Goal: Information Seeking & Learning: Learn about a topic

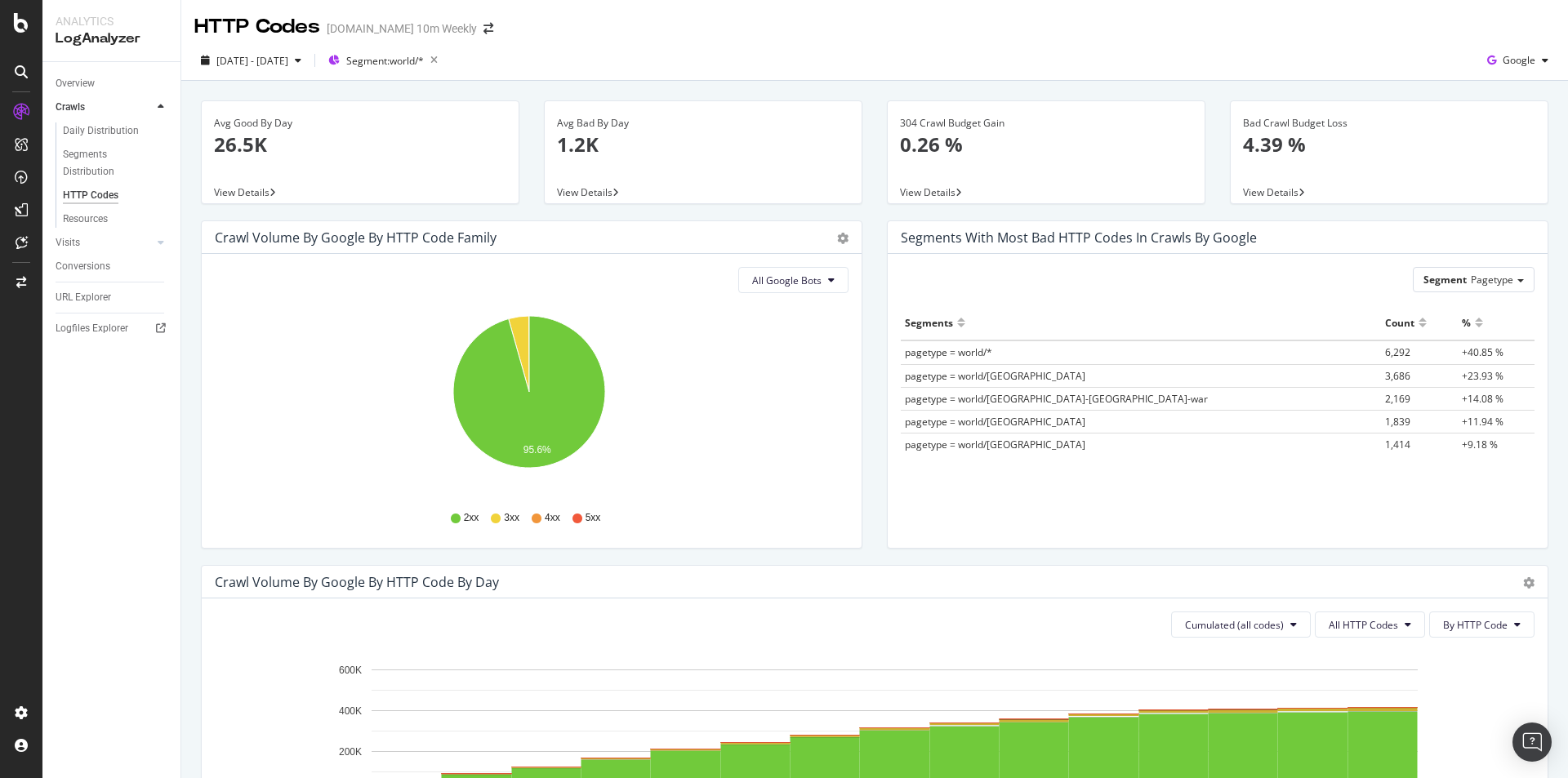
scroll to position [163, 0]
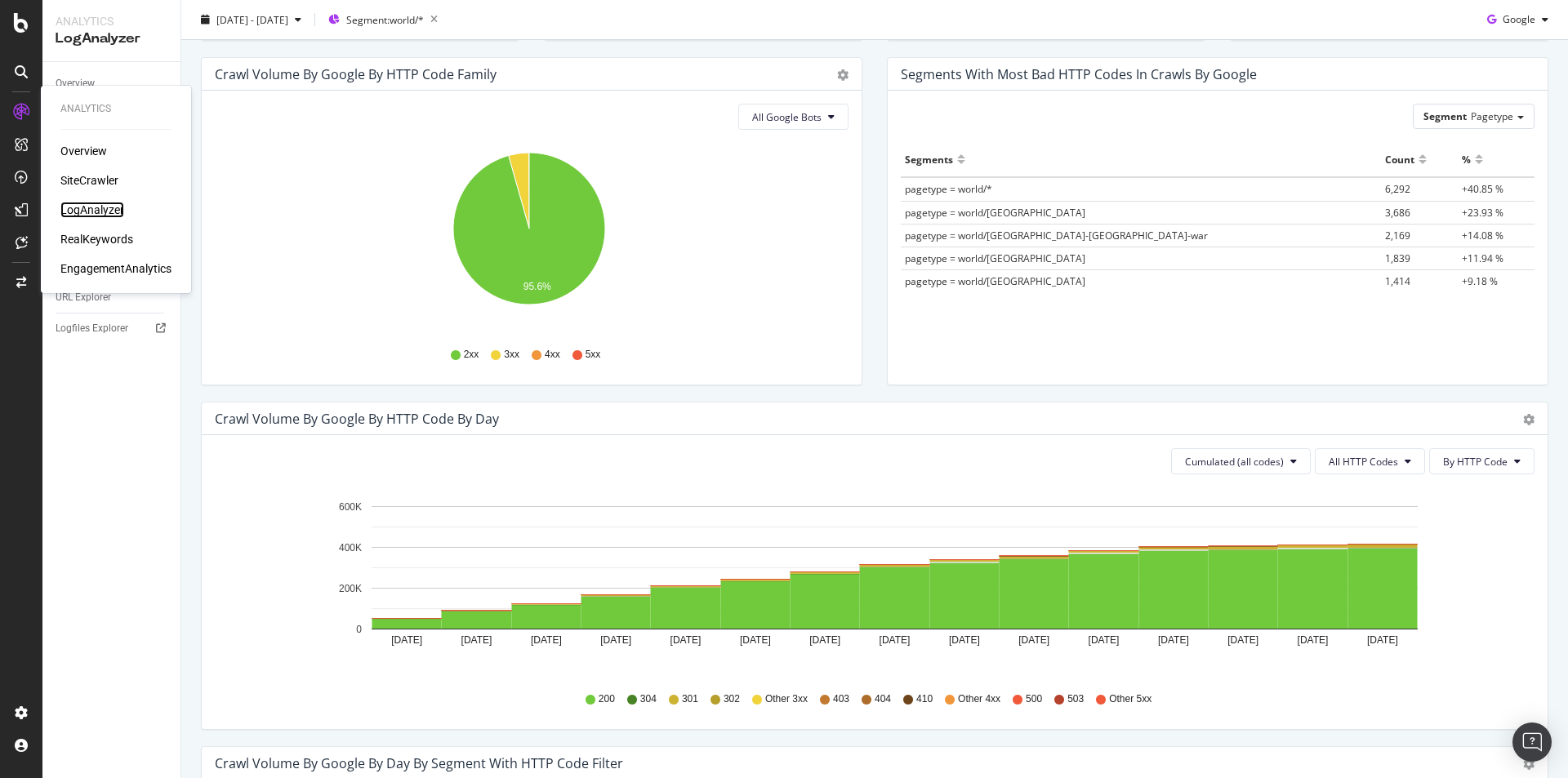
click at [82, 209] on div "LogAnalyzer" at bounding box center [93, 210] width 64 height 16
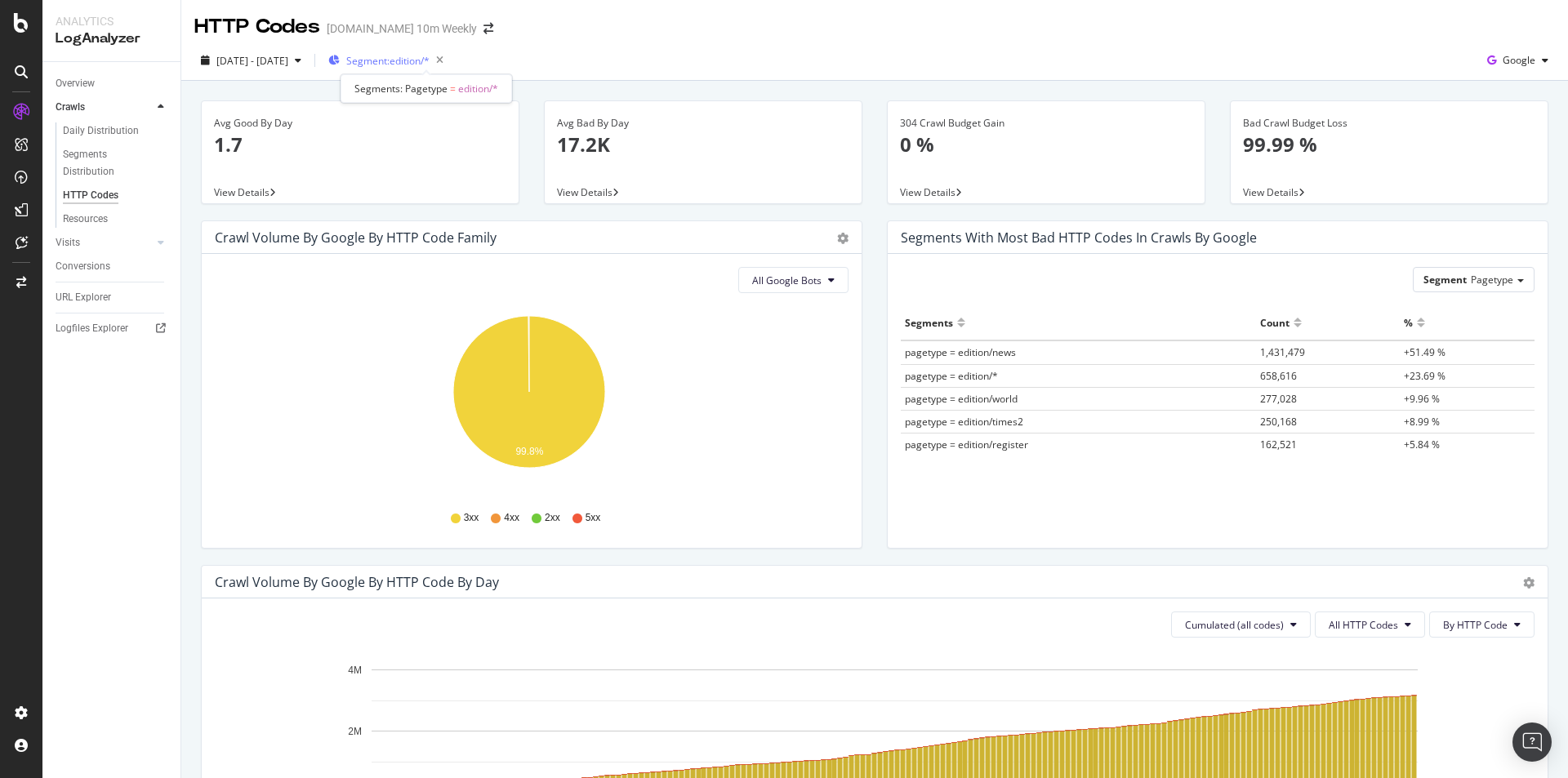
click at [429, 59] on span "Segment: edition/*" at bounding box center [388, 60] width 84 height 14
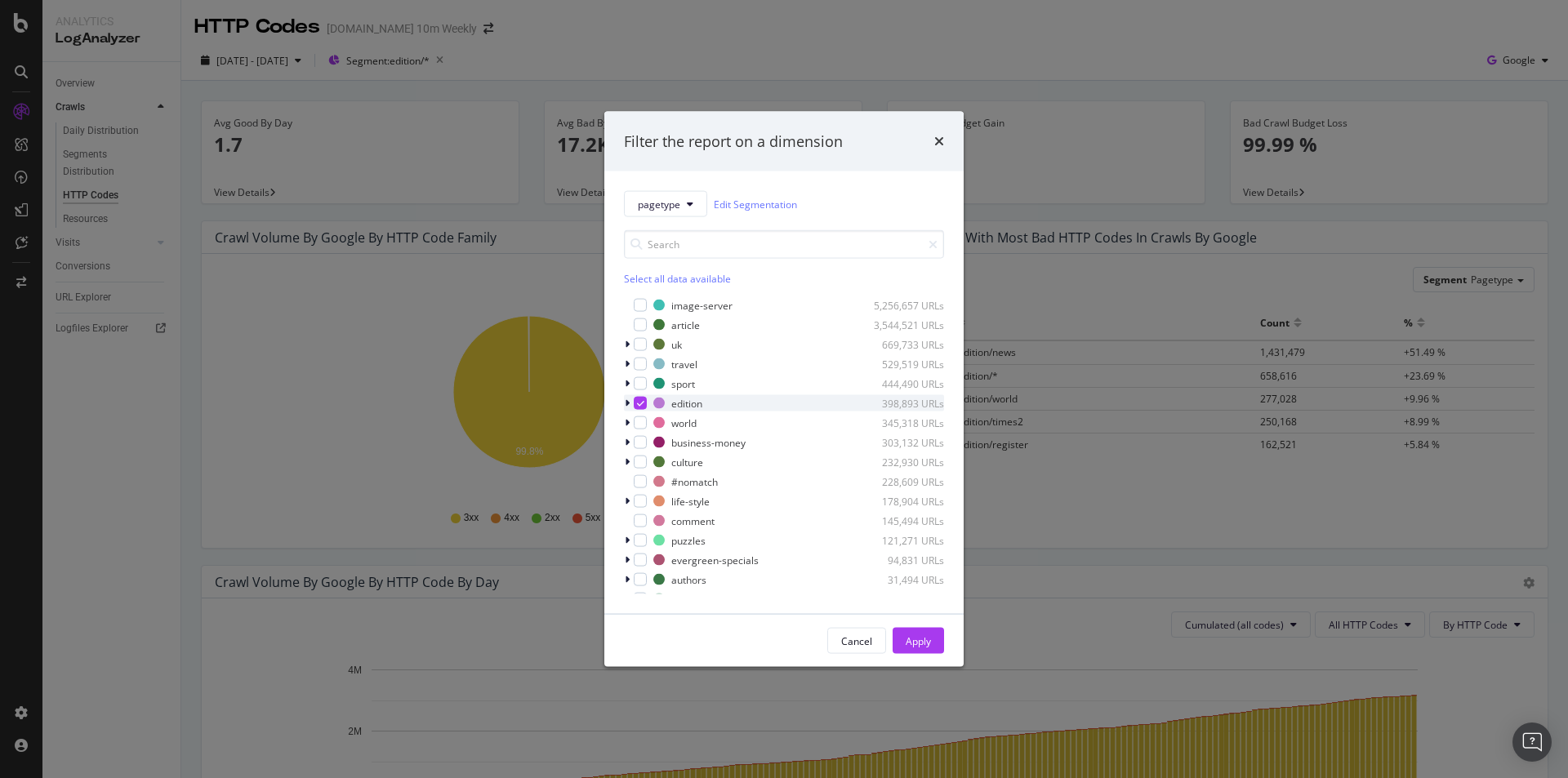
click at [643, 405] on icon "modal" at bounding box center [641, 403] width 7 height 8
click at [700, 250] on input "modal" at bounding box center [784, 244] width 321 height 28
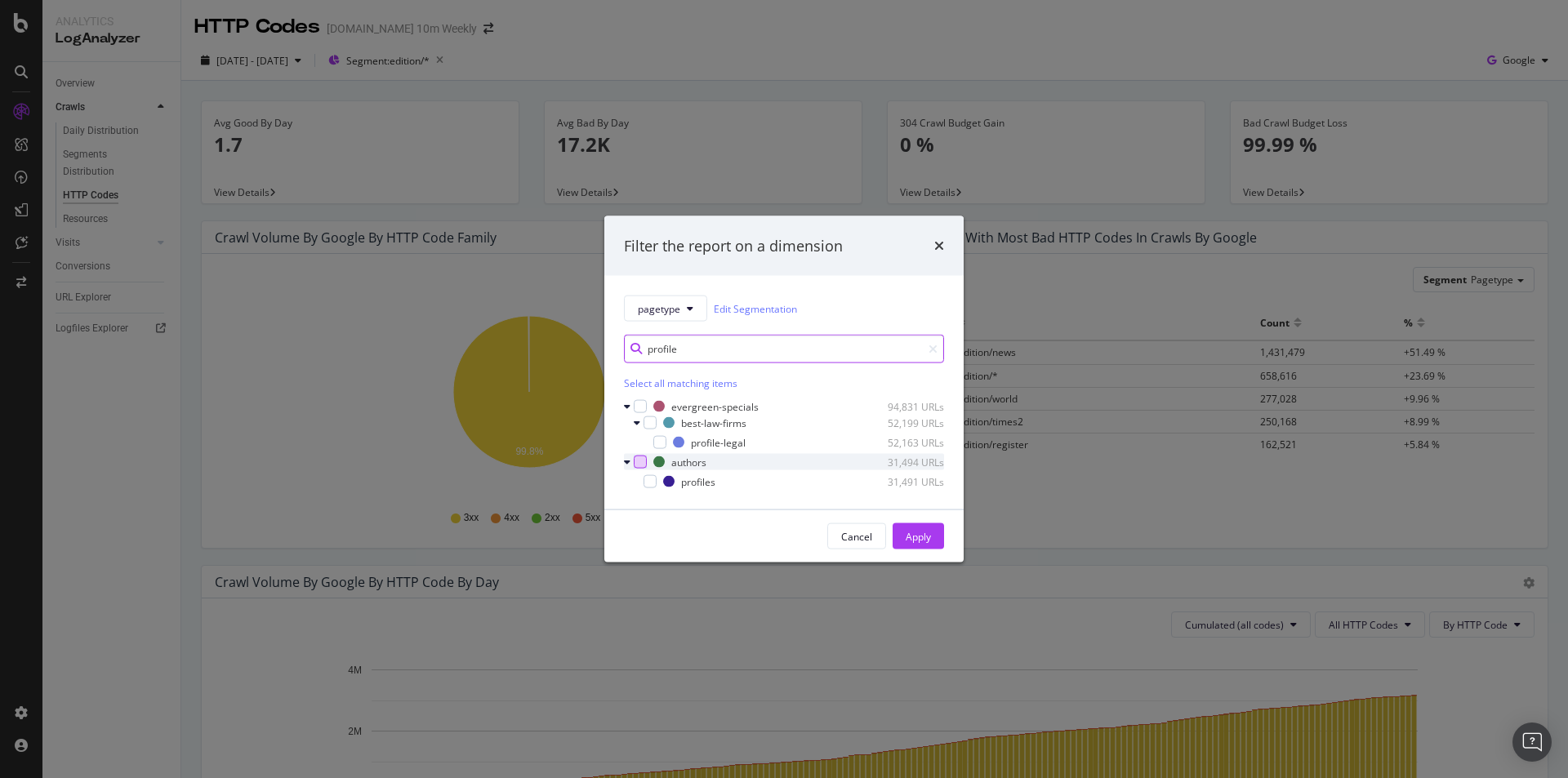
type input "profile"
click at [638, 462] on div "modal" at bounding box center [640, 462] width 13 height 13
click at [928, 536] on div "Apply" at bounding box center [918, 536] width 25 height 14
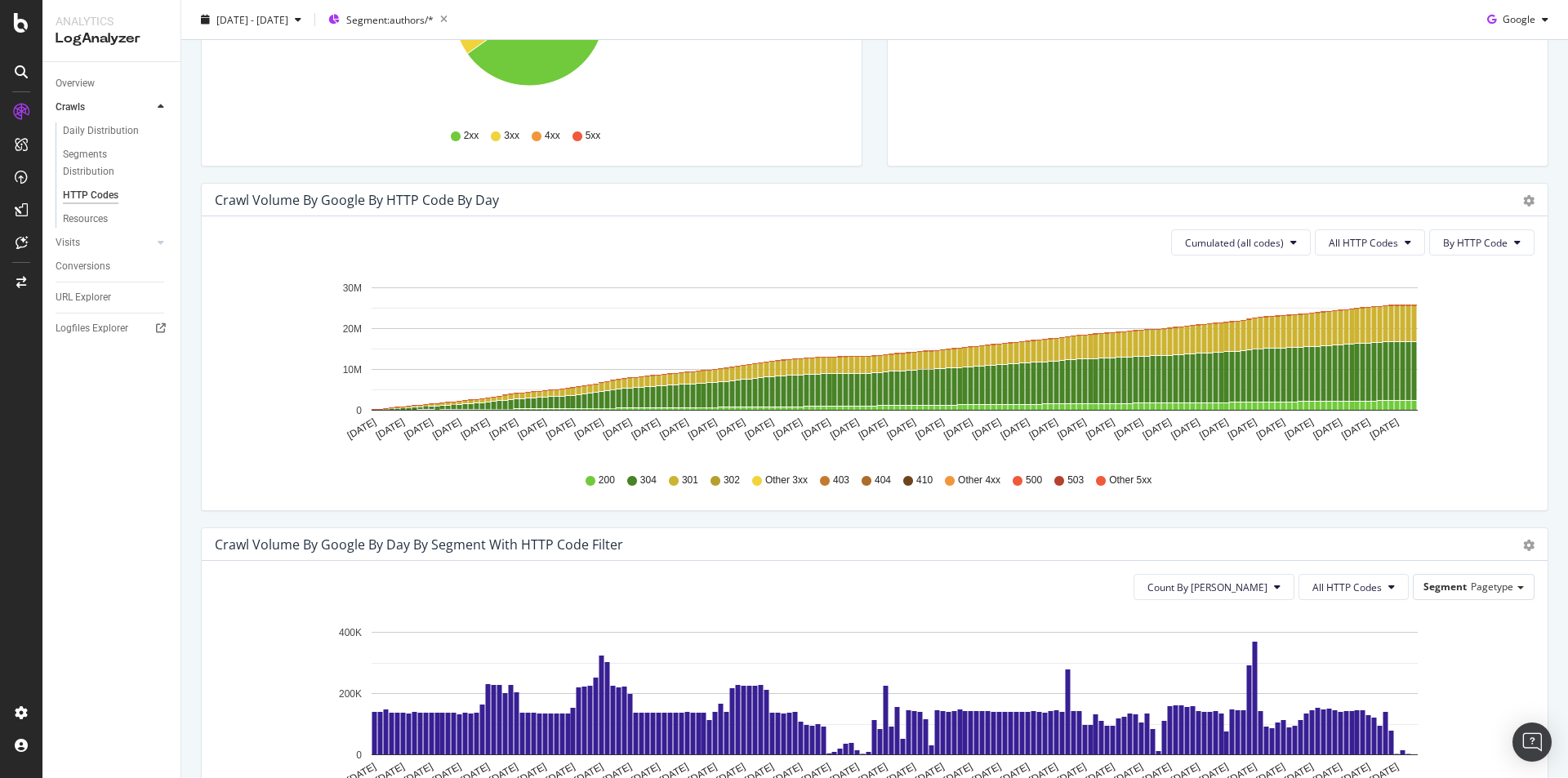
scroll to position [409, 0]
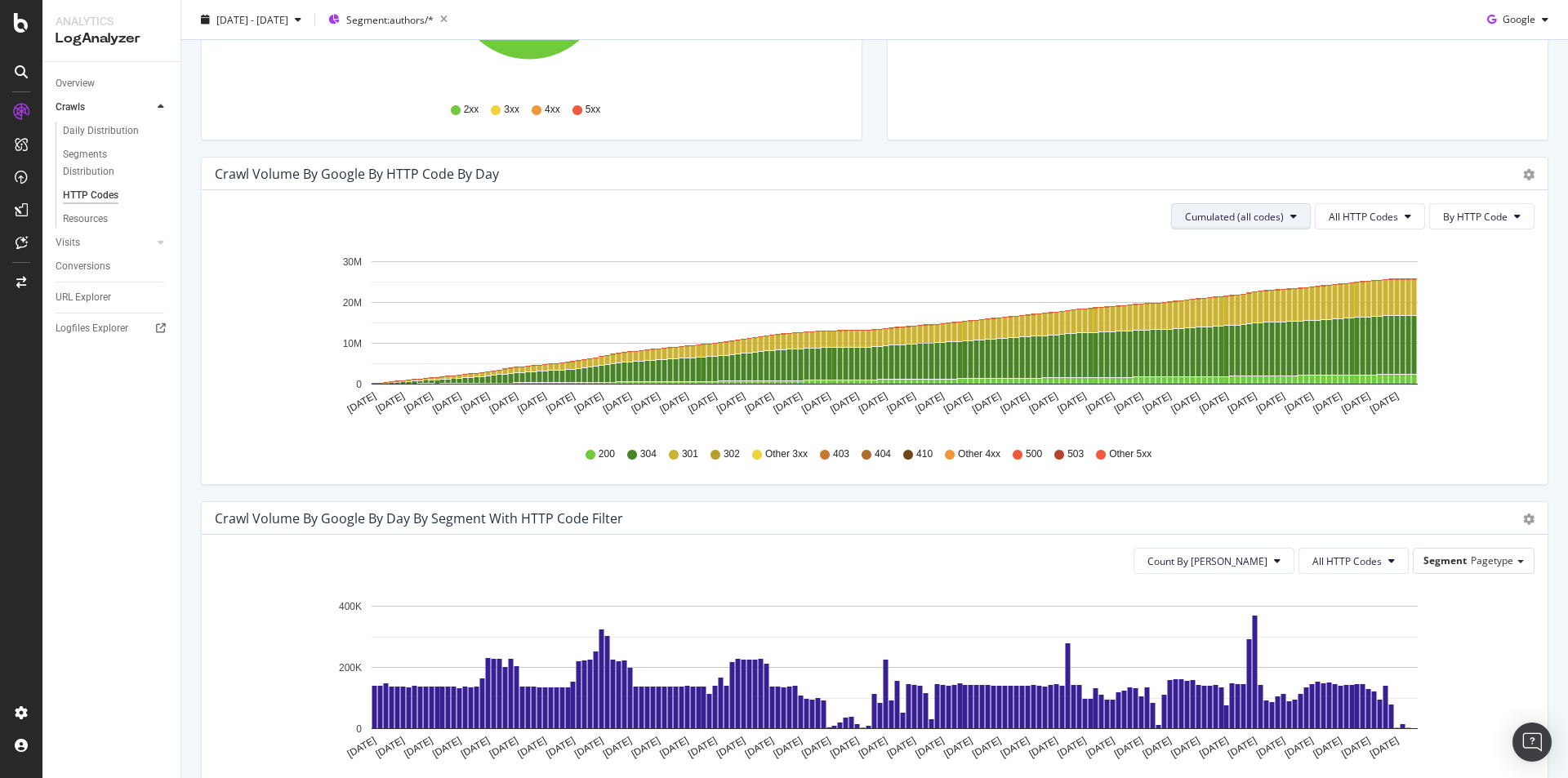
click at [1256, 210] on span "Cumulated (all codes)" at bounding box center [1234, 216] width 99 height 14
click at [1243, 256] on div "Count By Day" at bounding box center [1236, 249] width 146 height 24
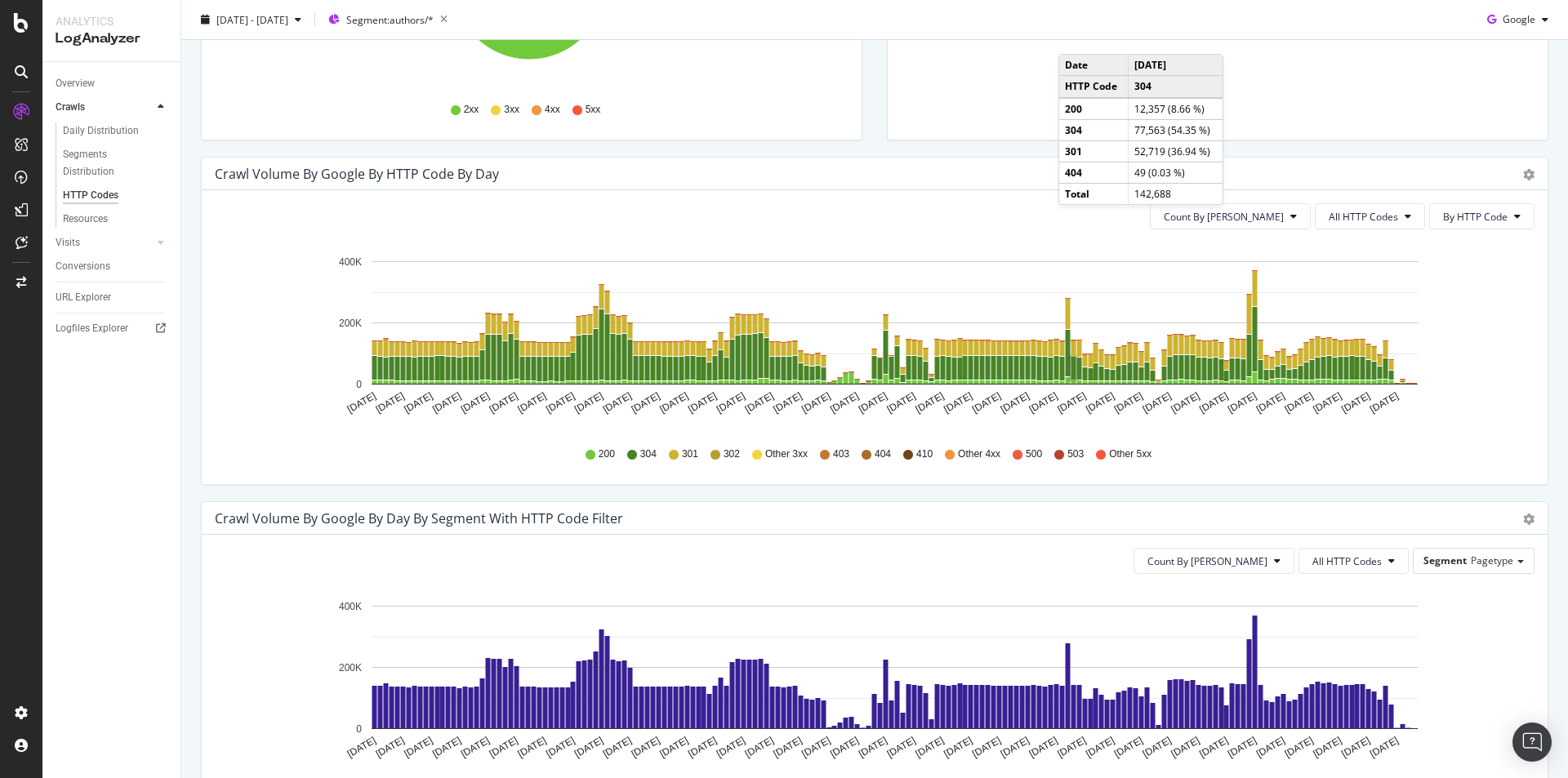
scroll to position [0, 0]
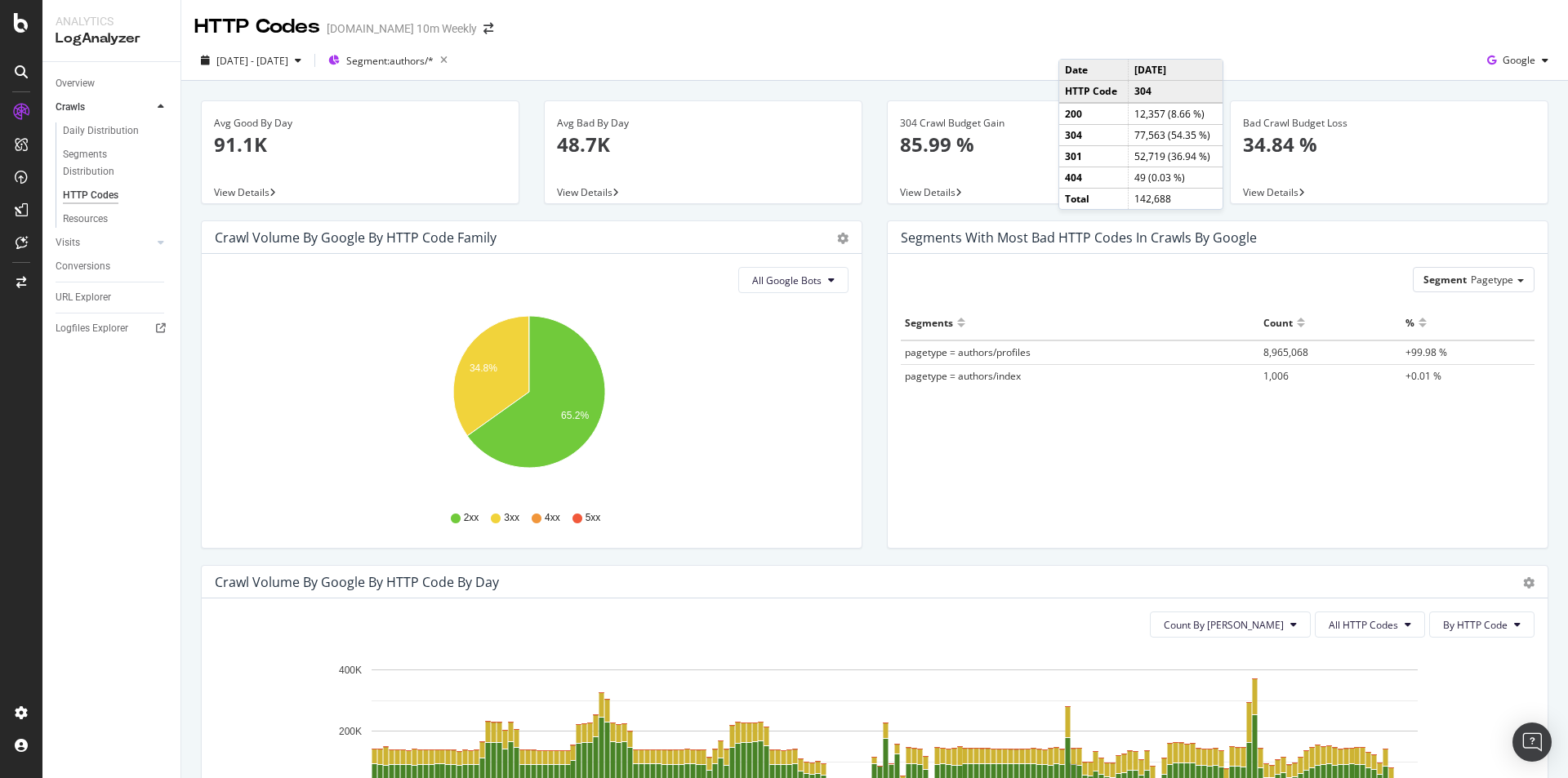
click at [1536, 212] on div "Bad Crawl Budget Loss 34.84 % View Details" at bounding box center [1389, 161] width 343 height 120
click at [1474, 197] on div "View Details" at bounding box center [1388, 192] width 317 height 23
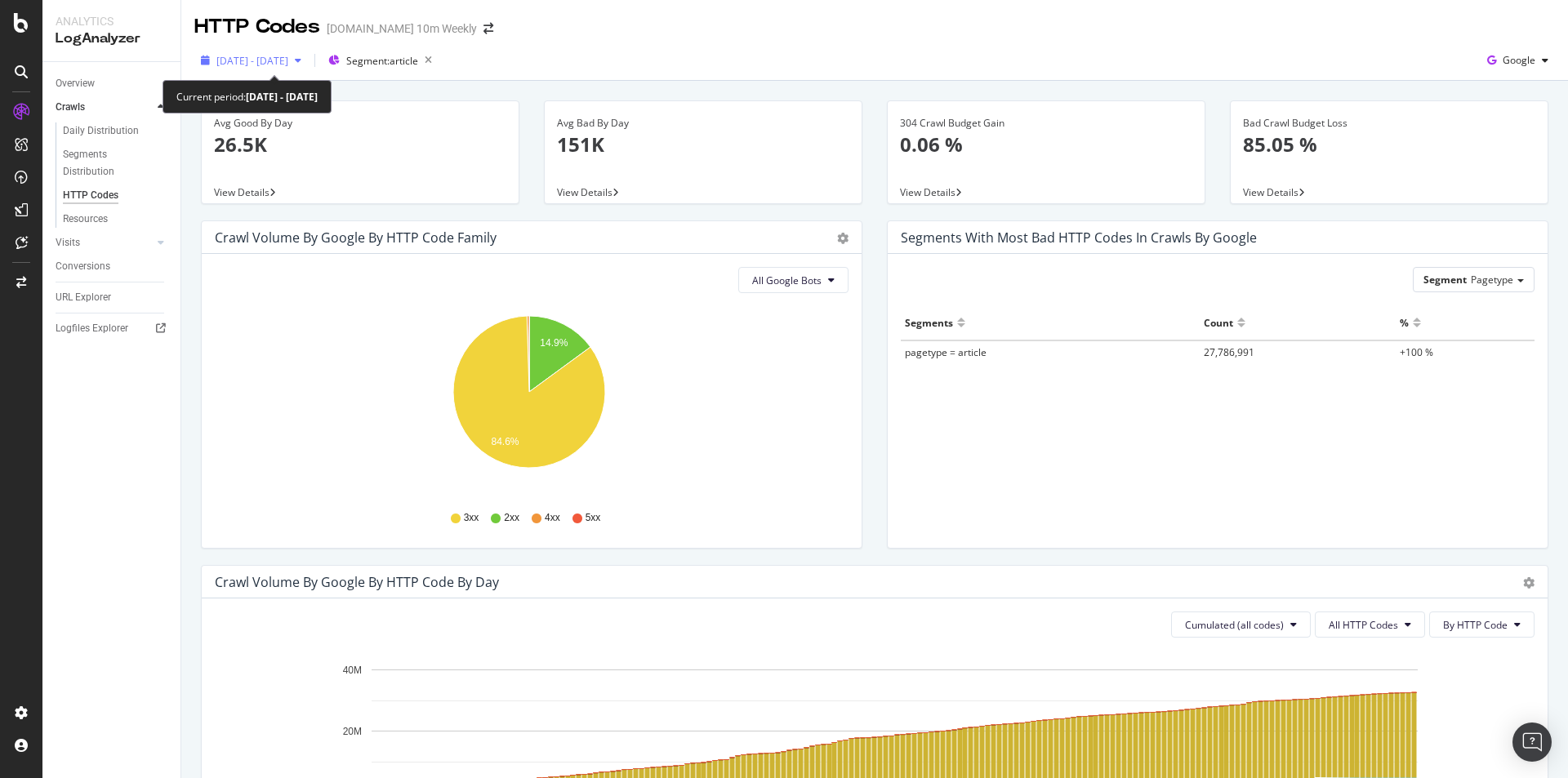
click at [289, 60] on span "2025 Mar. 31st - Sep. 30th" at bounding box center [251, 60] width 72 height 14
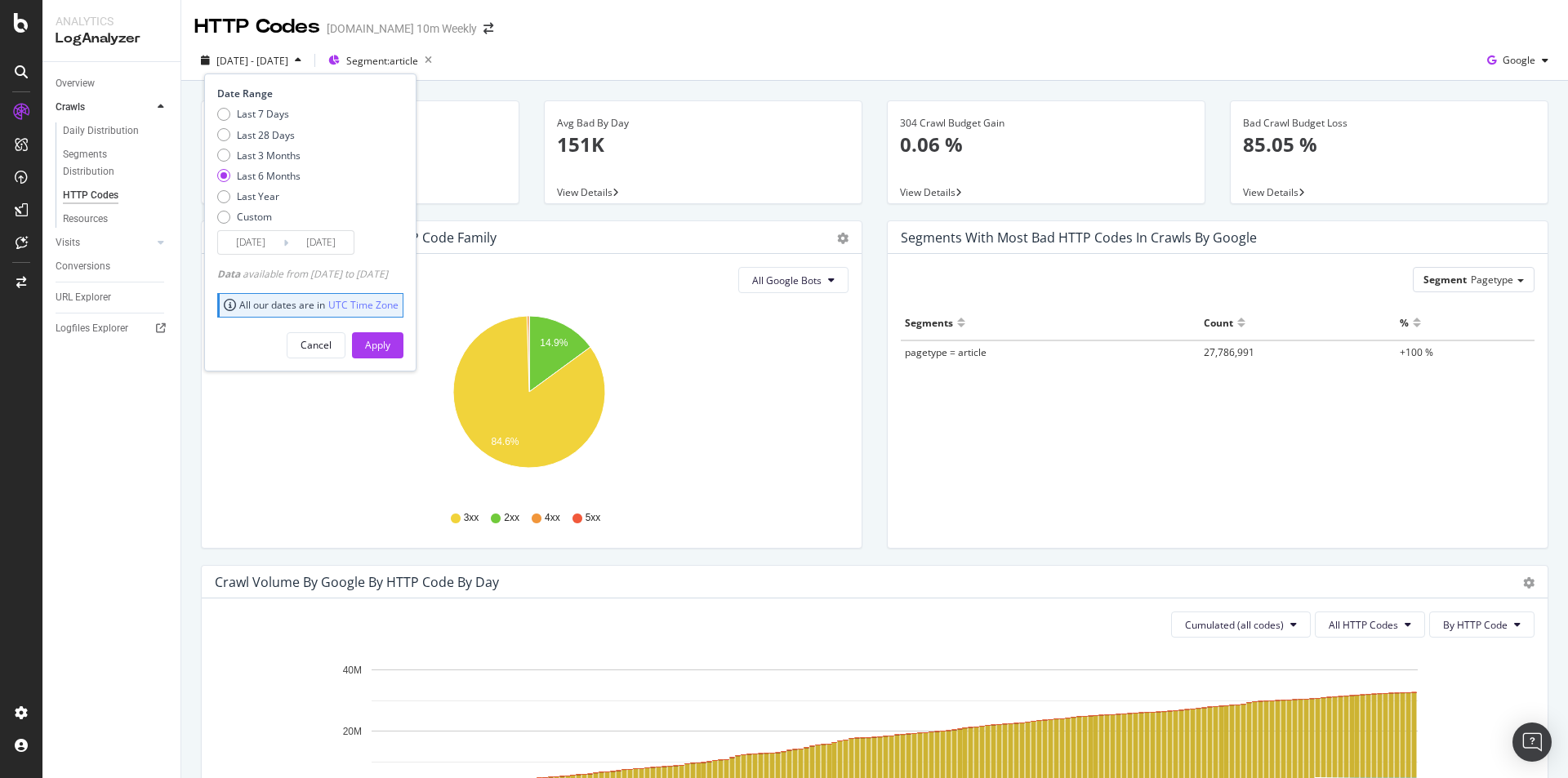
click at [581, 52] on div "2025 Mar. 31st - Sep. 30th Segment: article Date Range Last 7 Days Last 28 Days…" at bounding box center [874, 64] width 1386 height 33
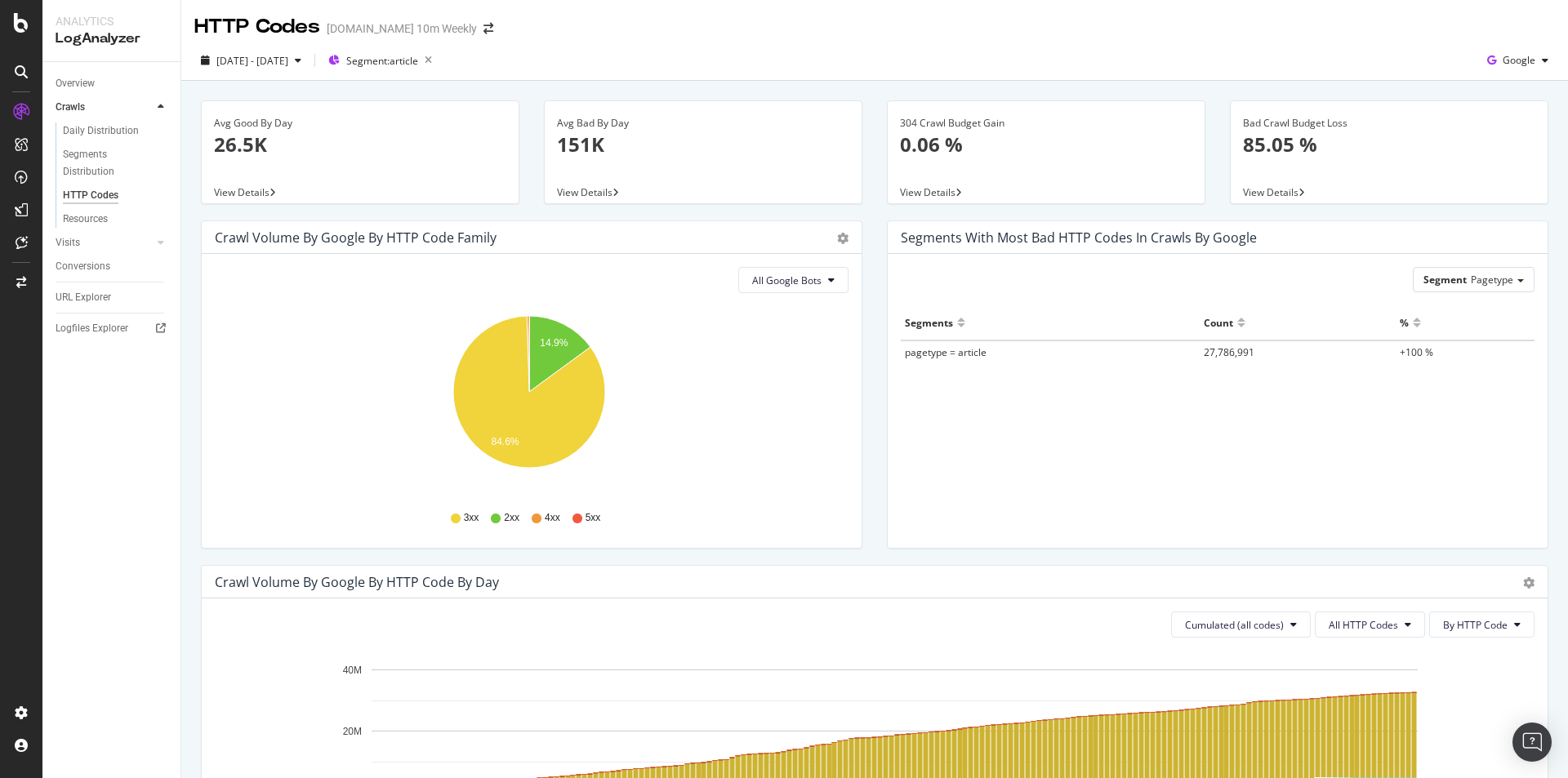
scroll to position [327, 0]
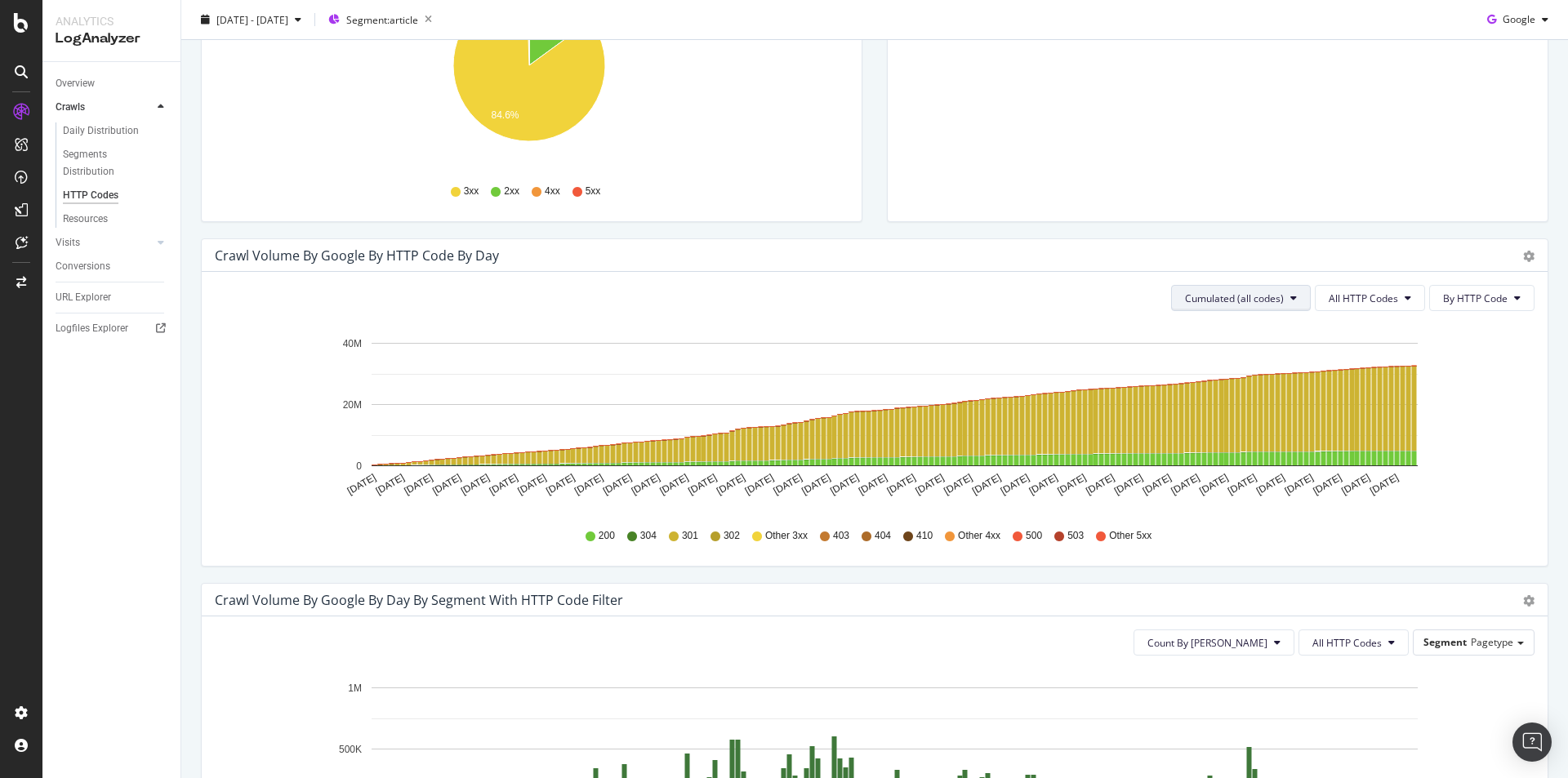
click at [1200, 291] on span "Cumulated (all codes)" at bounding box center [1234, 298] width 99 height 14
click at [1203, 326] on span "Count By [PERSON_NAME]" at bounding box center [1236, 330] width 120 height 15
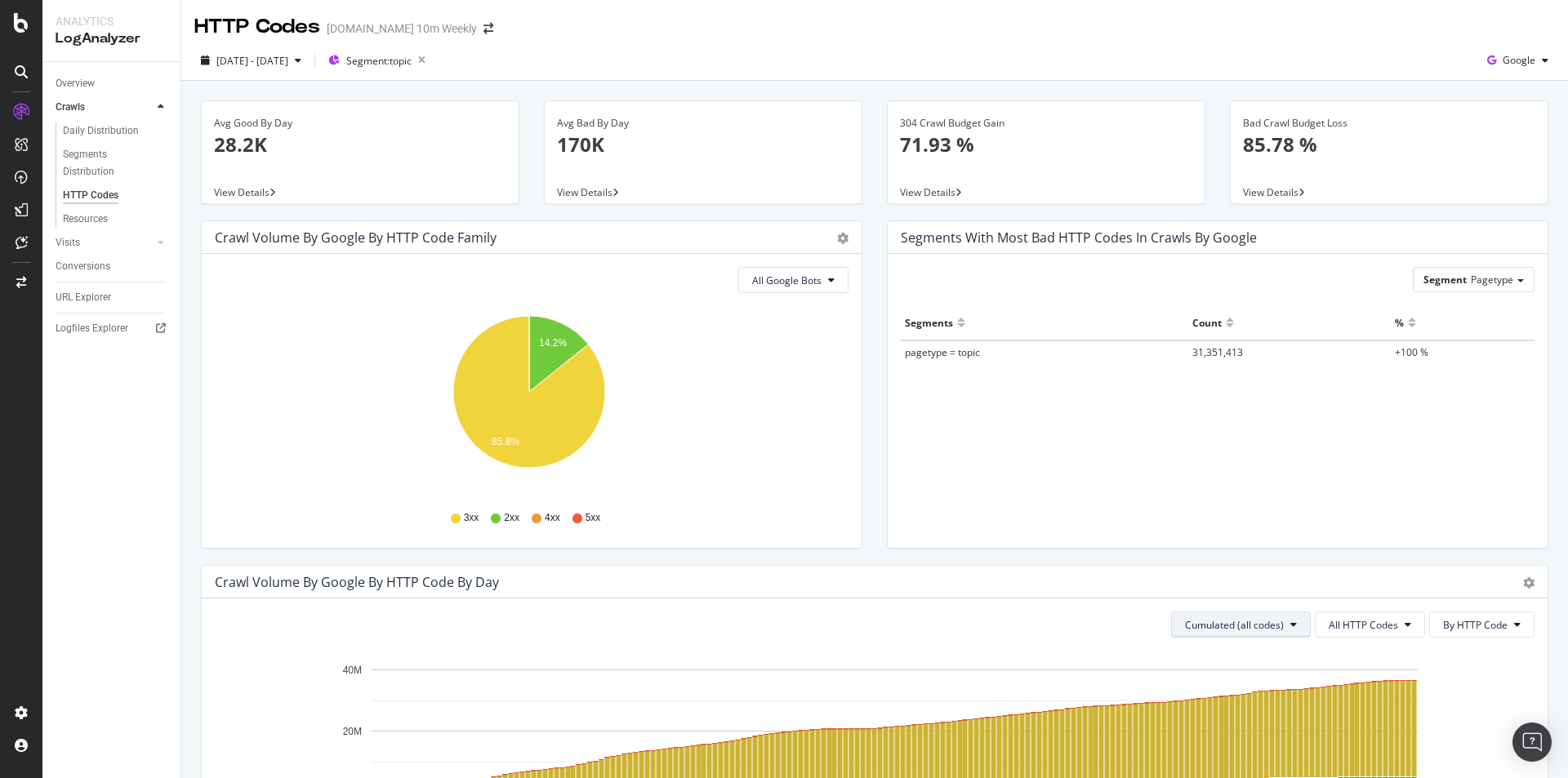
scroll to position [245, 0]
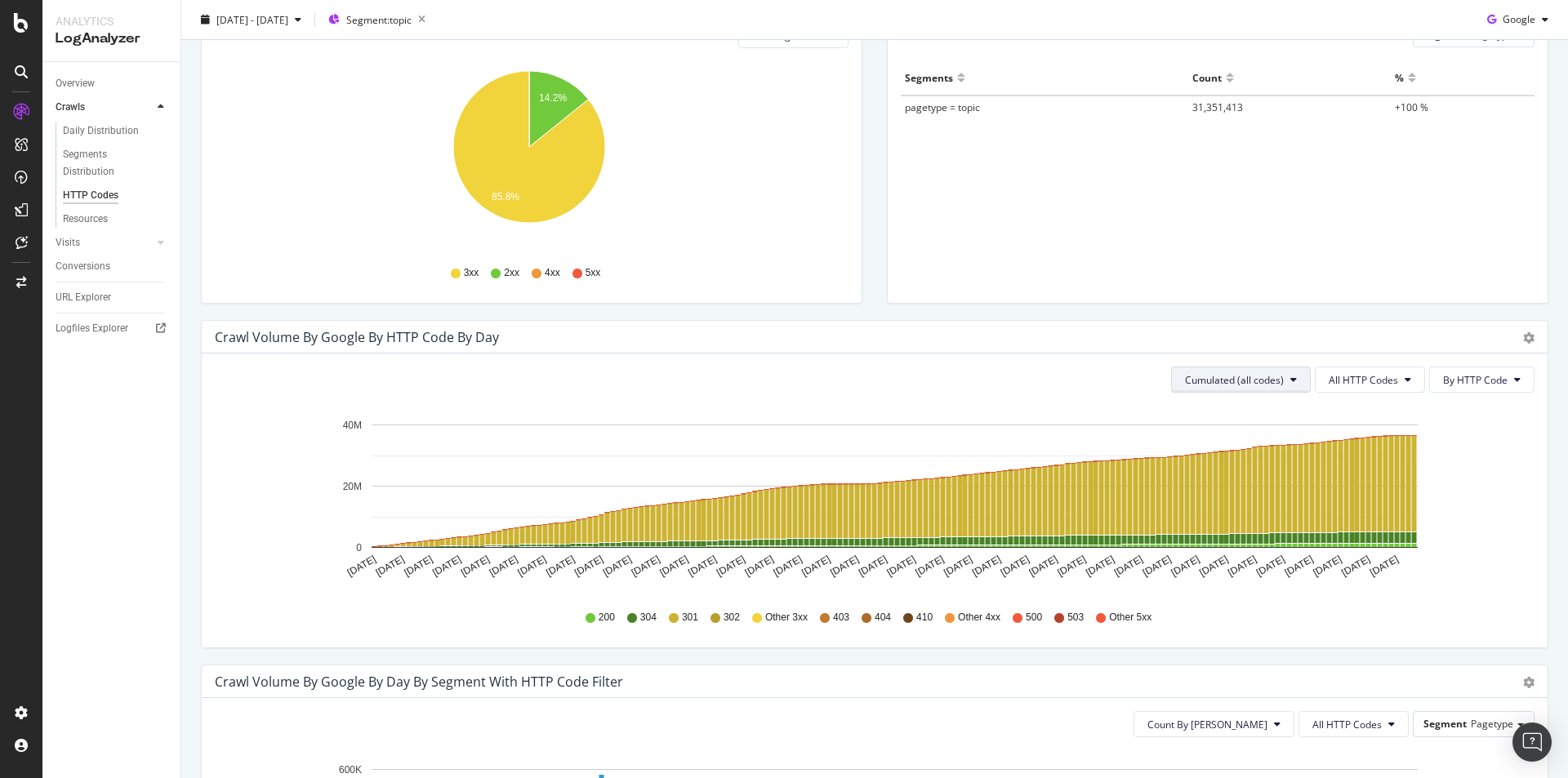
click at [1285, 371] on button "Cumulated (all codes)" at bounding box center [1241, 379] width 140 height 26
click at [1267, 410] on span "Count By [PERSON_NAME]" at bounding box center [1236, 412] width 120 height 15
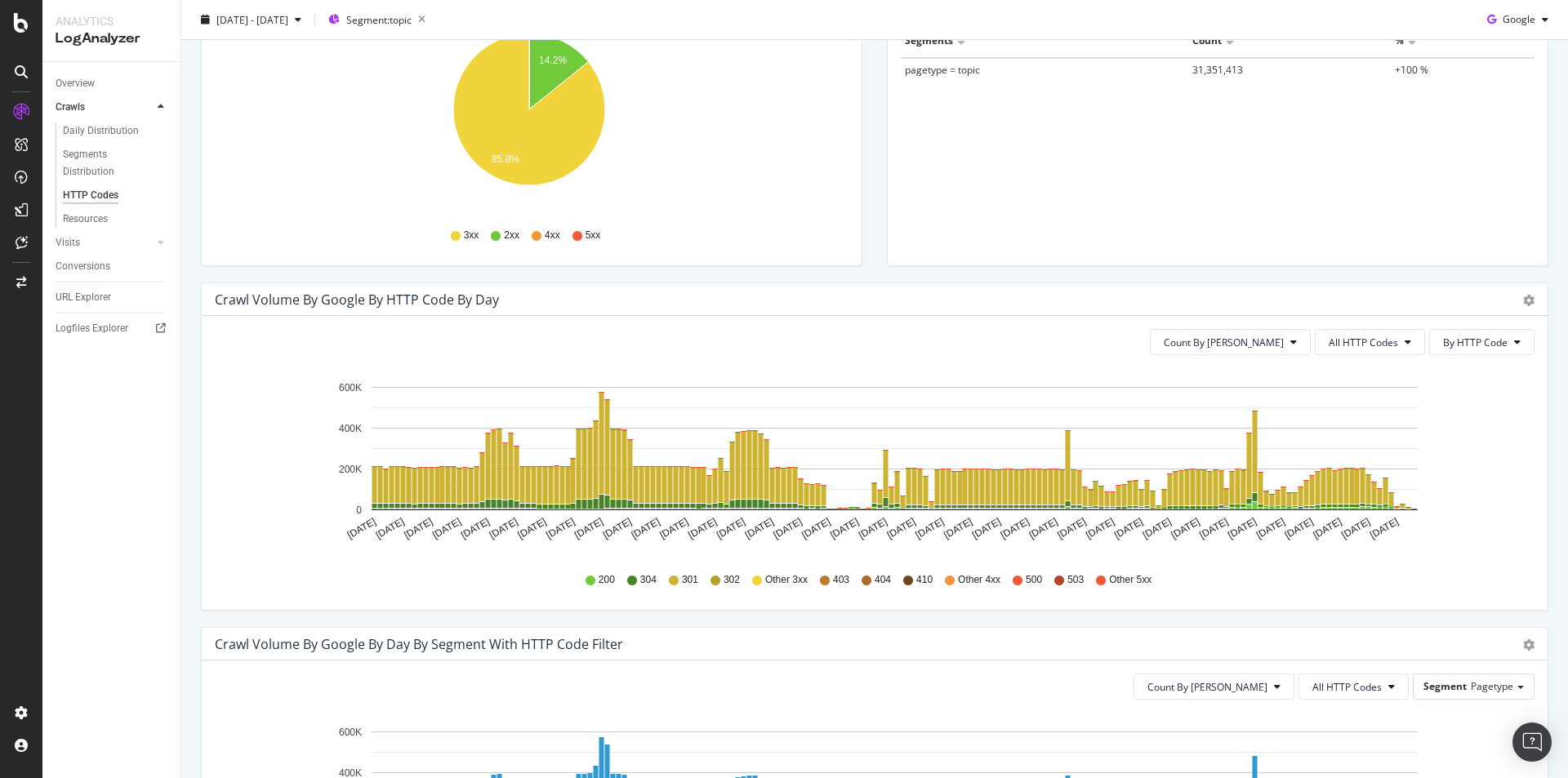
scroll to position [327, 0]
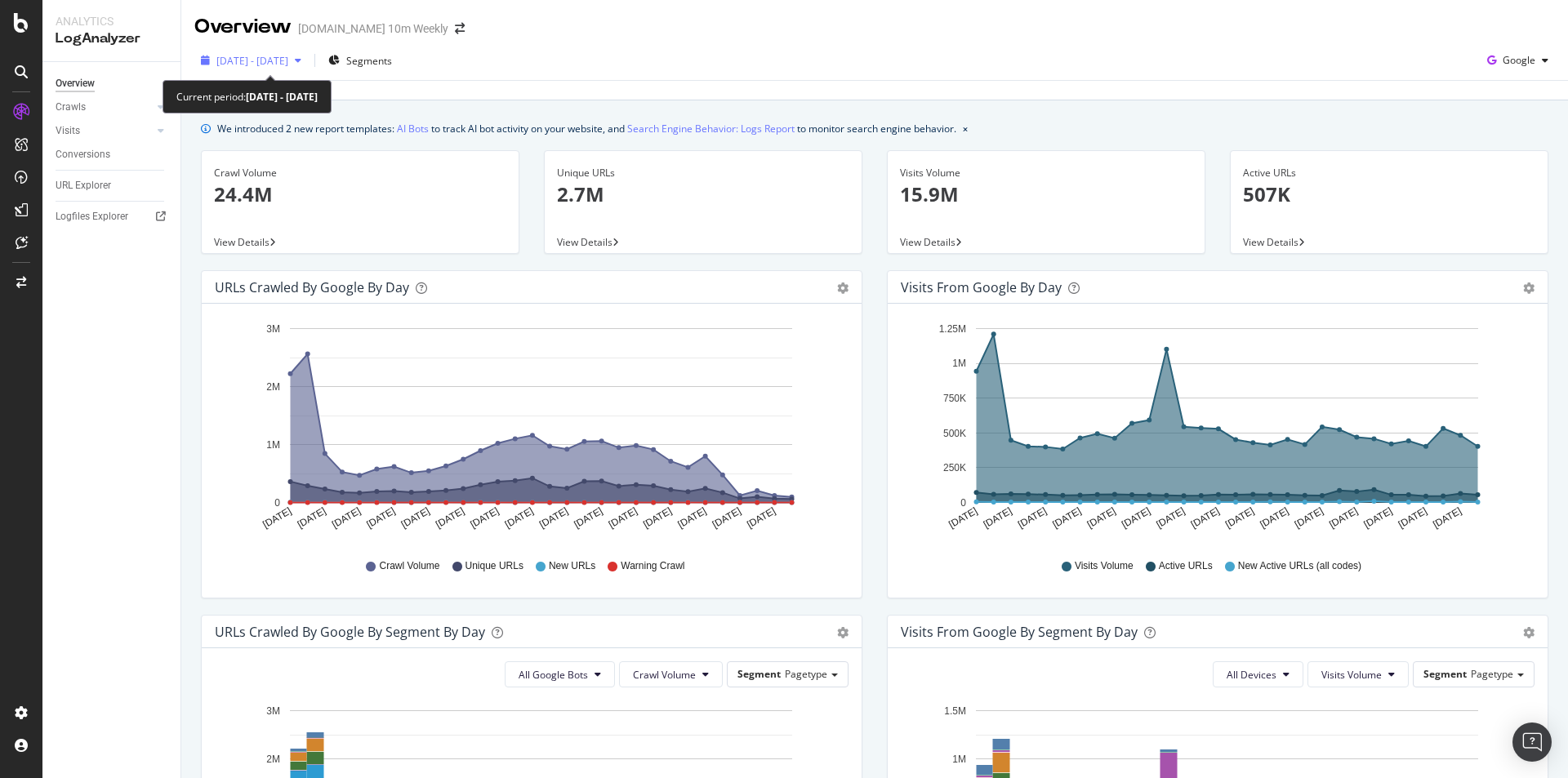
click at [289, 55] on span "2025 Sep. 1st - Sep. 30th" at bounding box center [251, 60] width 72 height 14
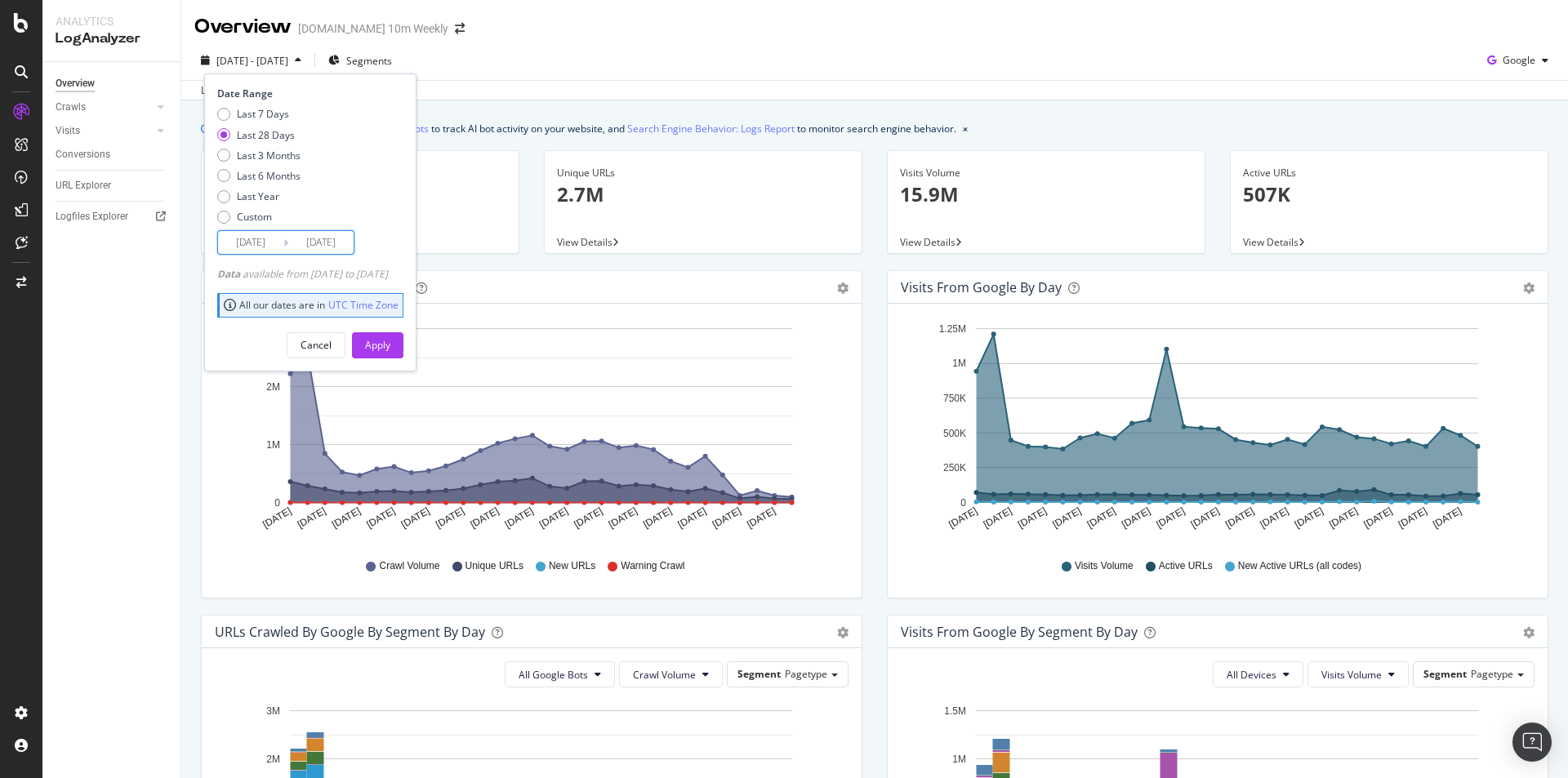
click at [273, 240] on input "2025/09/03" at bounding box center [251, 242] width 65 height 23
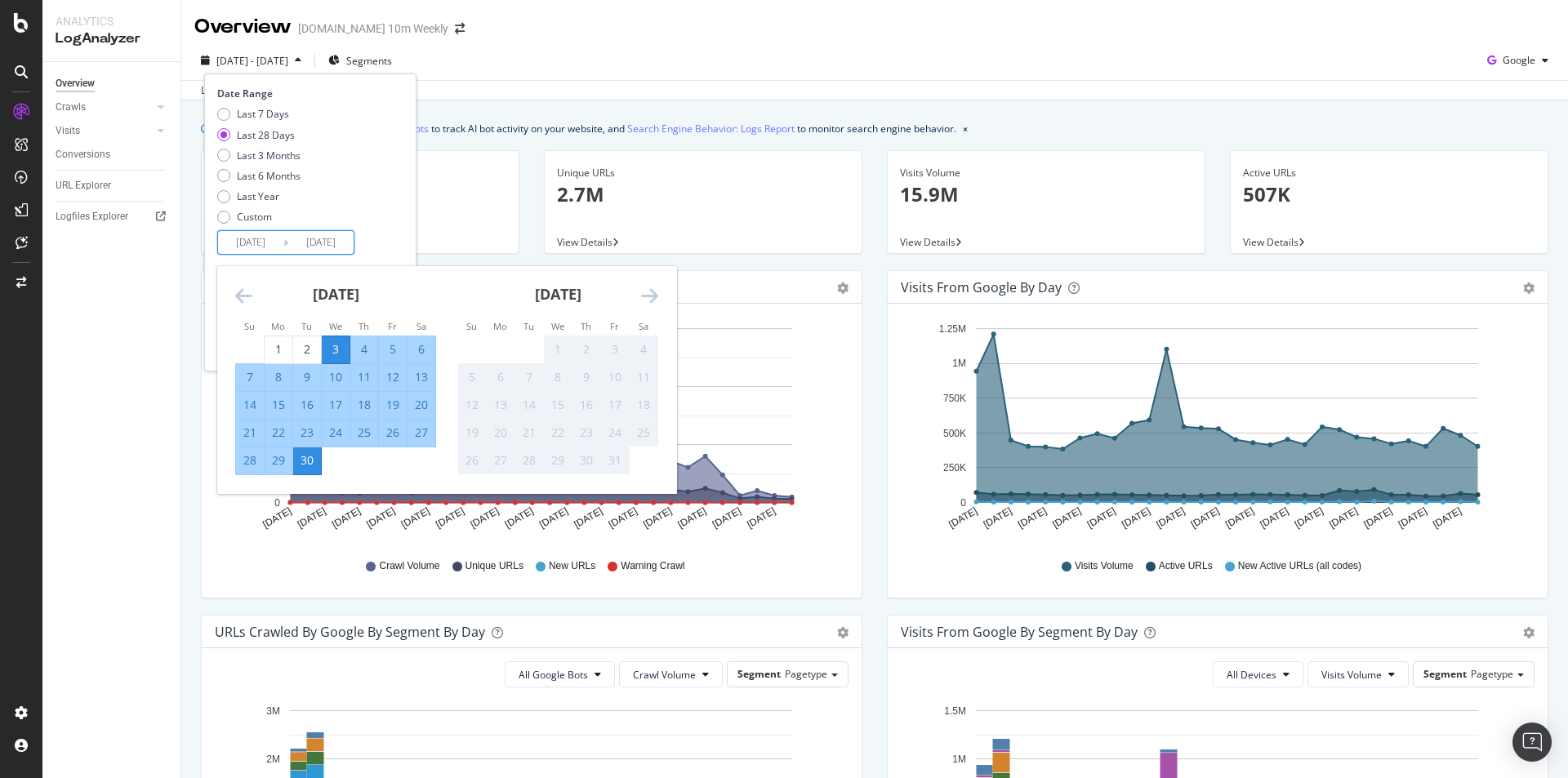
click at [426, 428] on div "27" at bounding box center [421, 433] width 28 height 16
type input "2025/09/27"
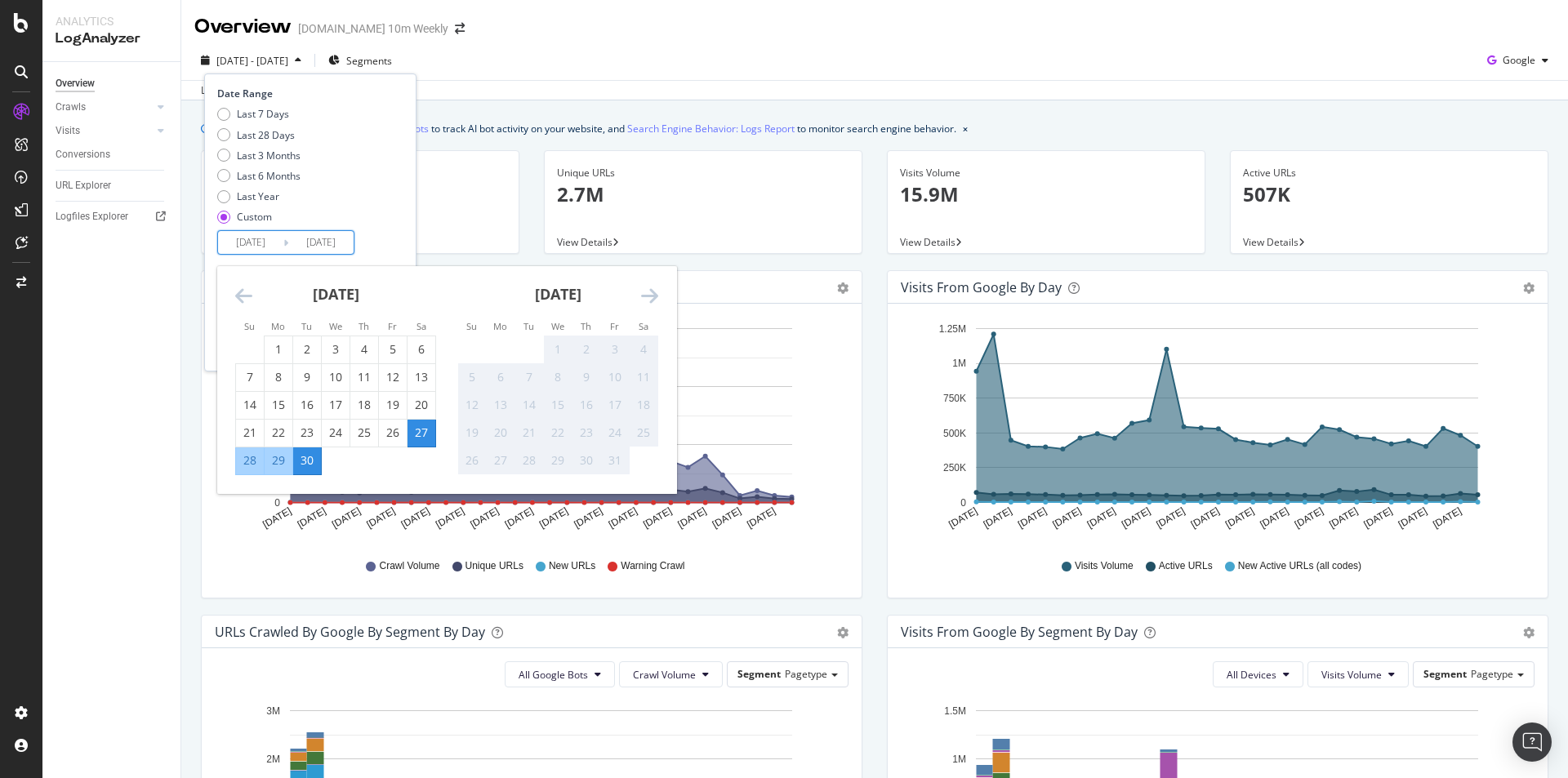
click at [394, 223] on div "Last 7 Days Last 28 Days Last 3 Months Last 6 Months Last Year Custom" at bounding box center [308, 169] width 182 height 123
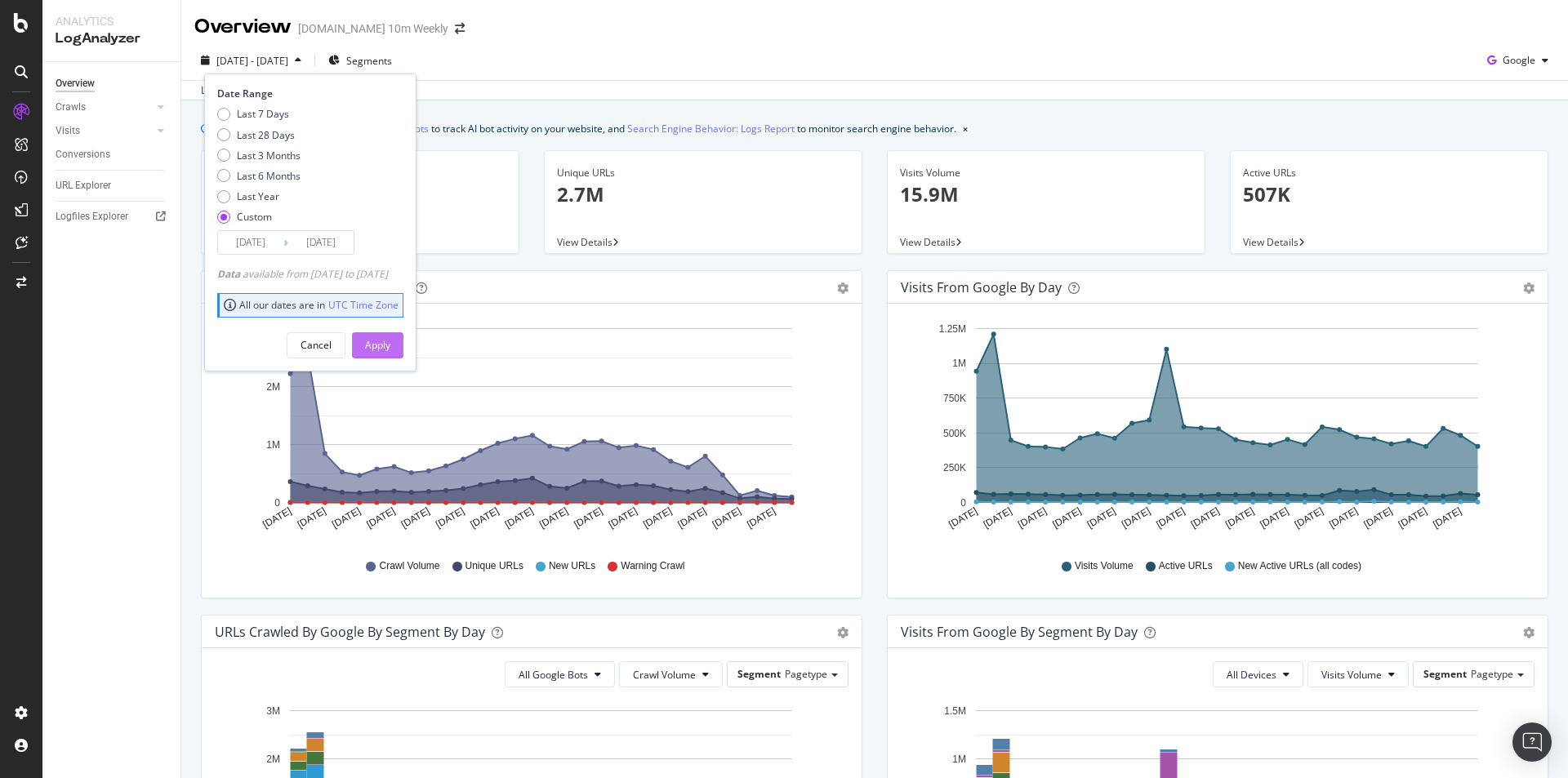
click at [390, 350] on div "Apply" at bounding box center [378, 344] width 25 height 14
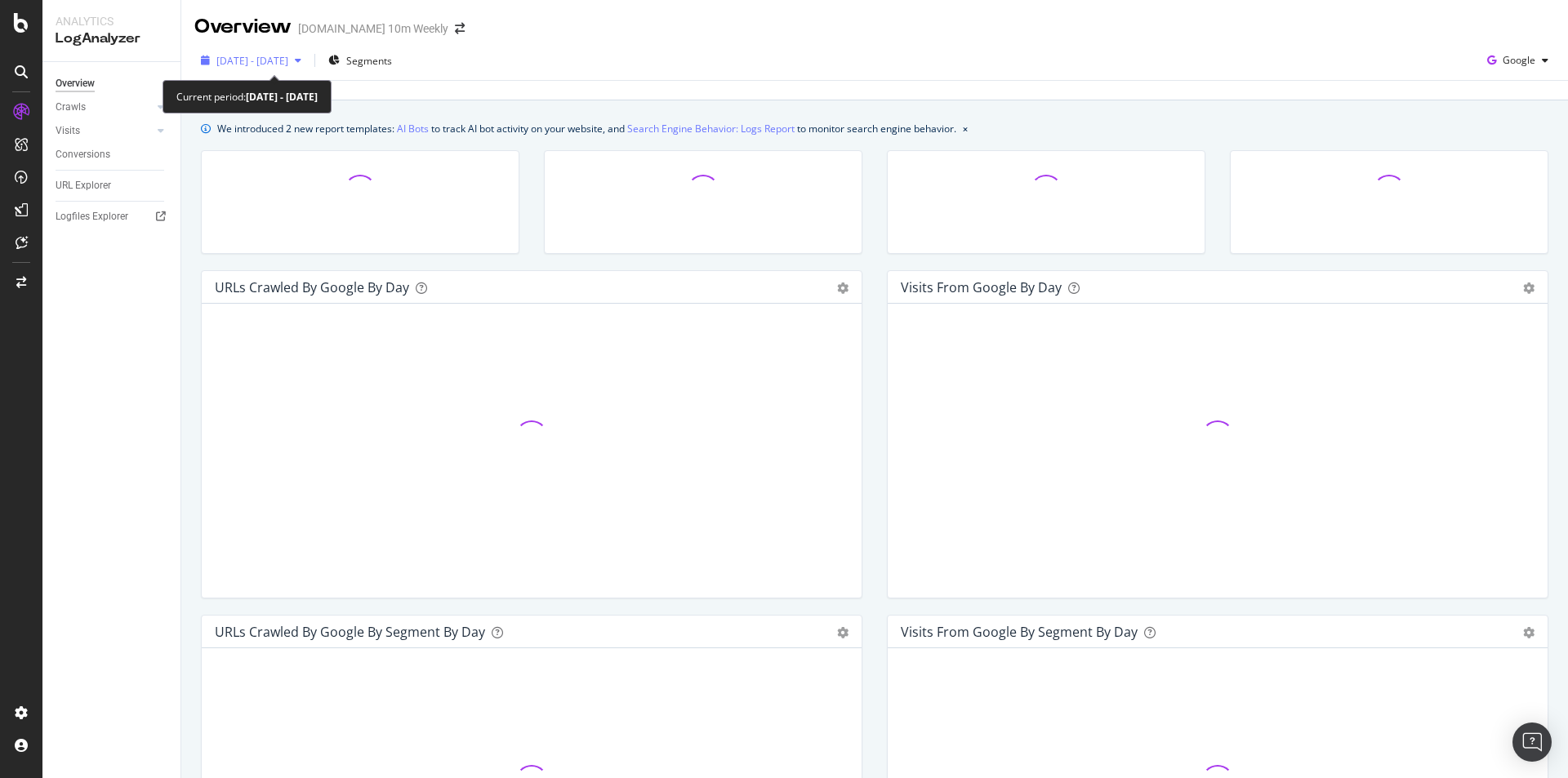
click at [301, 59] on icon "button" at bounding box center [298, 60] width 6 height 10
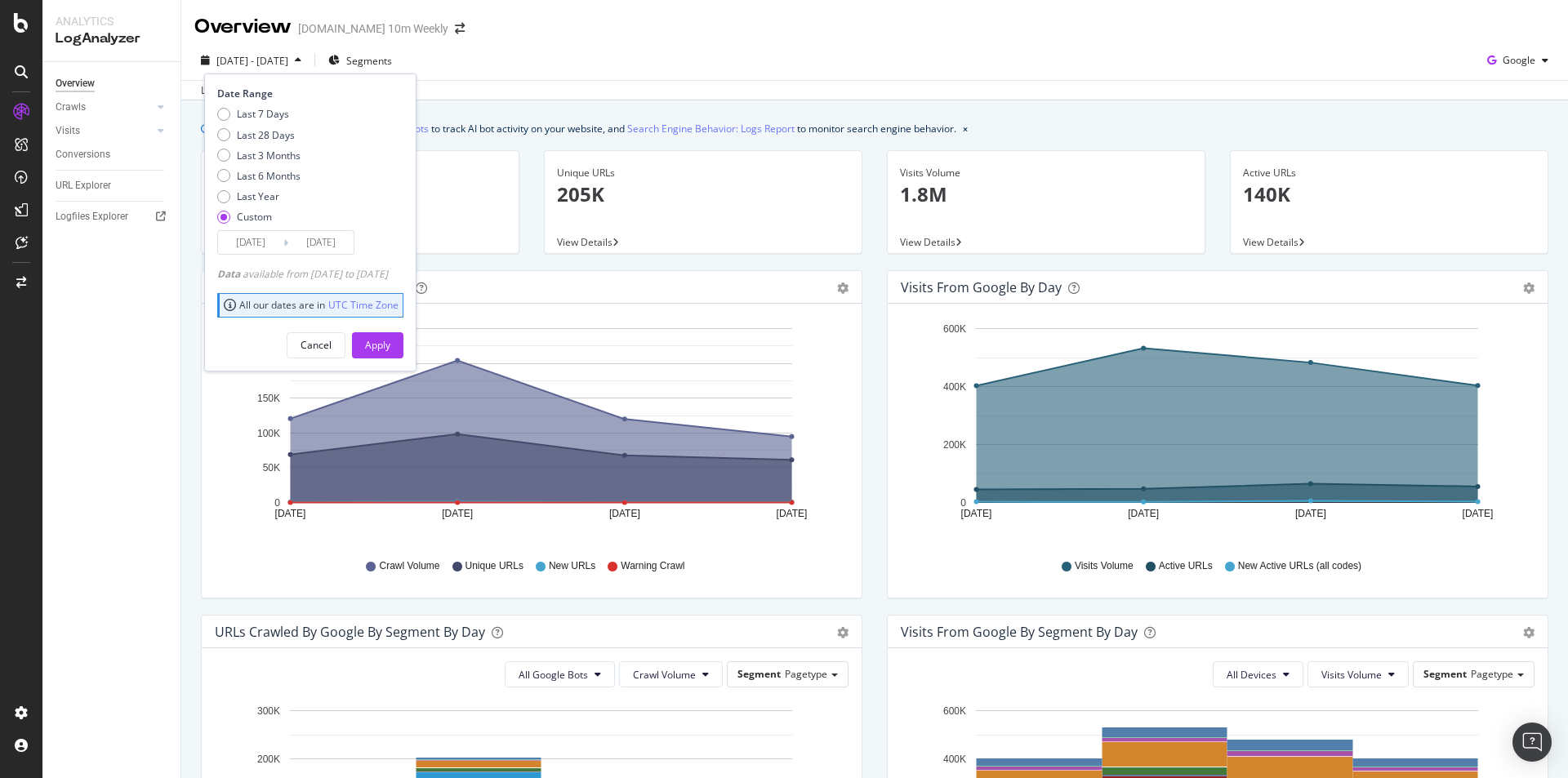
drag, startPoint x: 309, startPoint y: 273, endPoint x: 435, endPoint y: 271, distance: 126.0
click at [417, 271] on div "Date Range Last 7 Days Last 28 Days Last 3 Months Last 6 Months Last Year Custo…" at bounding box center [311, 222] width 212 height 297
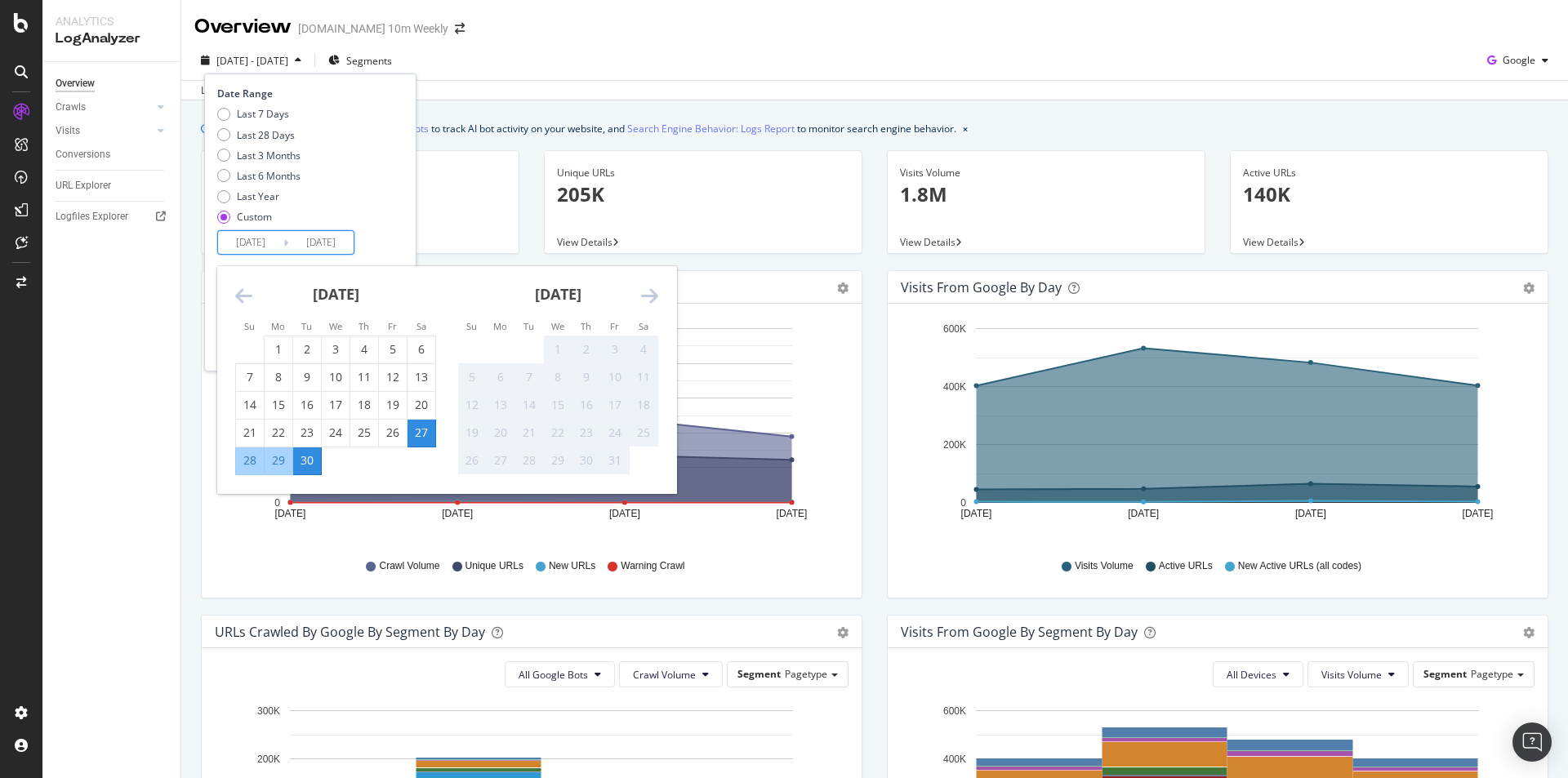
click at [250, 236] on input "2025/09/27" at bounding box center [251, 242] width 65 height 23
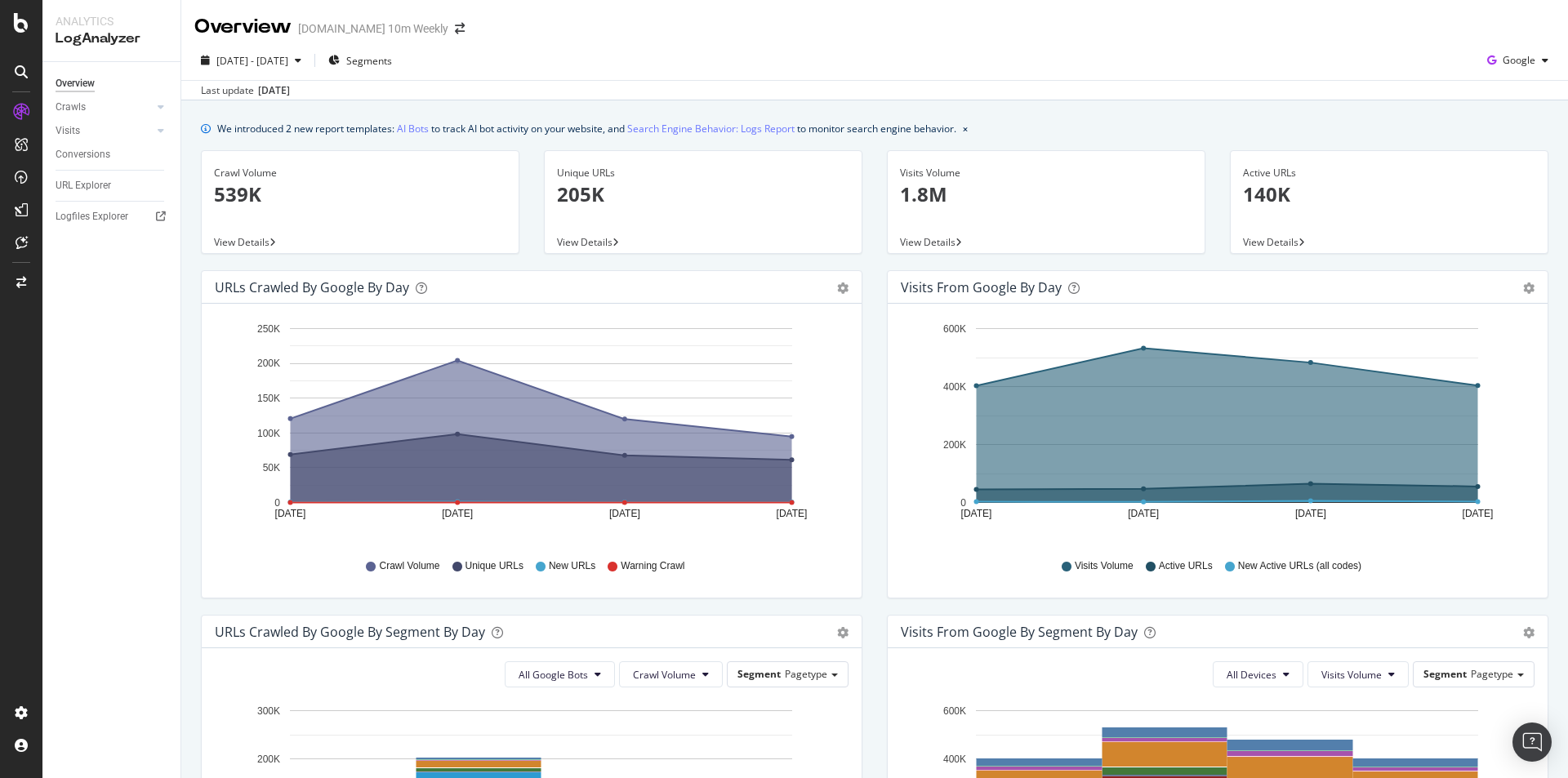
click at [524, 158] on div "Crawl Volume 539K View Details" at bounding box center [360, 211] width 343 height 120
click at [1542, 57] on icon "button" at bounding box center [1544, 60] width 6 height 10
click at [1108, 88] on div "Last update Oct. 02, 2025" at bounding box center [874, 90] width 1386 height 20
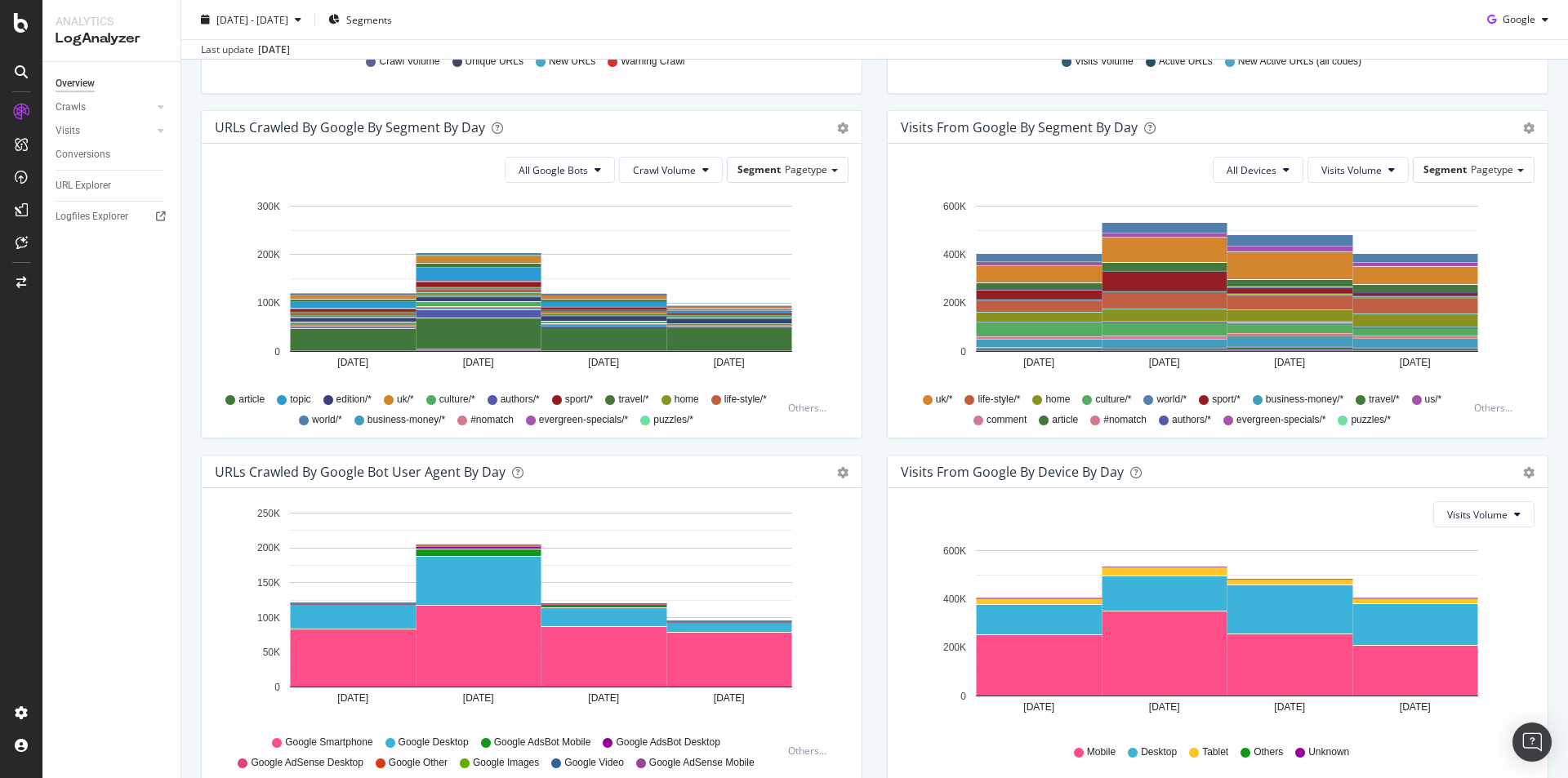
scroll to position [583, 0]
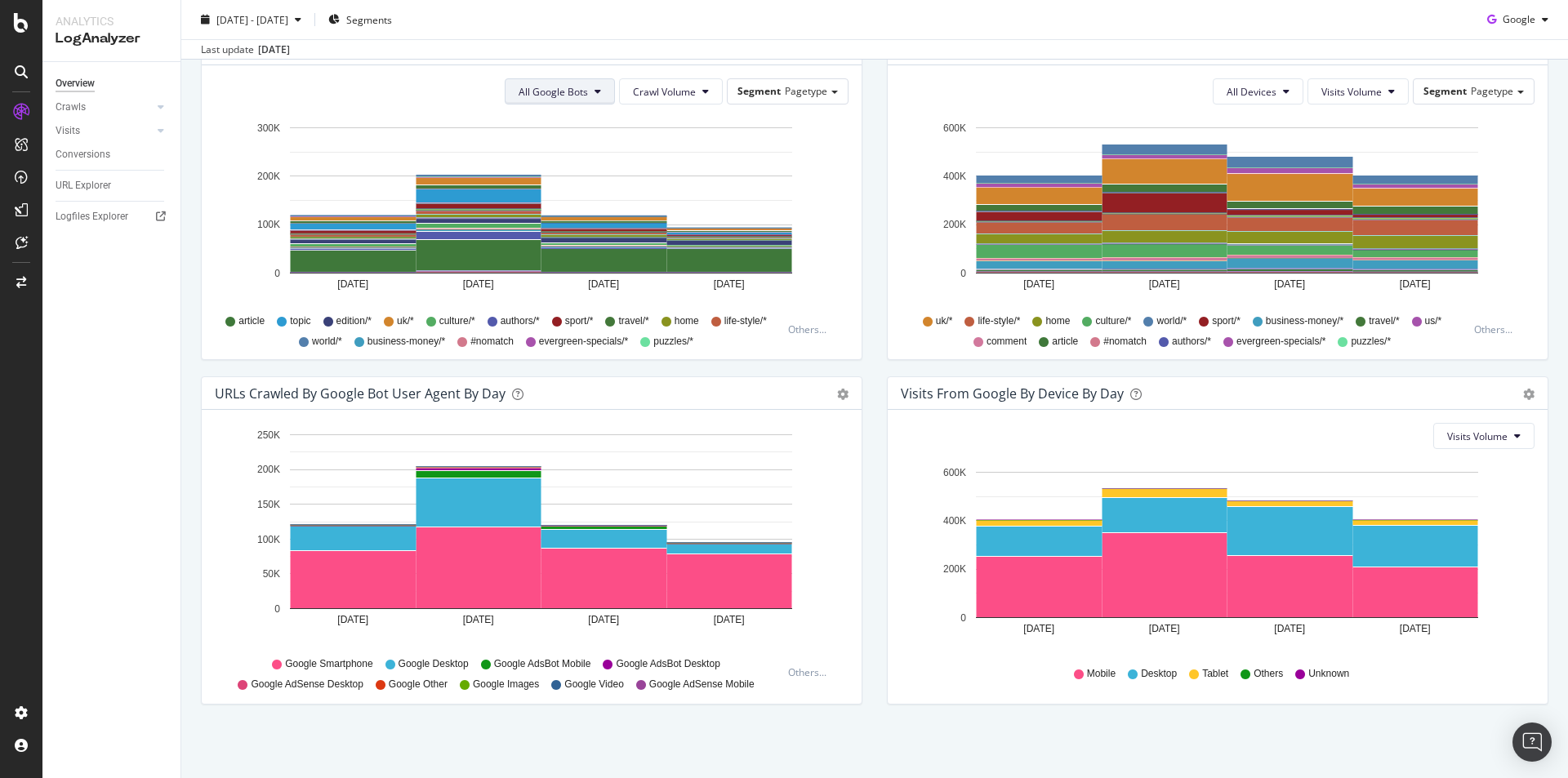
click at [585, 89] on button "All Google Bots" at bounding box center [559, 91] width 110 height 26
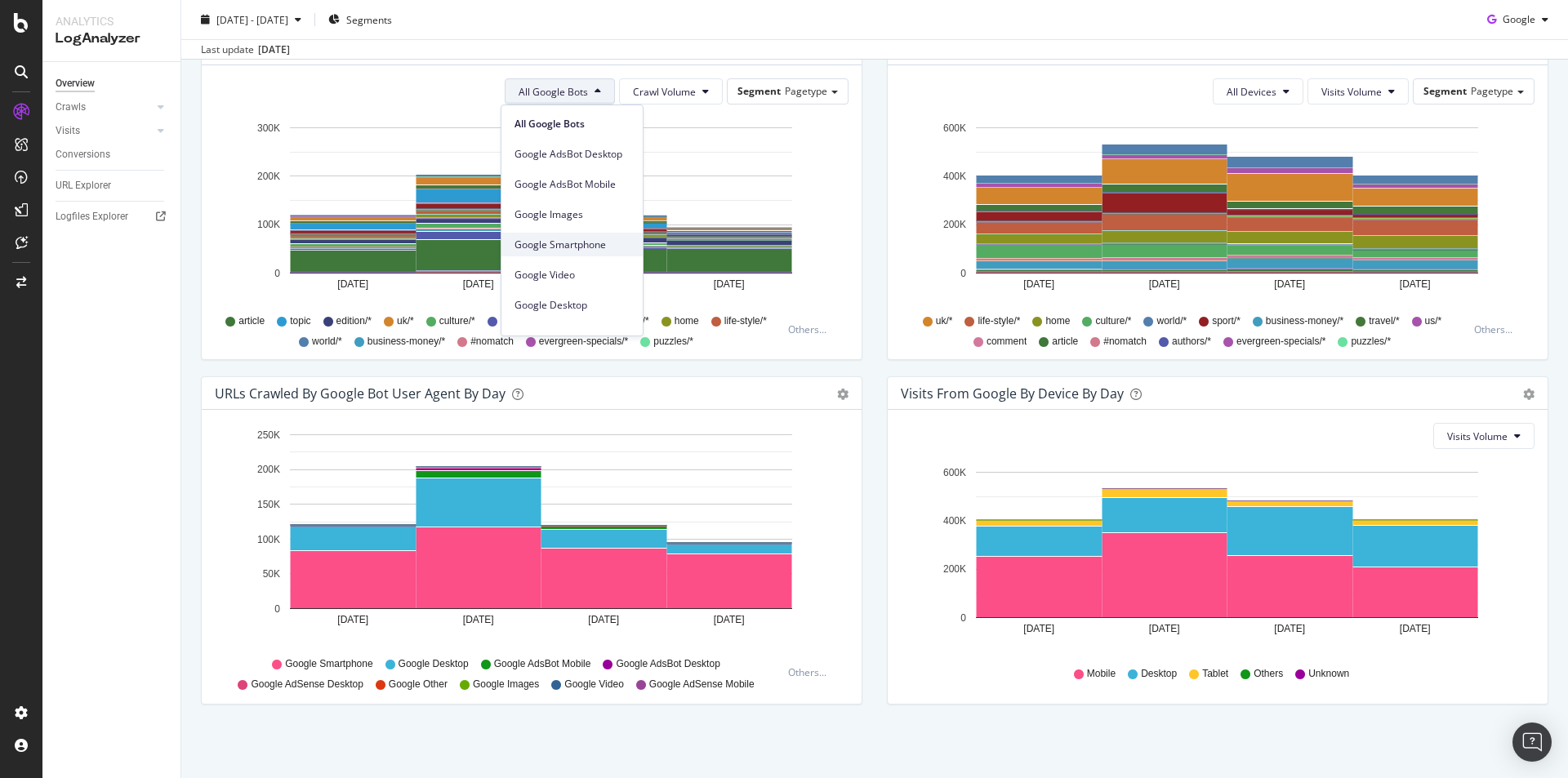
click at [601, 241] on span "Google Smartphone" at bounding box center [572, 245] width 115 height 15
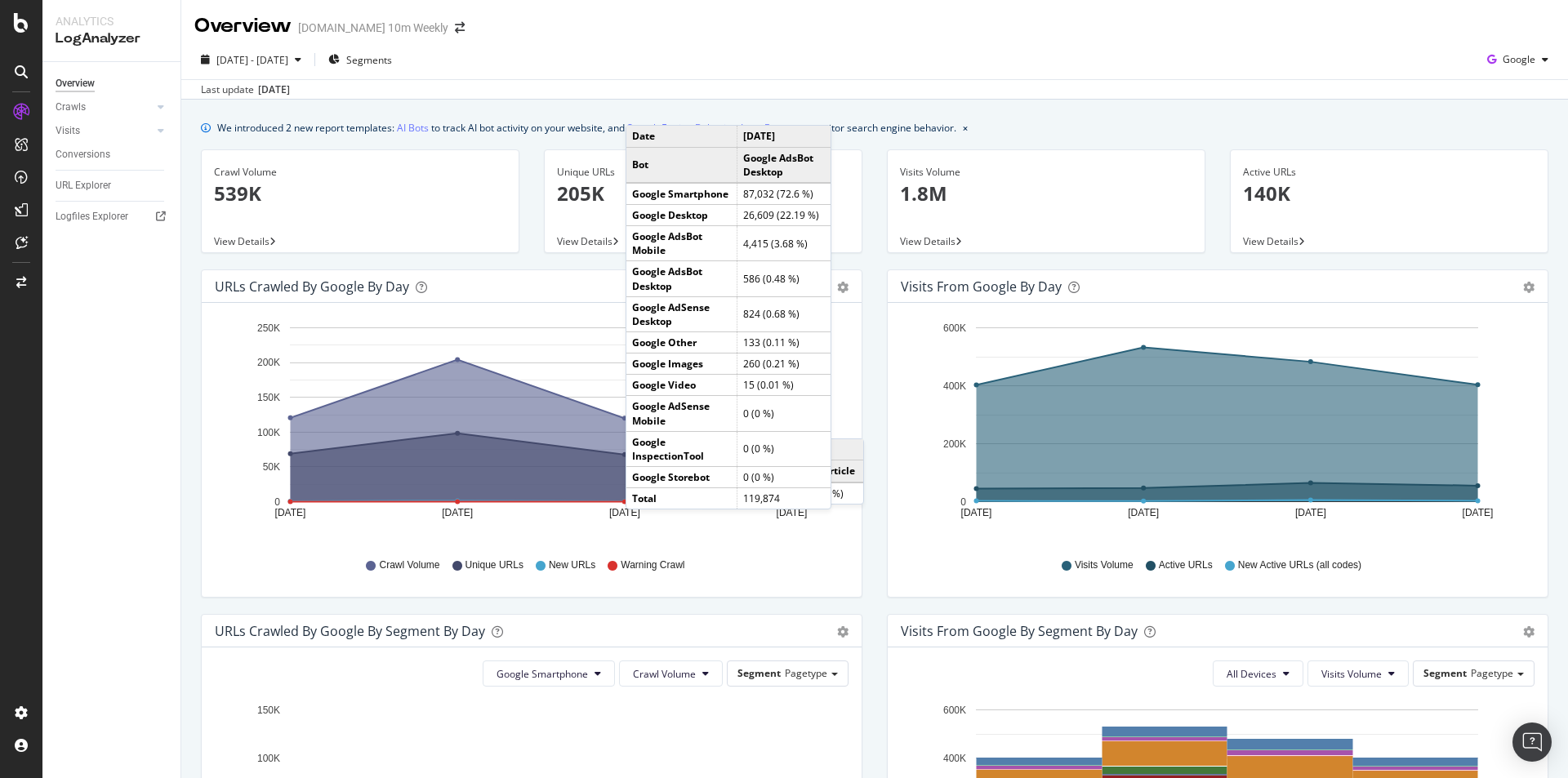
scroll to position [0, 0]
click at [392, 54] on span "Segments" at bounding box center [369, 60] width 45 height 14
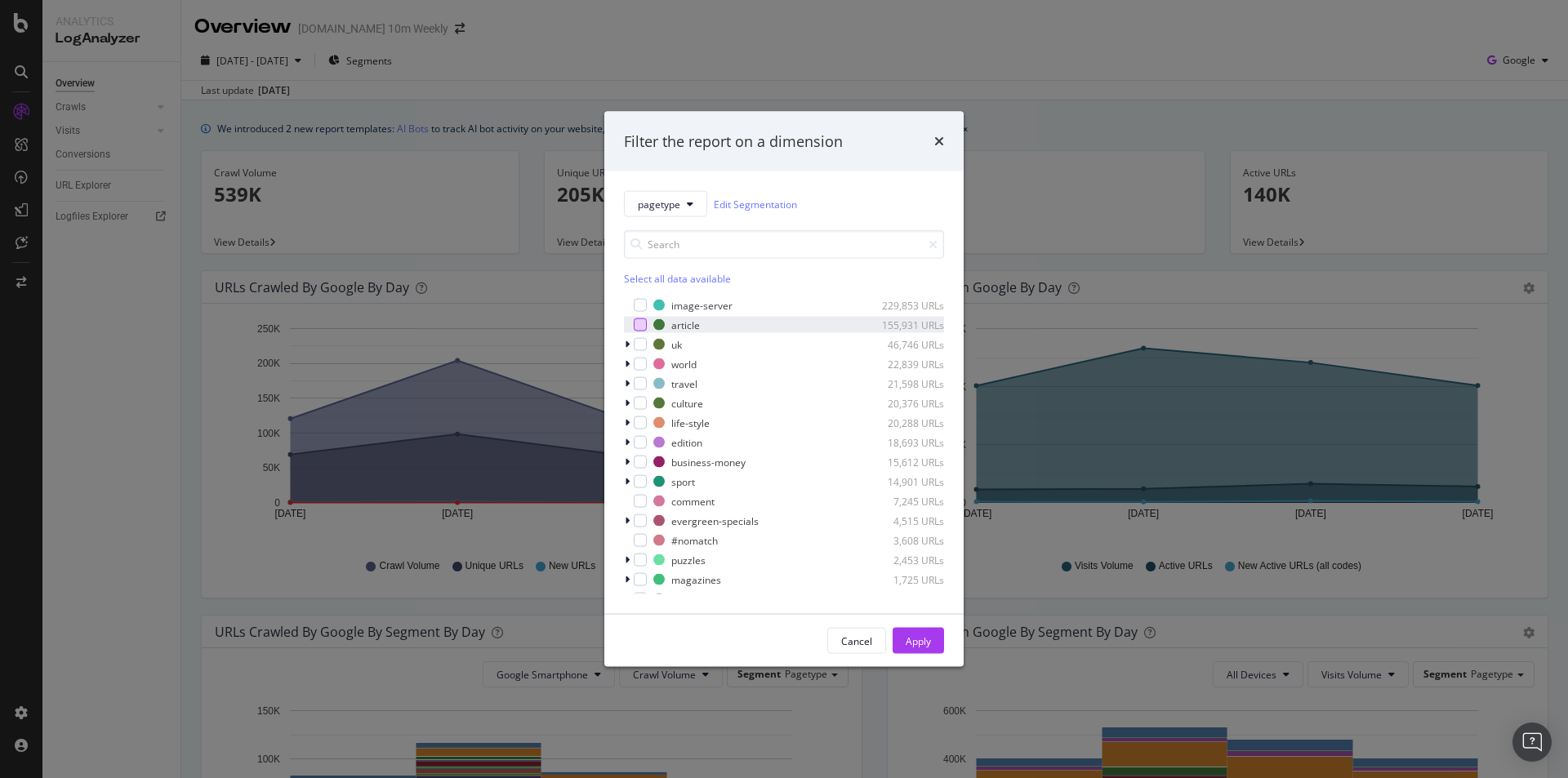
click at [642, 326] on div "modal" at bounding box center [640, 325] width 13 height 13
click at [920, 644] on div "Apply" at bounding box center [918, 640] width 25 height 14
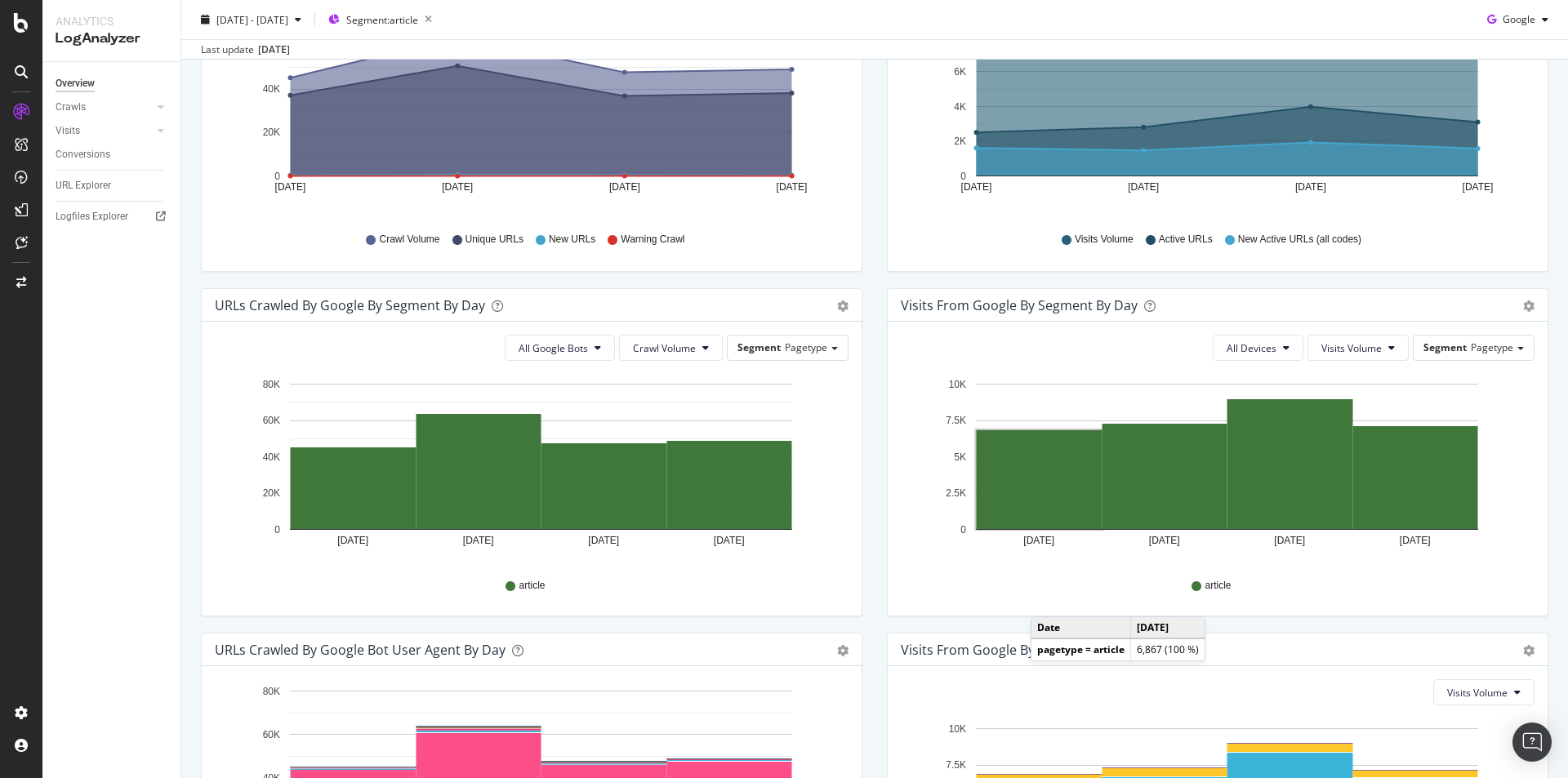
scroll to position [583, 0]
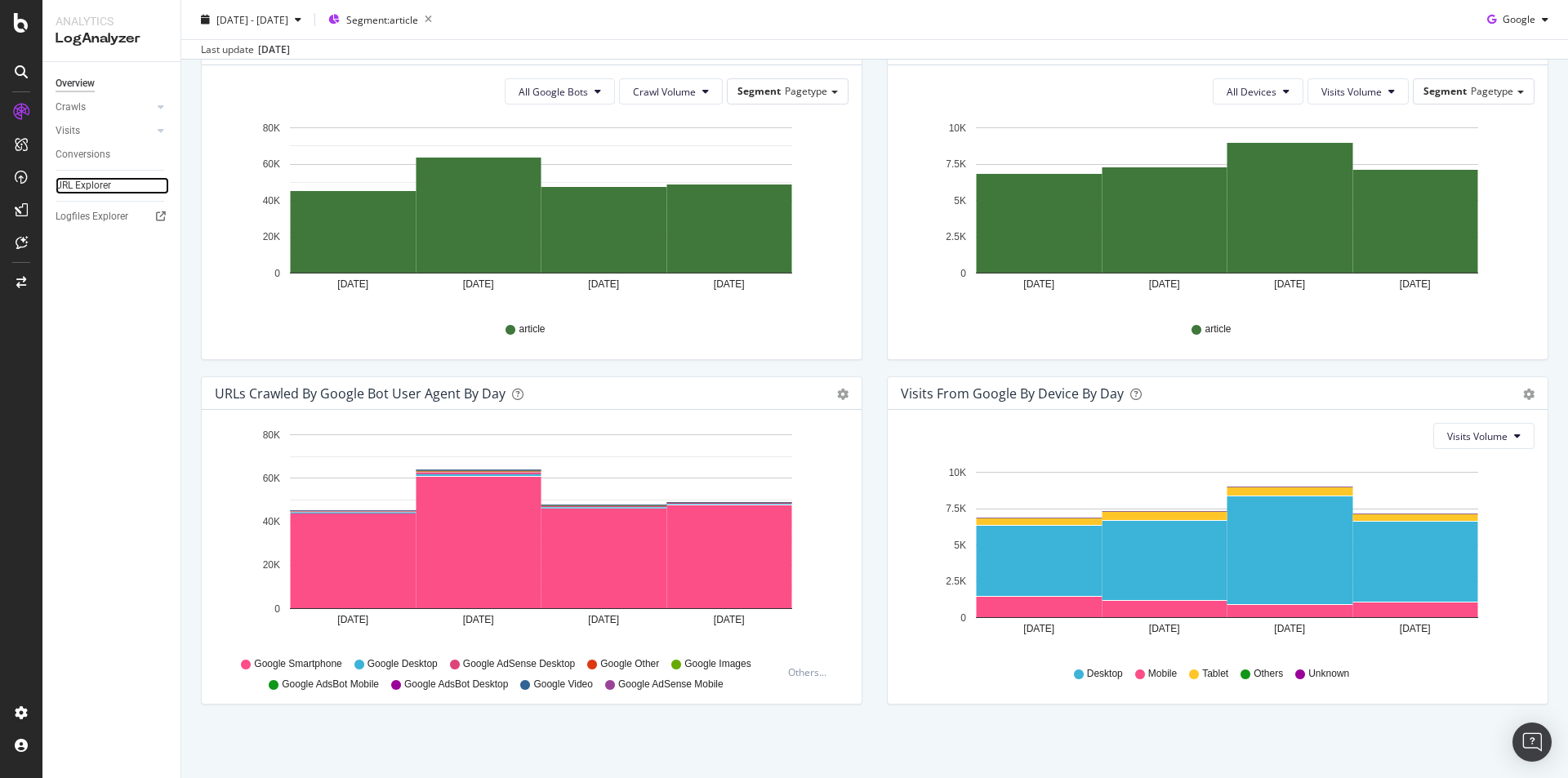
drag, startPoint x: 101, startPoint y: 183, endPoint x: 123, endPoint y: 190, distance: 23.1
click at [101, 183] on div "URL Explorer" at bounding box center [83, 185] width 55 height 17
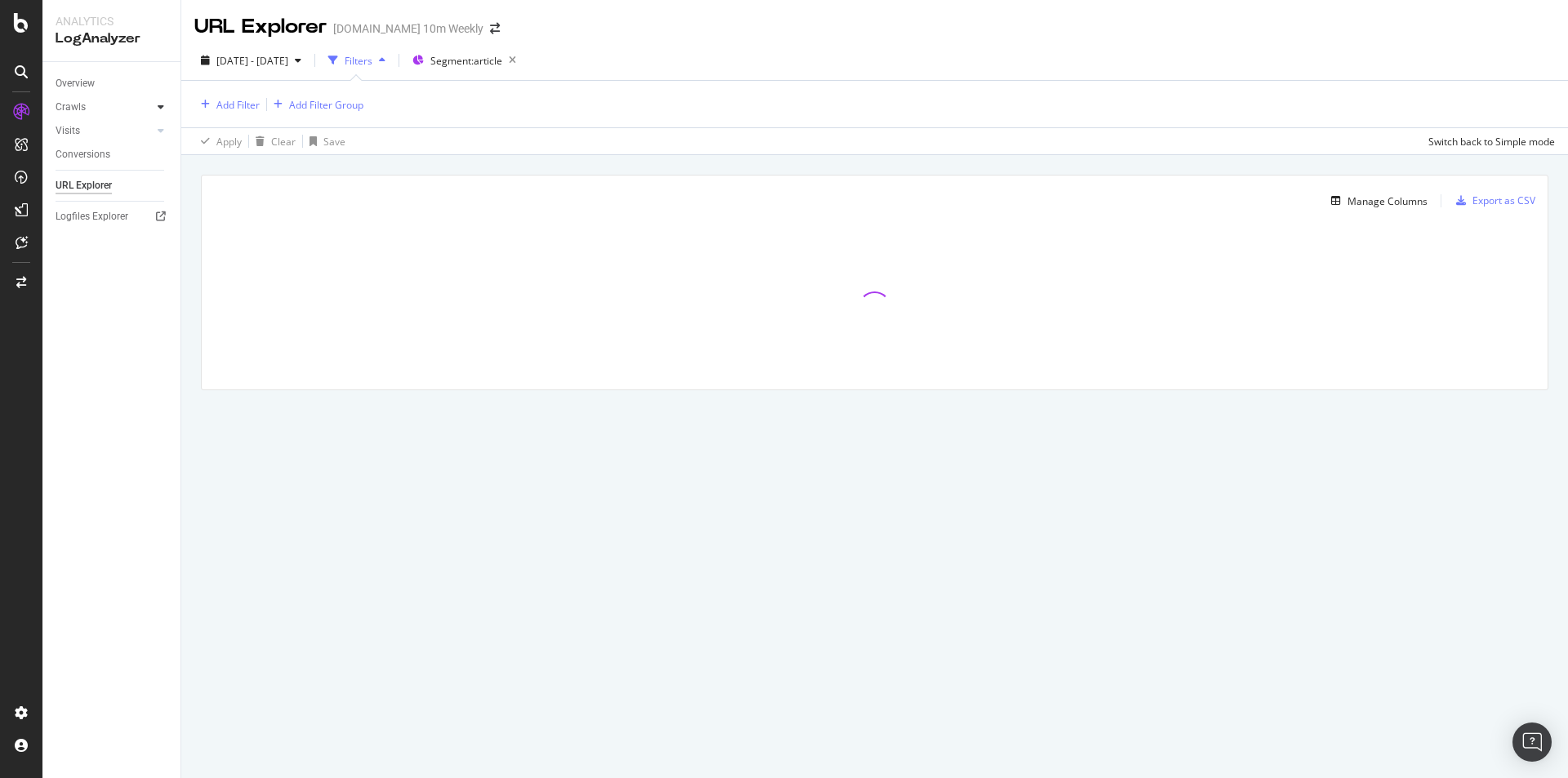
click at [163, 108] on div at bounding box center [161, 107] width 16 height 16
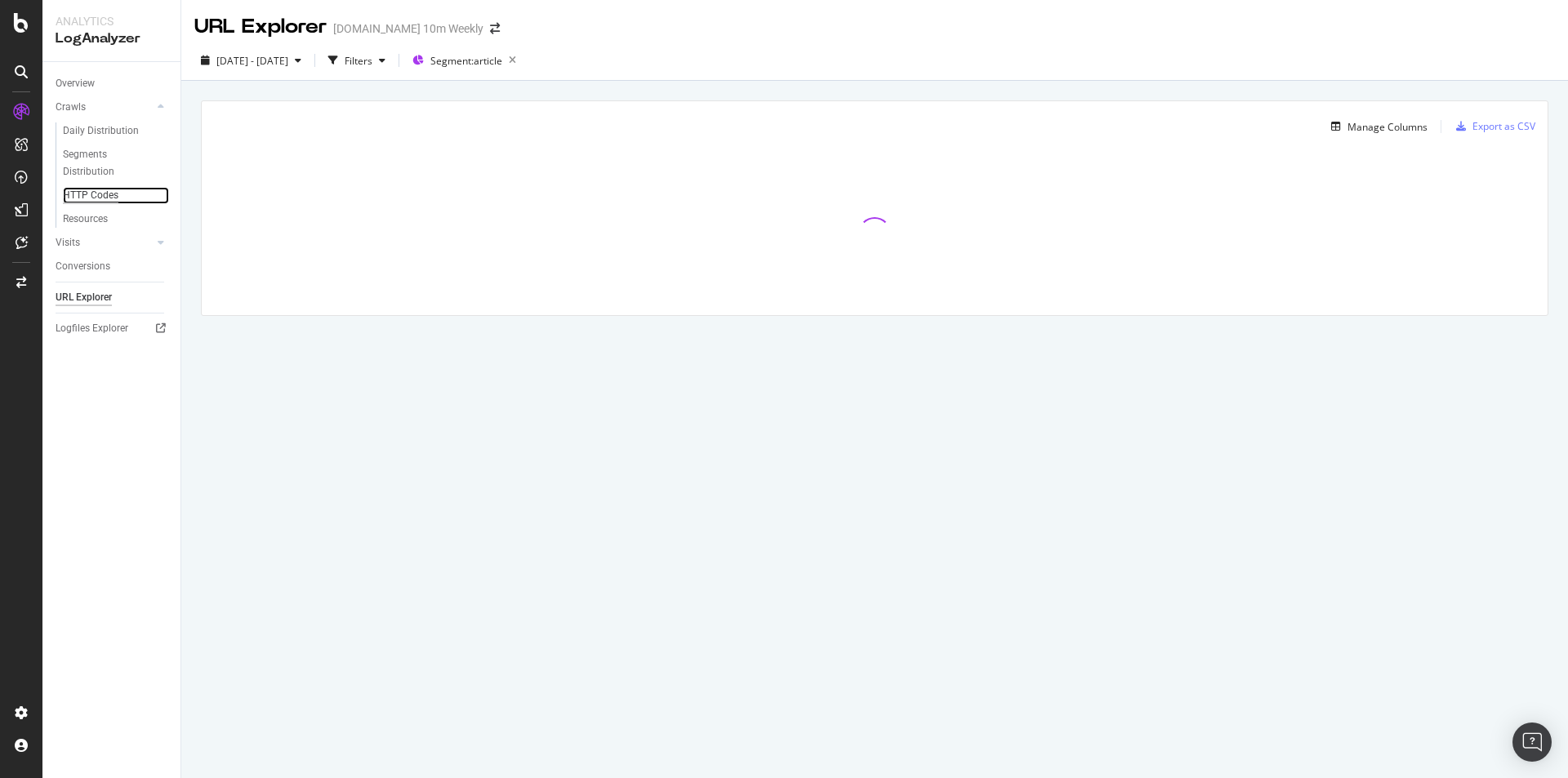
click at [114, 192] on div "HTTP Codes" at bounding box center [90, 195] width 55 height 17
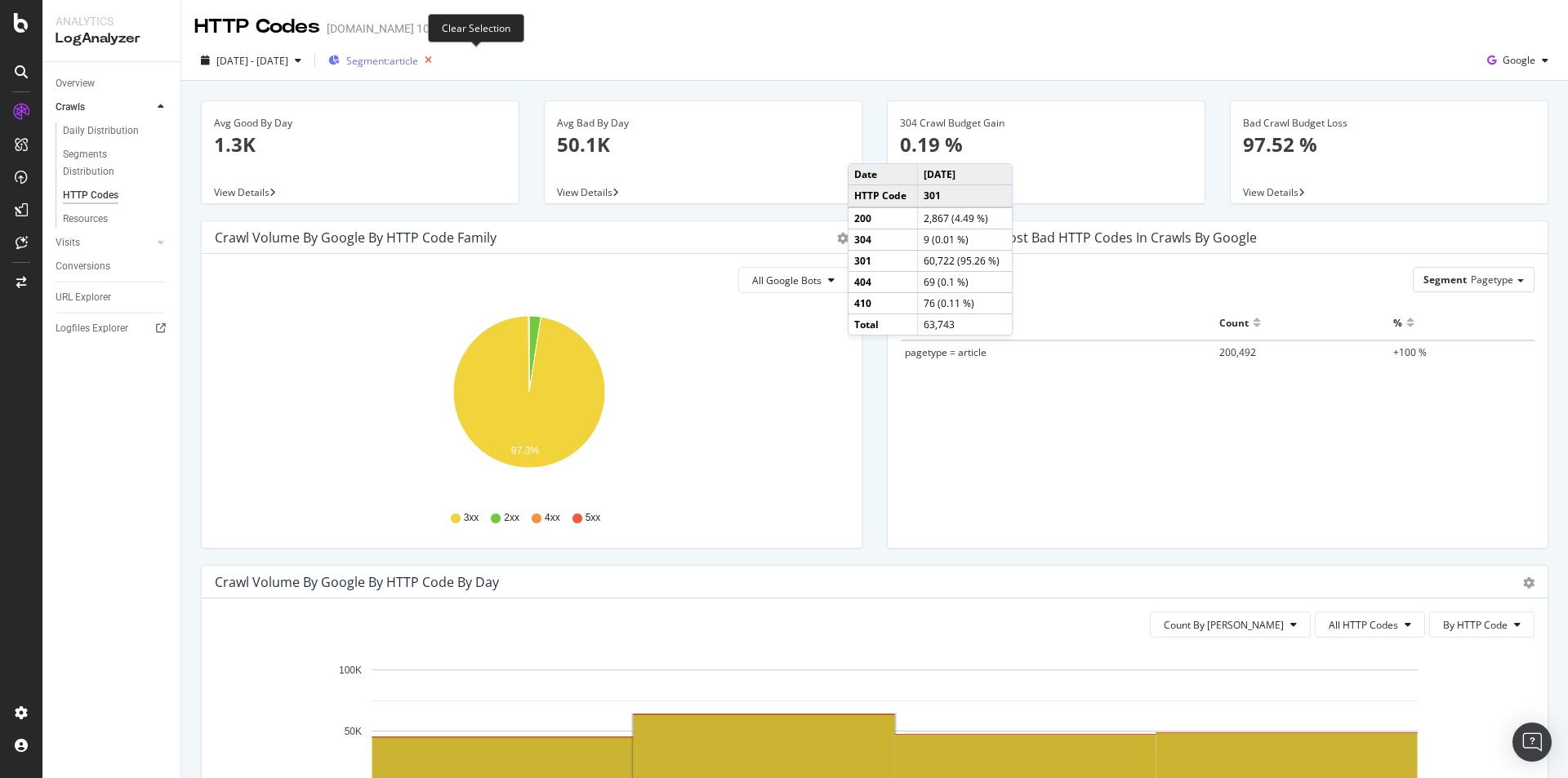
click at [439, 64] on icon "button" at bounding box center [429, 60] width 20 height 23
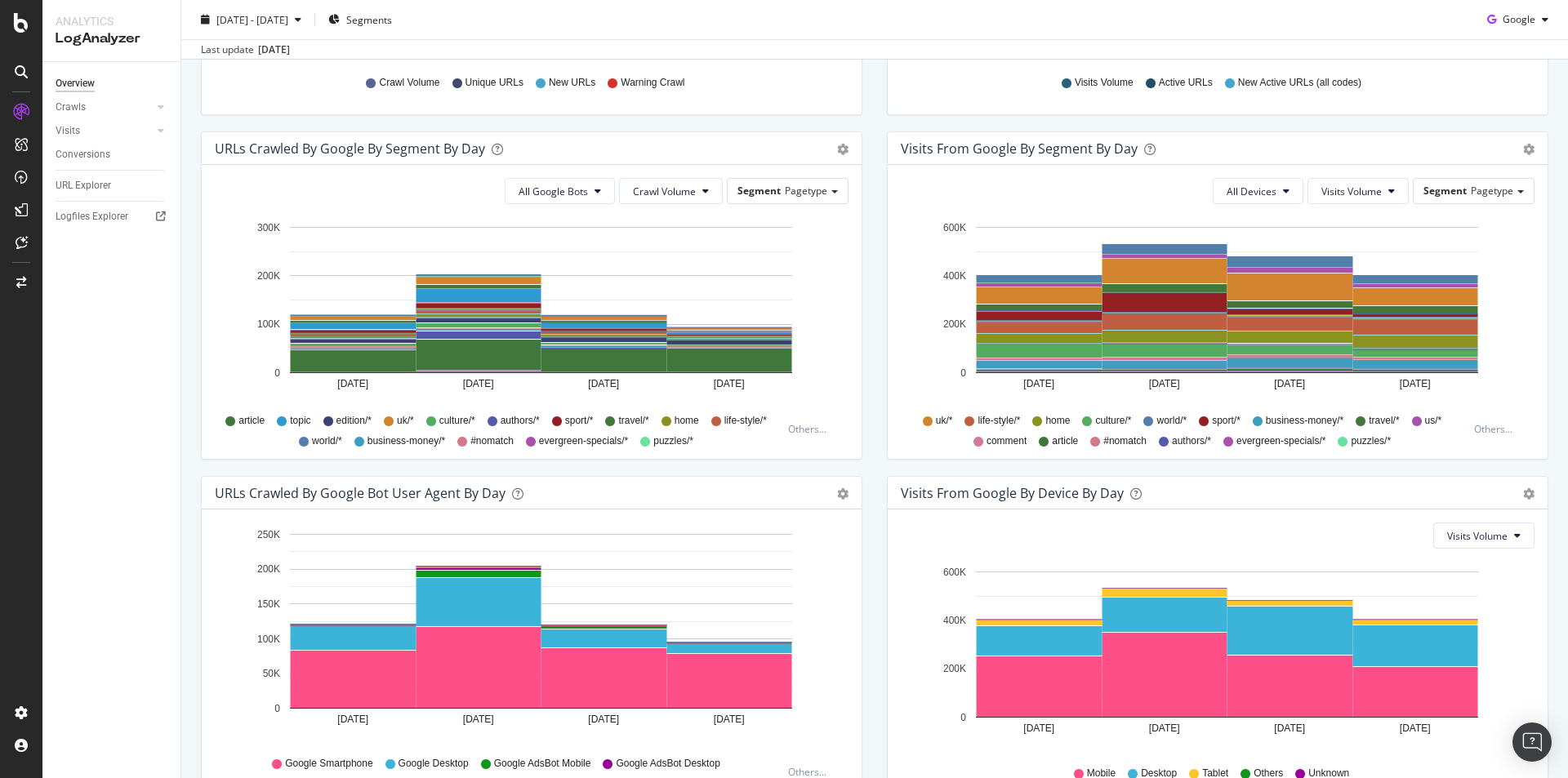
scroll to position [490, 0]
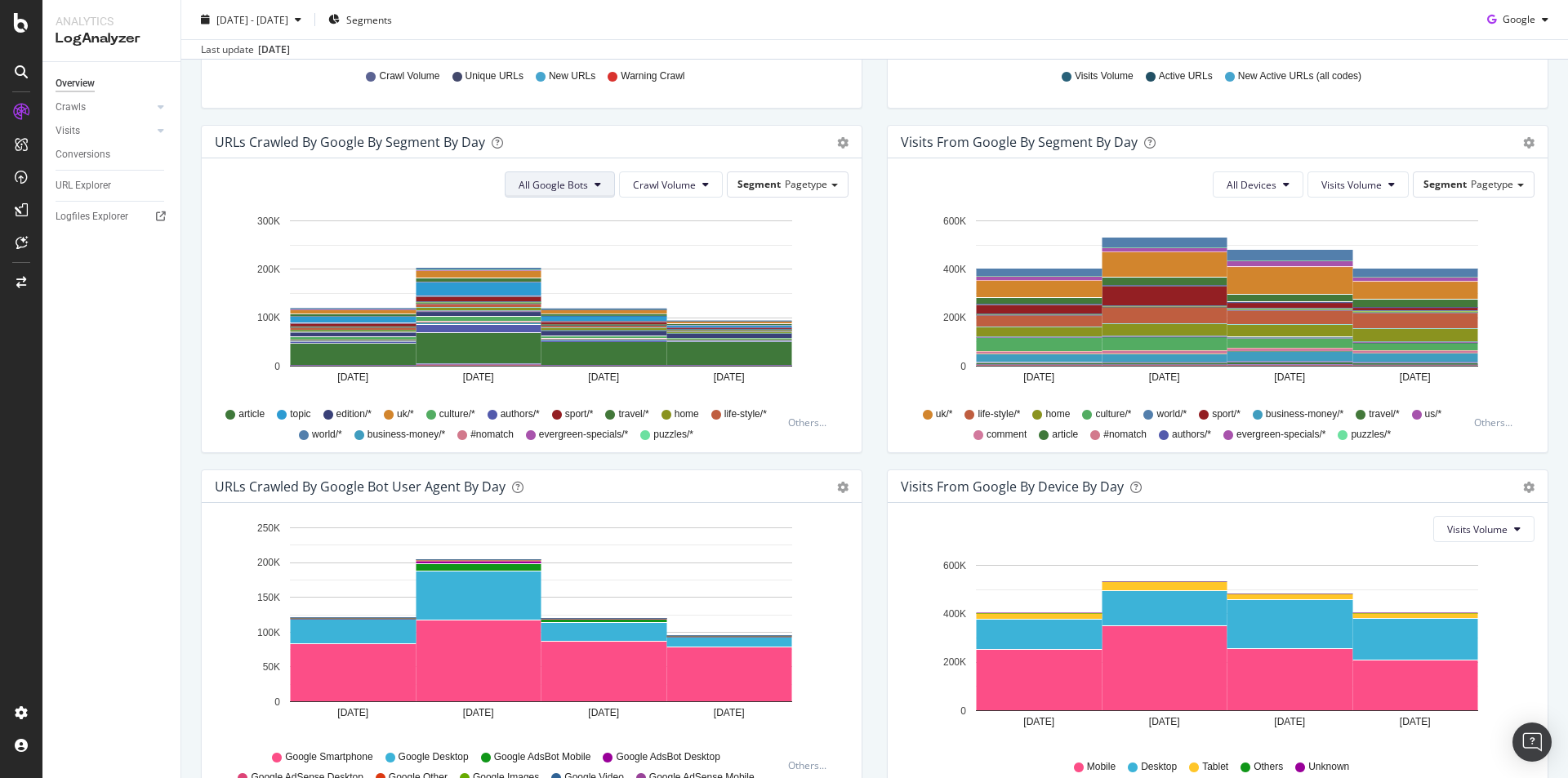
click at [589, 182] on button "All Google Bots" at bounding box center [559, 184] width 110 height 26
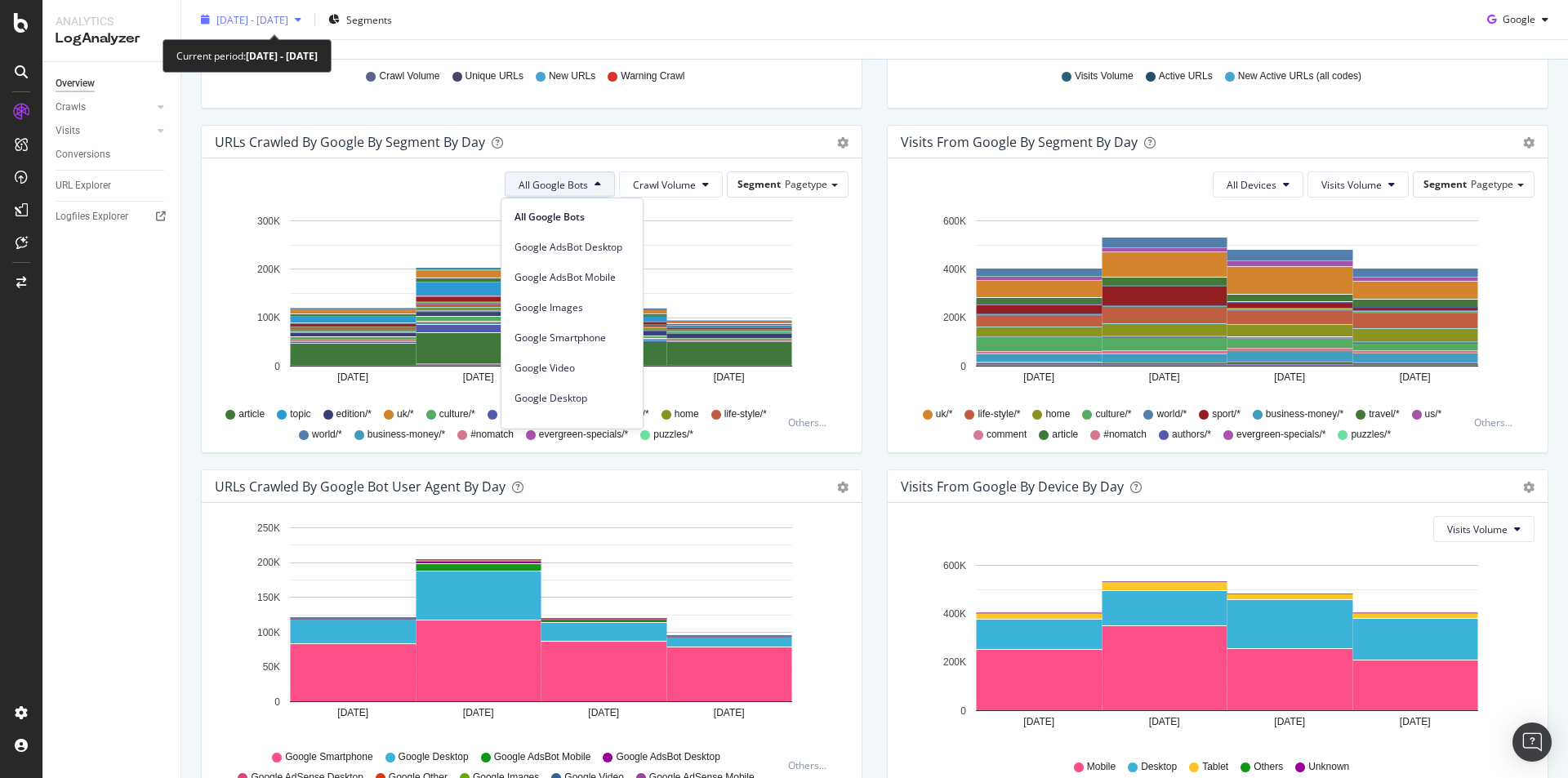
click at [289, 13] on span "2025 Sep. 27th - Sep. 30th" at bounding box center [251, 18] width 72 height 14
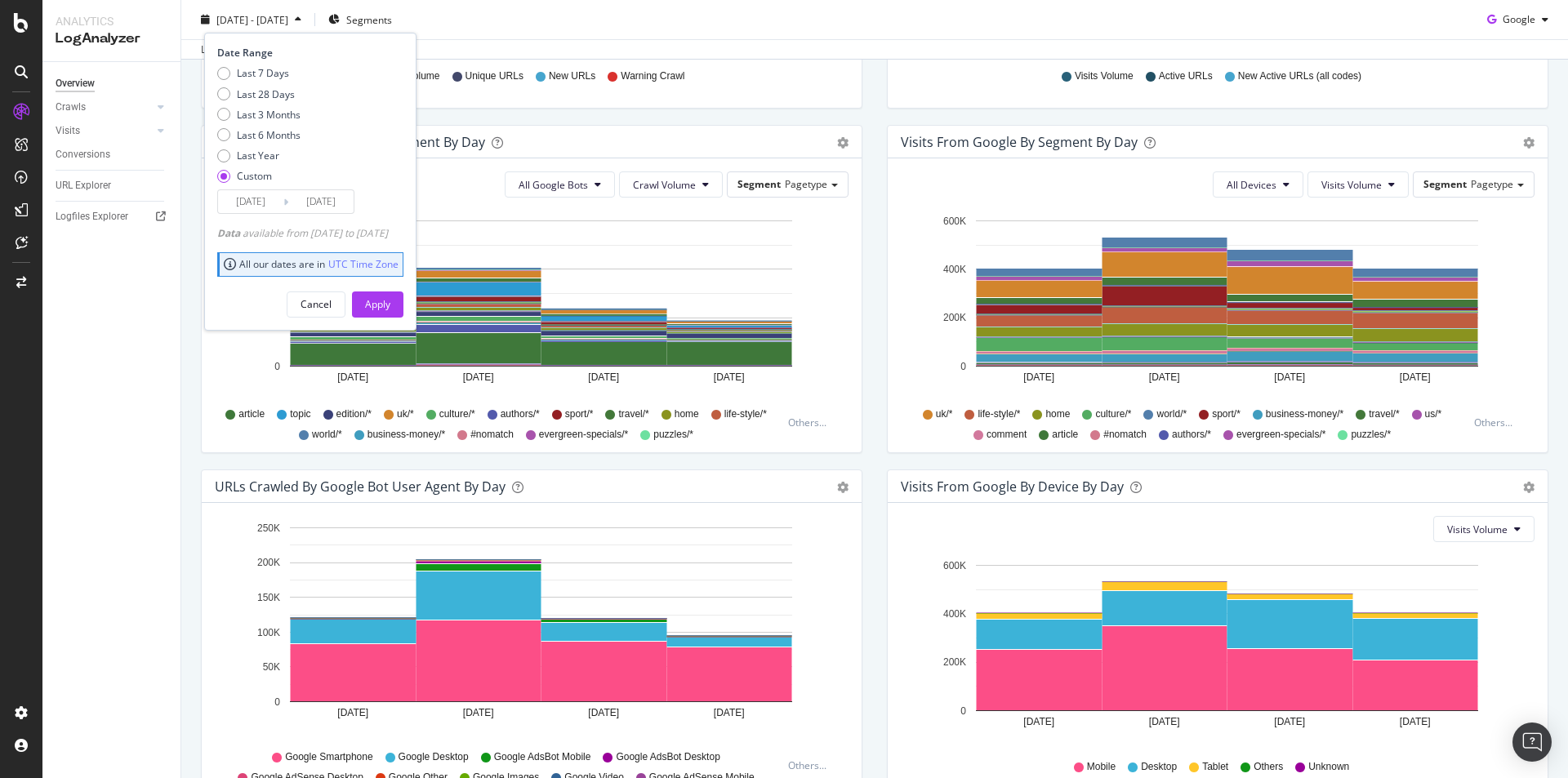
click at [262, 206] on input "2025/09/27" at bounding box center [251, 202] width 65 height 23
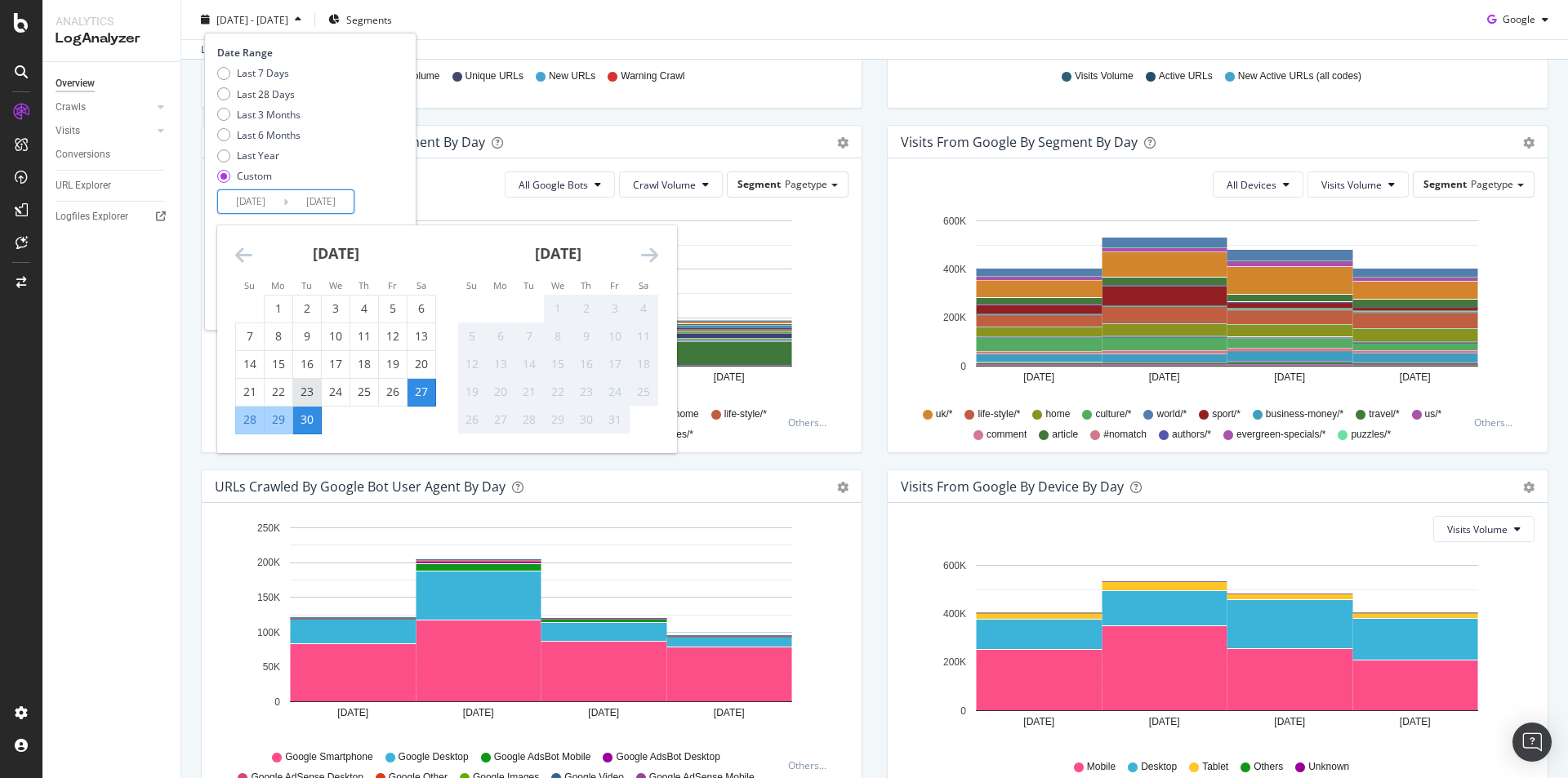
click at [308, 389] on div "23" at bounding box center [307, 392] width 28 height 16
type input "2025/09/23"
click at [324, 186] on div "Last 7 Days Last 28 Days Last 3 Months Last 6 Months Last Year Custom" at bounding box center [308, 128] width 182 height 123
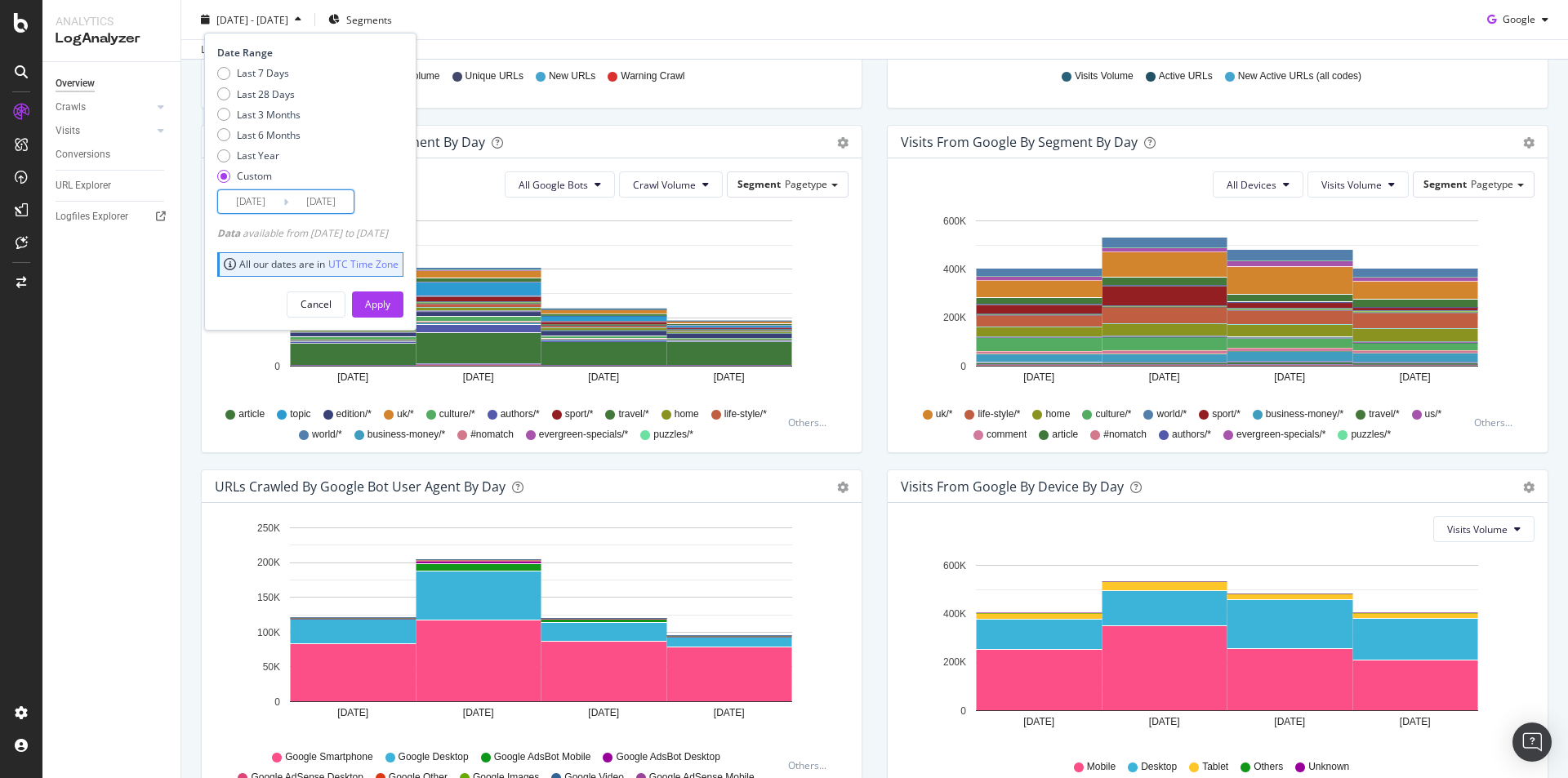
click at [333, 199] on input "[DATE]" at bounding box center [321, 202] width 65 height 23
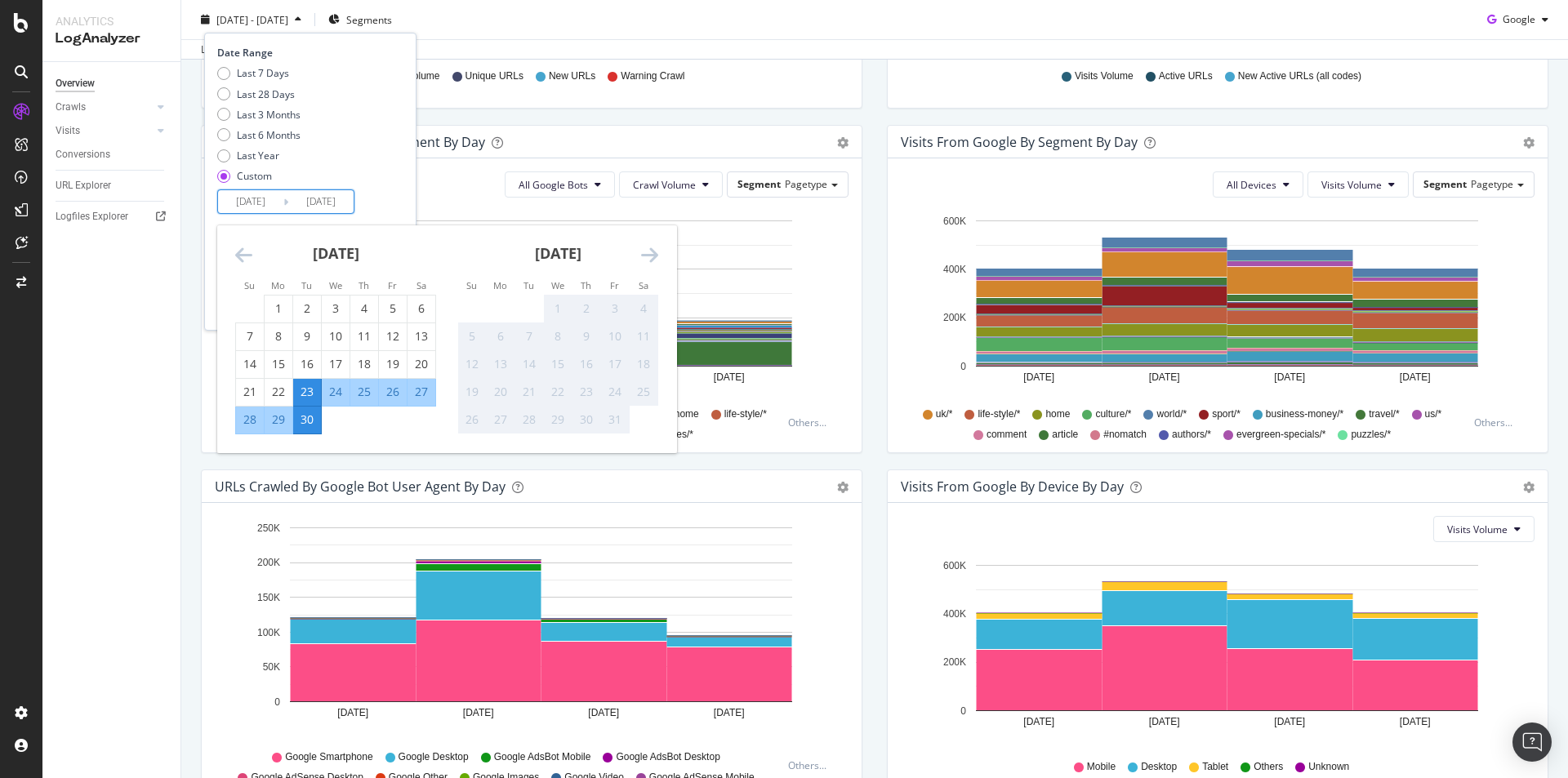
click at [395, 396] on div "26" at bounding box center [392, 392] width 28 height 16
type input "2025/09/26"
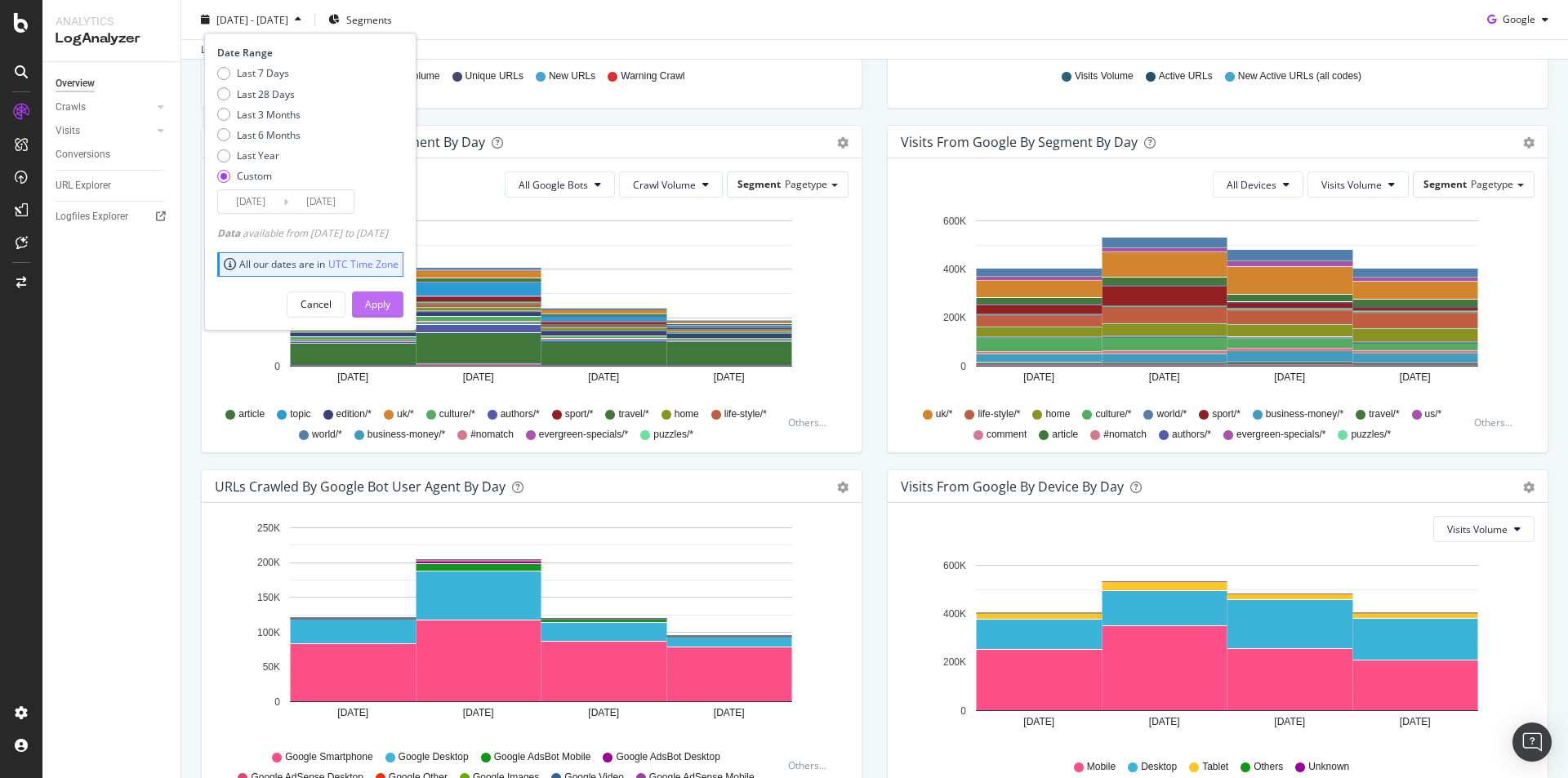
click at [390, 301] on div "Apply" at bounding box center [378, 303] width 25 height 14
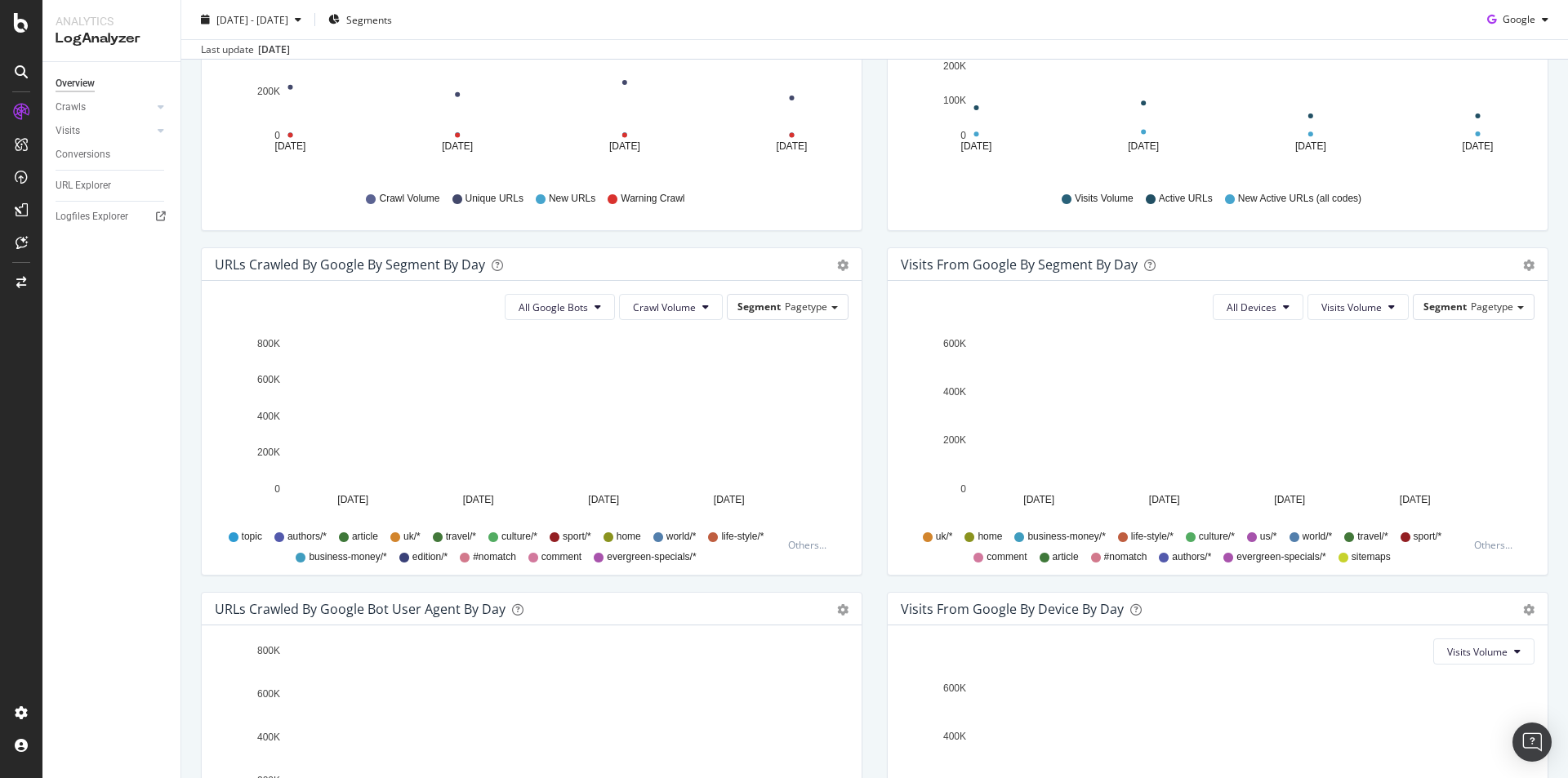
scroll to position [338, 0]
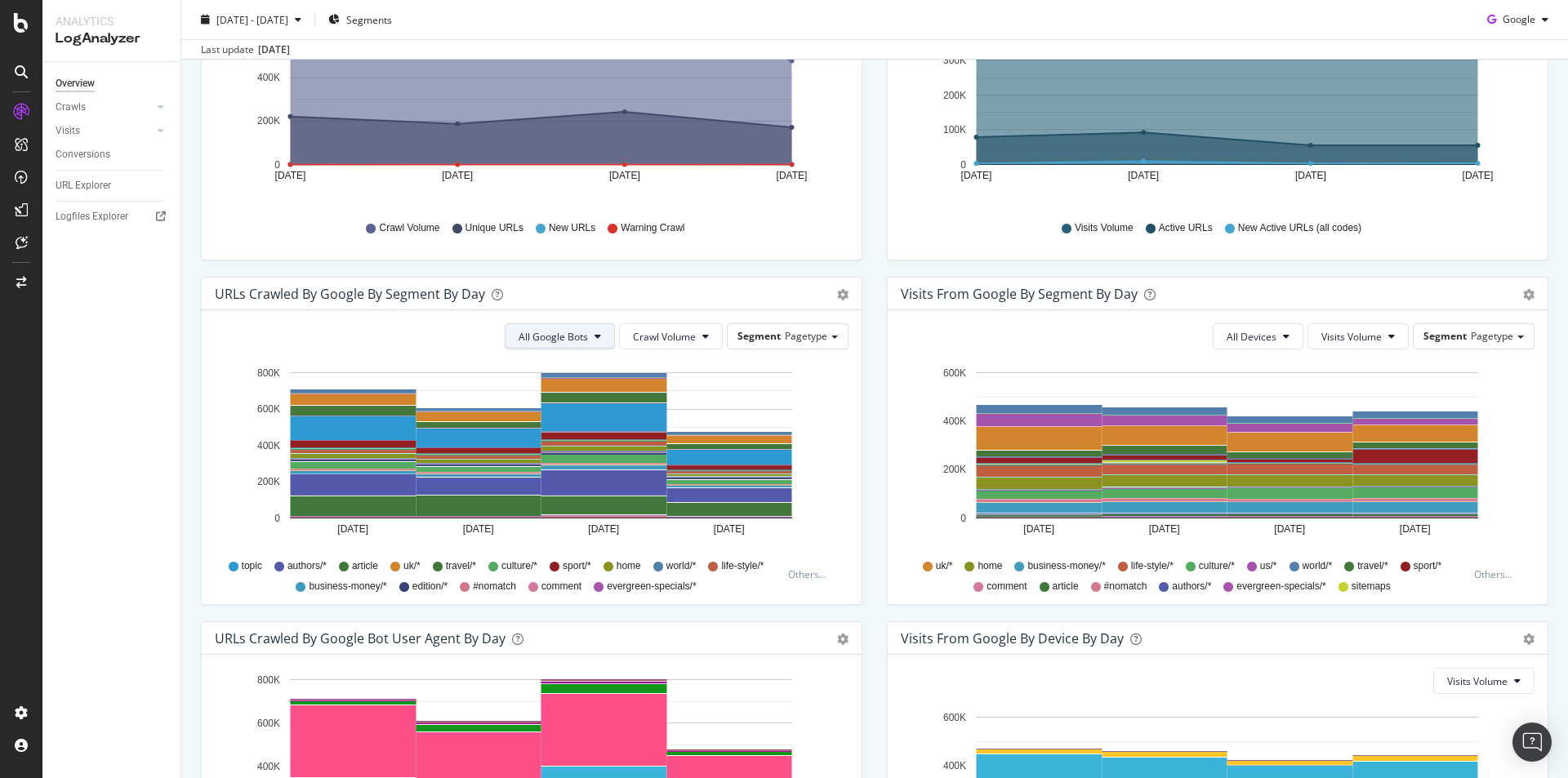
click at [581, 338] on span "All Google Bots" at bounding box center [553, 336] width 69 height 14
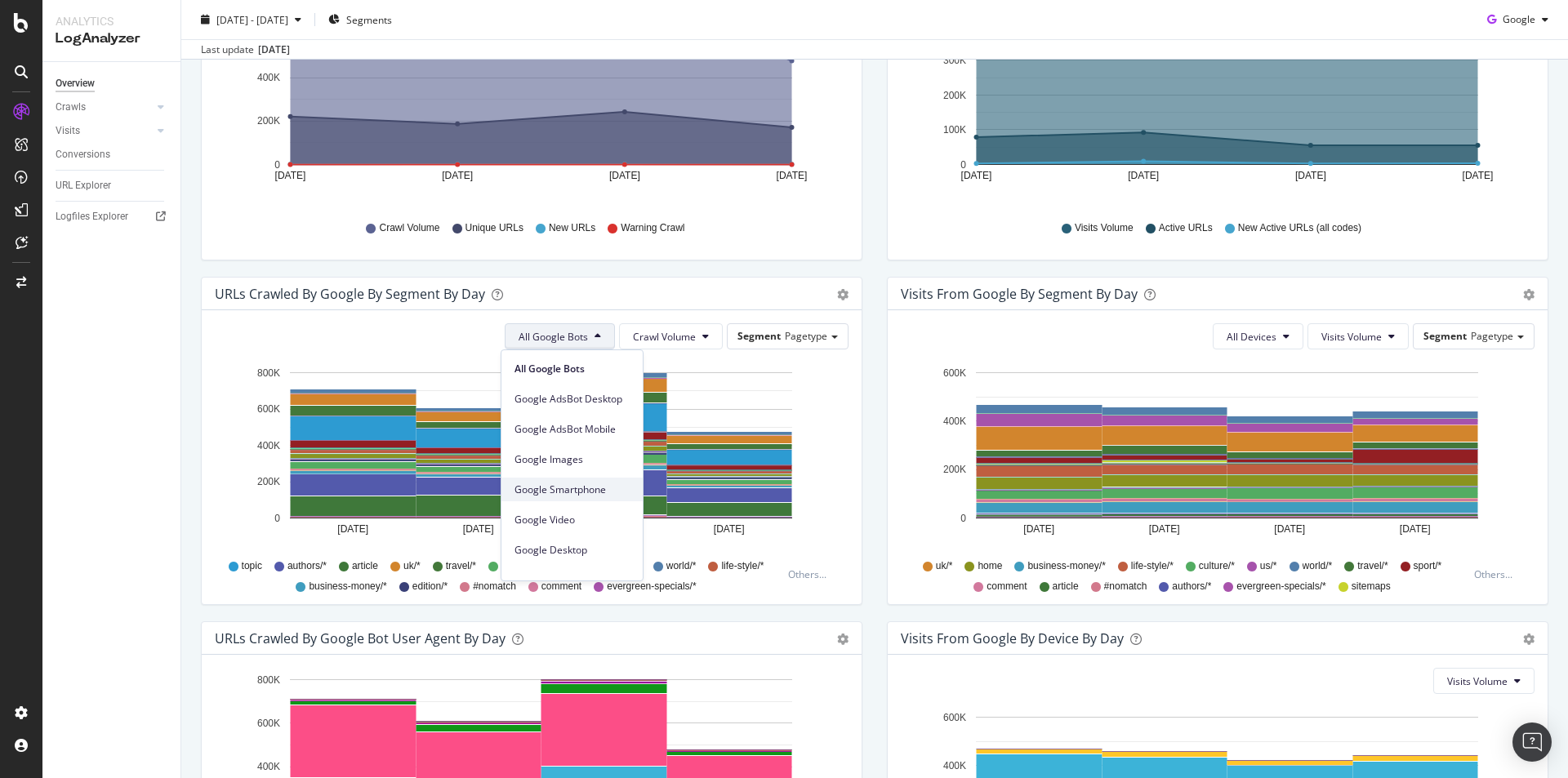
click at [630, 484] on div "Google Smartphone" at bounding box center [572, 489] width 142 height 24
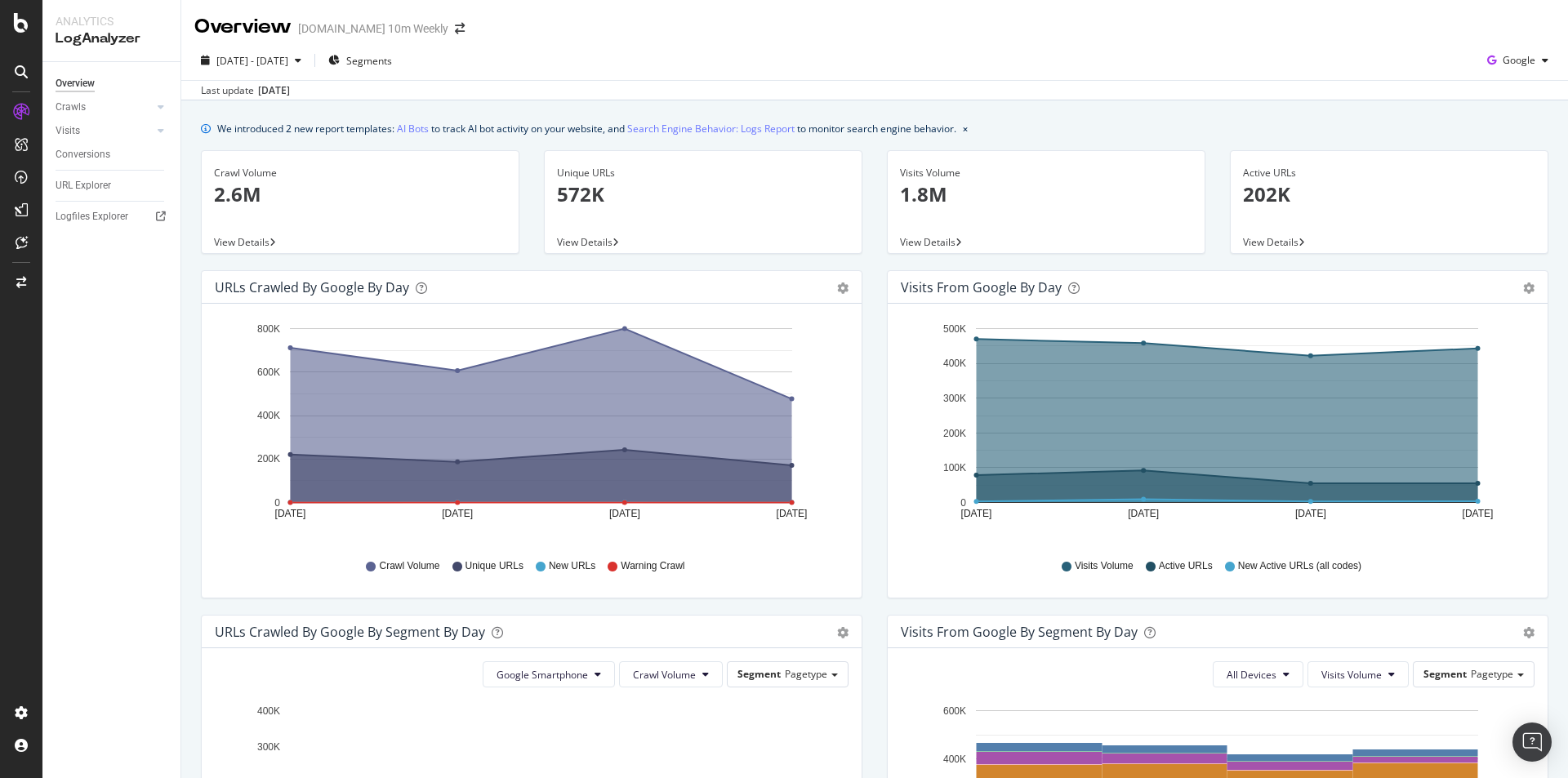
scroll to position [327, 0]
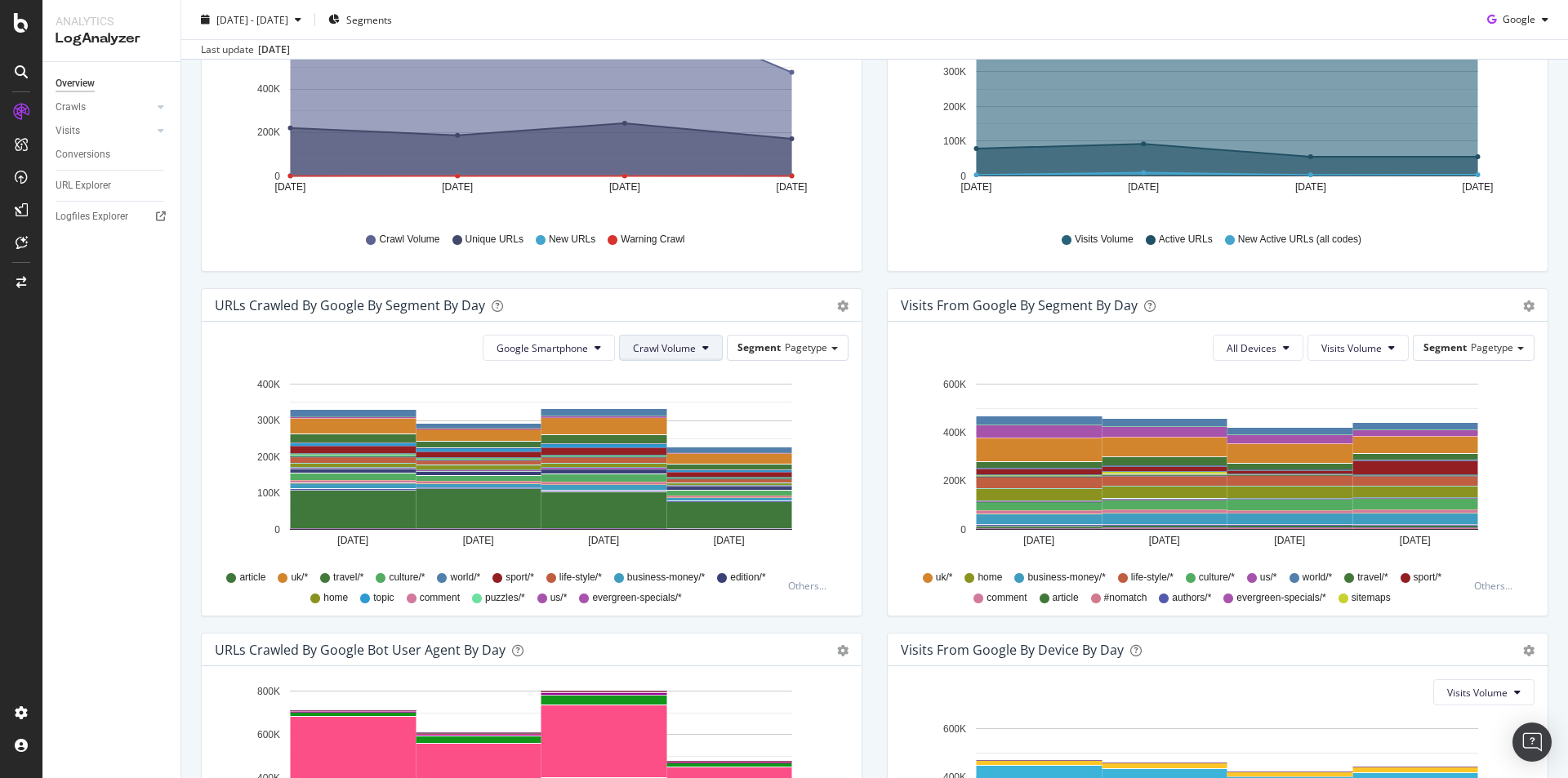
click at [679, 348] on span "Crawl Volume" at bounding box center [664, 348] width 63 height 14
click at [806, 355] on div "Segment Pagetype" at bounding box center [787, 348] width 120 height 24
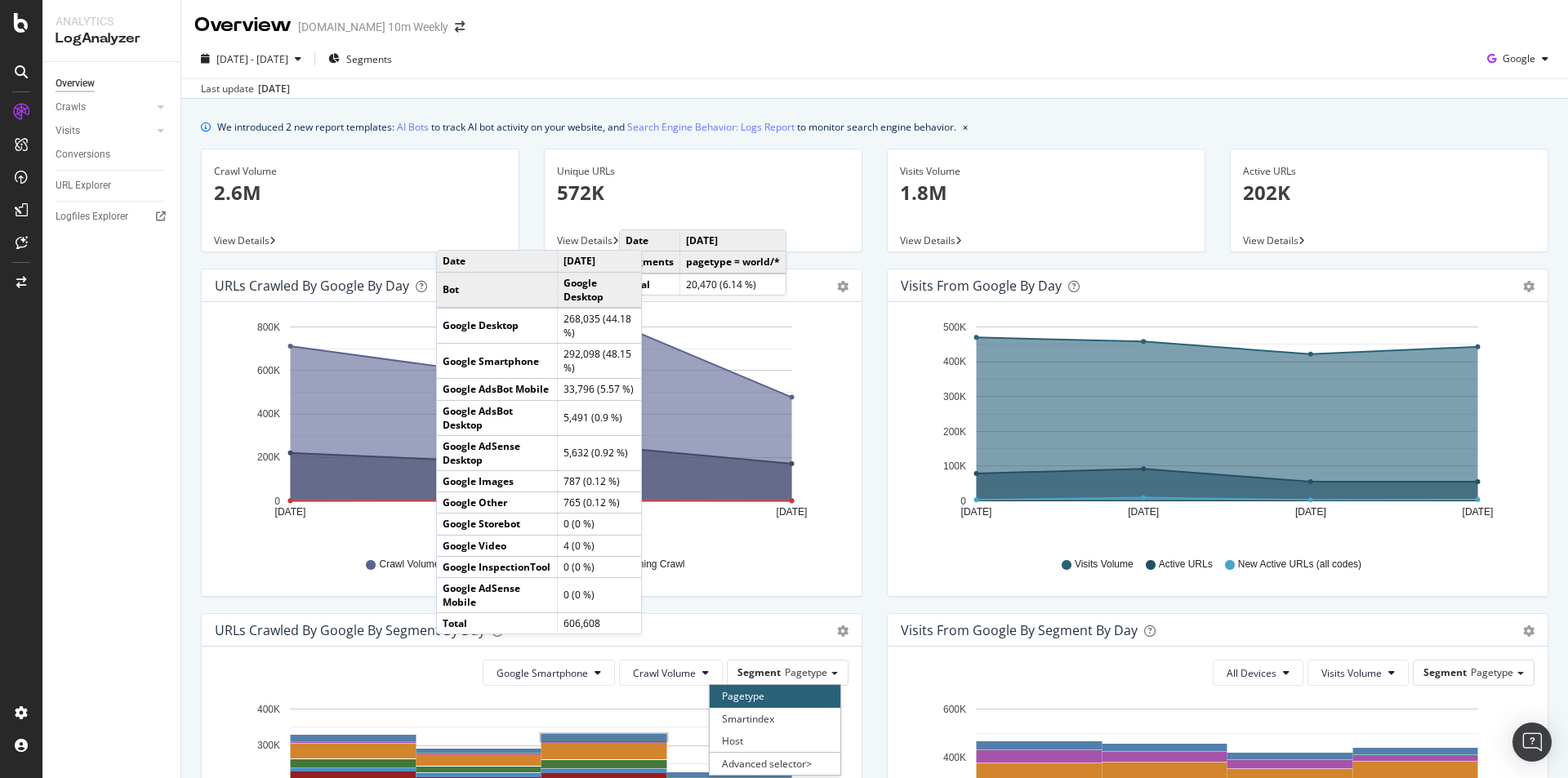
scroll to position [0, 0]
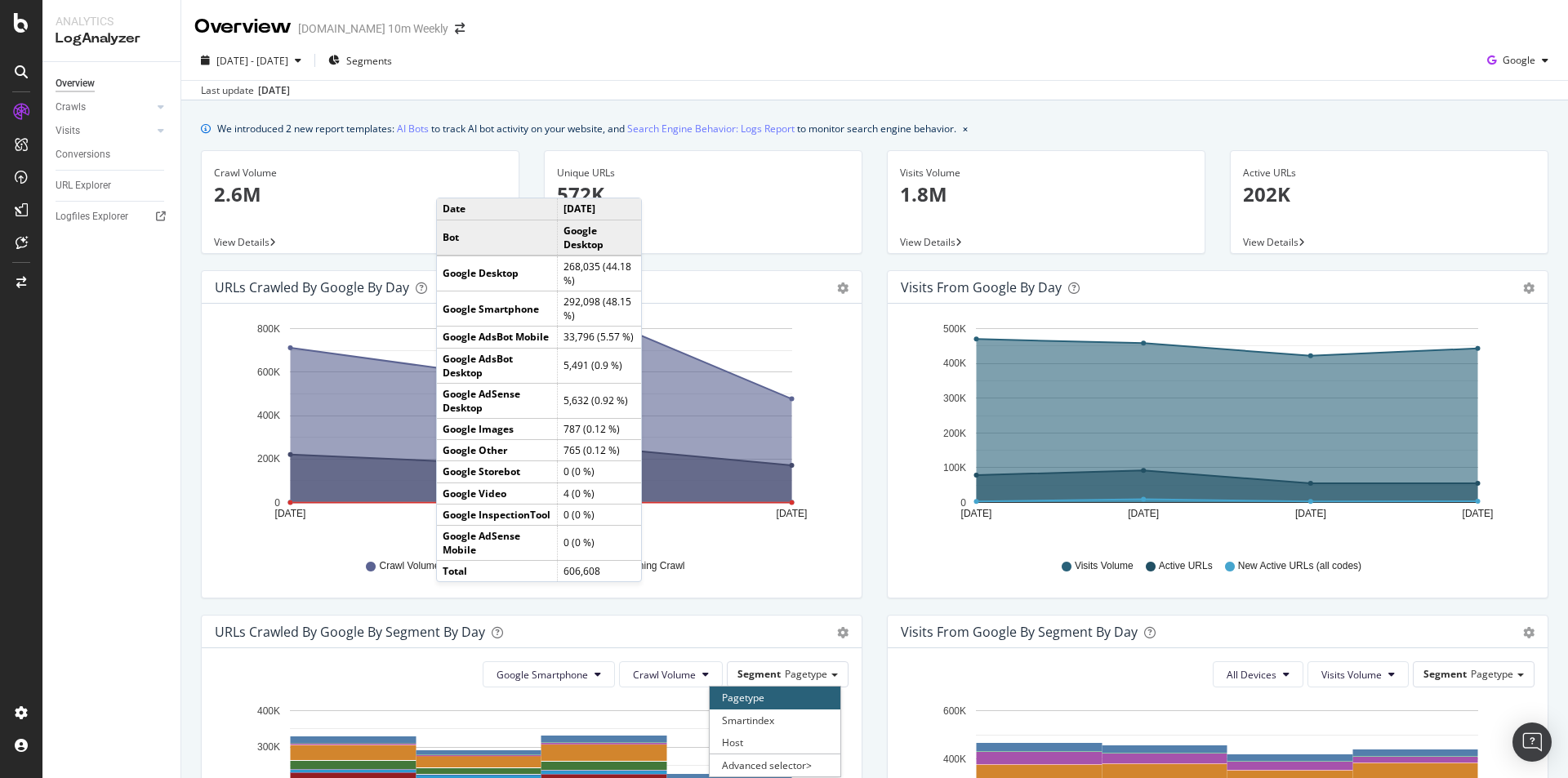
click at [534, 78] on div "2025 Sep. 23rd - Sep. 26th Segments Google" at bounding box center [874, 64] width 1386 height 33
click at [392, 56] on span "Segments" at bounding box center [369, 60] width 45 height 14
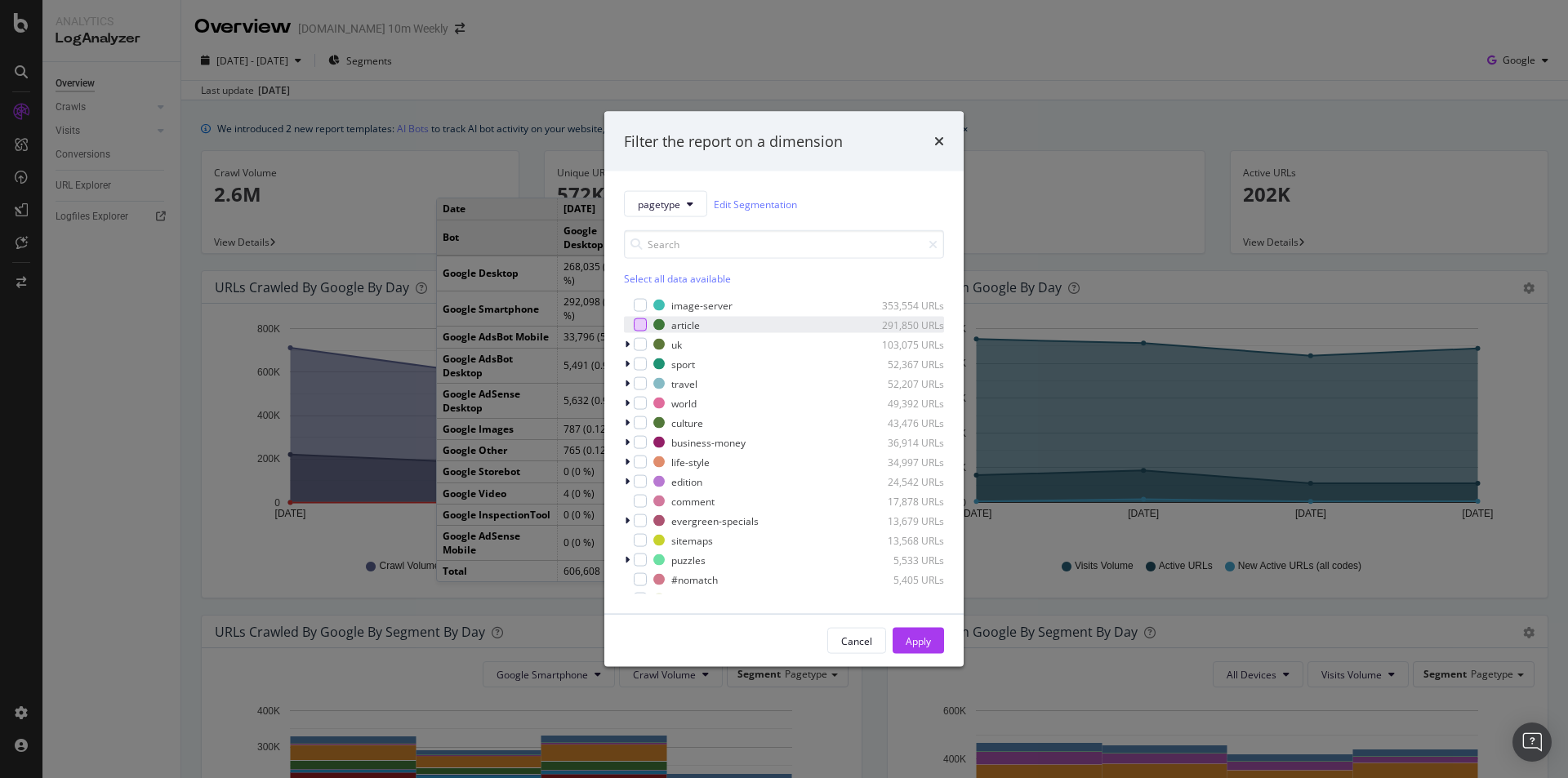
click at [636, 320] on div "modal" at bounding box center [640, 325] width 13 height 13
click at [923, 641] on div "Apply" at bounding box center [918, 640] width 25 height 14
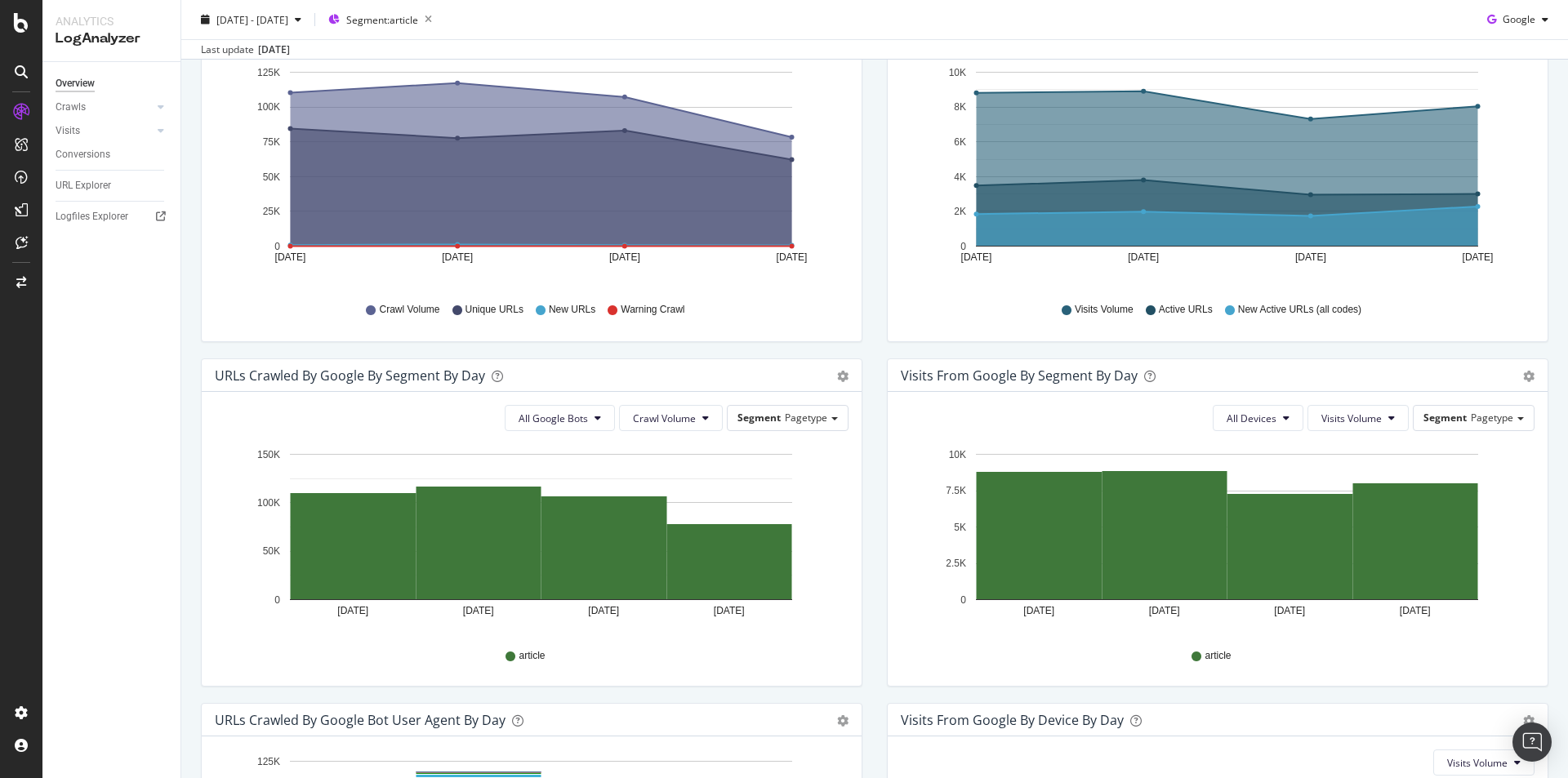
scroll to position [12, 0]
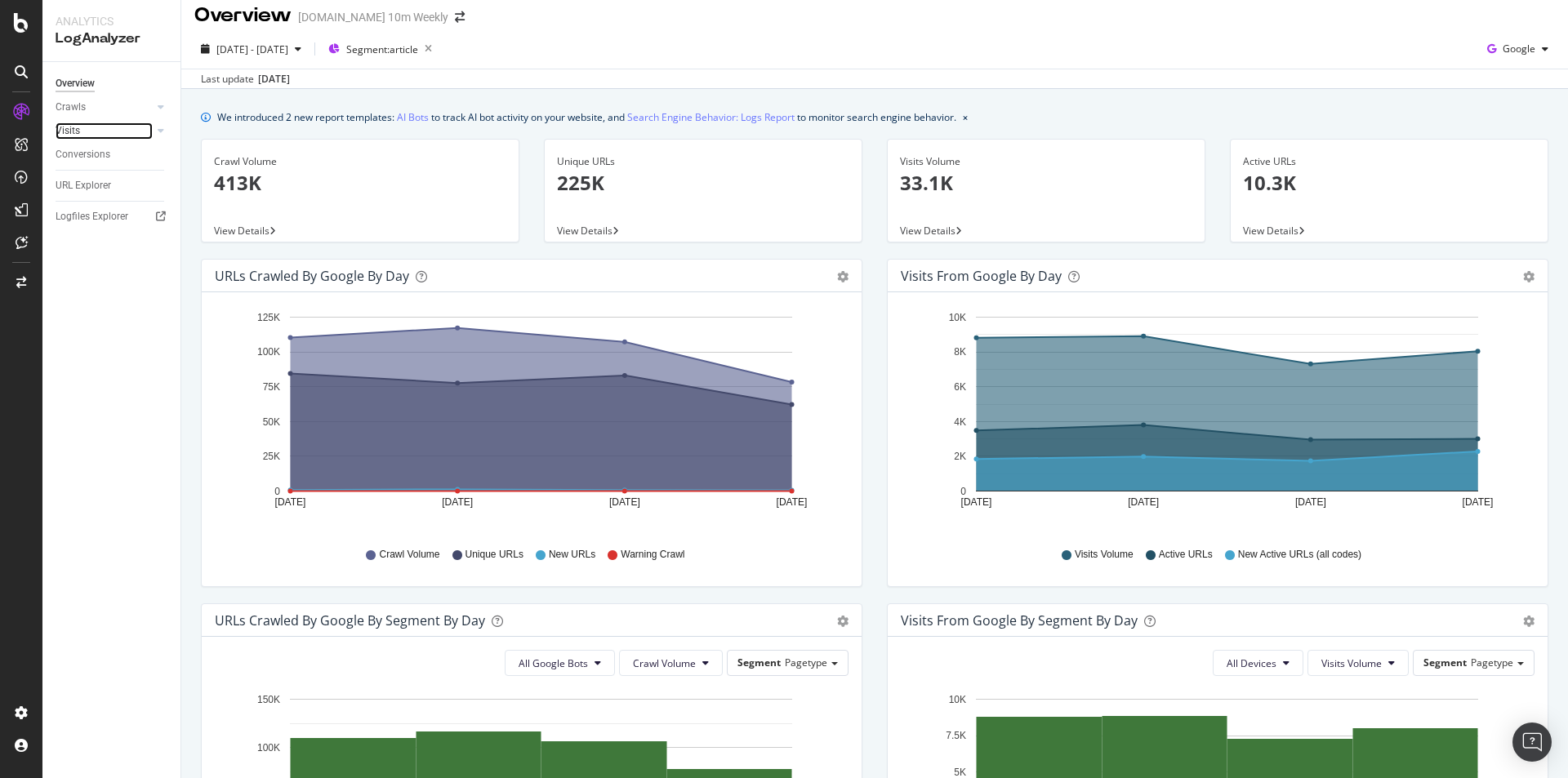
click at [114, 135] on link "Visits" at bounding box center [104, 131] width 97 height 17
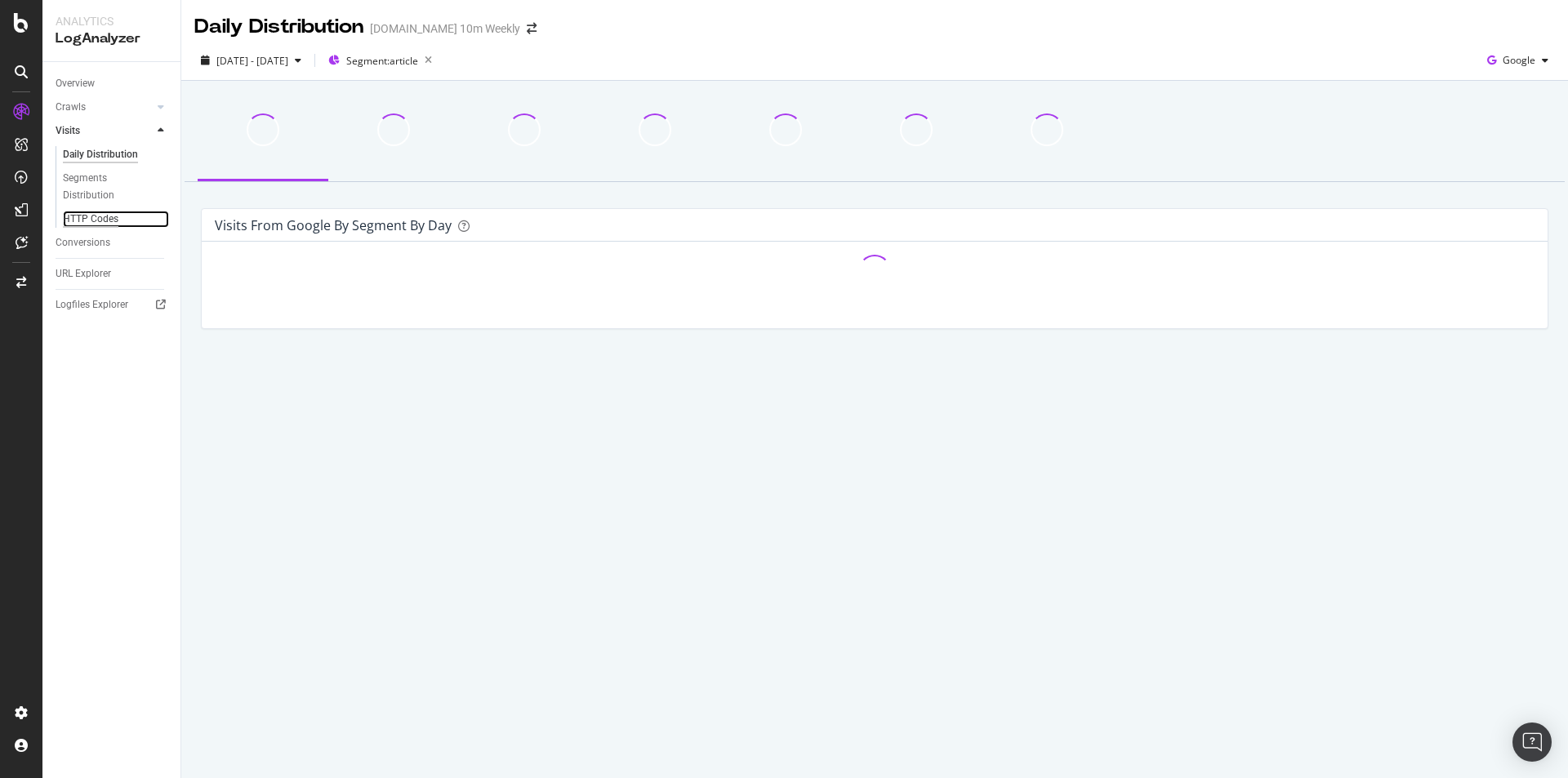
click at [95, 215] on div "HTTP Codes" at bounding box center [90, 219] width 55 height 17
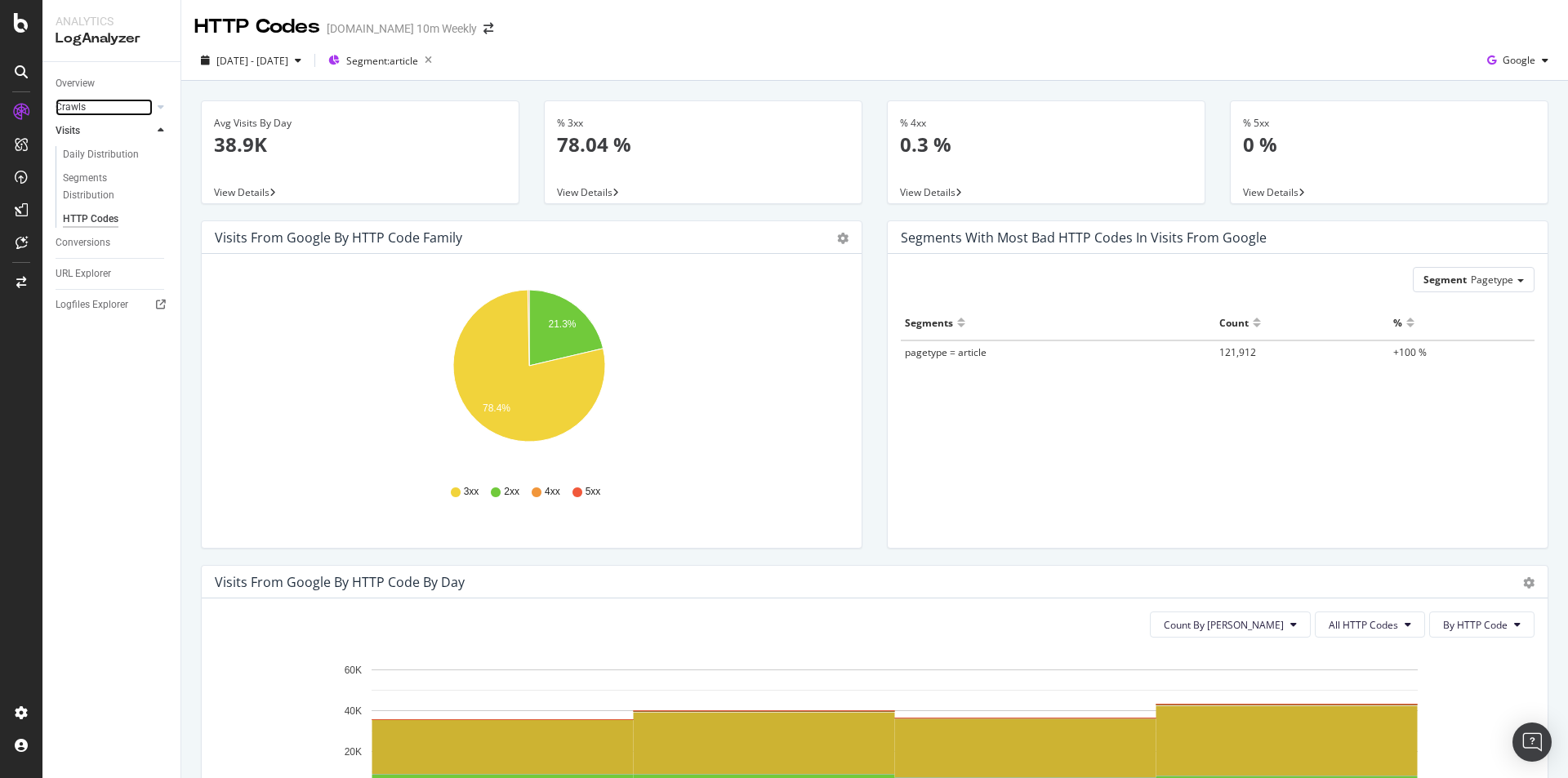
click at [105, 110] on link "Crawls" at bounding box center [104, 107] width 97 height 17
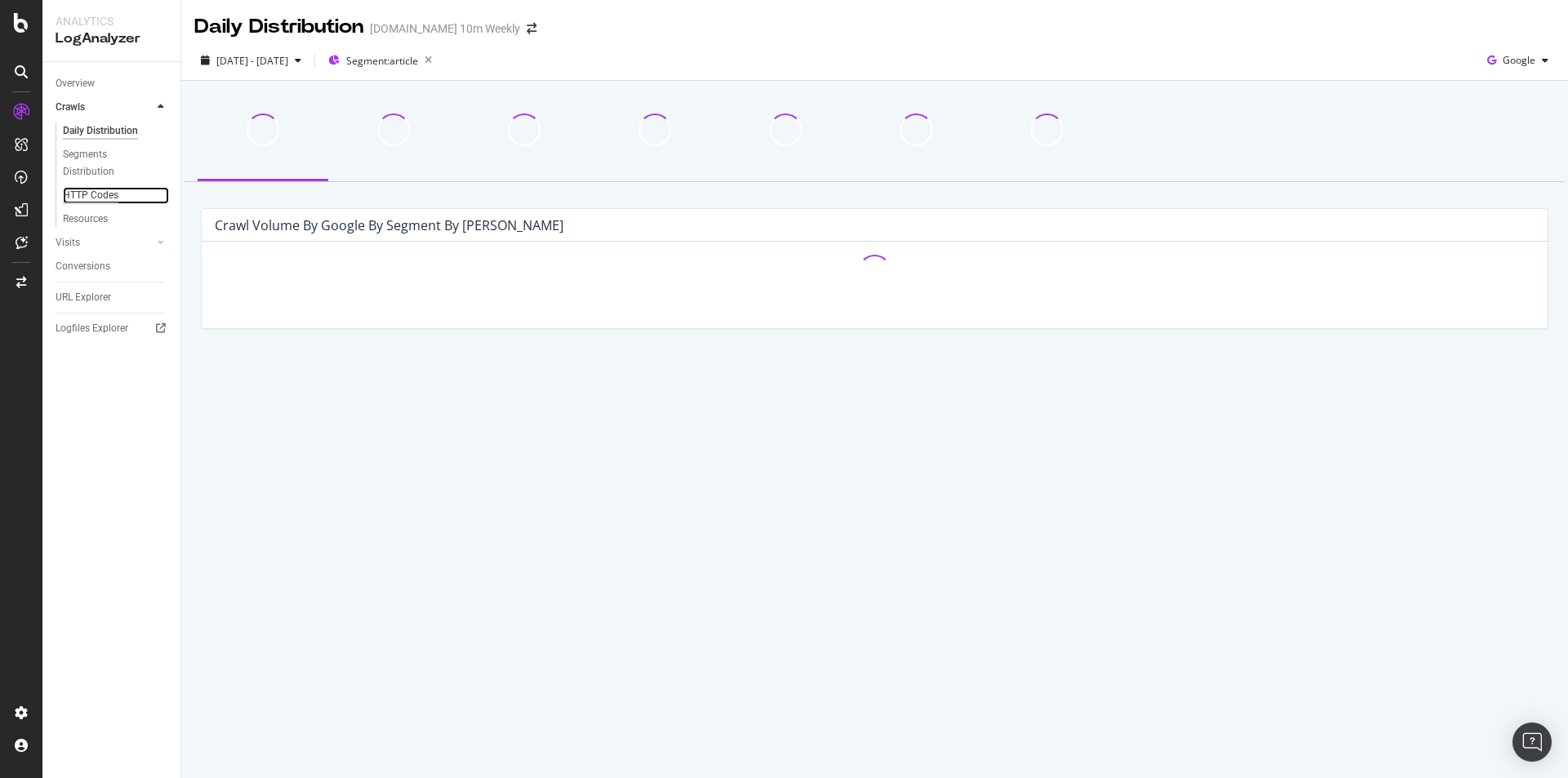
click at [105, 197] on div "HTTP Codes" at bounding box center [90, 195] width 55 height 17
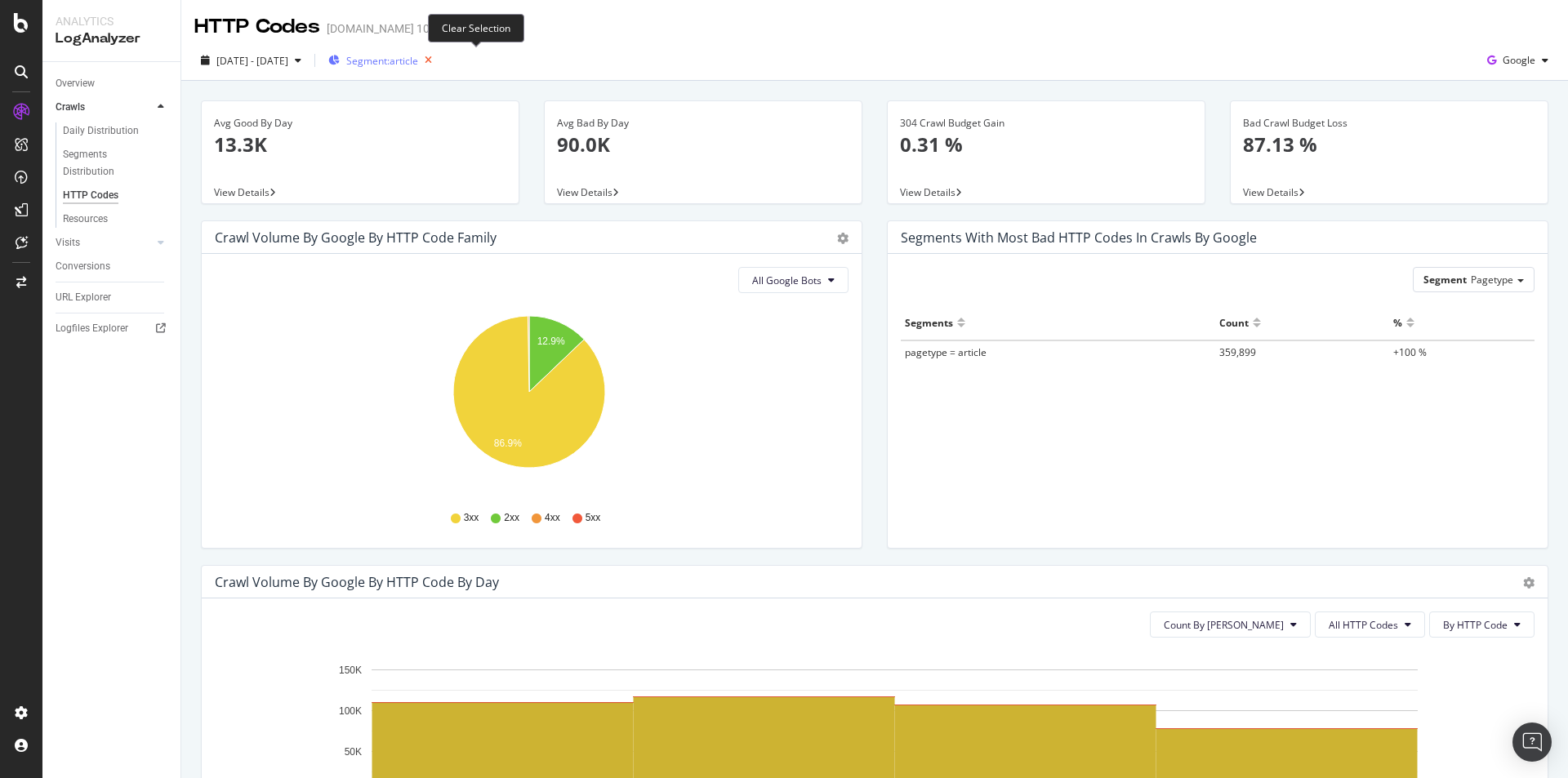
click at [439, 57] on icon "button" at bounding box center [429, 60] width 20 height 23
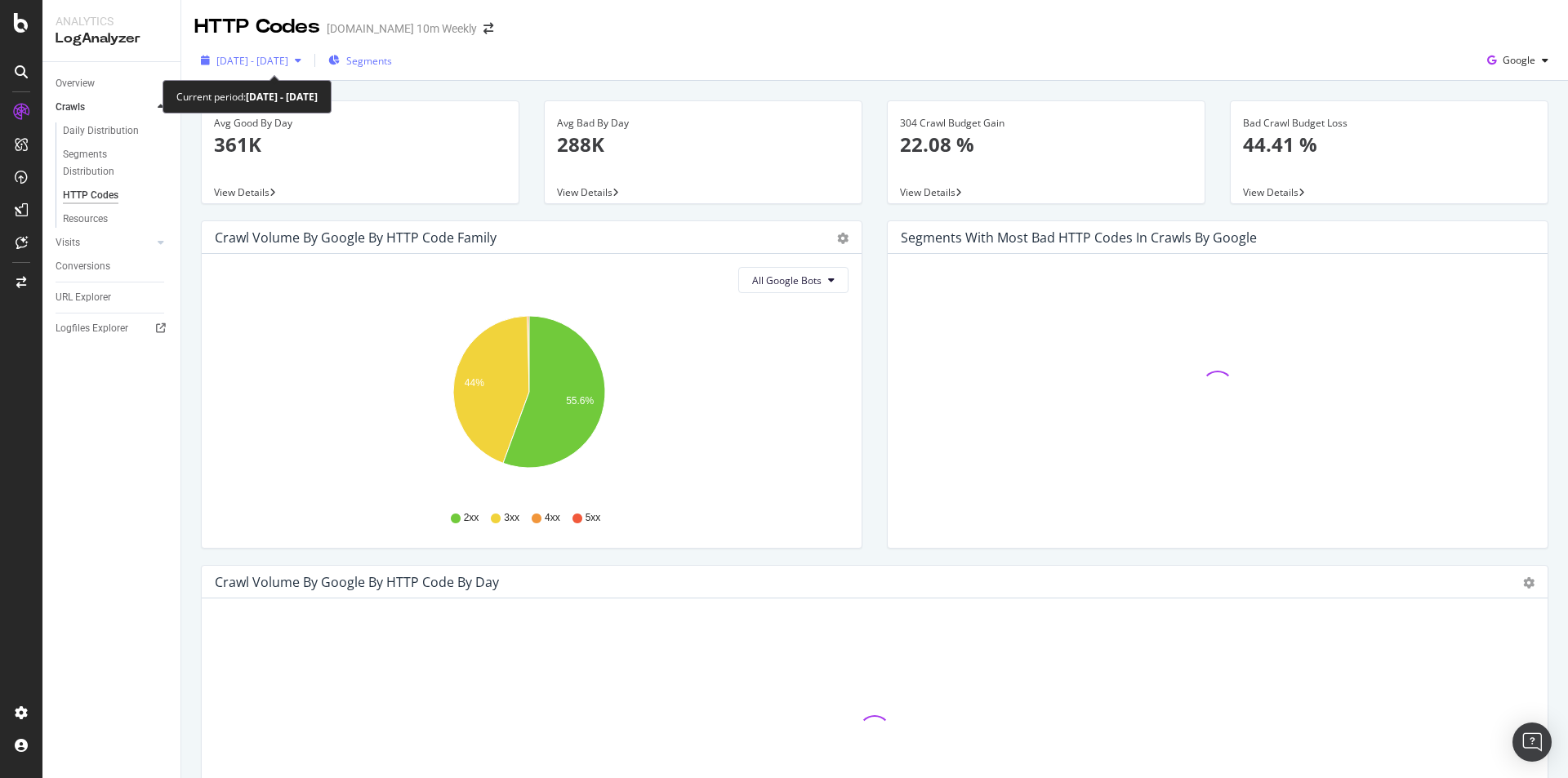
click at [308, 59] on div "button" at bounding box center [299, 60] width 20 height 10
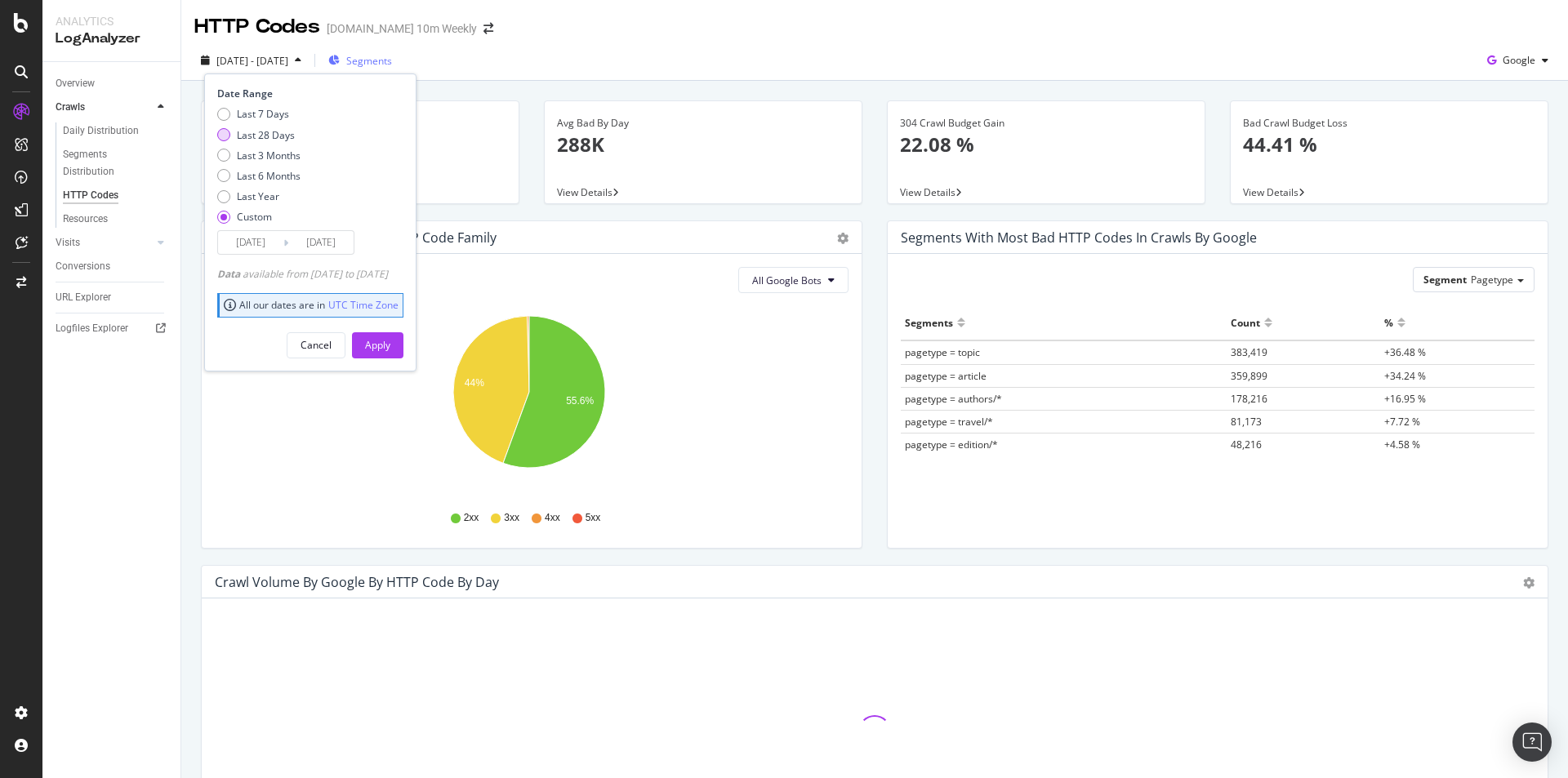
click at [280, 137] on div "Last 28 Days" at bounding box center [266, 134] width 58 height 14
type input "2025/09/03"
type input "2025/09/30"
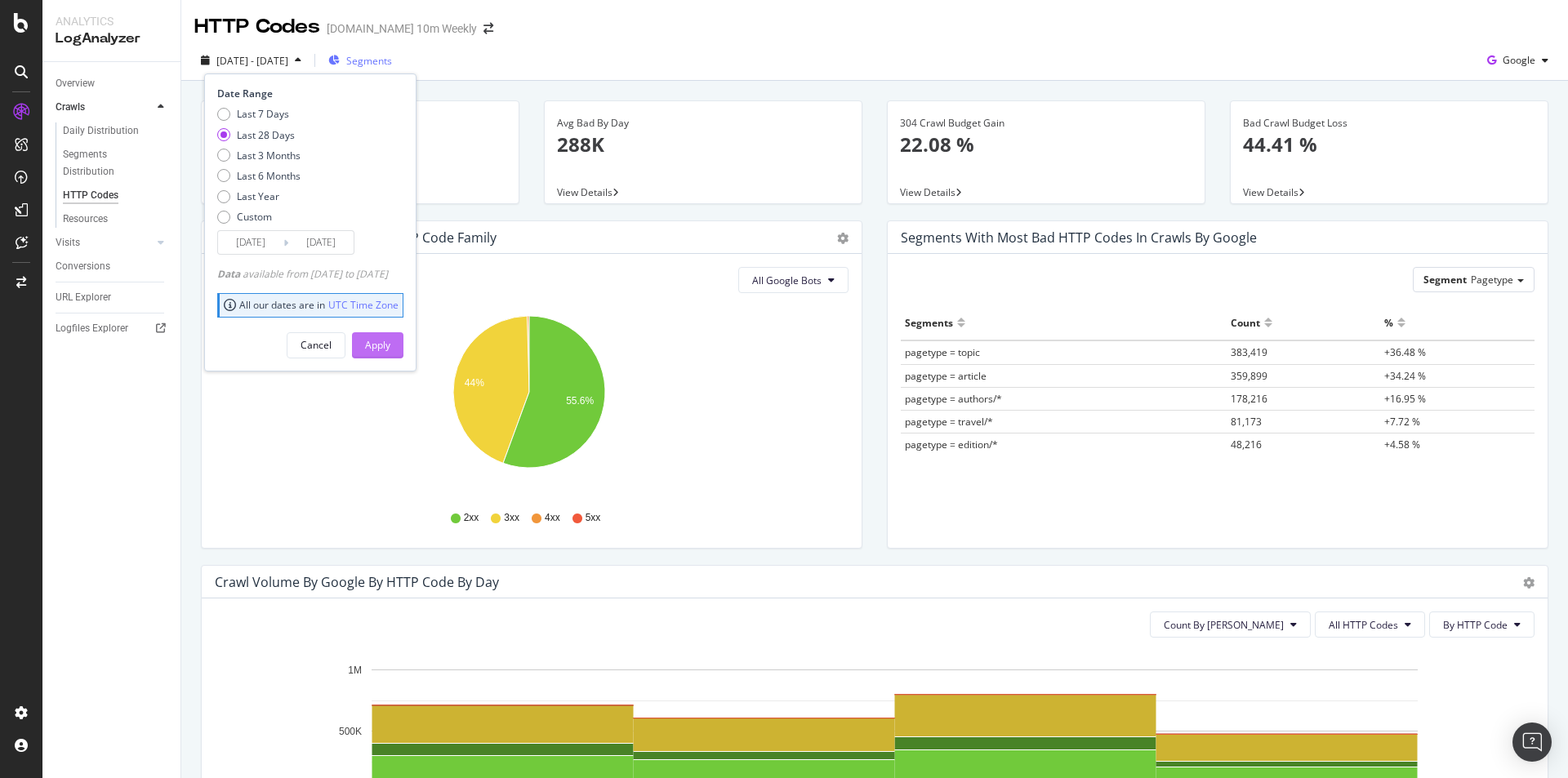
click at [403, 345] on button "Apply" at bounding box center [378, 345] width 52 height 26
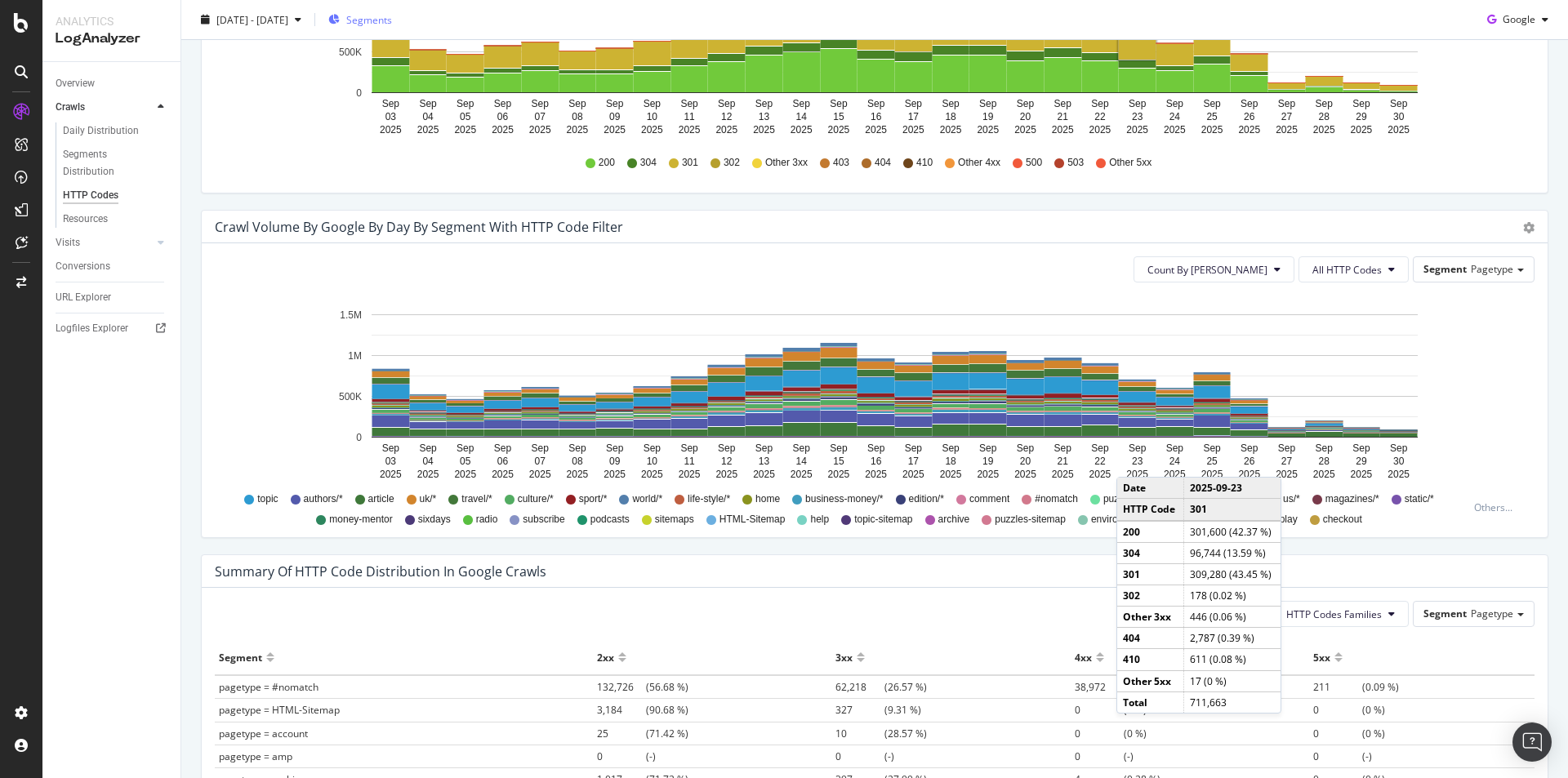
scroll to position [816, 0]
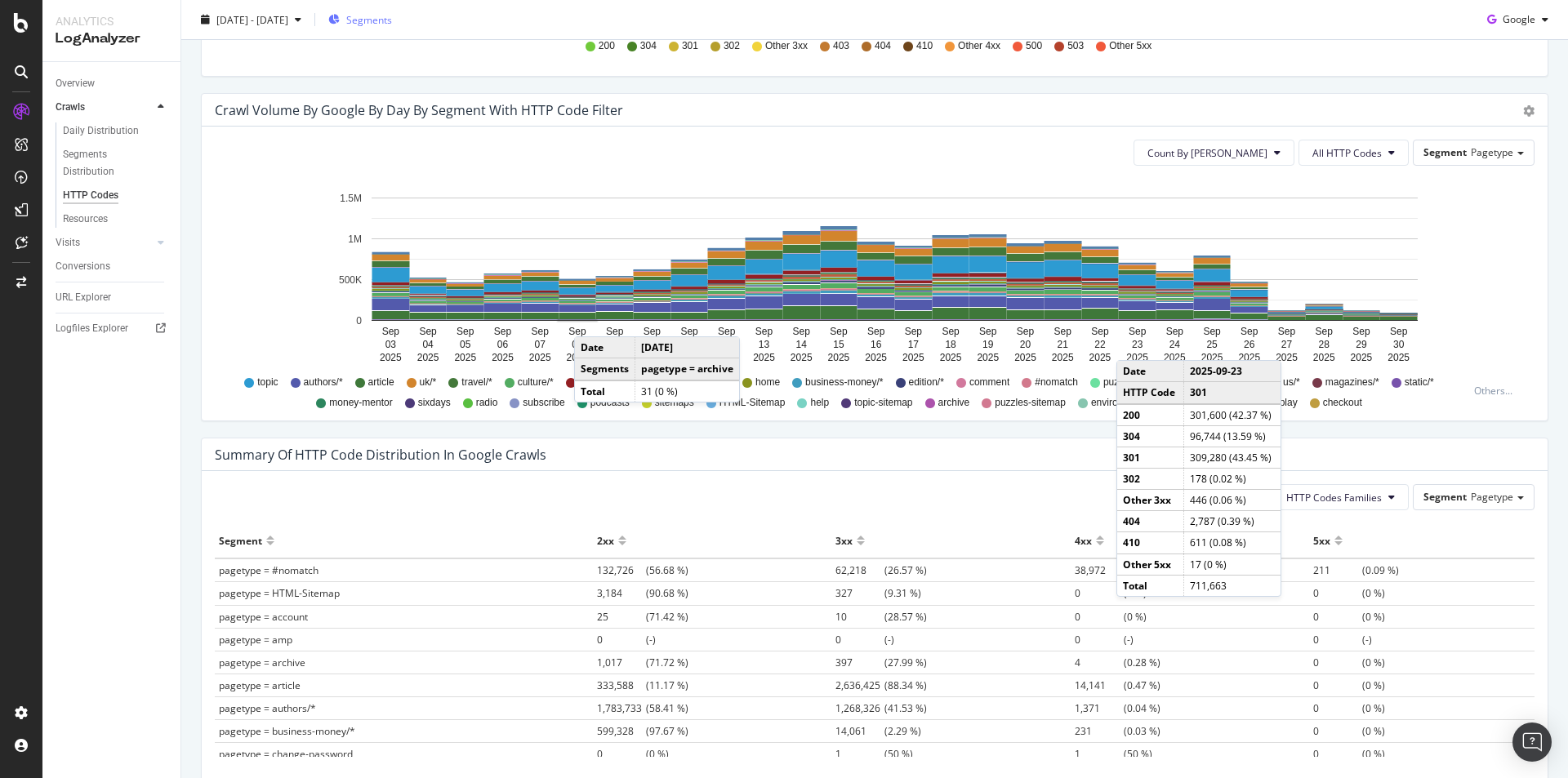
click at [706, 478] on div "All Google Bots HTTP Codes Families Segment Pagetype Hold CTRL while clicking t…" at bounding box center [874, 635] width 1346 height 327
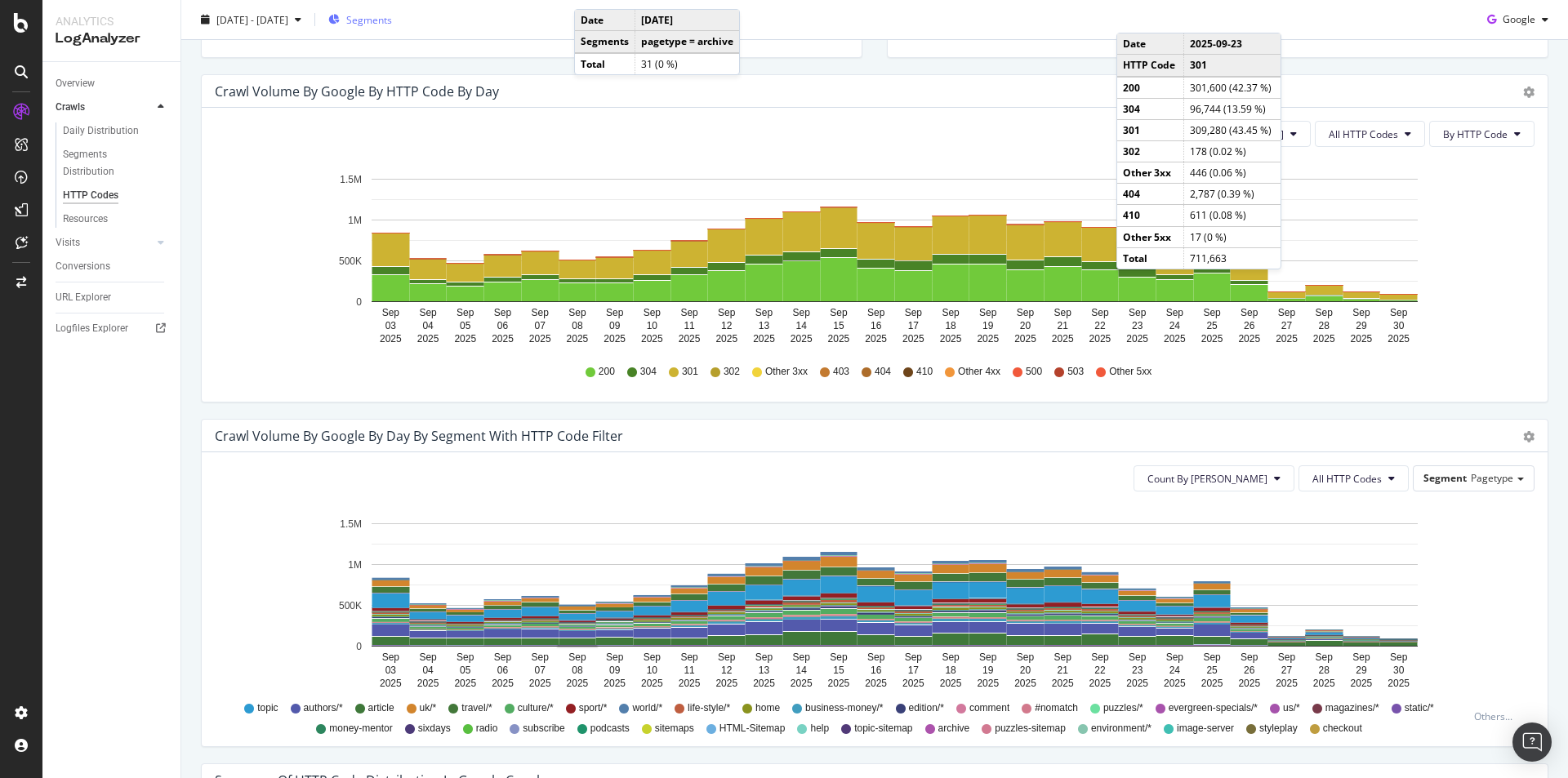
scroll to position [163, 0]
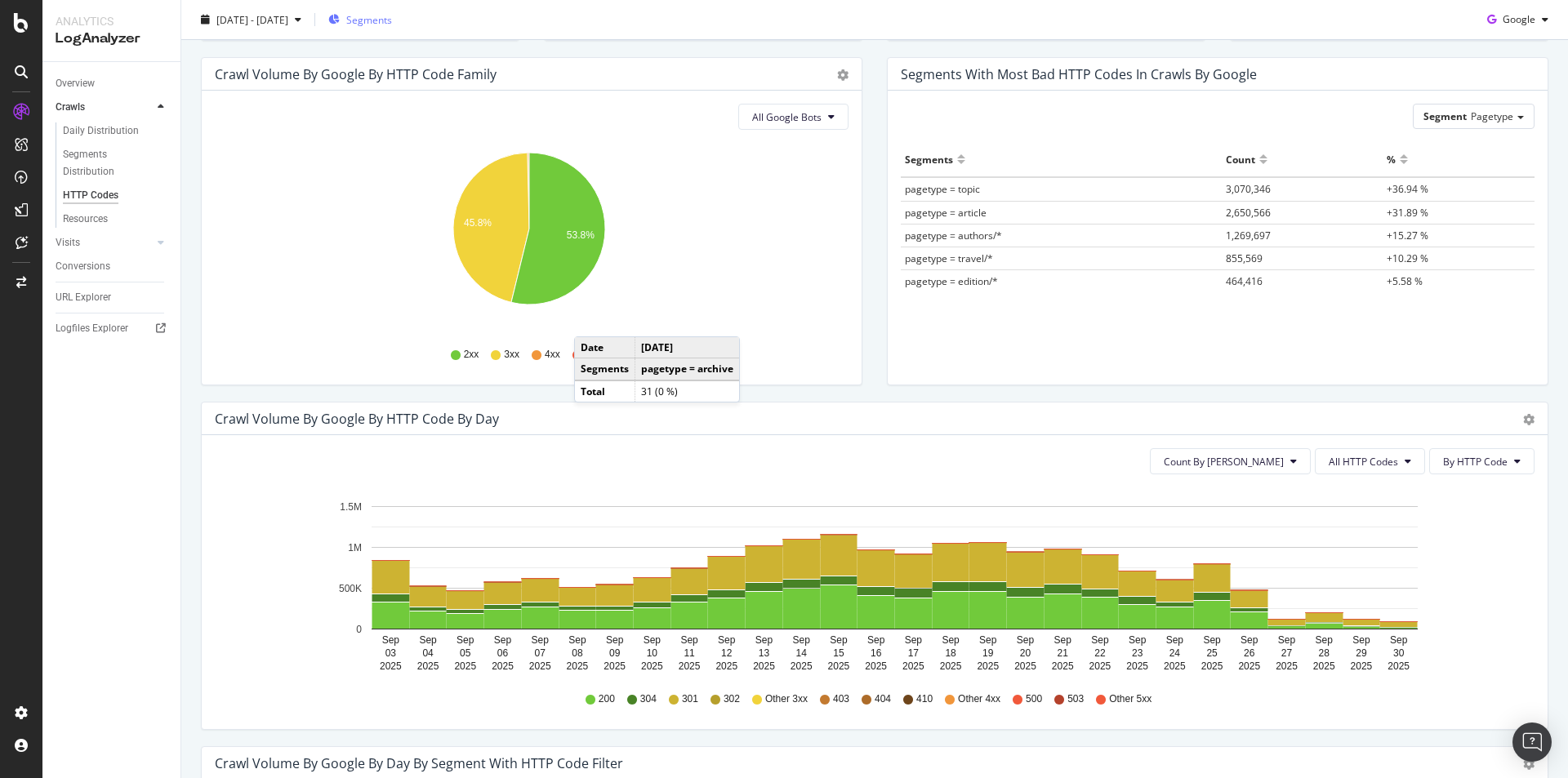
click at [340, 20] on icon "button" at bounding box center [334, 19] width 12 height 10
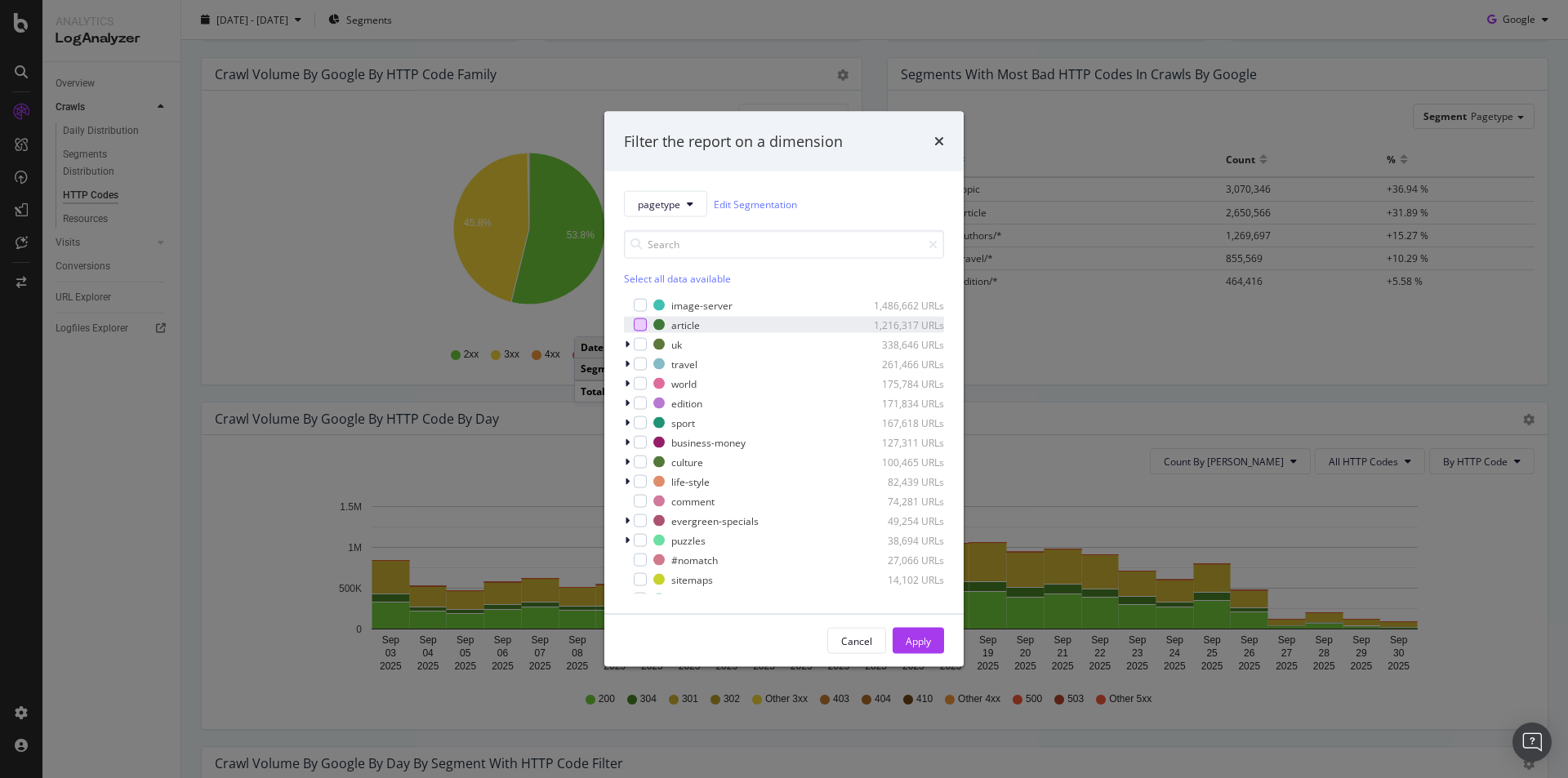
click at [645, 320] on div "modal" at bounding box center [640, 325] width 13 height 13
click at [934, 645] on button "Apply" at bounding box center [918, 641] width 52 height 26
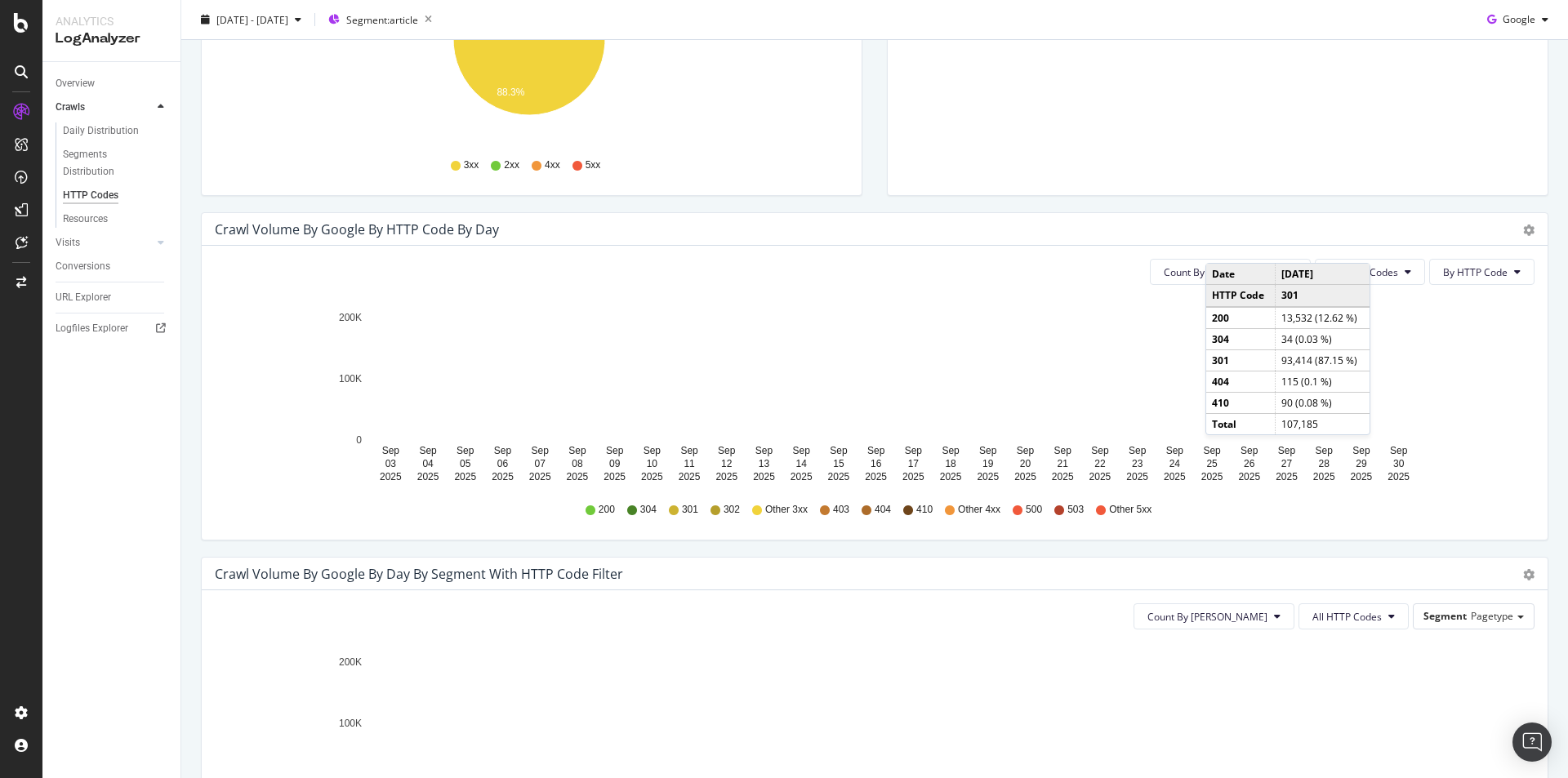
scroll to position [327, 0]
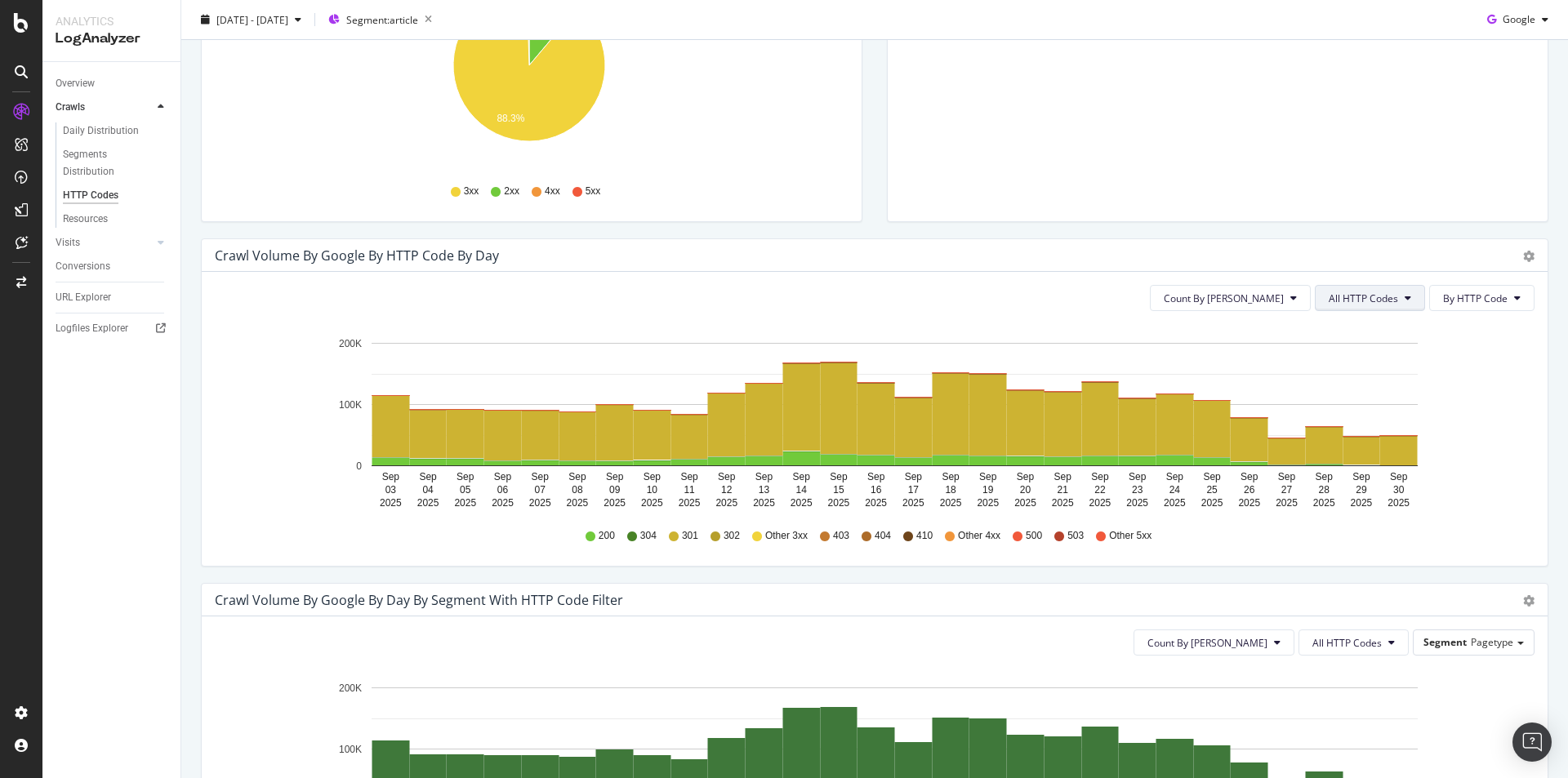
click at [1368, 305] on button "All HTTP Codes" at bounding box center [1369, 298] width 110 height 26
click at [1402, 424] on div "3xx family" at bounding box center [1360, 421] width 109 height 24
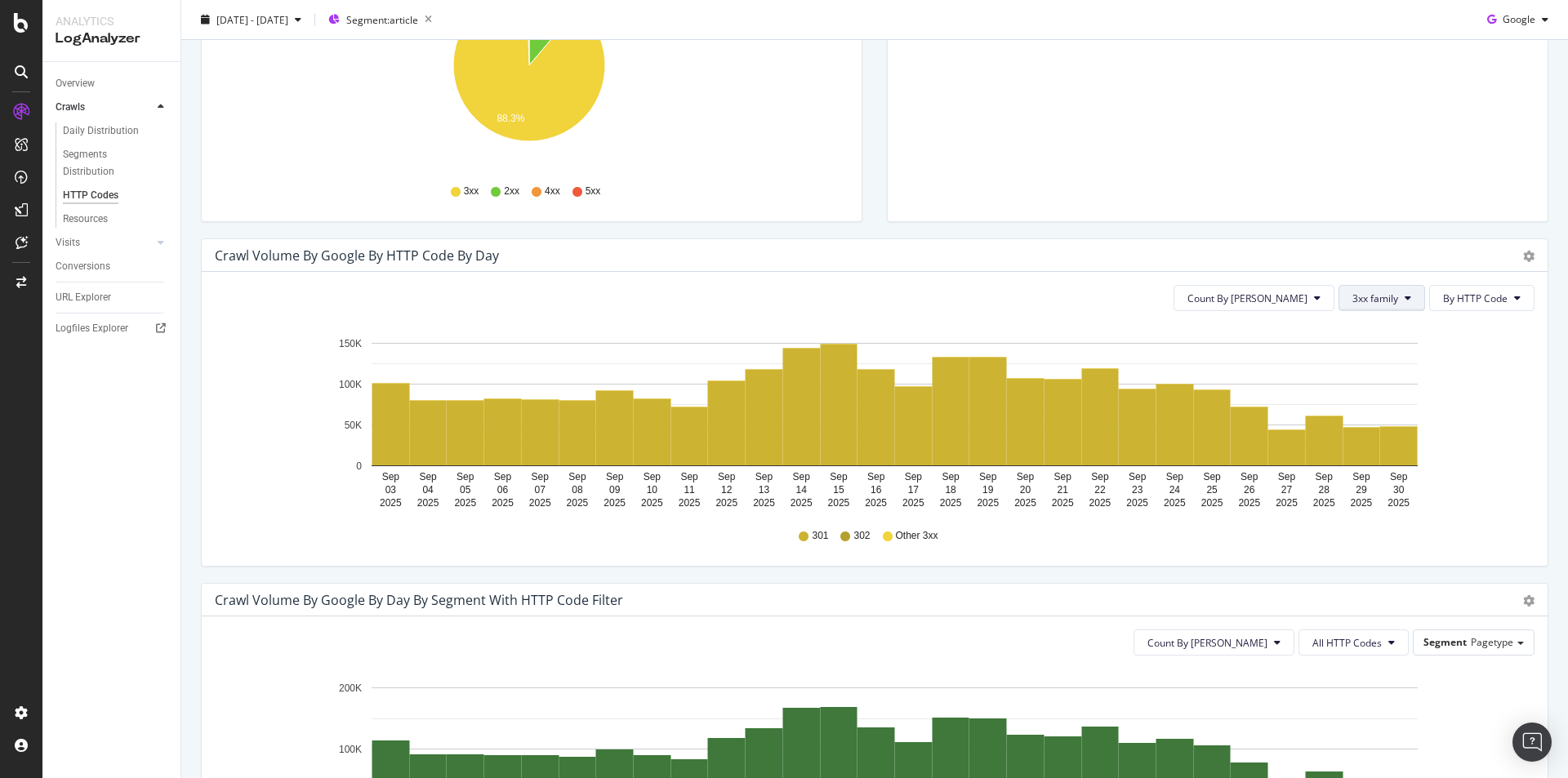
click at [1383, 300] on span "3xx family" at bounding box center [1376, 298] width 45 height 14
click at [1378, 330] on span "All HTTP Codes" at bounding box center [1382, 330] width 83 height 15
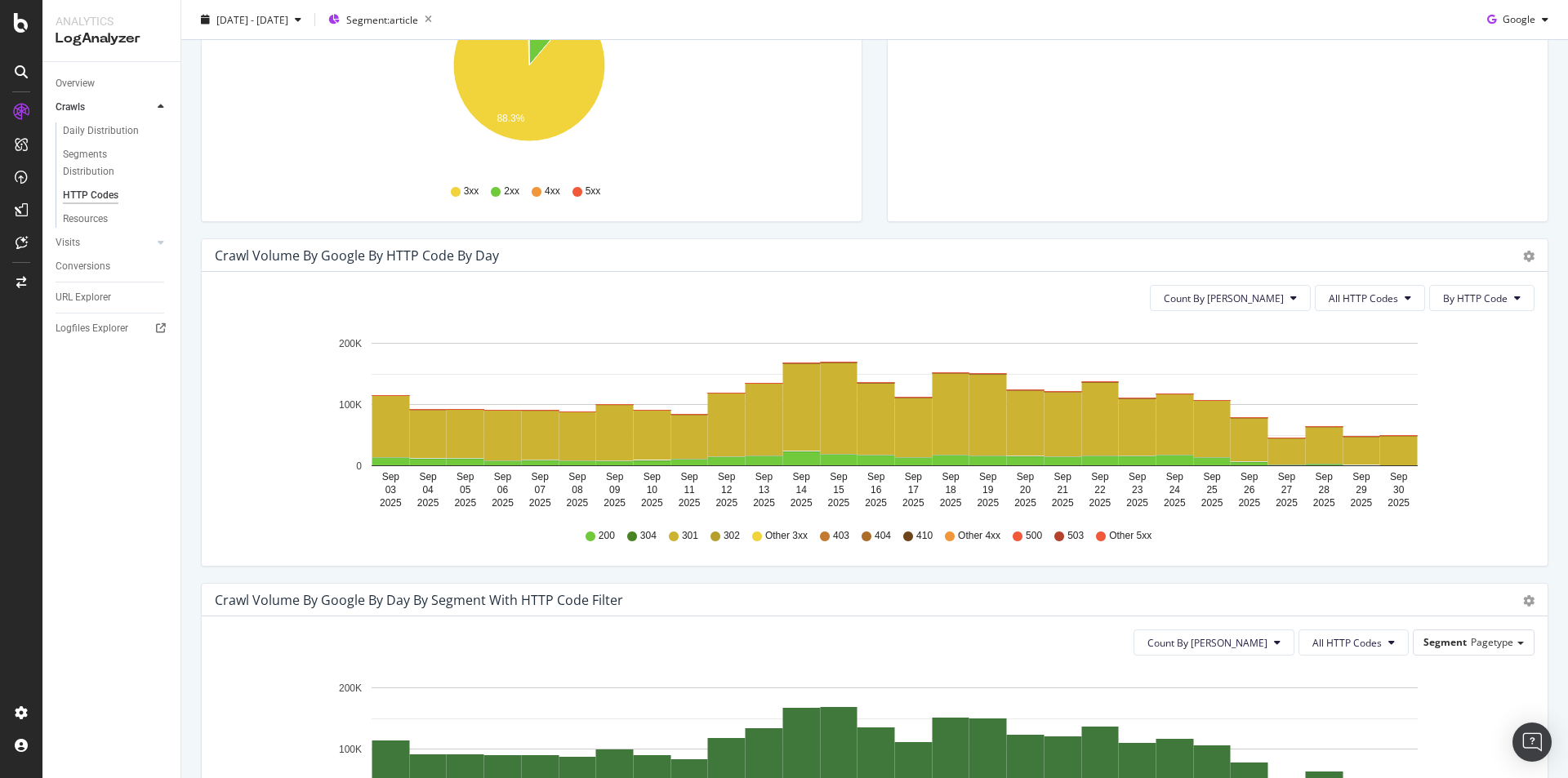
click at [1466, 294] on span "By HTTP Code" at bounding box center [1474, 298] width 64 height 14
click at [1481, 320] on div "By Family" at bounding box center [1464, 330] width 91 height 24
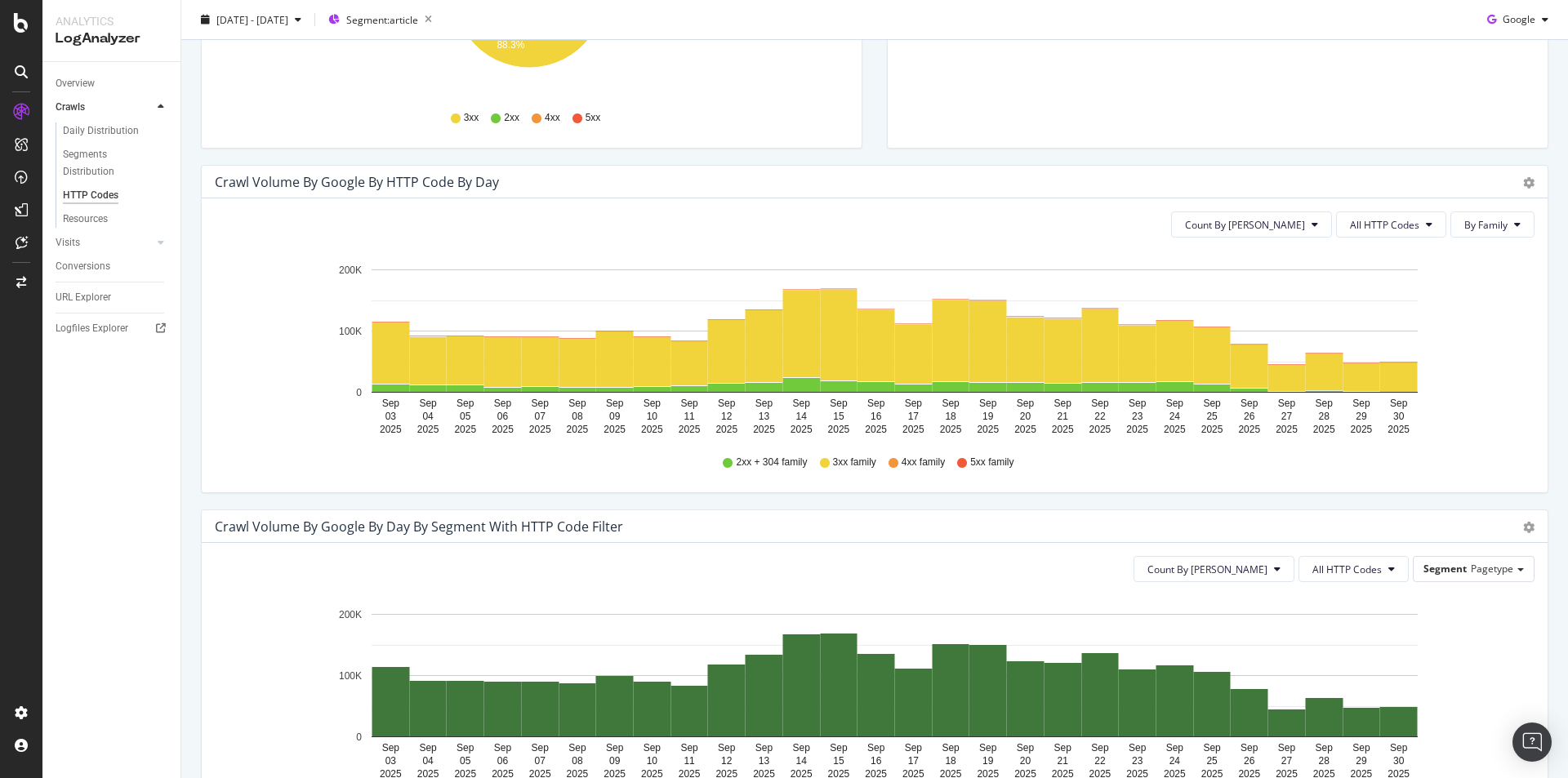
scroll to position [409, 0]
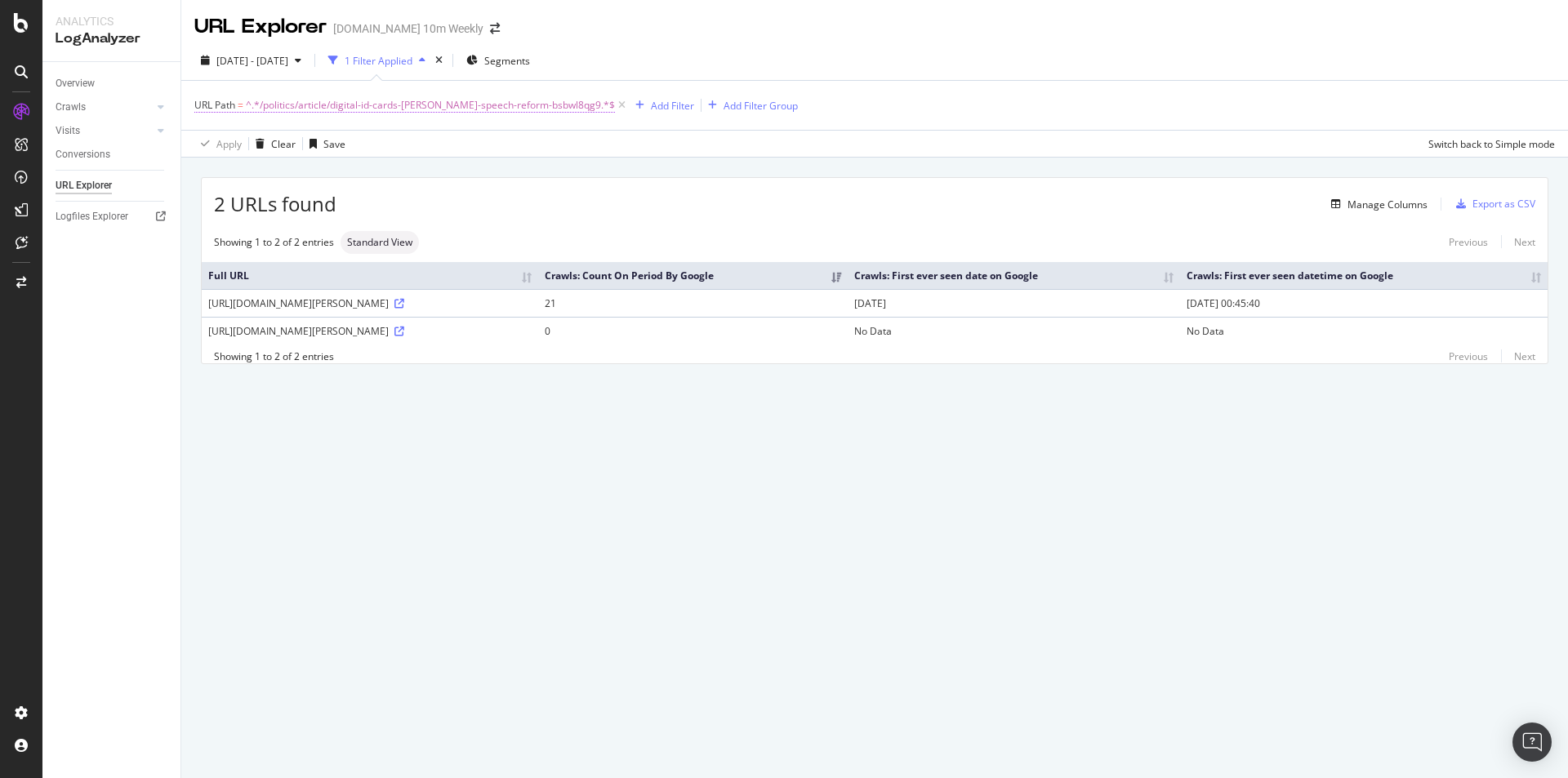
click at [532, 107] on span "^.*/politics/article/digital-id-cards-[PERSON_NAME]-speech-reform-bsbwl8qg9.*$" at bounding box center [430, 104] width 370 height 23
click at [322, 177] on input "/politics/article/digital-id-cards-[PERSON_NAME]-speech-reform-bsbwl8qg9" at bounding box center [286, 172] width 154 height 26
paste input "[URL][DOMAIN_NAME]"
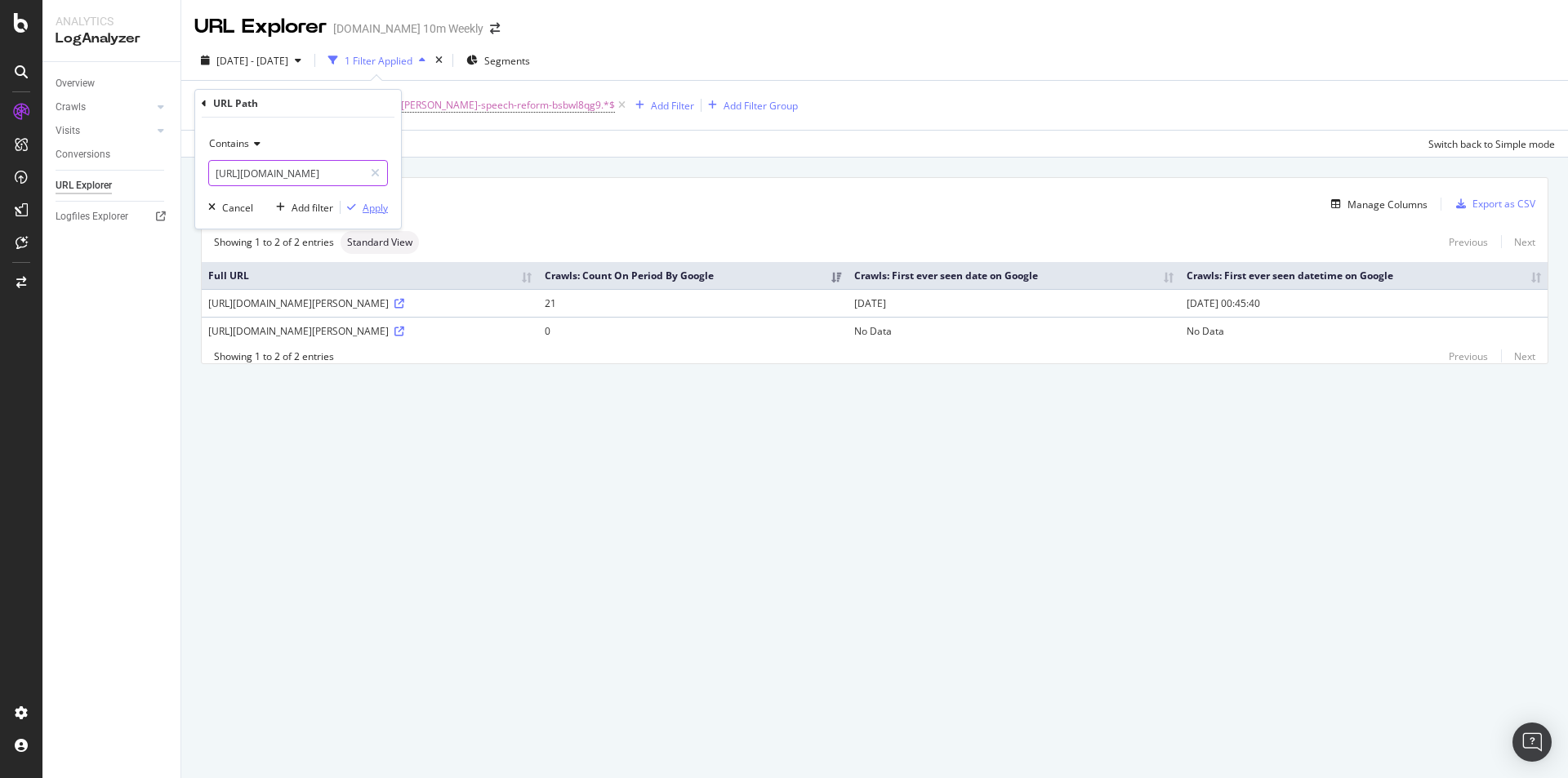
type input "[URL][DOMAIN_NAME]"
click at [372, 209] on div "Apply" at bounding box center [375, 207] width 25 height 14
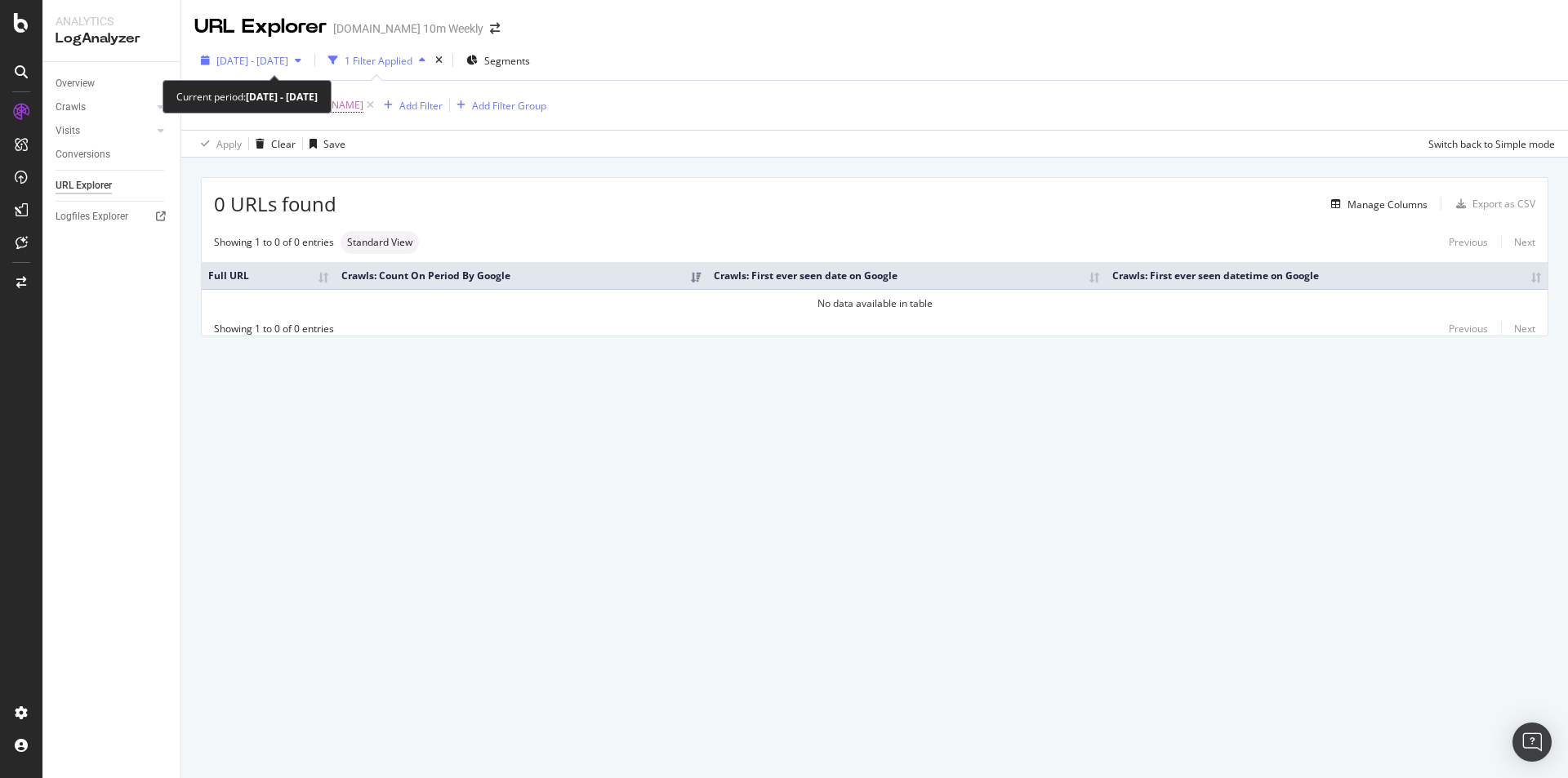
click at [308, 61] on div "button" at bounding box center [299, 60] width 20 height 10
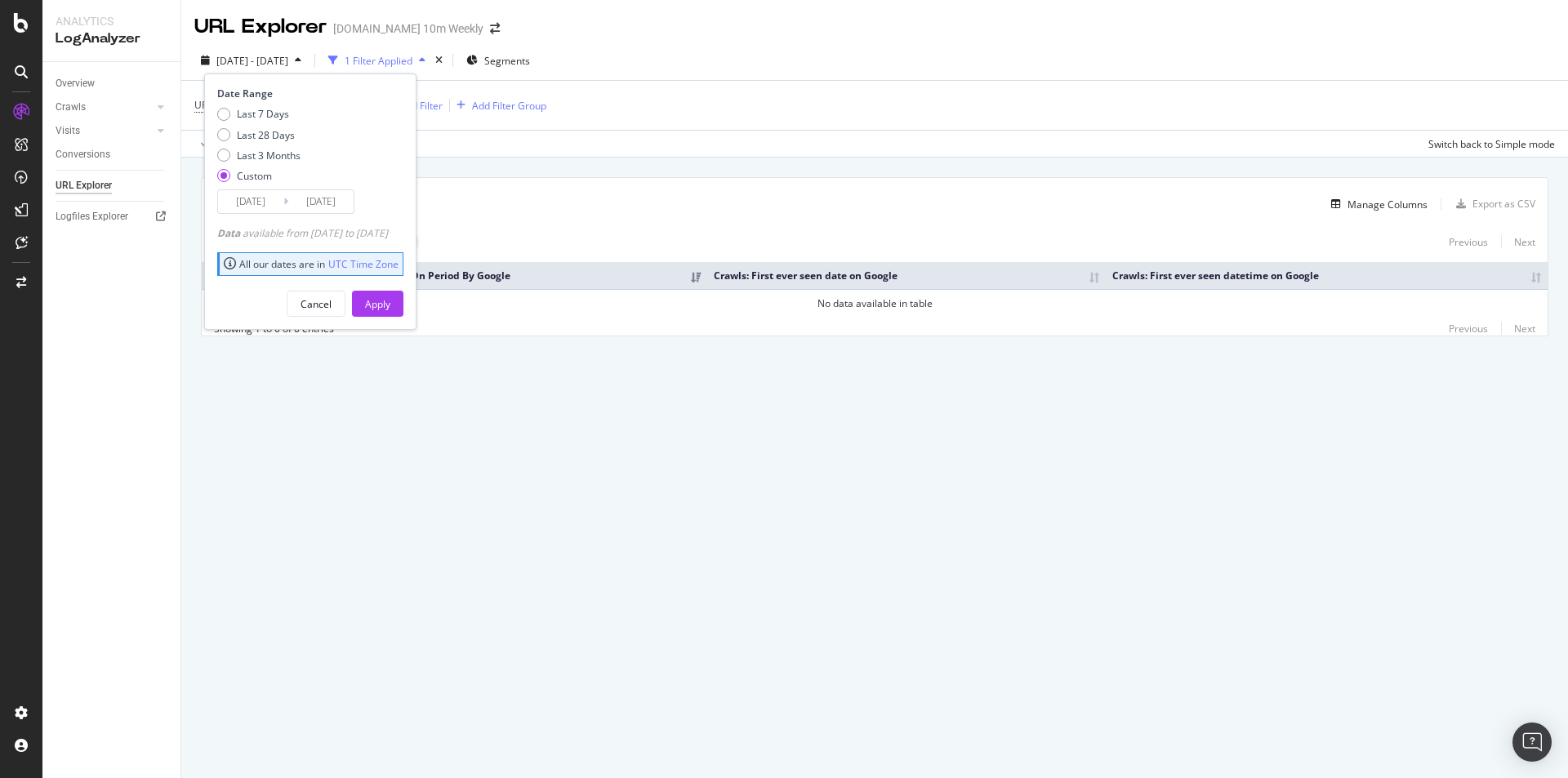
click at [253, 202] on input "[DATE]" at bounding box center [251, 202] width 65 height 23
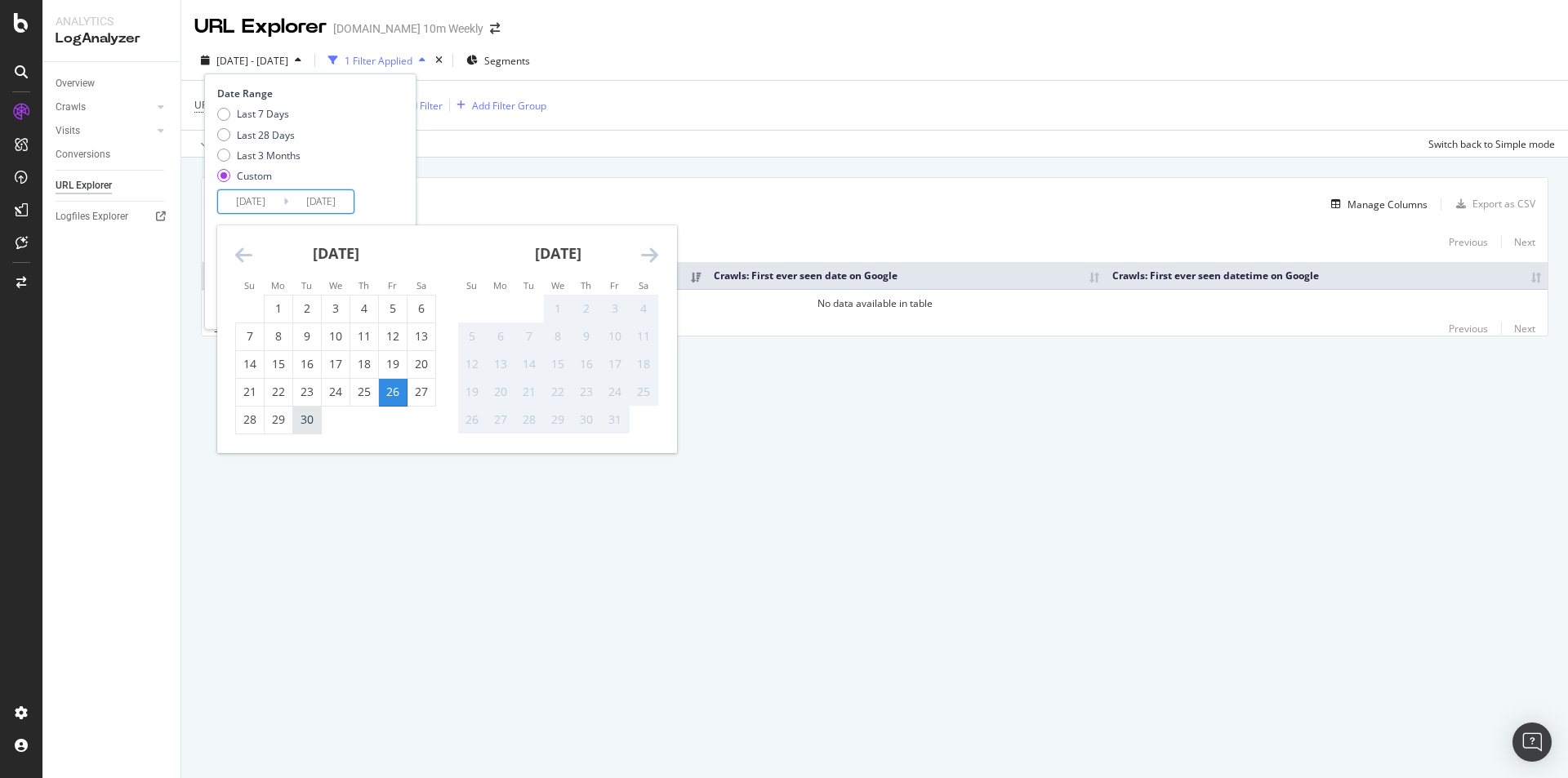
click at [317, 423] on div "30" at bounding box center [307, 419] width 28 height 16
type input "[DATE]"
click at [322, 192] on input "[DATE]" at bounding box center [321, 202] width 65 height 23
click at [312, 410] on div "30" at bounding box center [307, 420] width 28 height 27
type input "[DATE]"
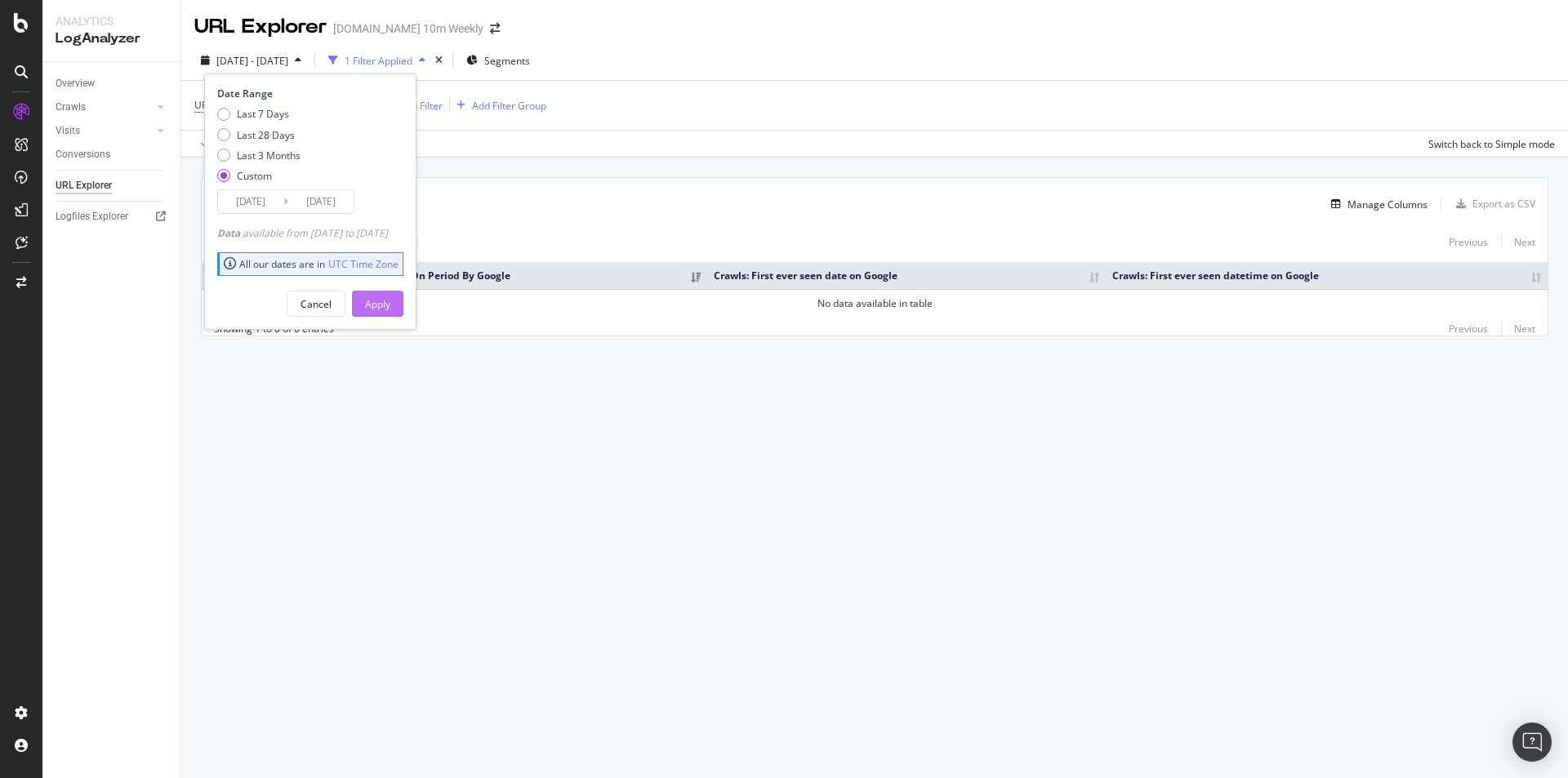
click at [390, 310] on div "Apply" at bounding box center [378, 303] width 25 height 14
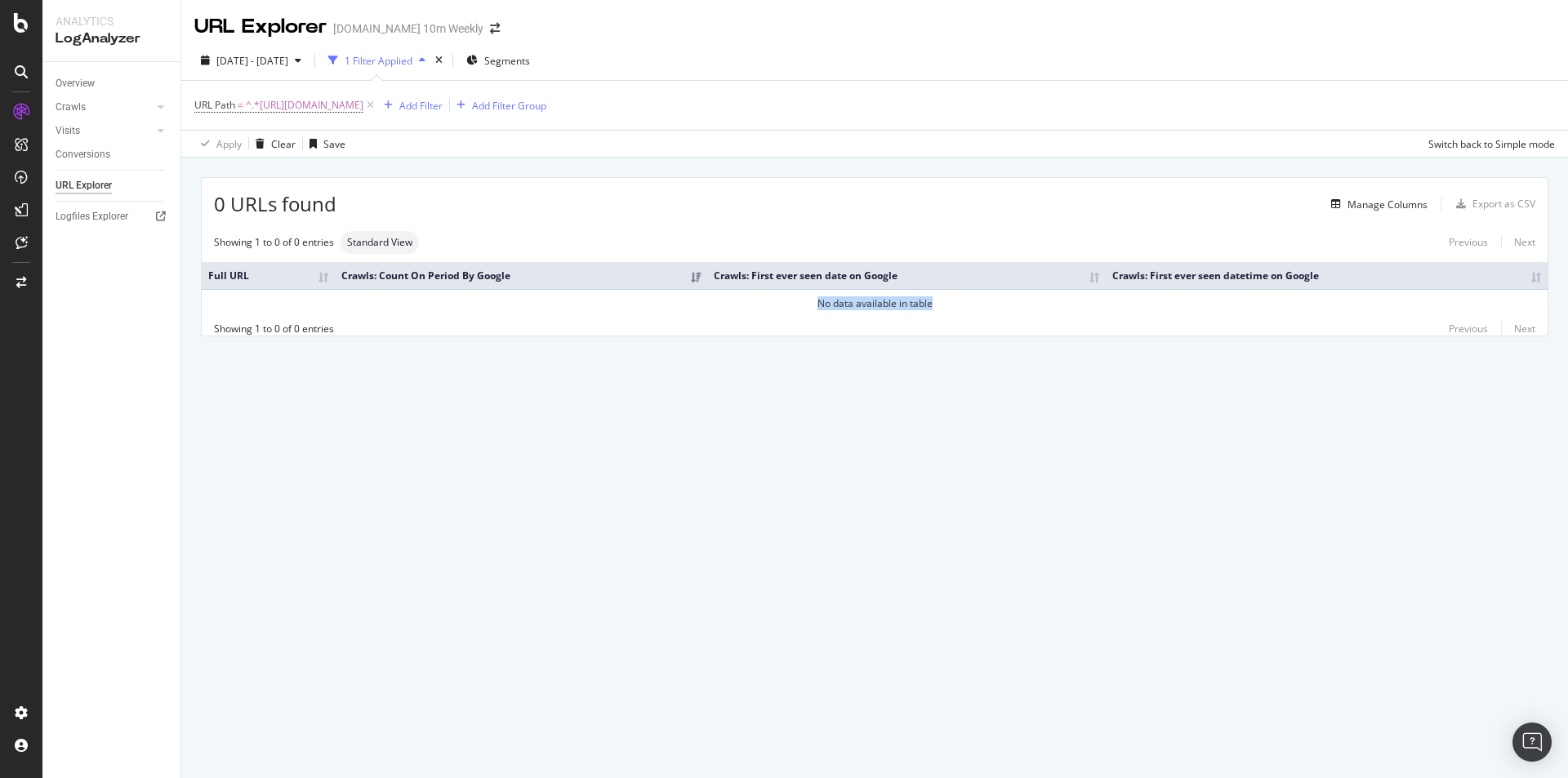
drag, startPoint x: 944, startPoint y: 302, endPoint x: 820, endPoint y: 312, distance: 124.4
click at [820, 312] on td "No data available in table" at bounding box center [874, 302] width 1346 height 28
copy td "No data available in table"
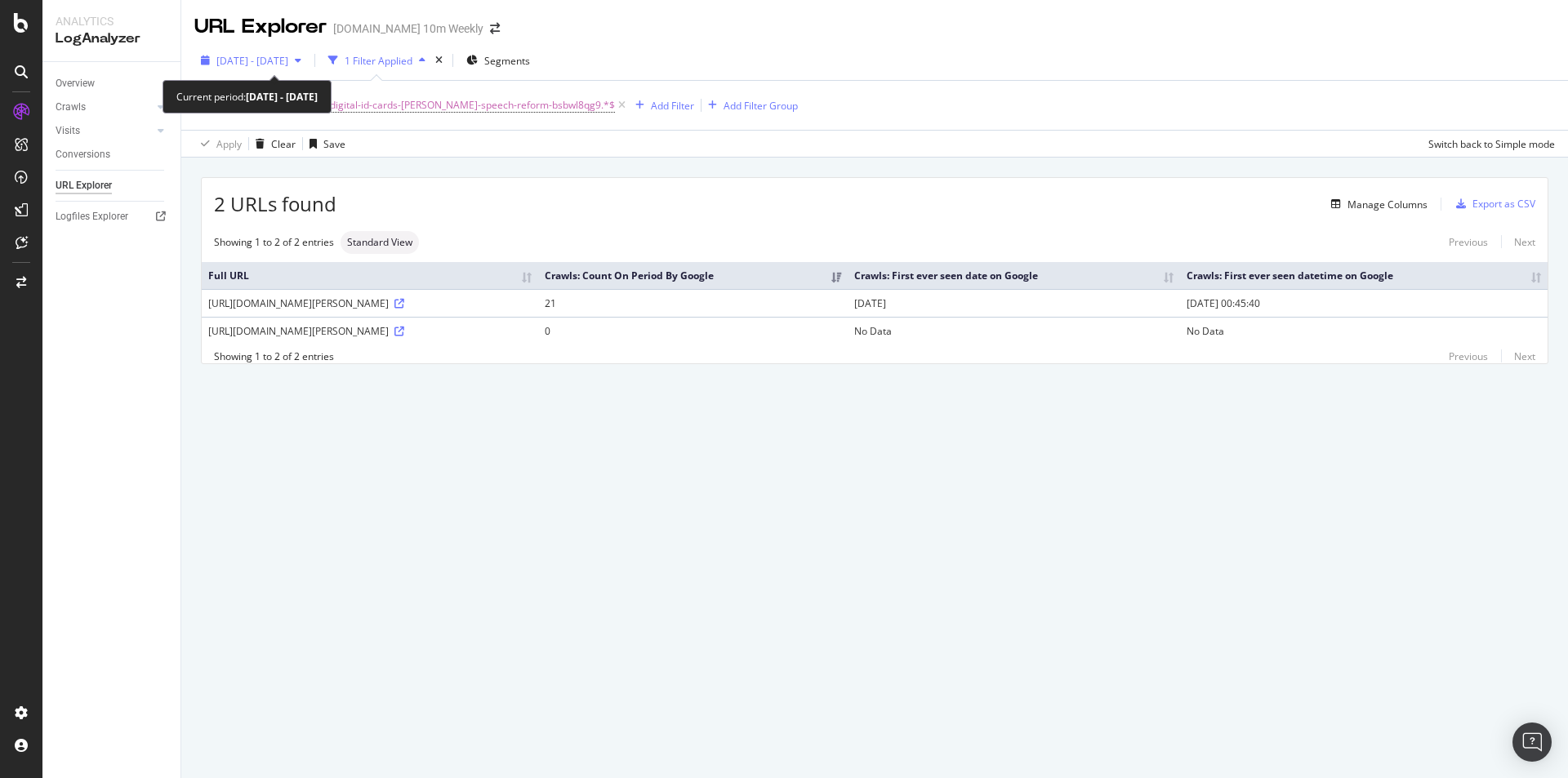
click at [295, 53] on div "[DATE] - [DATE]" at bounding box center [251, 60] width 113 height 25
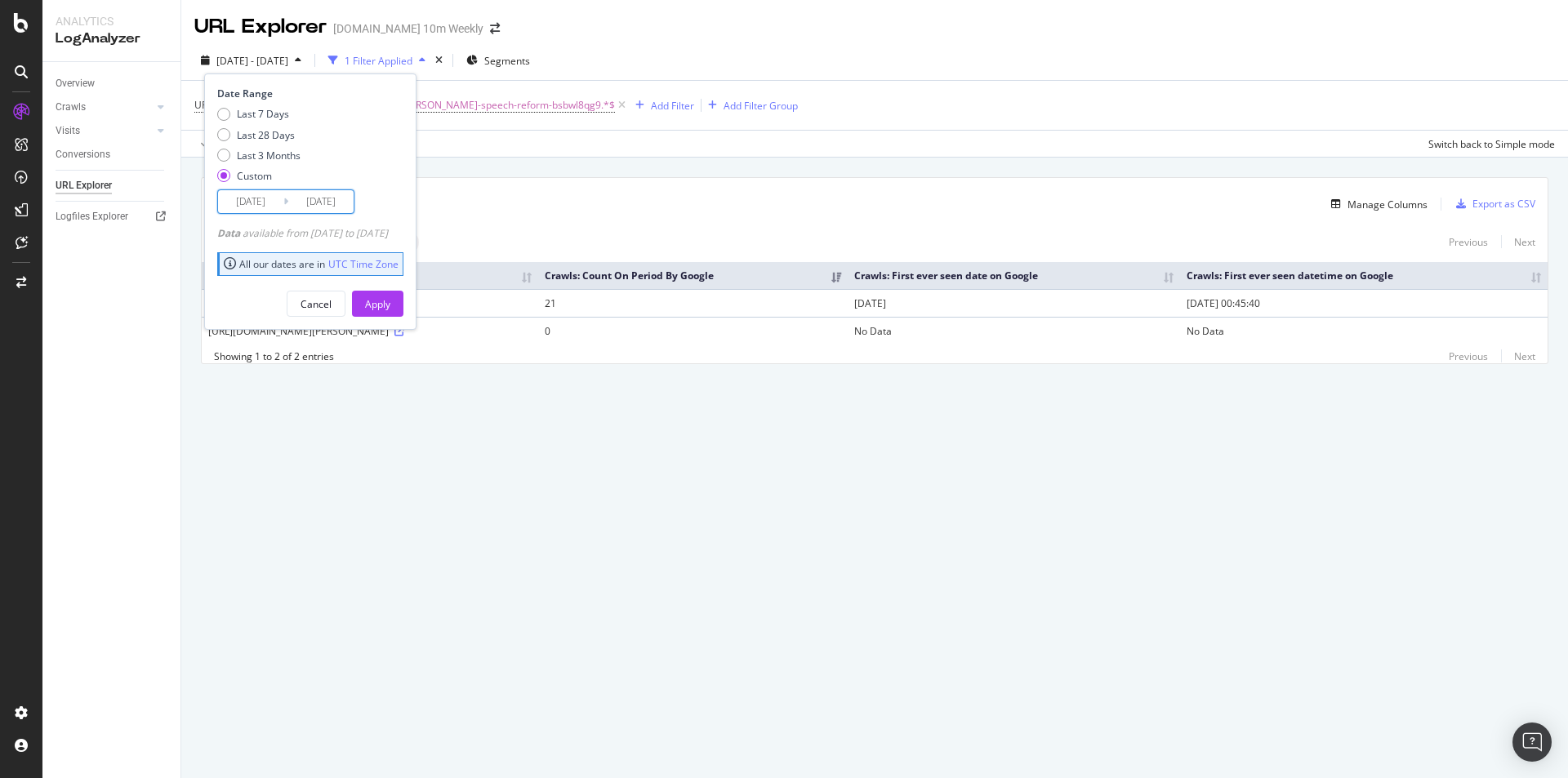
click at [264, 206] on input "[DATE]" at bounding box center [251, 202] width 65 height 23
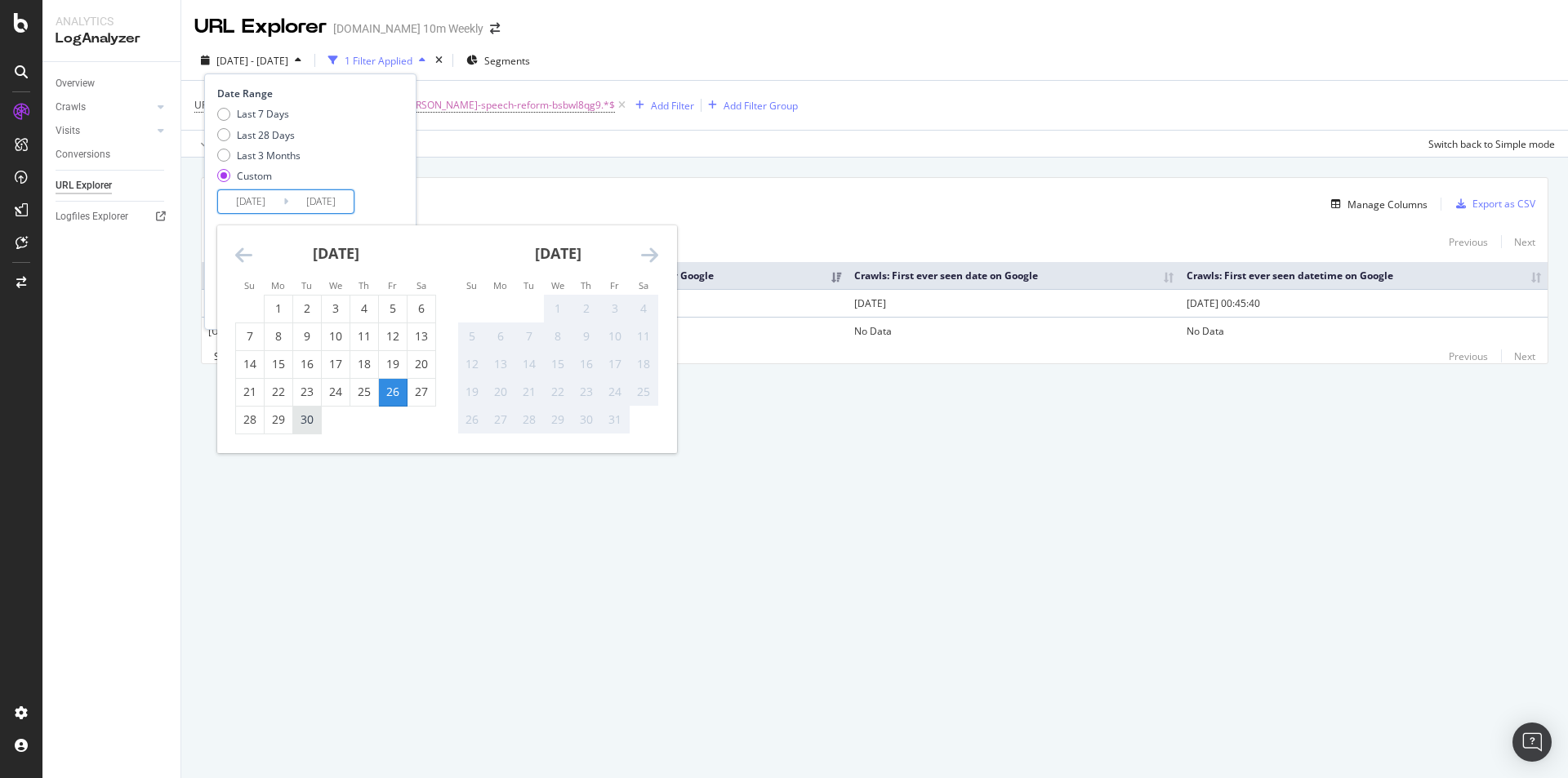
click at [301, 419] on div "30" at bounding box center [307, 419] width 28 height 16
type input "[DATE]"
click at [321, 198] on input "[DATE]" at bounding box center [321, 202] width 65 height 23
click at [304, 419] on div "30" at bounding box center [307, 419] width 28 height 16
type input "[DATE]"
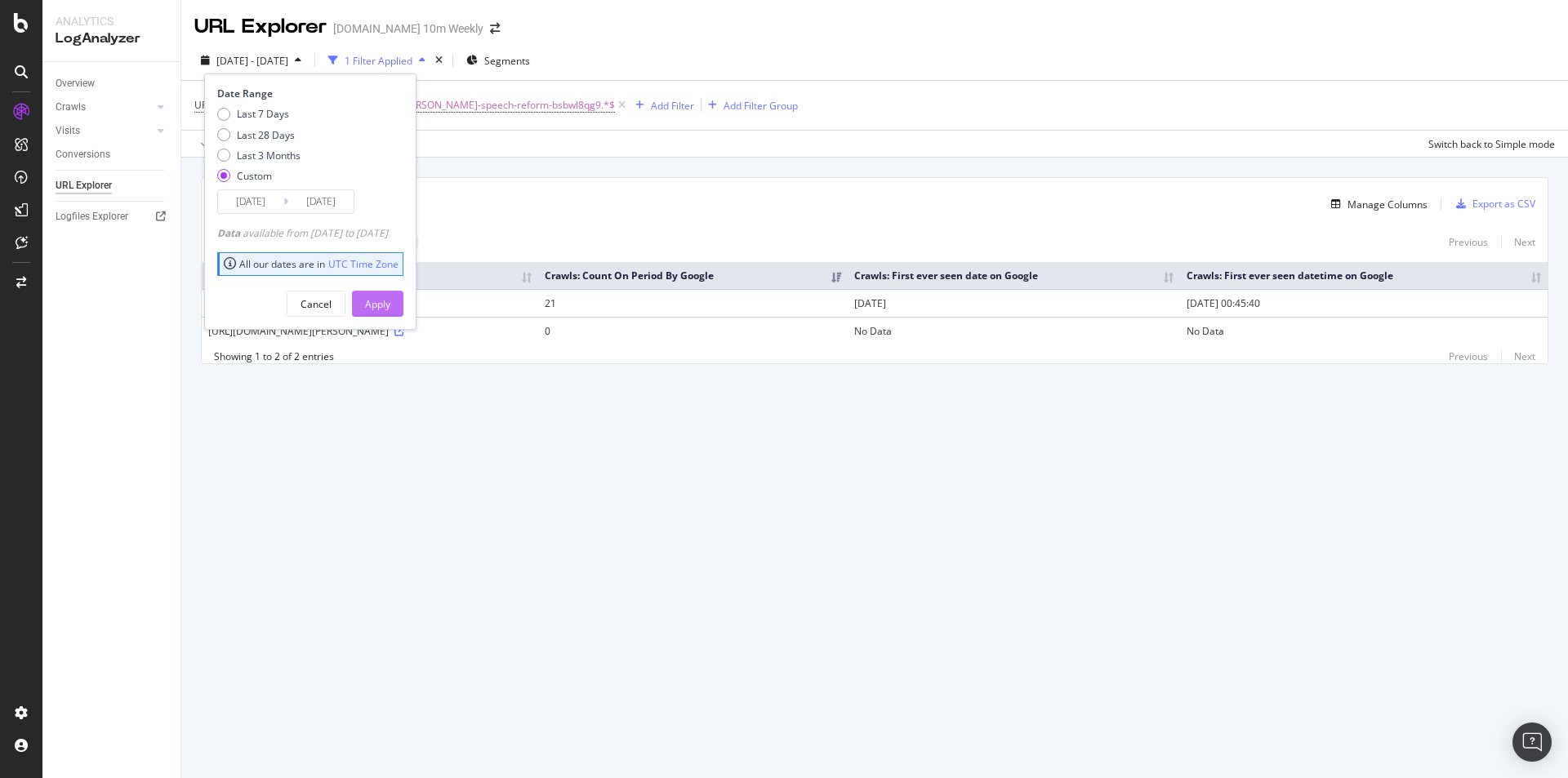
click at [390, 310] on div "Apply" at bounding box center [378, 303] width 25 height 14
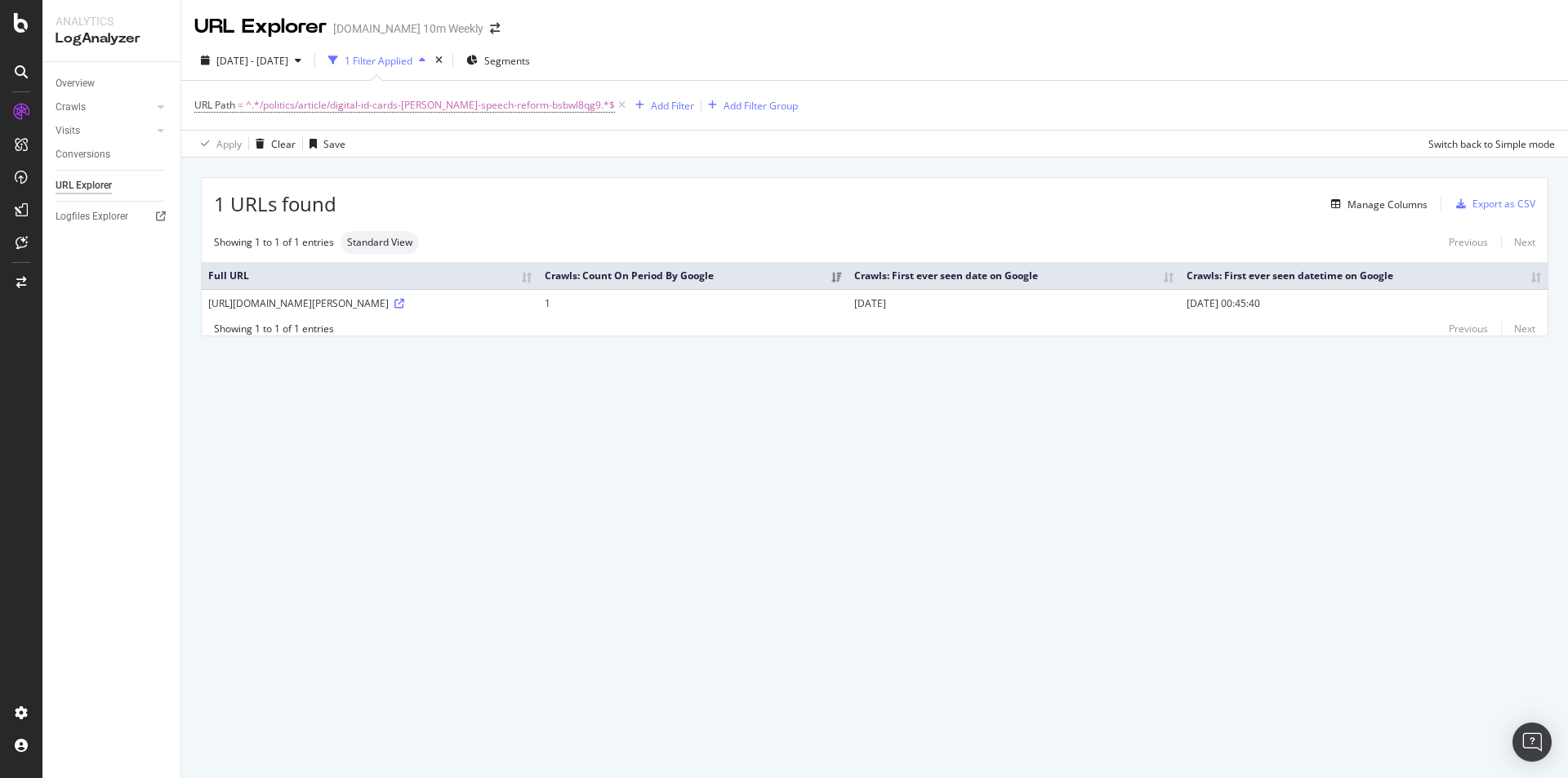
drag, startPoint x: 1098, startPoint y: 271, endPoint x: 1392, endPoint y: 426, distance: 332.4
click at [1392, 426] on div "URL Explorer [DOMAIN_NAME] 10m Weekly [DATE] - [DATE] 1 Filter Applied Segments…" at bounding box center [874, 389] width 1386 height 778
click at [550, 106] on span "^.*/politics/article/digital-id-cards-[PERSON_NAME]-speech-reform-bsbwl8qg9.*$" at bounding box center [430, 104] width 370 height 23
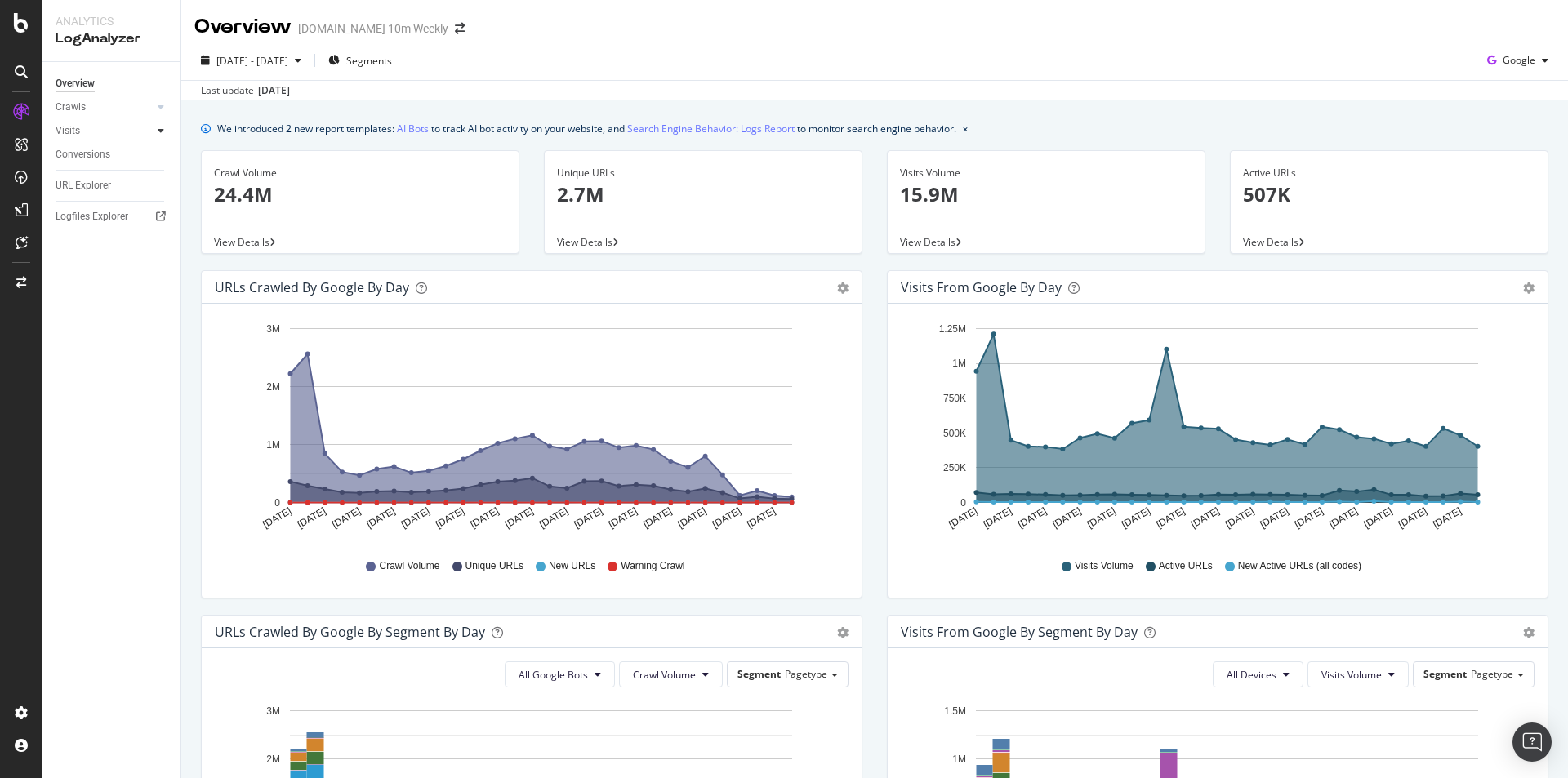
click at [166, 128] on div at bounding box center [161, 131] width 16 height 16
click at [163, 102] on icon at bounding box center [161, 106] width 6 height 10
click at [127, 222] on link "Resources" at bounding box center [115, 219] width 106 height 17
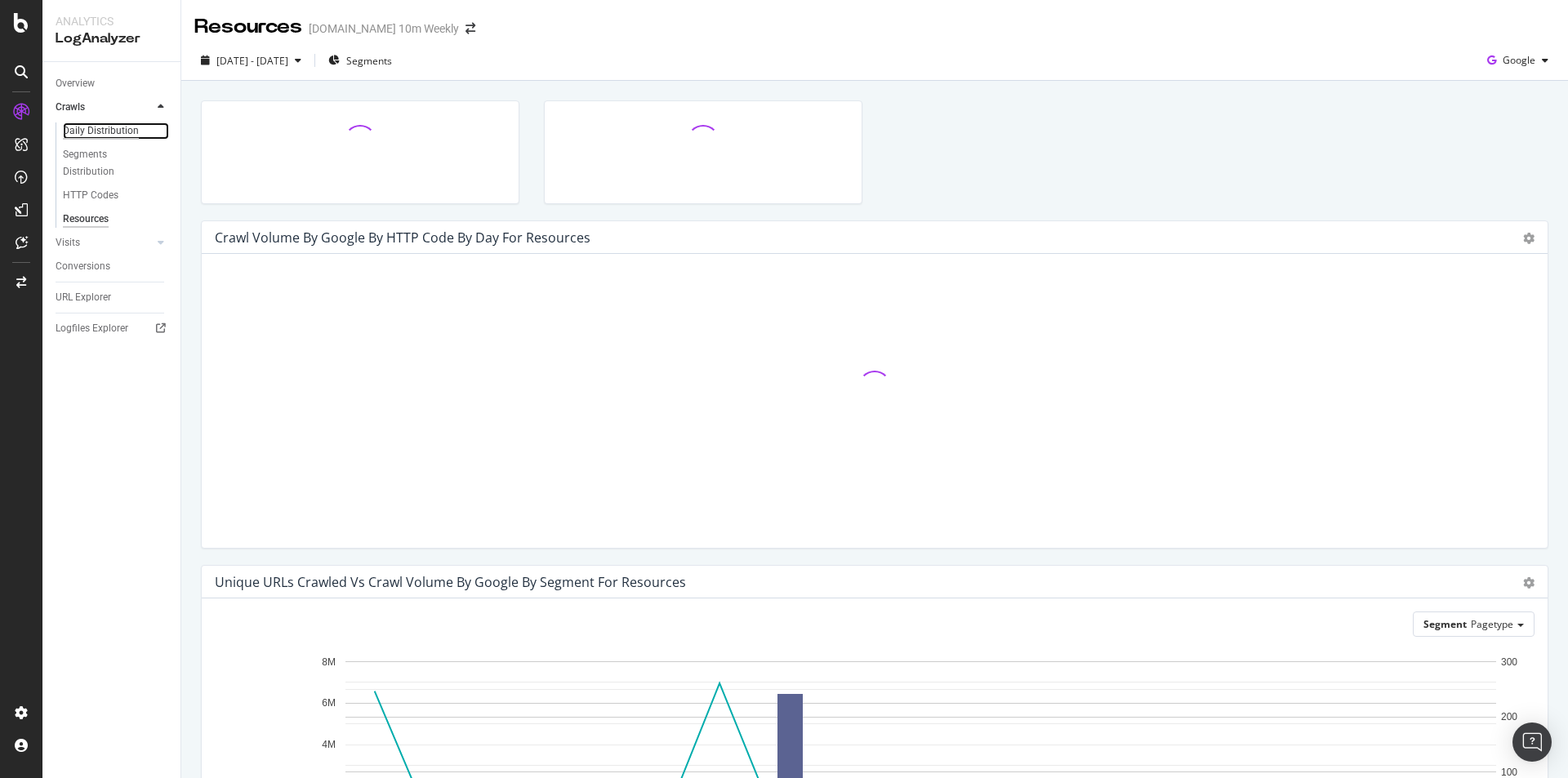
click at [133, 132] on div "Daily Distribution" at bounding box center [101, 131] width 76 height 17
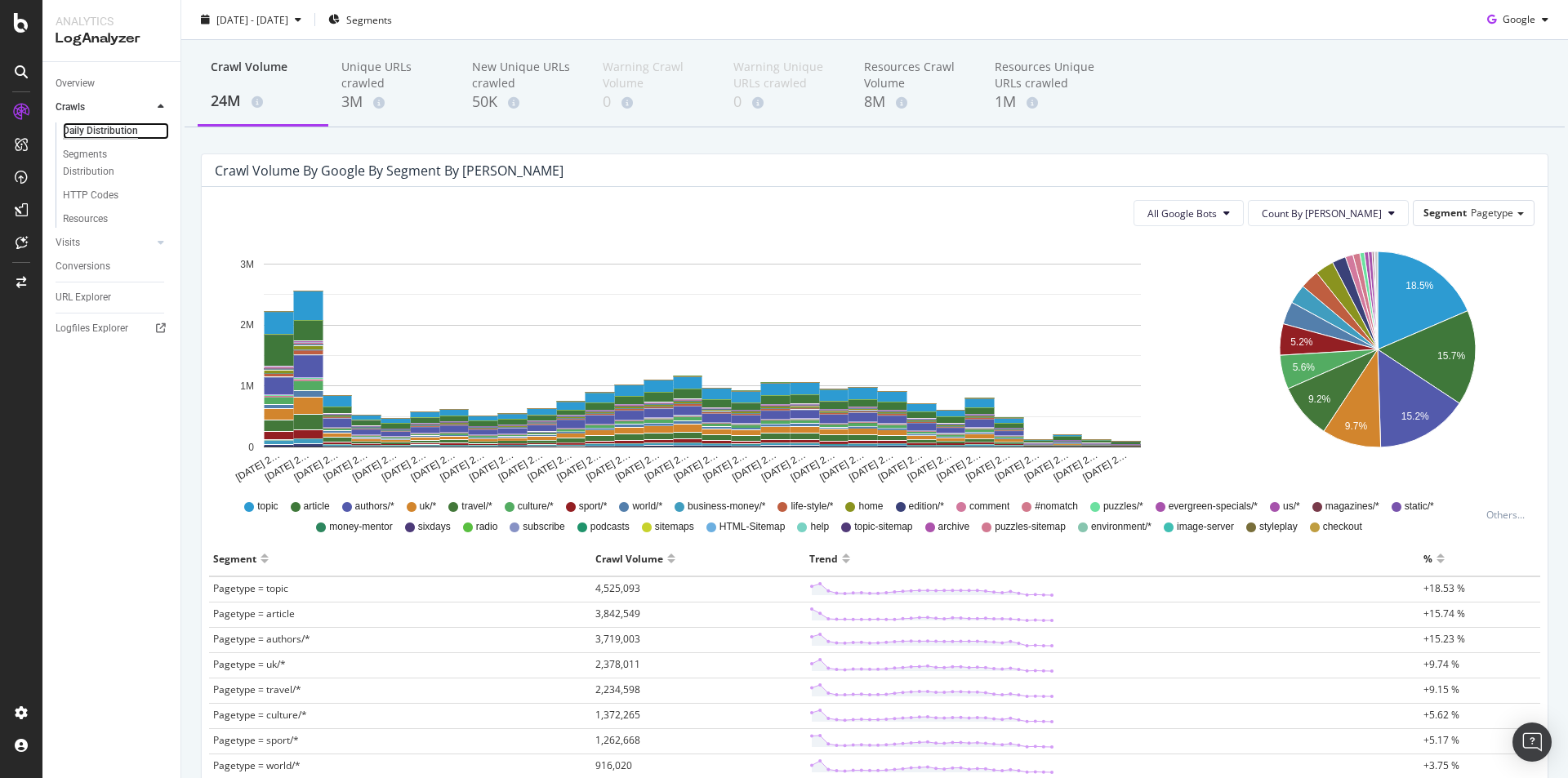
scroll to position [82, 0]
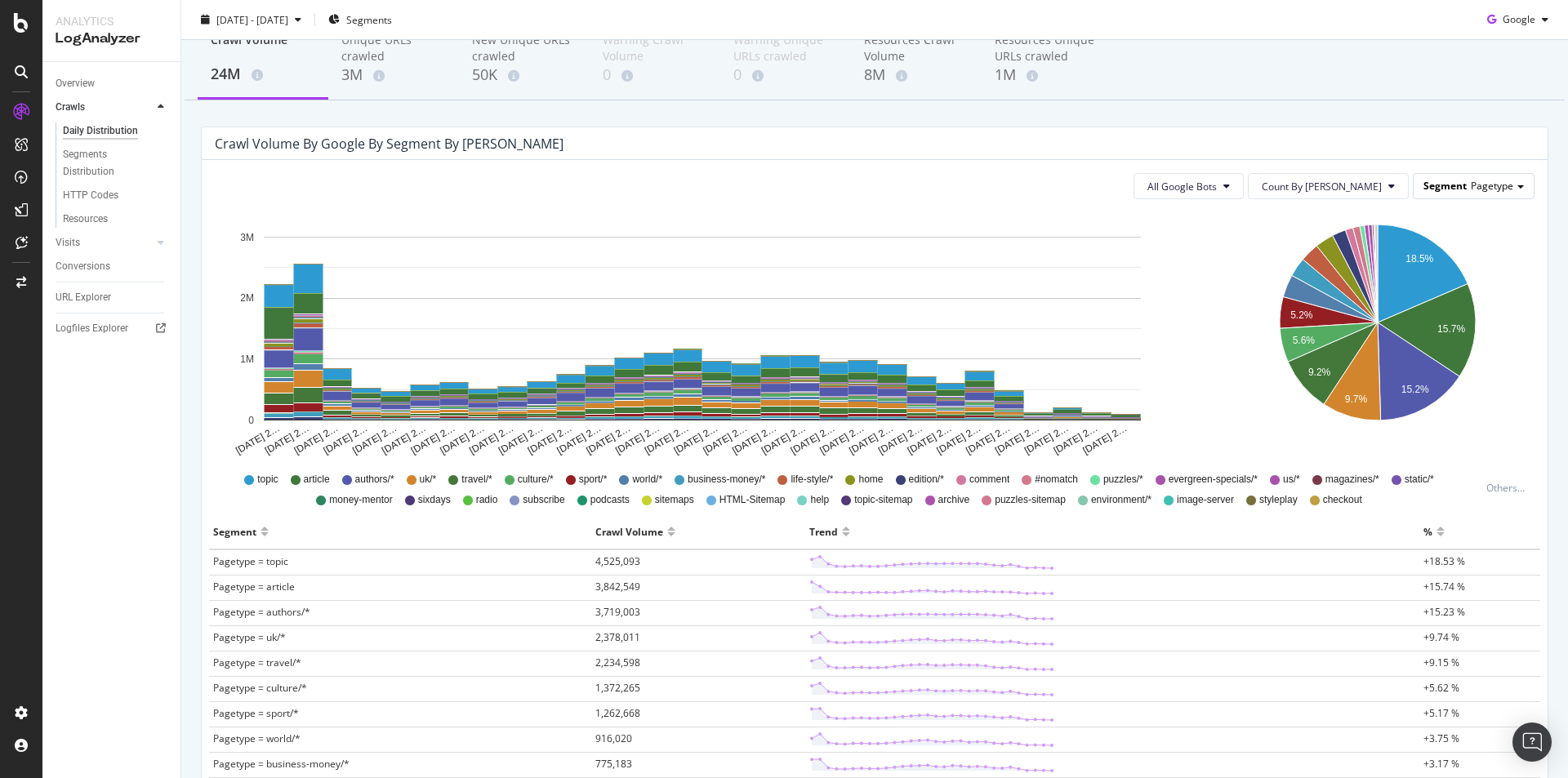
click at [1519, 177] on div "Segment Pagetype" at bounding box center [1474, 186] width 120 height 24
click at [1365, 185] on span "Count By [PERSON_NAME]" at bounding box center [1322, 186] width 120 height 14
click at [1244, 185] on button "All Google Bots" at bounding box center [1188, 186] width 110 height 26
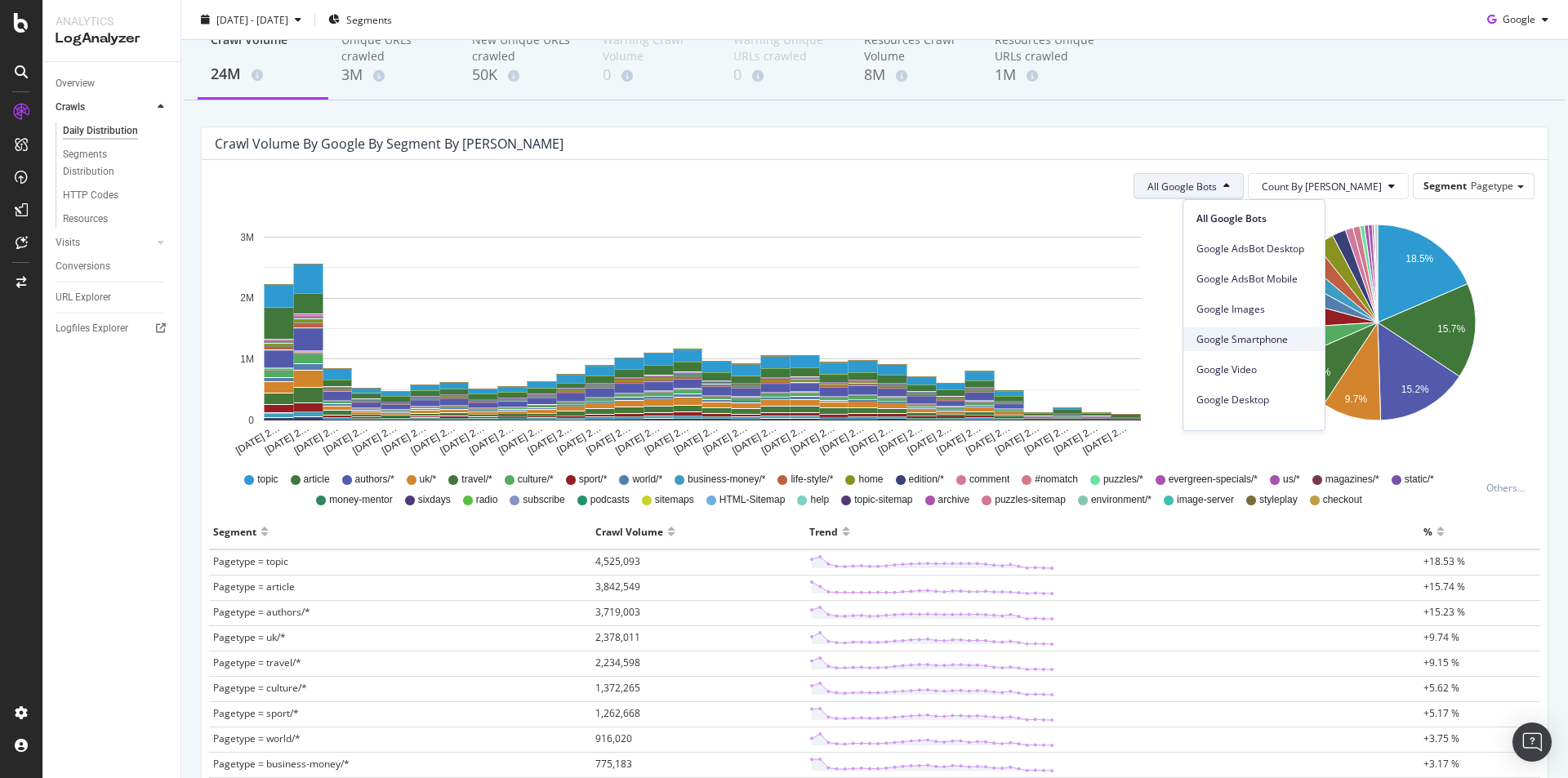
click at [1282, 336] on span "Google Smartphone" at bounding box center [1254, 340] width 115 height 15
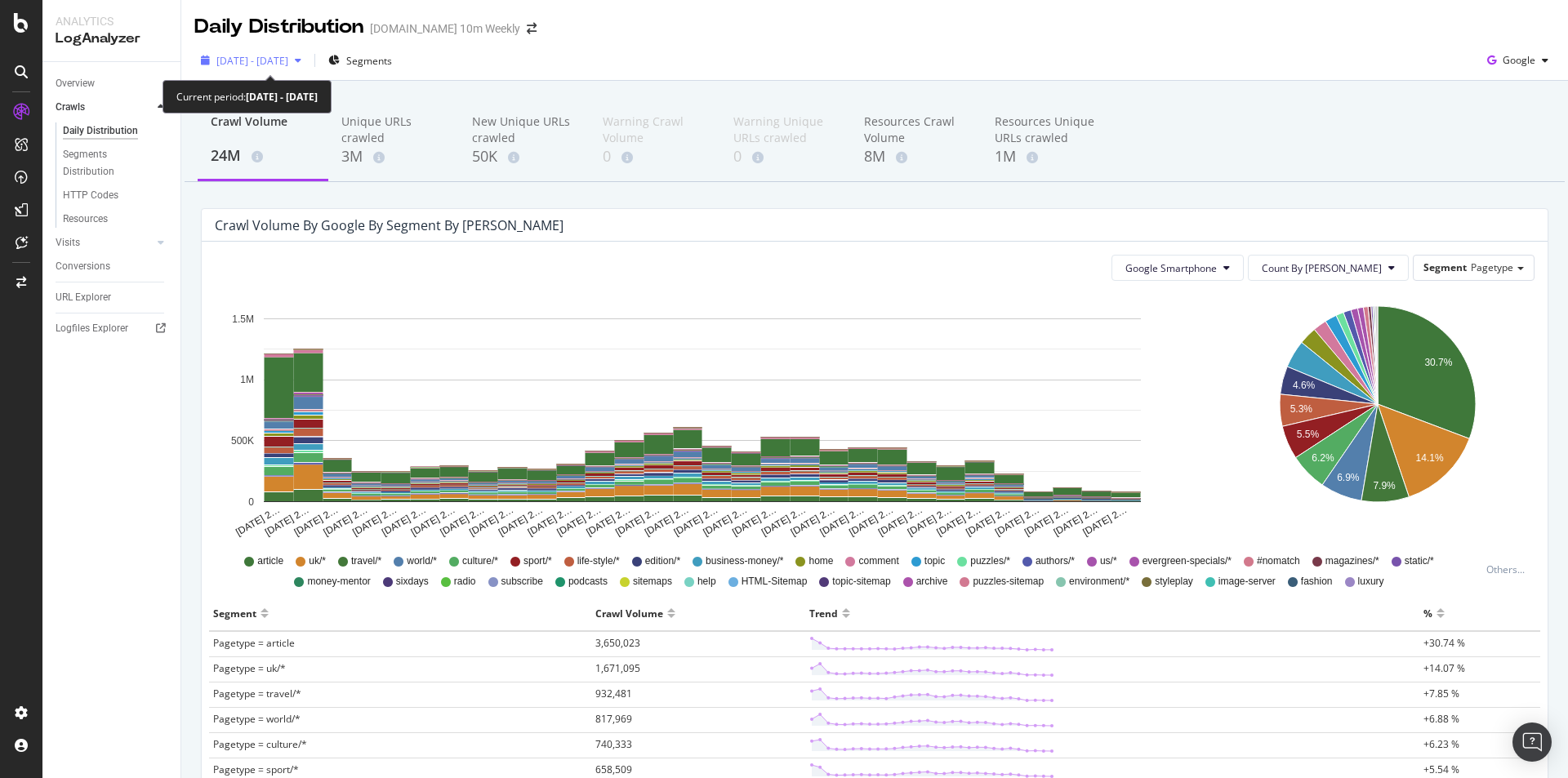
click at [289, 58] on span "2025 Sep. 1st - Sep. 30th" at bounding box center [251, 60] width 72 height 14
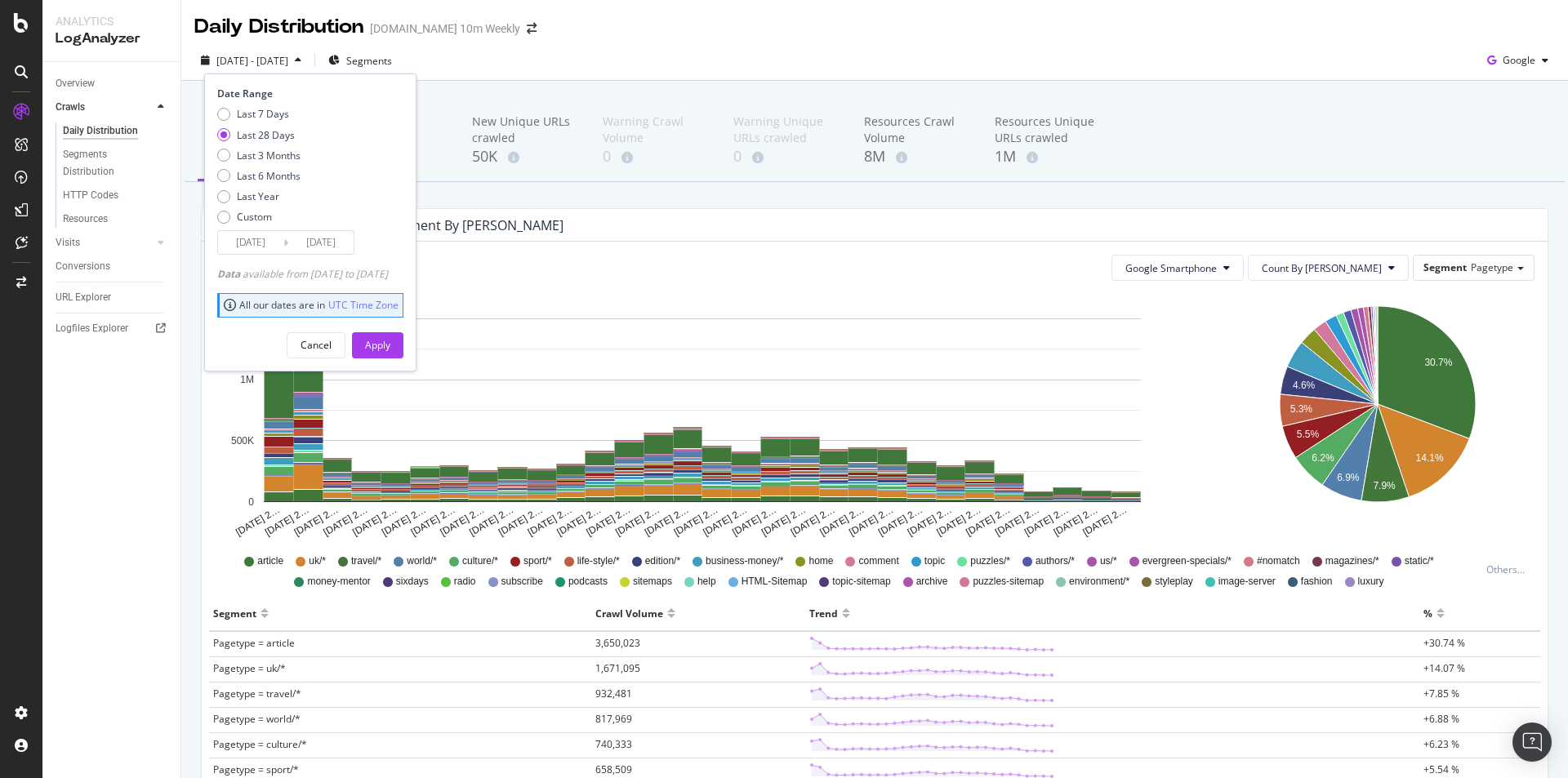
click at [272, 106] on div "Date Range Last 7 Days Last 28 Days Last 3 Months Last 6 Months Last Year Custo…" at bounding box center [308, 170] width 182 height 168
click at [272, 113] on div "Last 7 Days" at bounding box center [263, 113] width 53 height 14
type input "2025/09/24"
click at [403, 345] on button "Apply" at bounding box center [378, 345] width 52 height 26
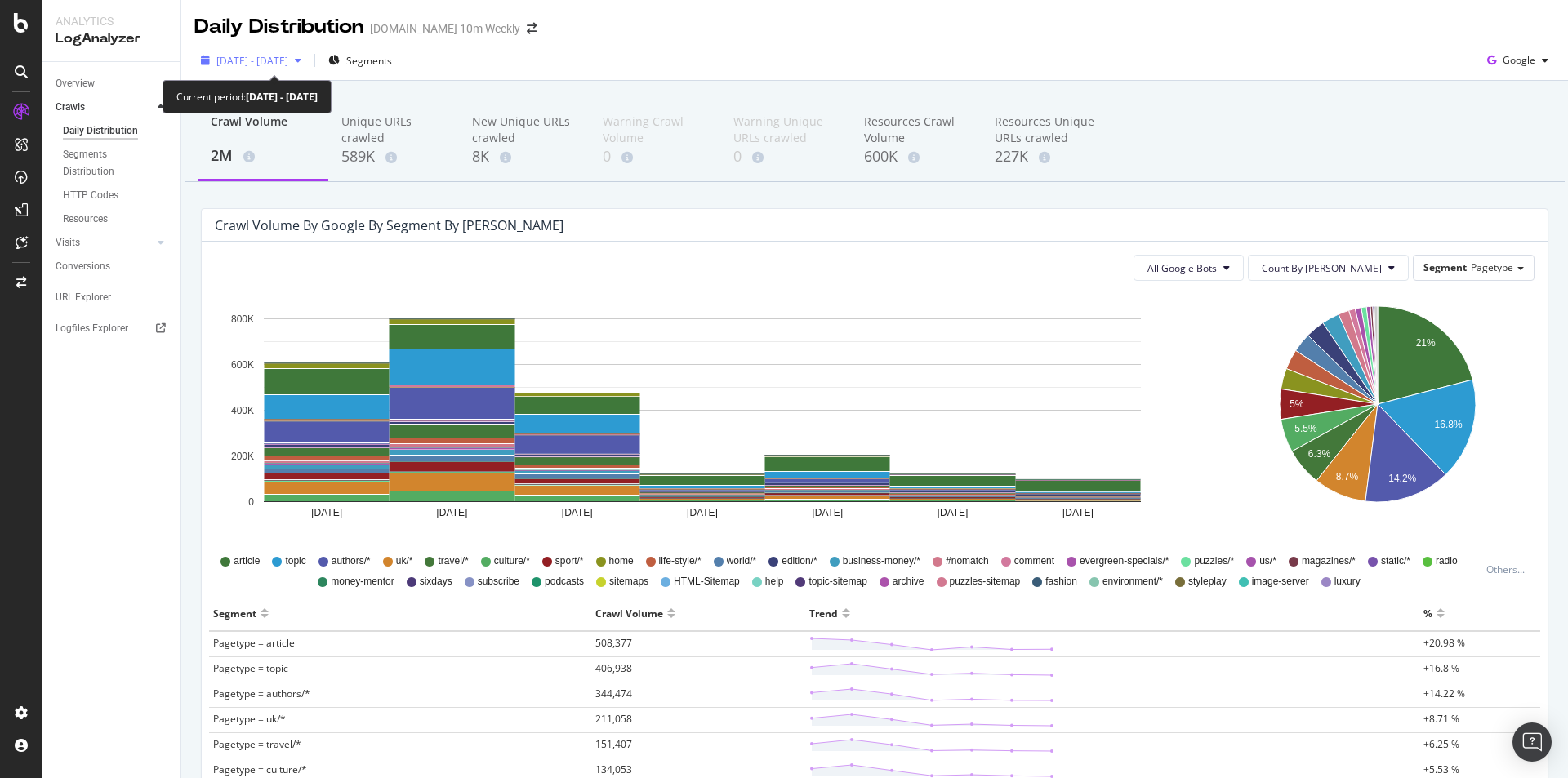
click at [273, 56] on span "2025 Sep. 24th - Sep. 30th" at bounding box center [251, 60] width 72 height 14
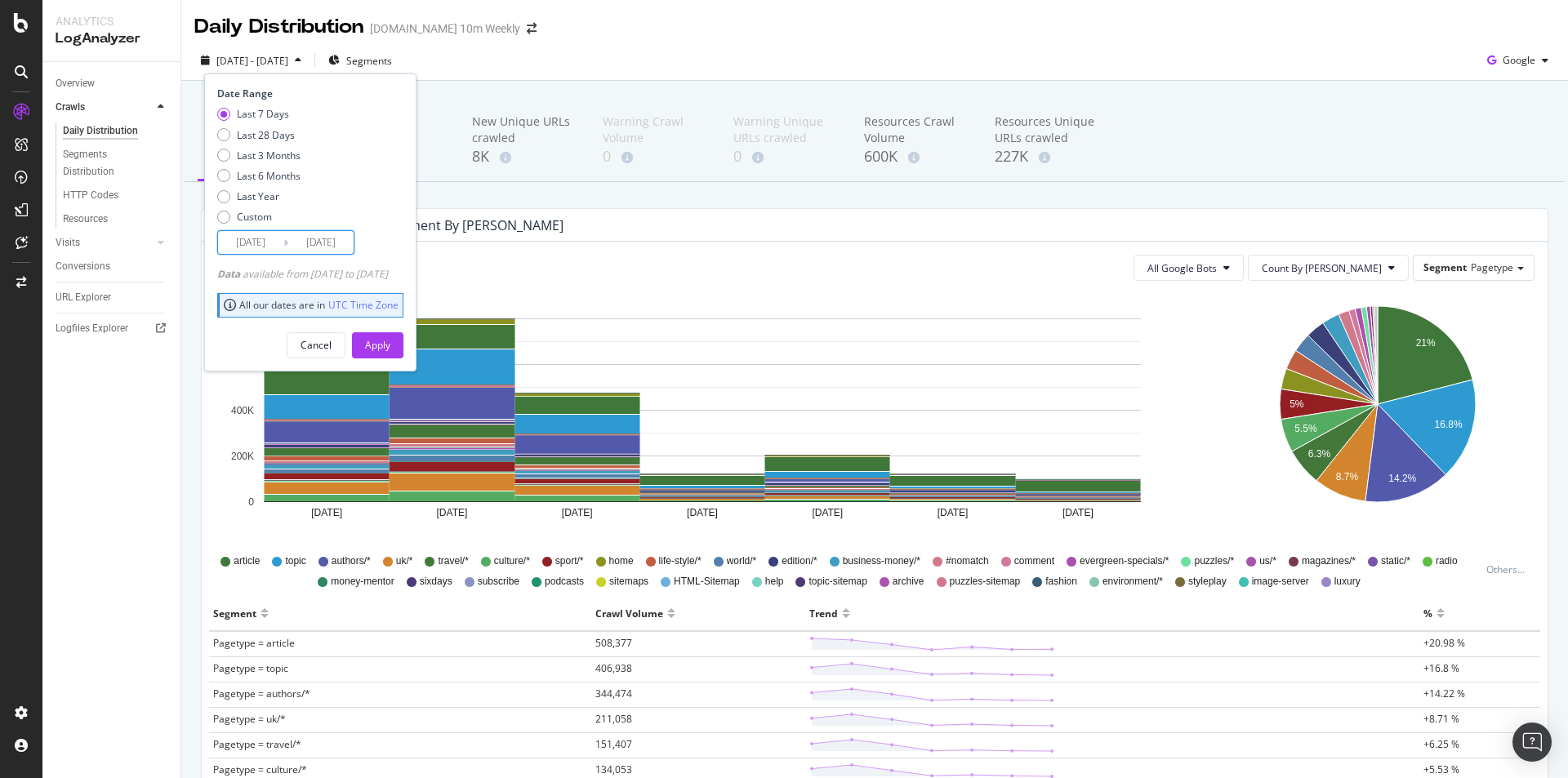
click at [277, 242] on input "2025/09/24" at bounding box center [251, 242] width 65 height 23
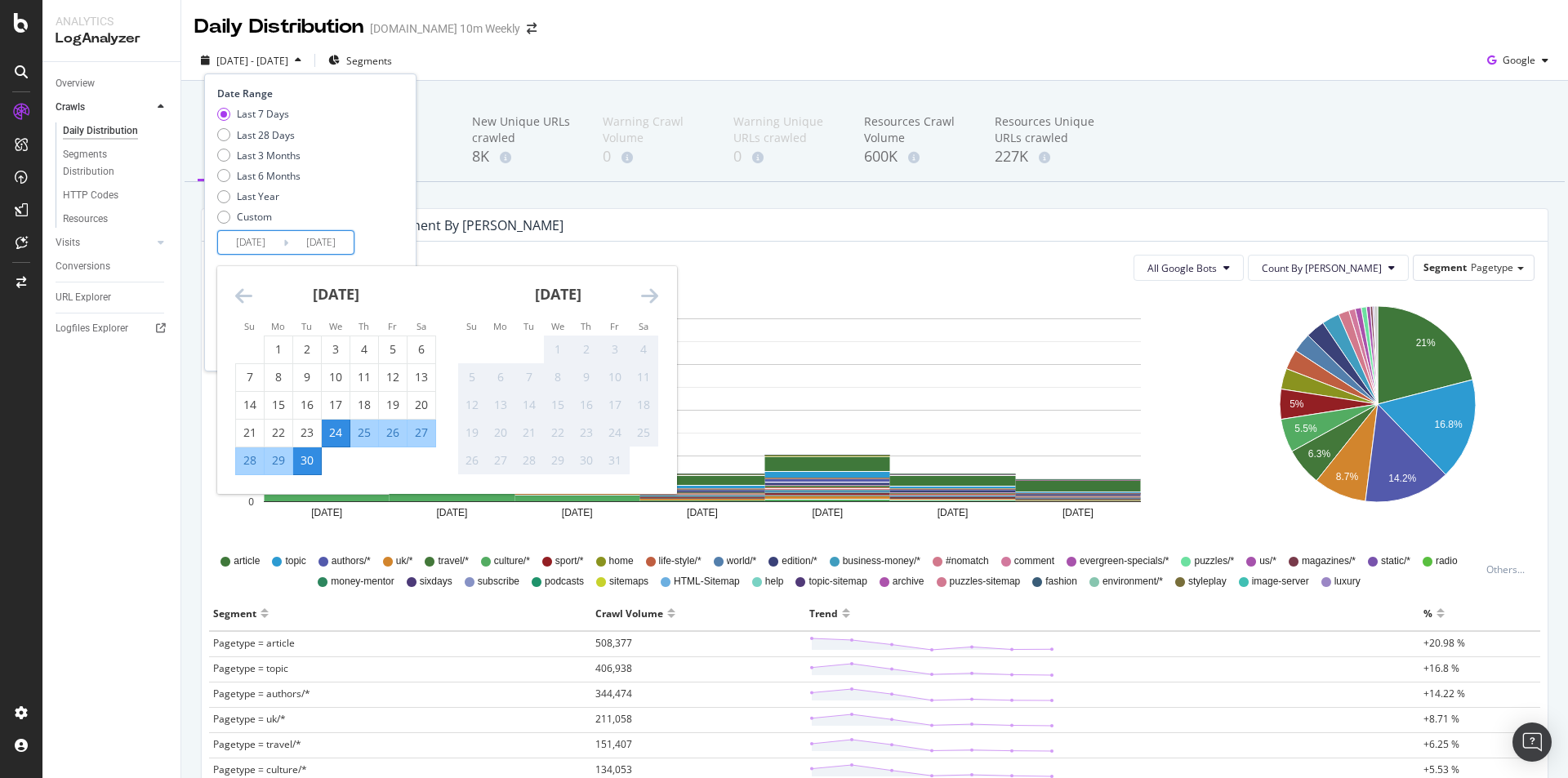
click at [390, 429] on div "26" at bounding box center [392, 433] width 28 height 16
type input "2025/09/26"
click at [399, 225] on div "Last 7 Days Last 28 Days Last 3 Months Last 6 Months Last Year Custom" at bounding box center [308, 169] width 182 height 123
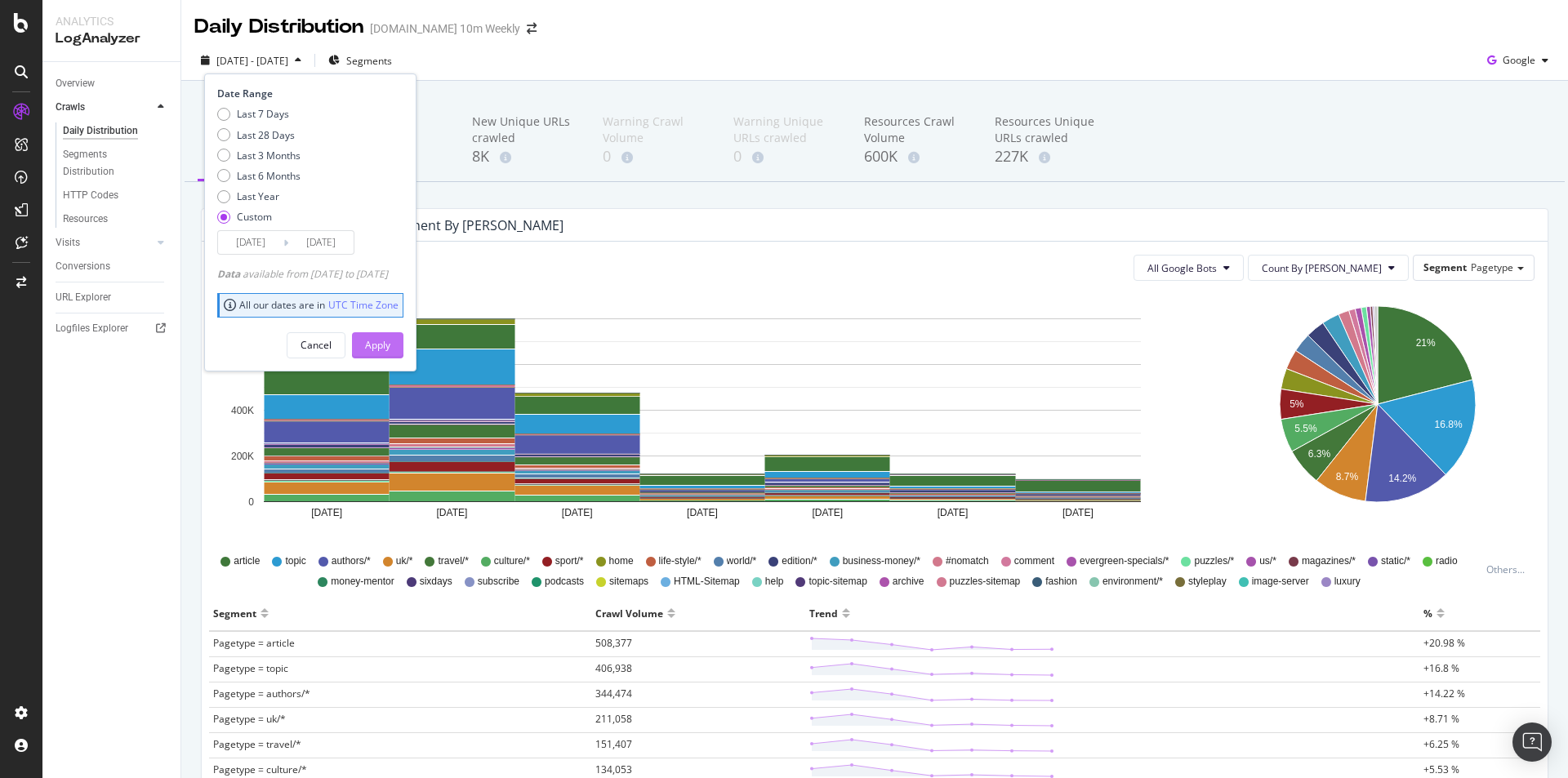
click at [390, 344] on div "Apply" at bounding box center [378, 344] width 25 height 14
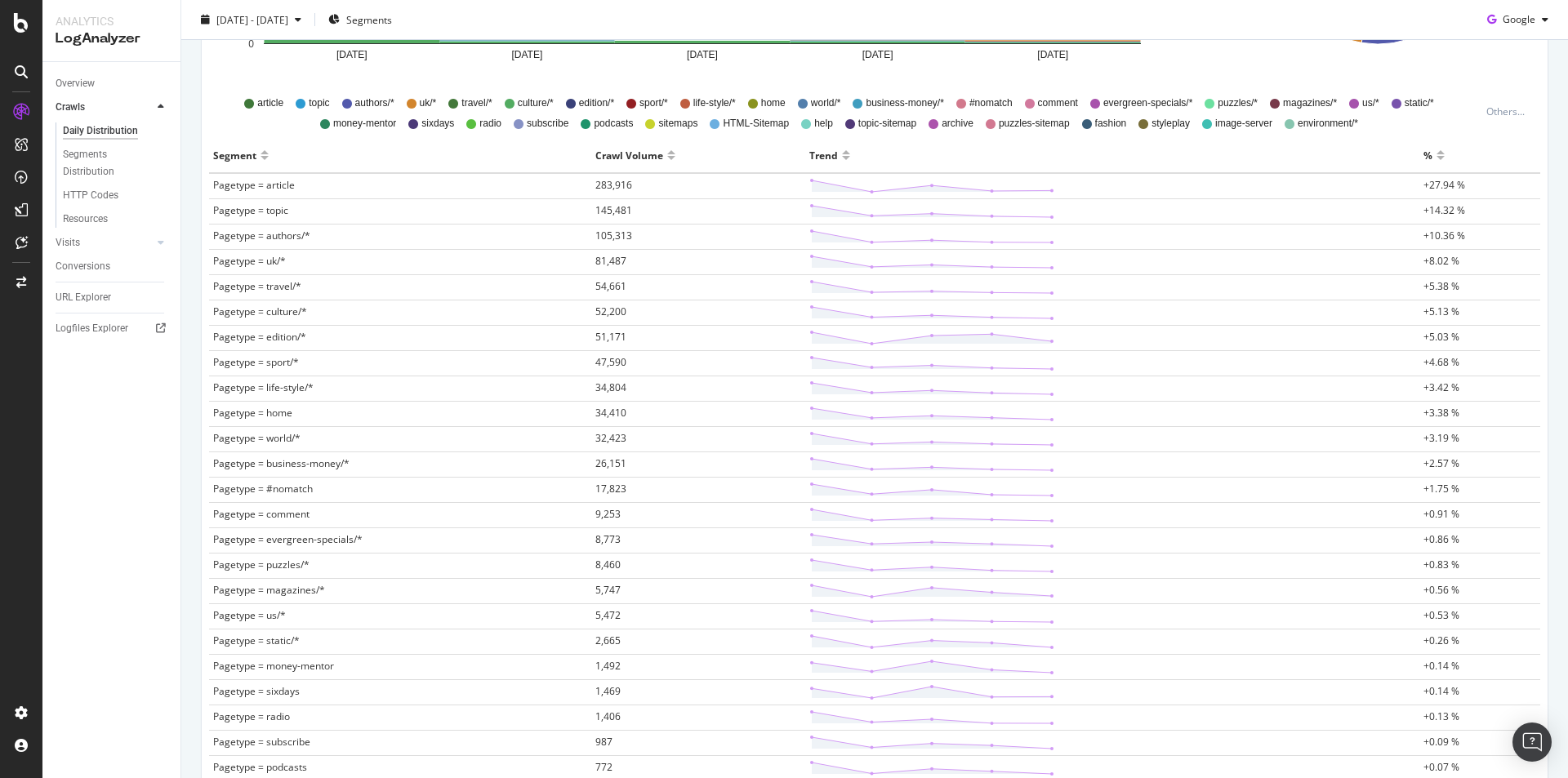
scroll to position [163, 0]
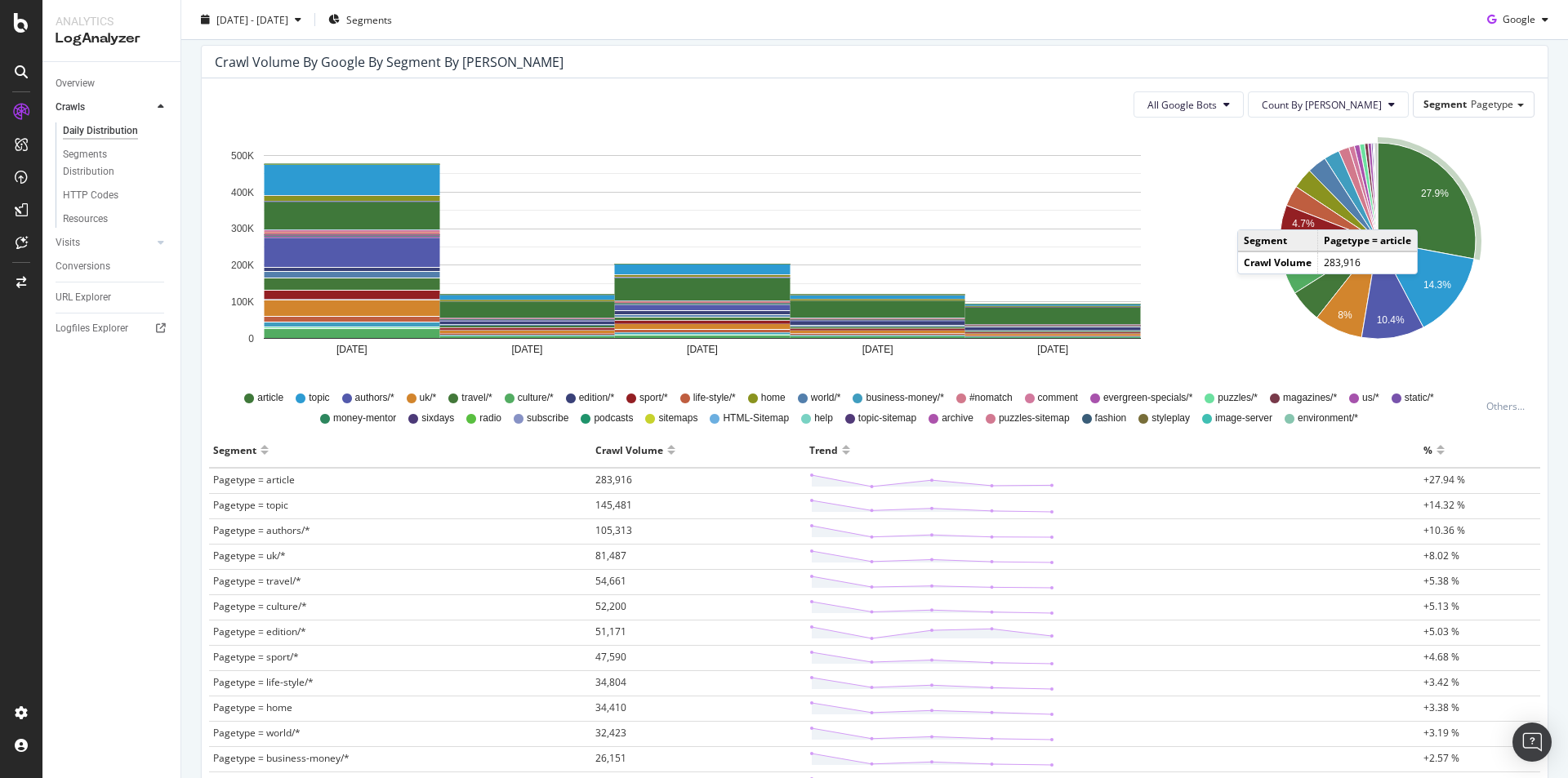
click at [1422, 213] on icon "A chart." at bounding box center [1426, 201] width 98 height 116
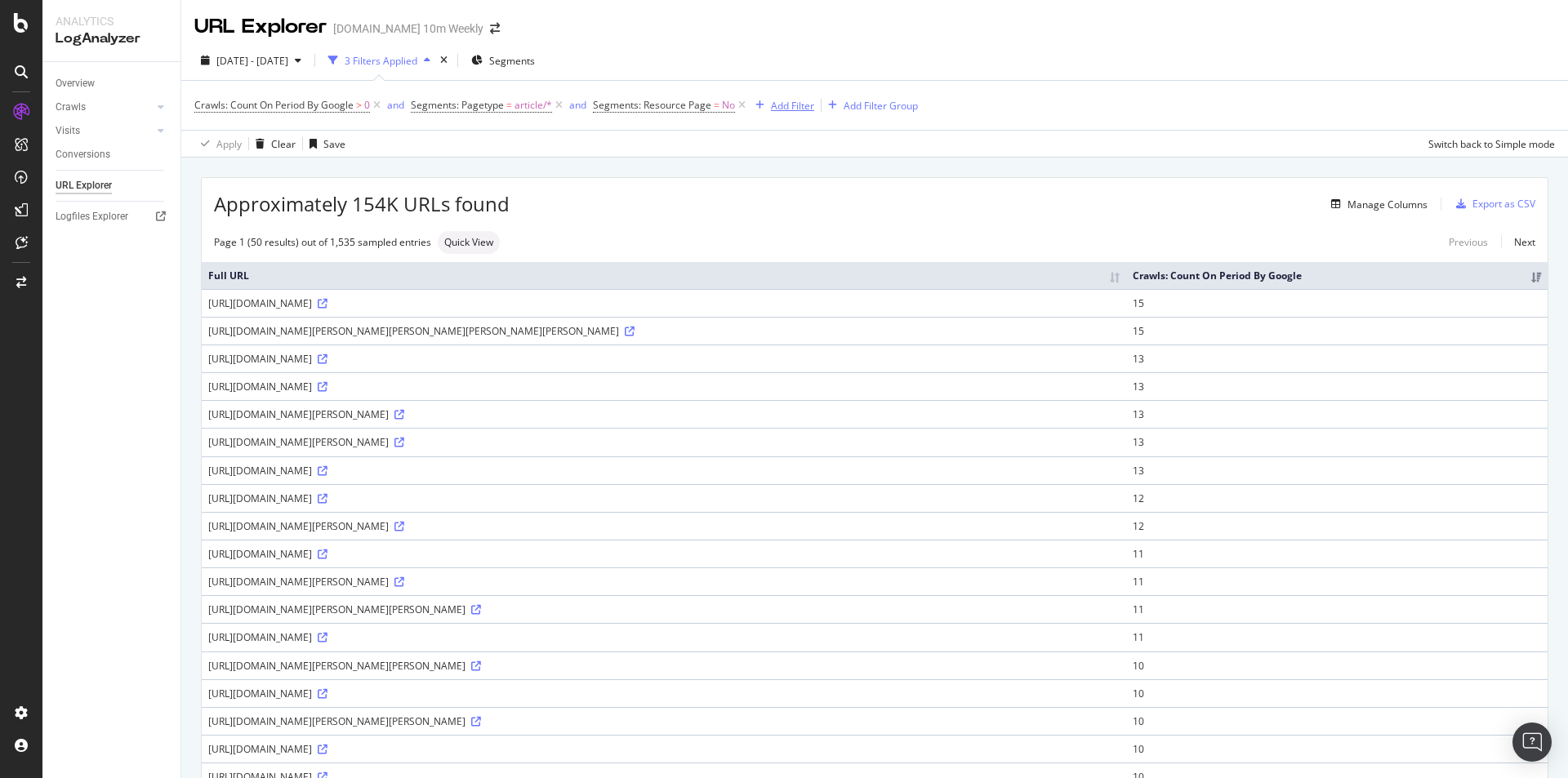
click at [800, 105] on div "Add Filter" at bounding box center [793, 105] width 44 height 14
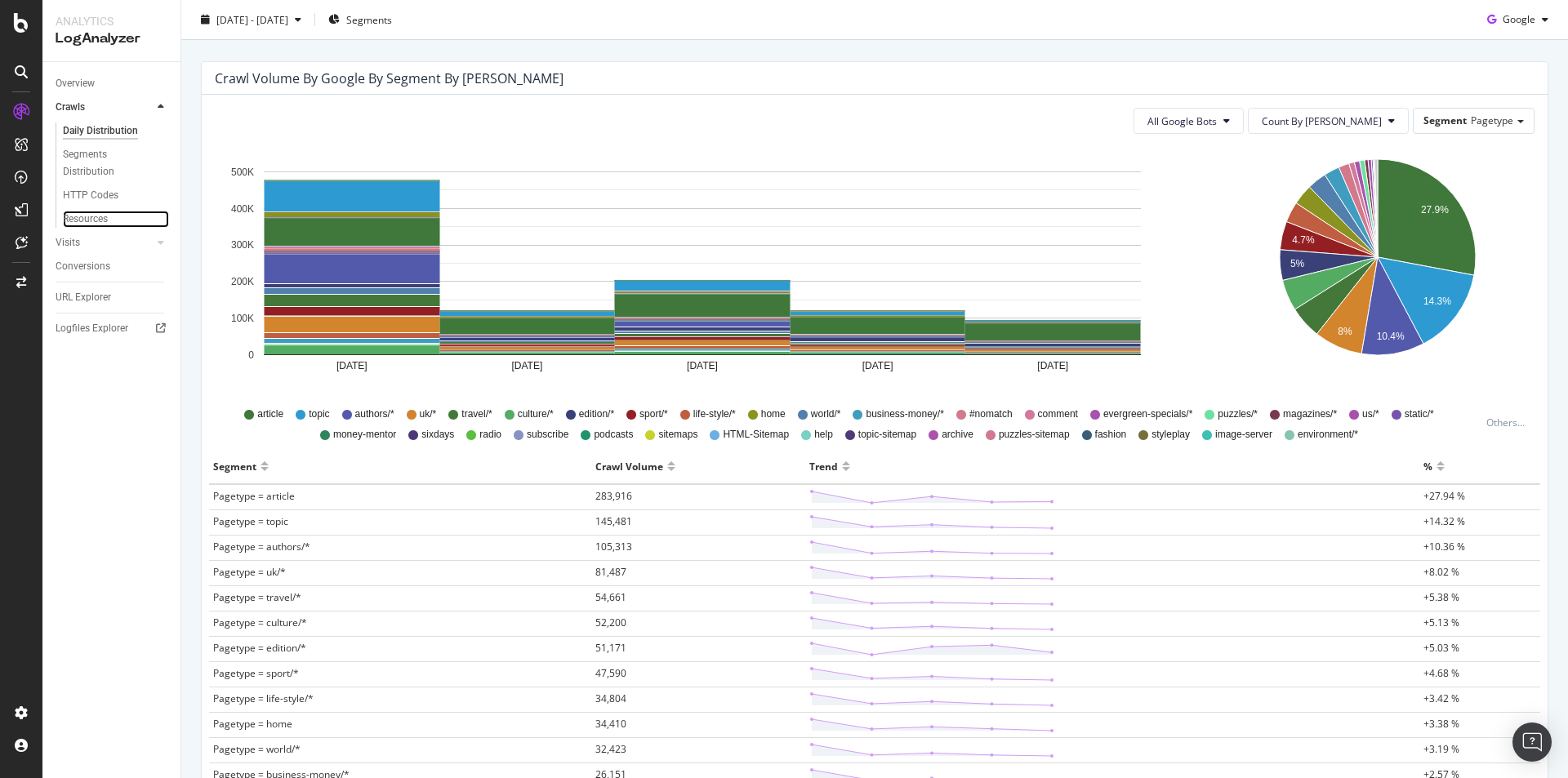
scroll to position [163, 0]
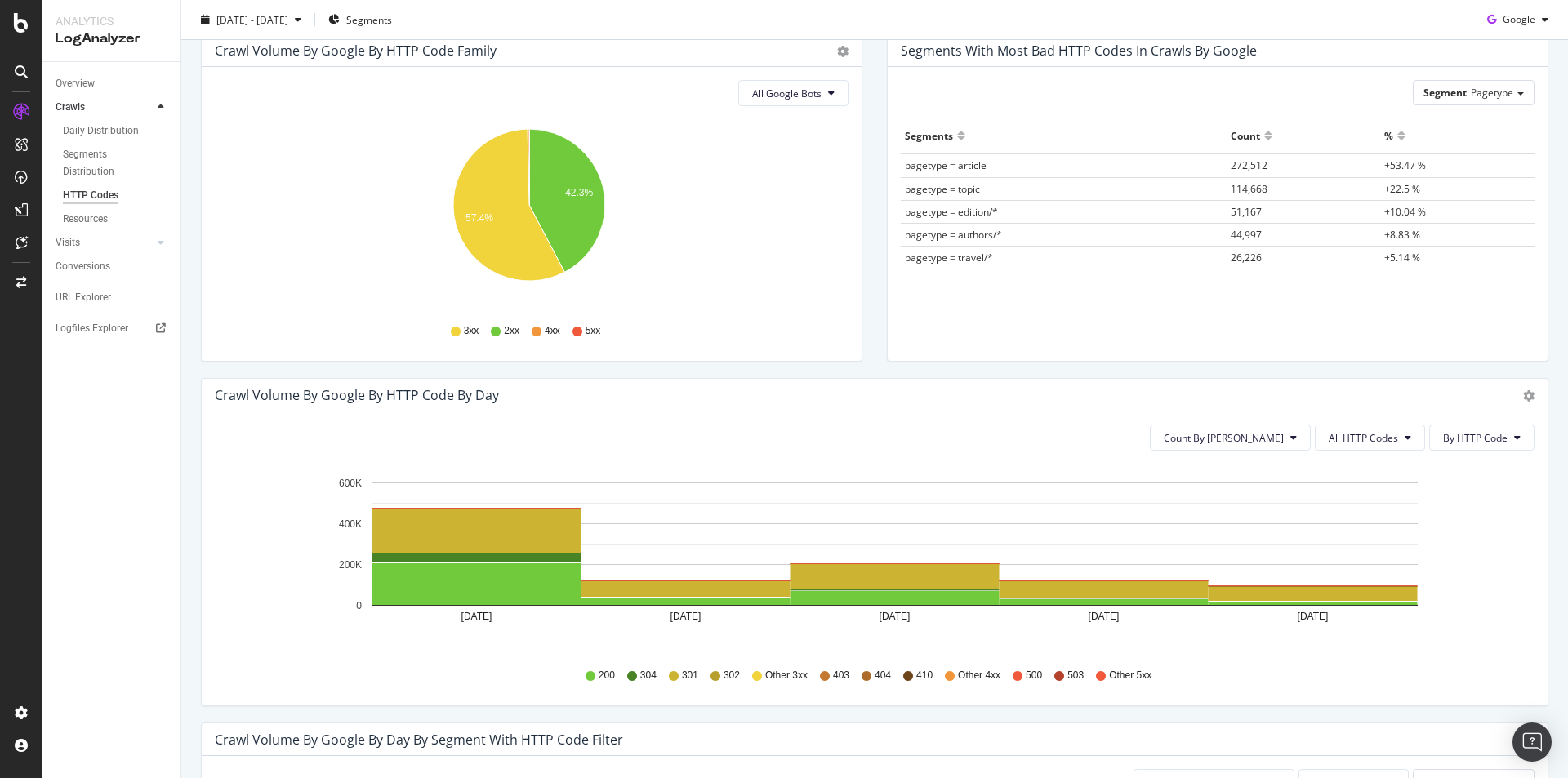
scroll to position [163, 0]
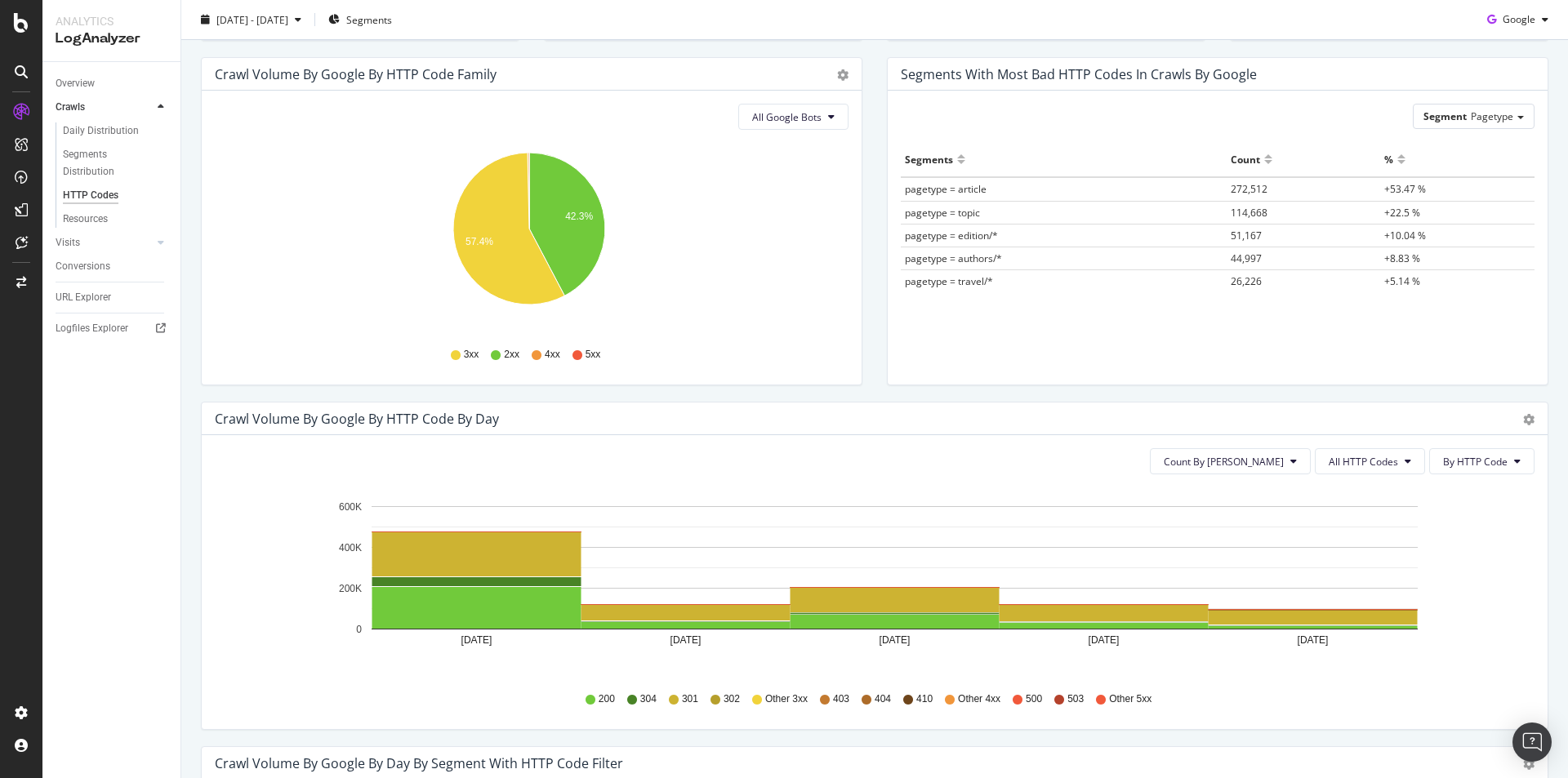
click at [1525, 460] on div "Count By Day All HTTP Codes By HTTP Code Hold CTRL while clicking to filter the…" at bounding box center [874, 582] width 1346 height 294
click at [1510, 458] on button "By HTTP Code" at bounding box center [1482, 461] width 105 height 26
click at [1480, 489] on span "By Family" at bounding box center [1464, 494] width 64 height 15
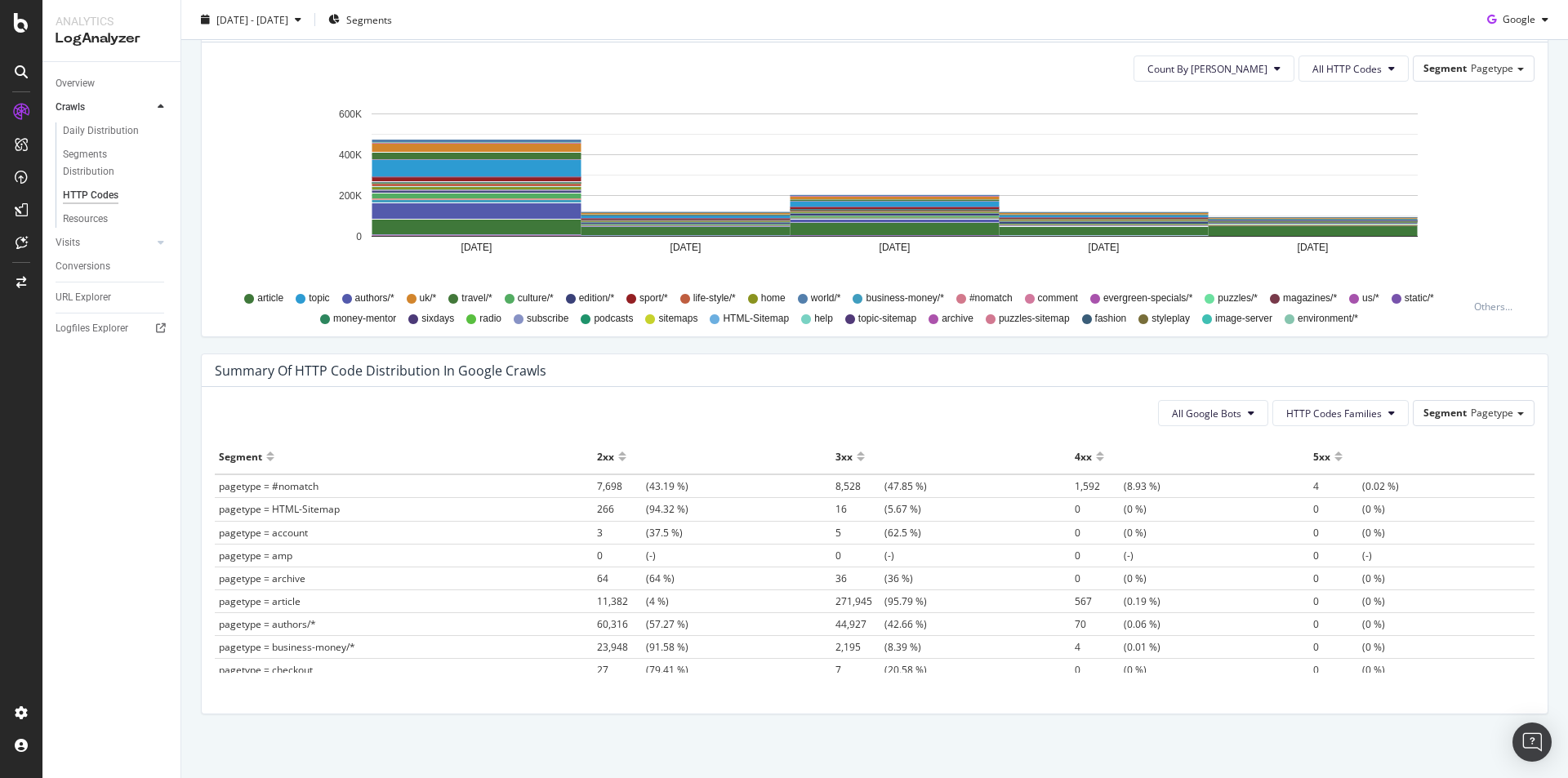
scroll to position [911, 0]
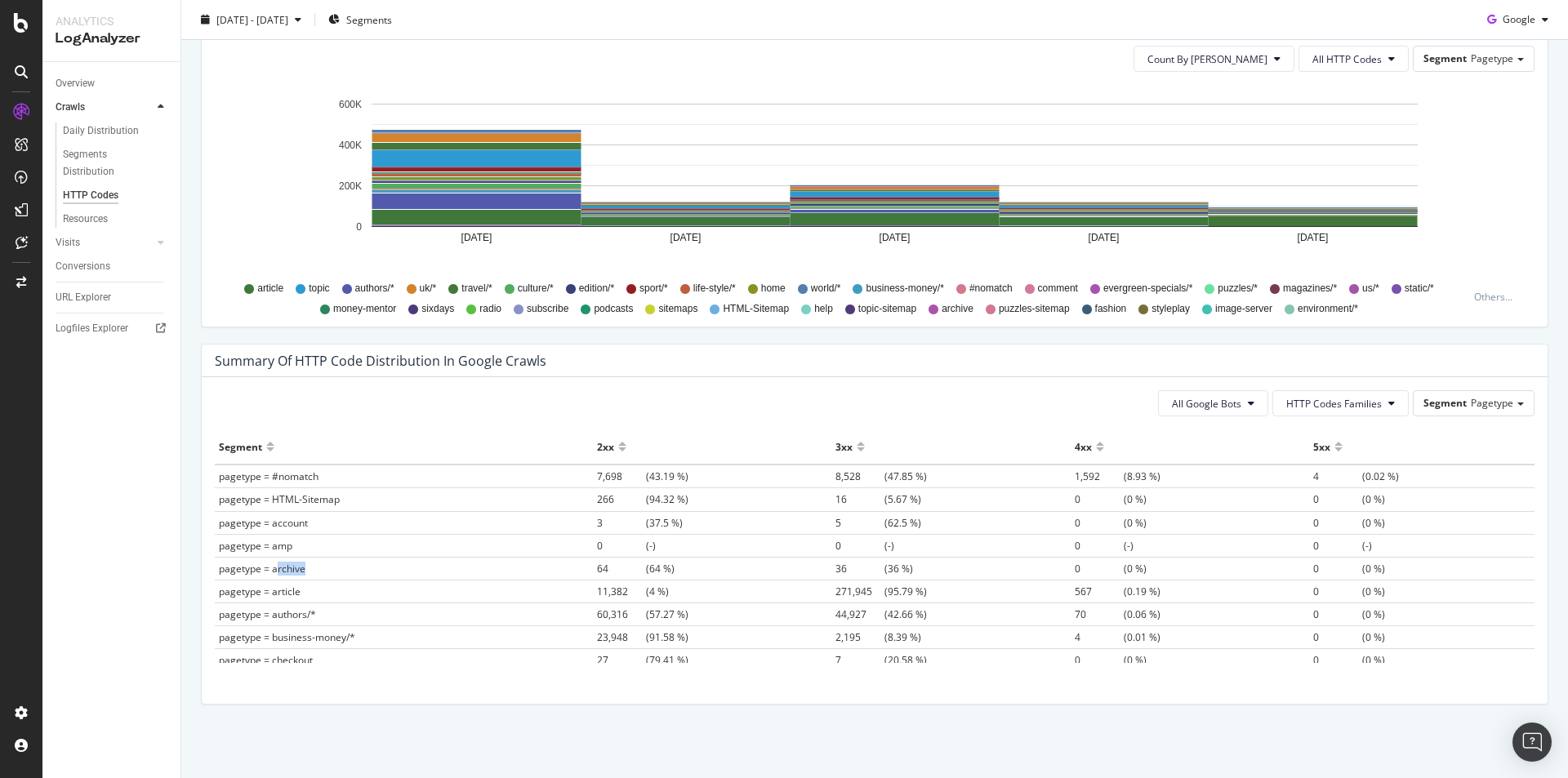
drag, startPoint x: 279, startPoint y: 568, endPoint x: 449, endPoint y: 565, distance: 170.0
click at [449, 565] on td "pagetype = archive" at bounding box center [404, 567] width 378 height 23
drag, startPoint x: 274, startPoint y: 589, endPoint x: 913, endPoint y: 590, distance: 639.0
click at [913, 590] on tr "pagetype = article 11,382 (4 %) 271,945 (95.79 %) 567 (0.19 %) 0 (0 %)" at bounding box center [875, 591] width 1320 height 23
click at [857, 449] on div at bounding box center [861, 453] width 8 height 12
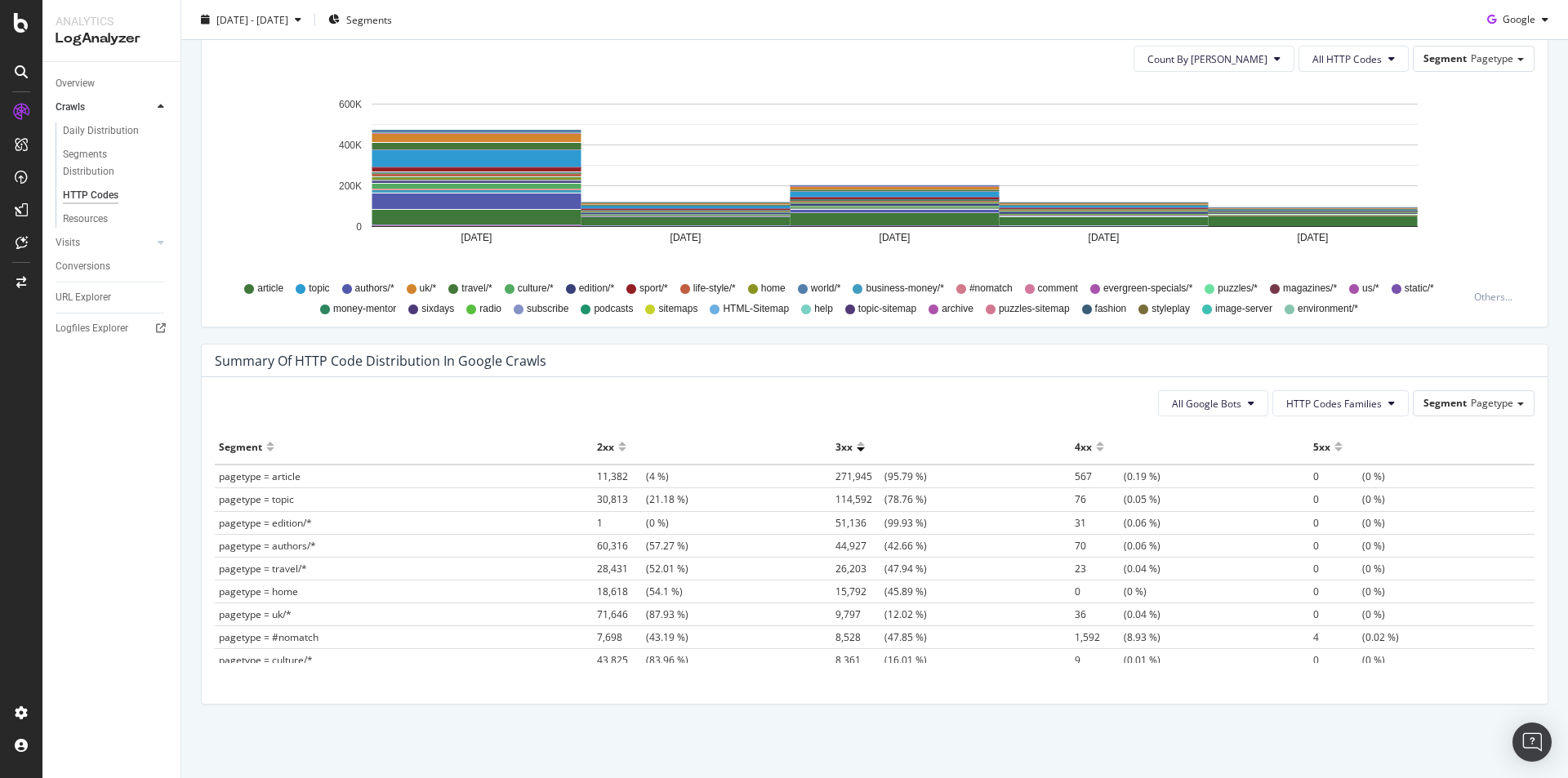
drag, startPoint x: 219, startPoint y: 481, endPoint x: 971, endPoint y: 471, distance: 752.1
click at [976, 478] on tr "pagetype = article 11,382 (4 %) 271,945 (95.79 %) 567 (0.19 %) 0 (0 %)" at bounding box center [875, 477] width 1320 height 24
click at [954, 433] on th "3xx" at bounding box center [952, 447] width 240 height 35
drag, startPoint x: 852, startPoint y: 523, endPoint x: 804, endPoint y: 527, distance: 48.2
click at [804, 527] on tr "pagetype = edition/* 1 (0 %) 51,136 (99.93 %) 31 (0.06 %) 0 (0 %)" at bounding box center [875, 522] width 1320 height 23
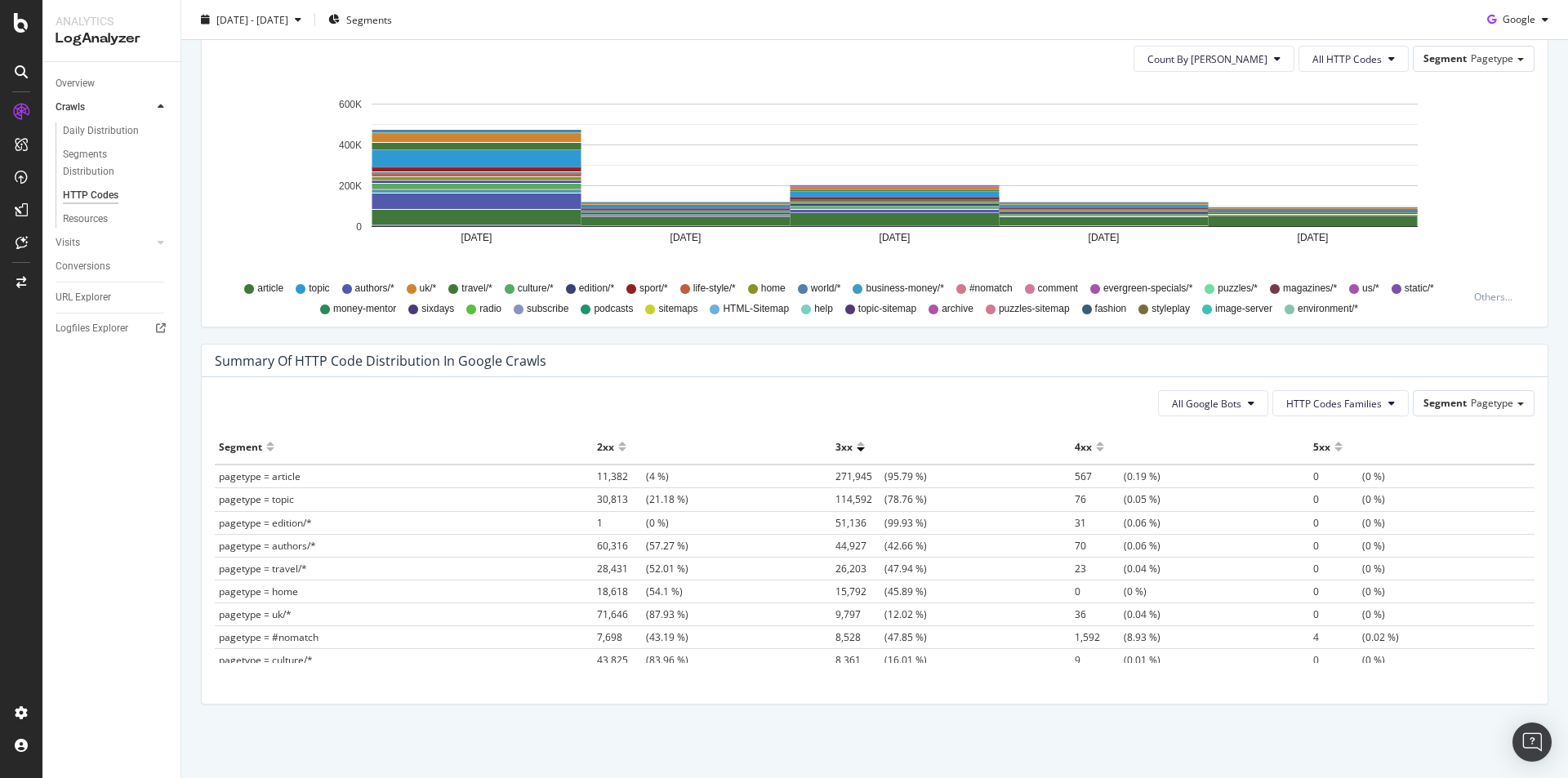
click at [618, 449] on div at bounding box center [622, 453] width 8 height 12
click at [857, 451] on div at bounding box center [861, 453] width 8 height 12
click at [1096, 448] on div at bounding box center [1100, 453] width 8 height 12
click at [857, 449] on div at bounding box center [861, 453] width 8 height 12
click at [618, 448] on div at bounding box center [622, 453] width 8 height 12
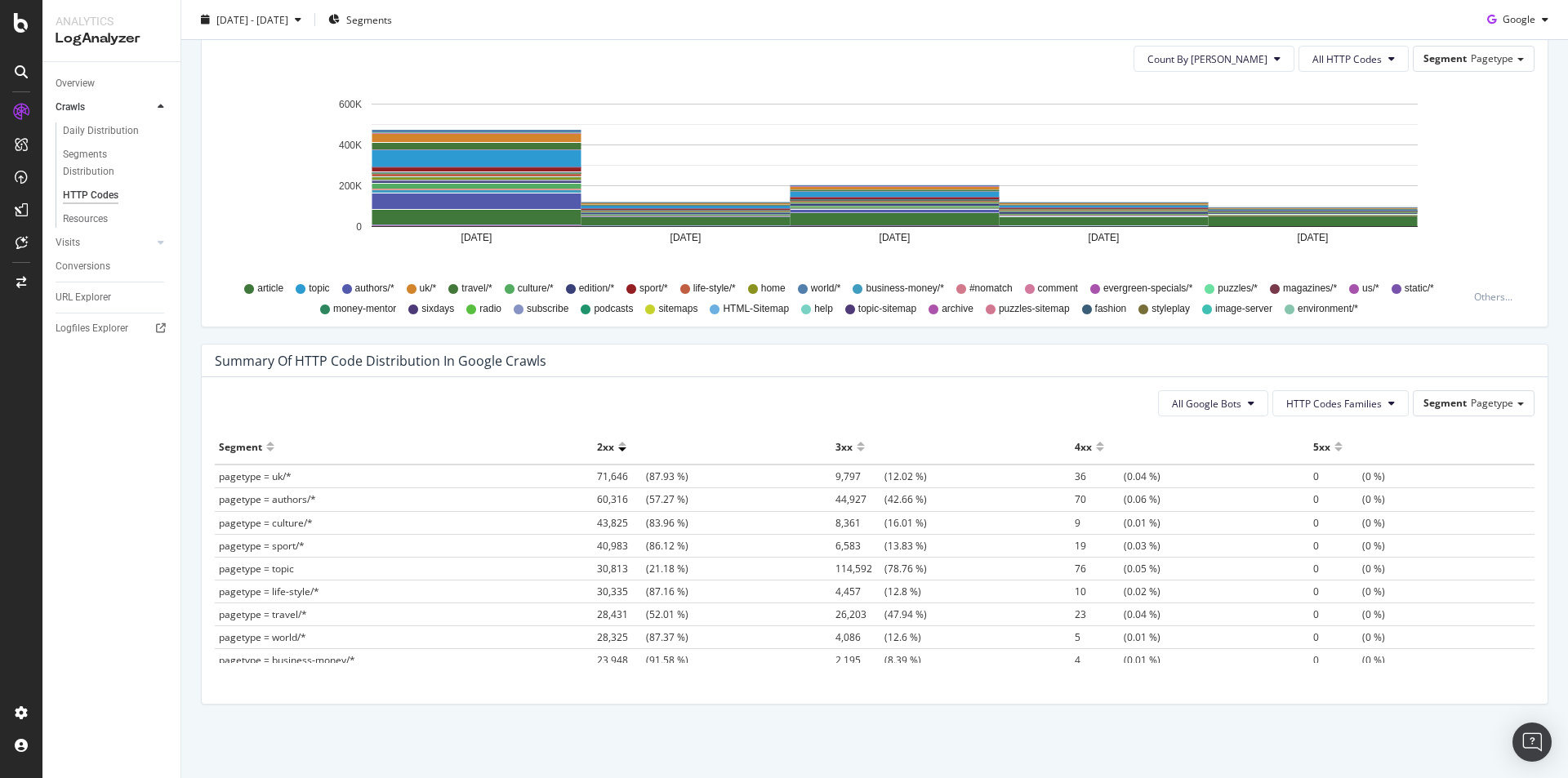
click at [857, 449] on div at bounding box center [861, 453] width 8 height 12
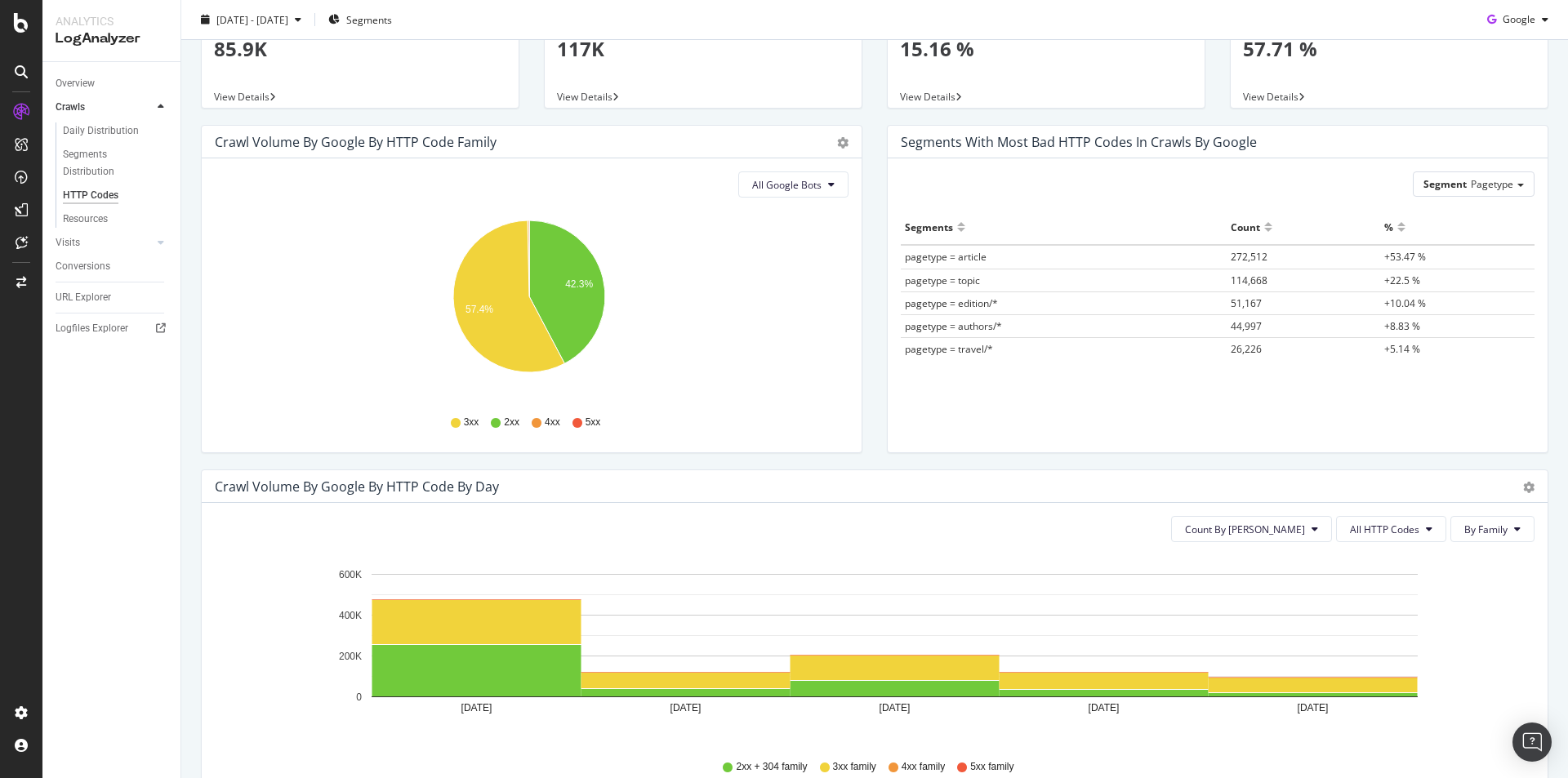
scroll to position [94, 0]
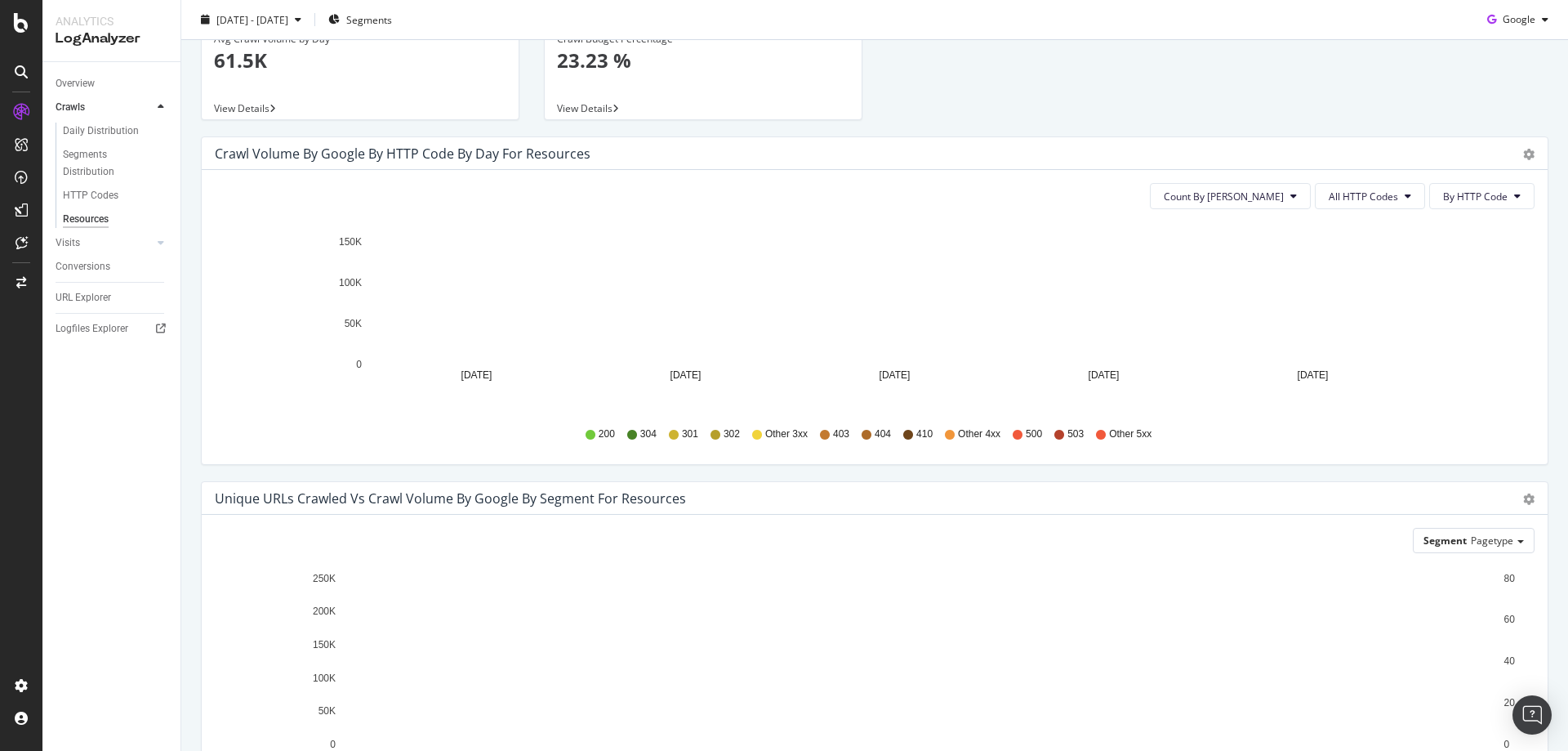
scroll to position [249, 0]
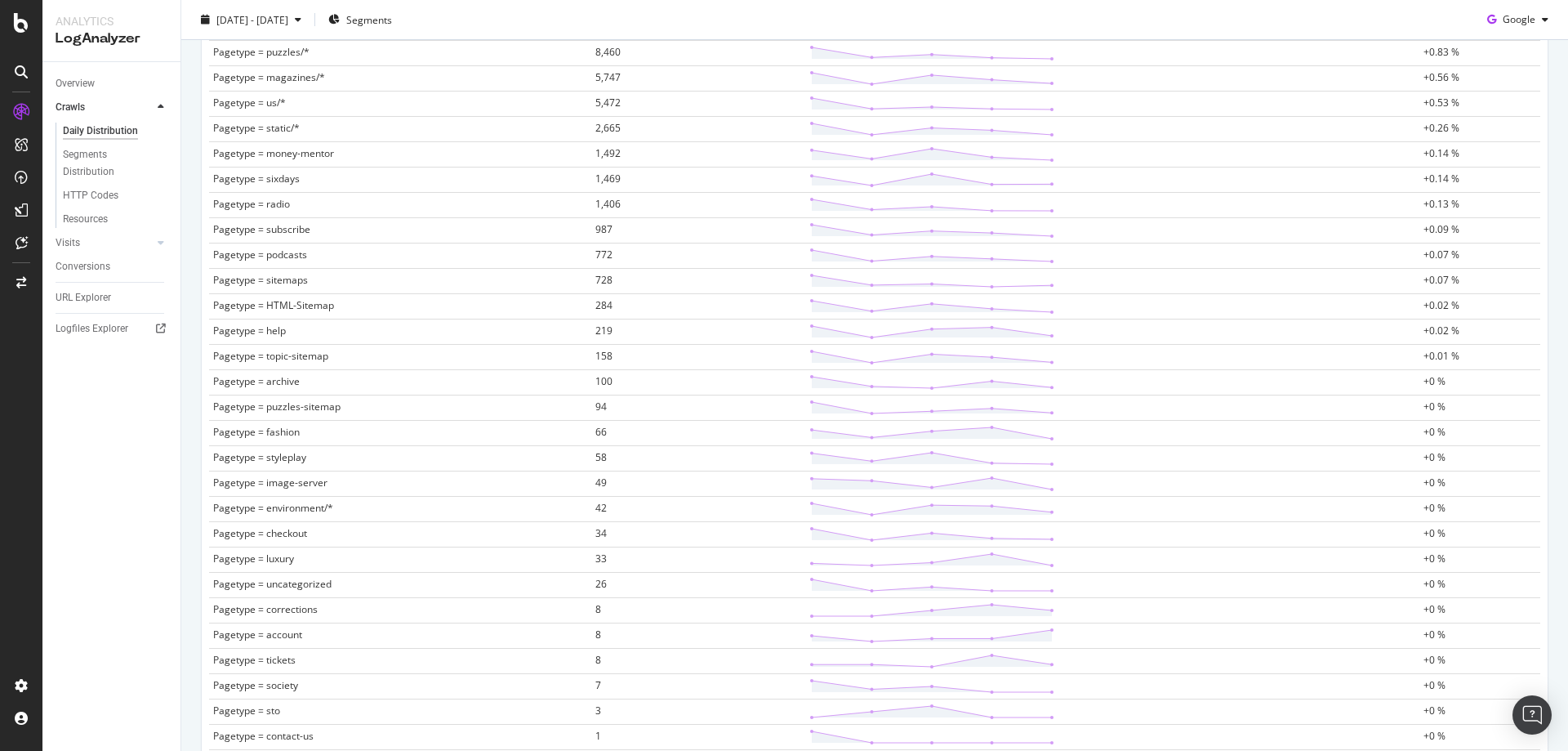
scroll to position [1228, 0]
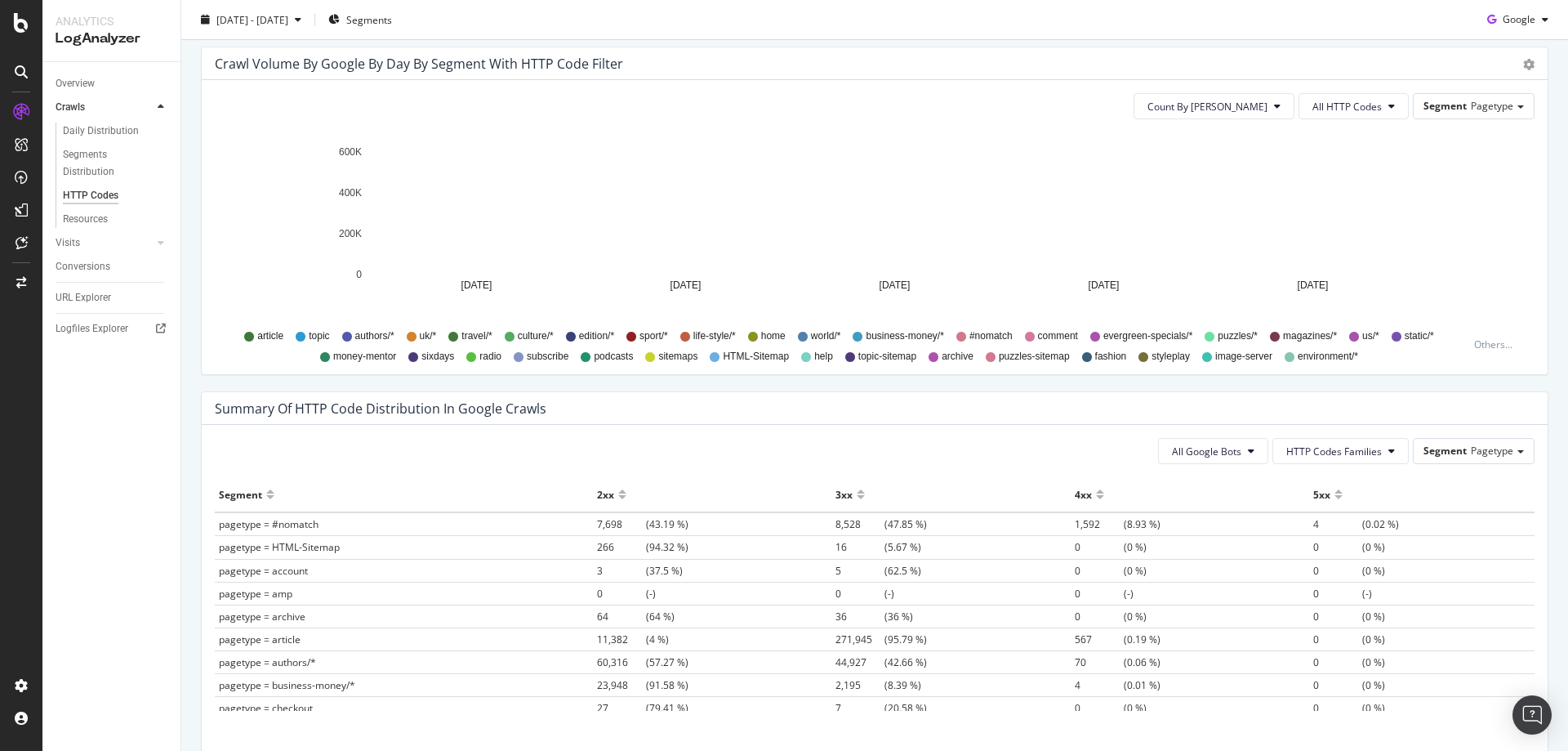
scroll to position [938, 0]
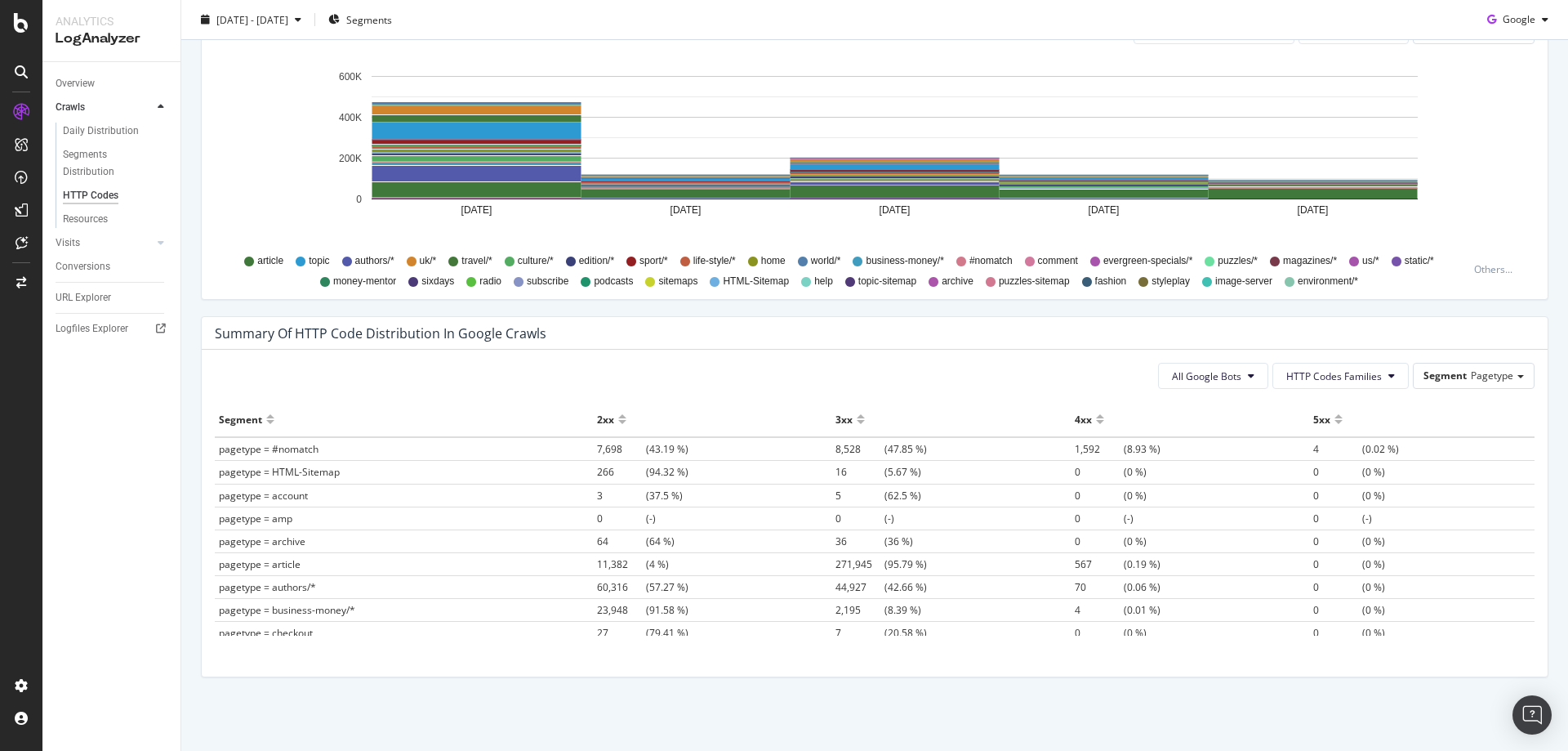
click at [857, 419] on div at bounding box center [861, 419] width 8 height 26
click at [857, 420] on div at bounding box center [861, 425] width 8 height 12
click at [1234, 378] on button "All Google Bots" at bounding box center [1212, 375] width 110 height 26
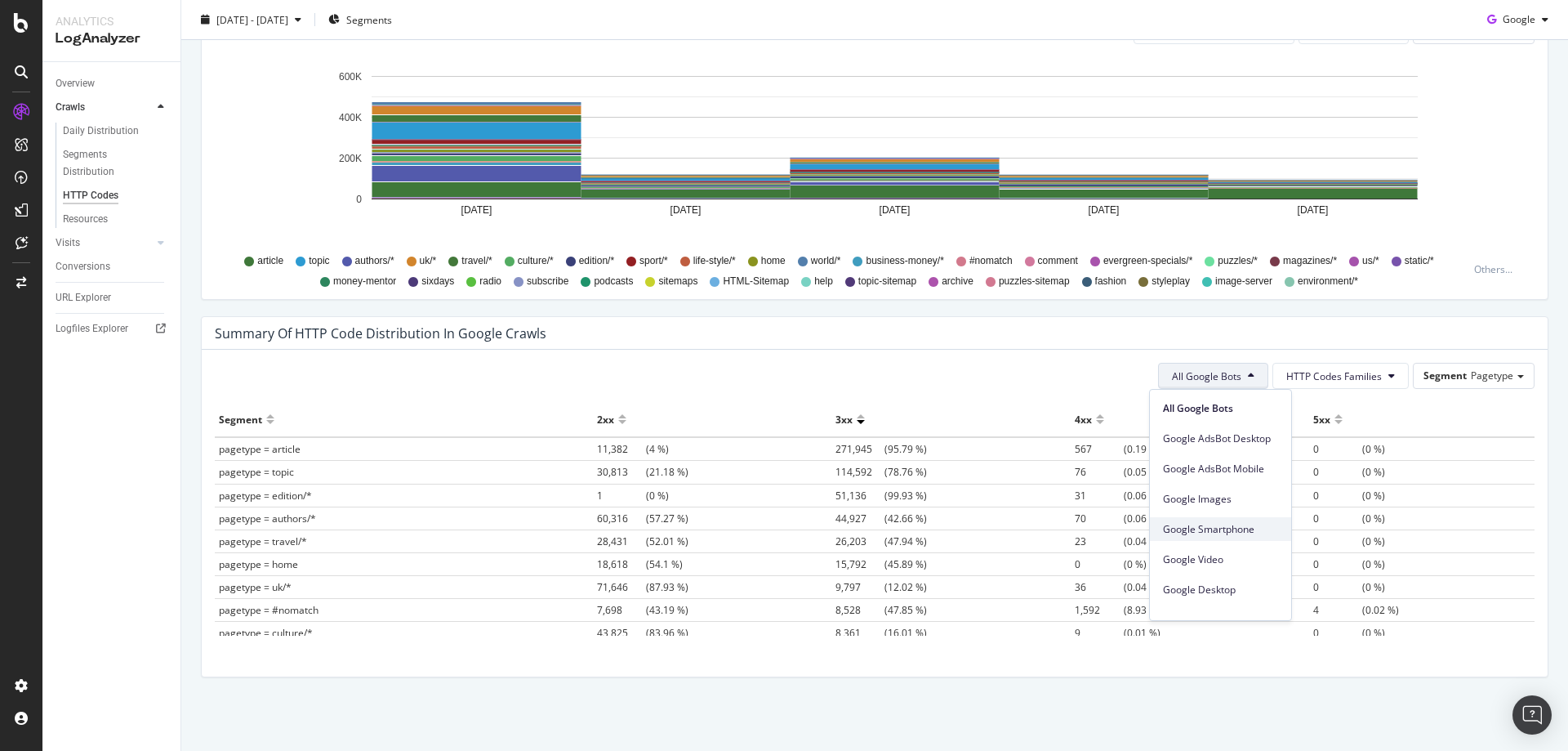
click at [1247, 526] on span "Google Smartphone" at bounding box center [1220, 529] width 115 height 15
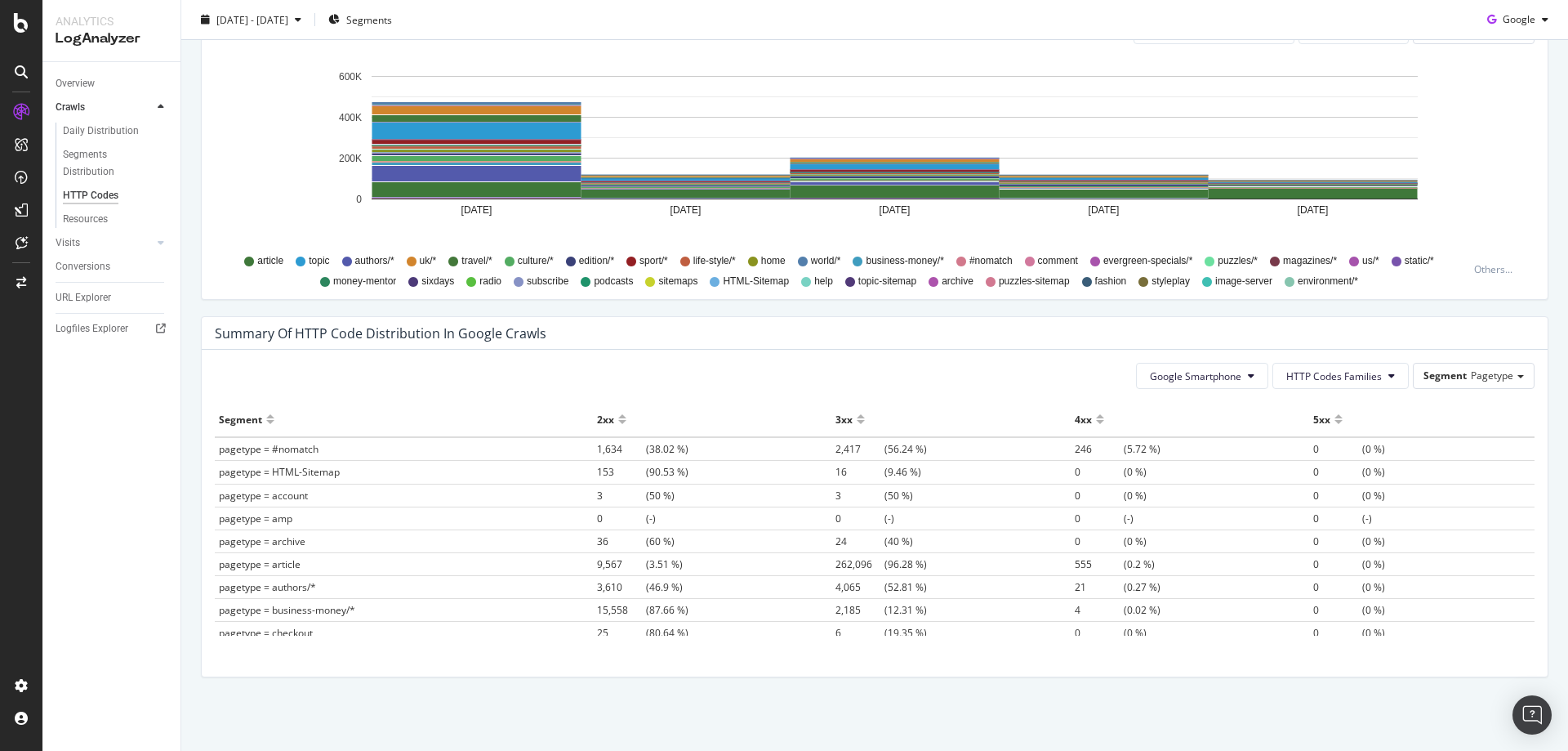
click at [857, 420] on div at bounding box center [861, 425] width 8 height 12
drag, startPoint x: 915, startPoint y: 473, endPoint x: 897, endPoint y: 475, distance: 18.1
click at [897, 475] on td "50,975 (99.93 %)" at bounding box center [952, 471] width 240 height 23
click at [618, 421] on div at bounding box center [622, 425] width 8 height 12
click at [1385, 371] on button "HTTP Codes Families" at bounding box center [1340, 375] width 136 height 26
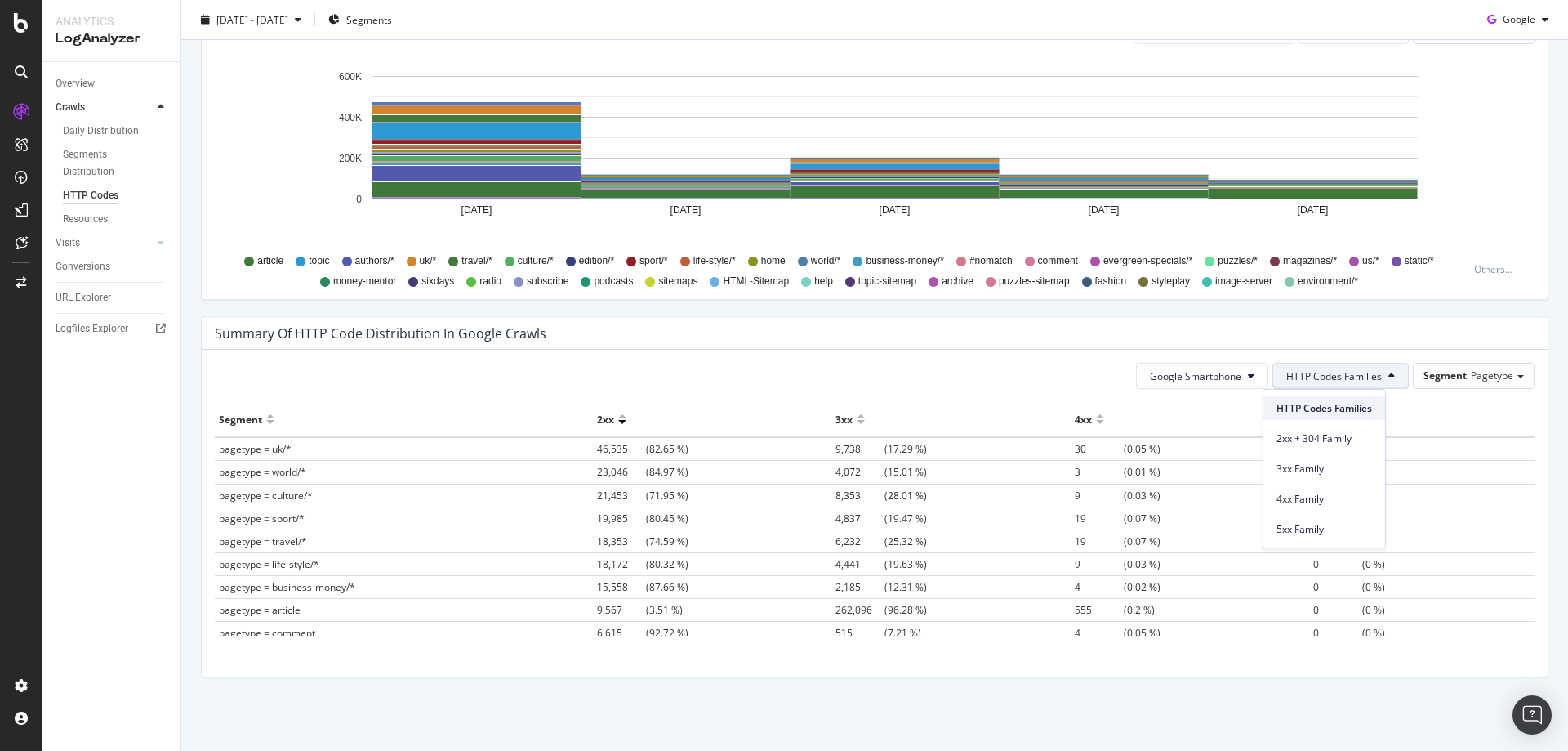
click at [1356, 406] on span "HTTP Codes Families" at bounding box center [1324, 409] width 95 height 15
click at [1471, 378] on span "Pagetype" at bounding box center [1492, 375] width 43 height 14
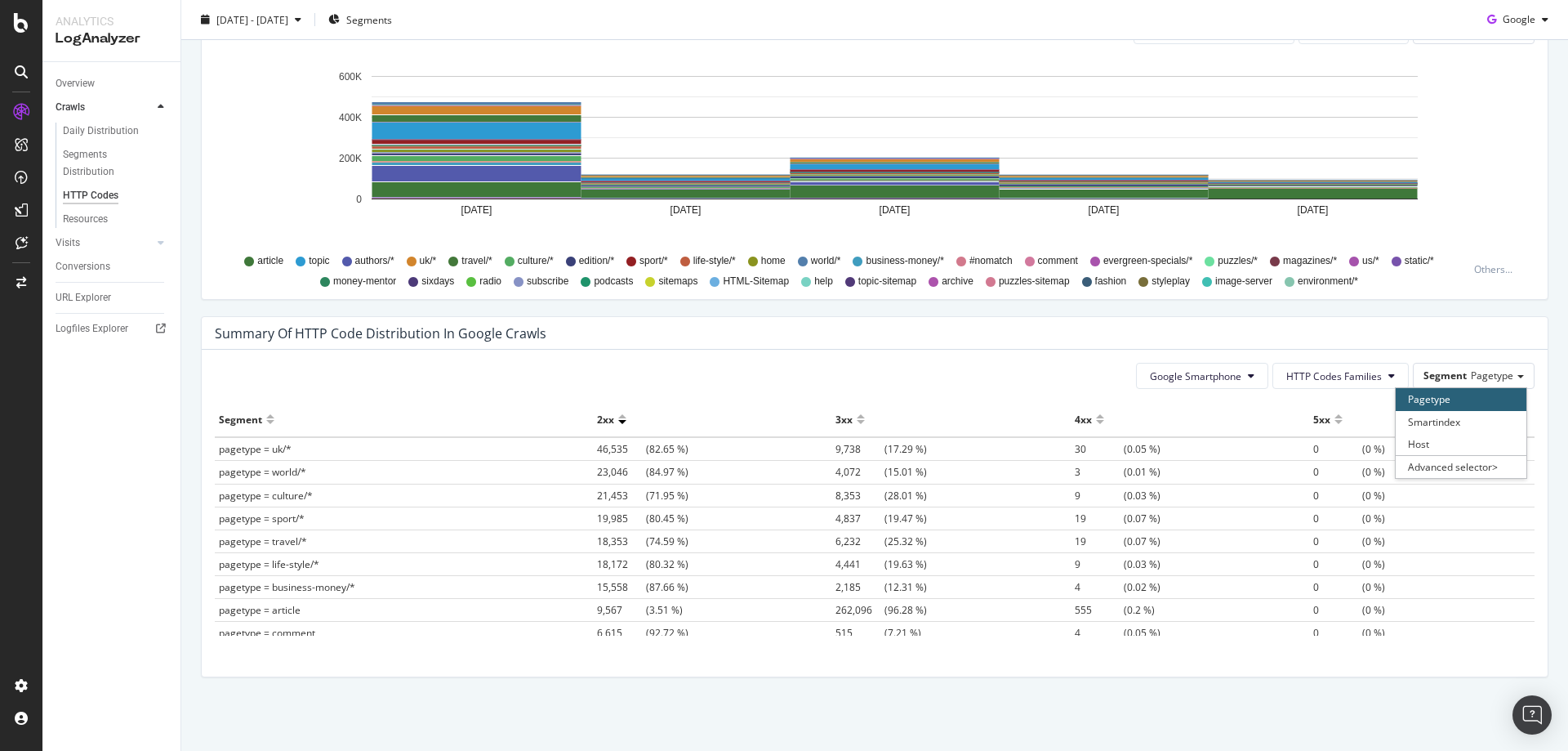
click at [857, 419] on div at bounding box center [861, 419] width 8 height 26
click at [848, 419] on div "3xx" at bounding box center [951, 419] width 232 height 26
click at [857, 419] on div at bounding box center [861, 419] width 8 height 26
click at [857, 420] on div at bounding box center [861, 425] width 8 height 12
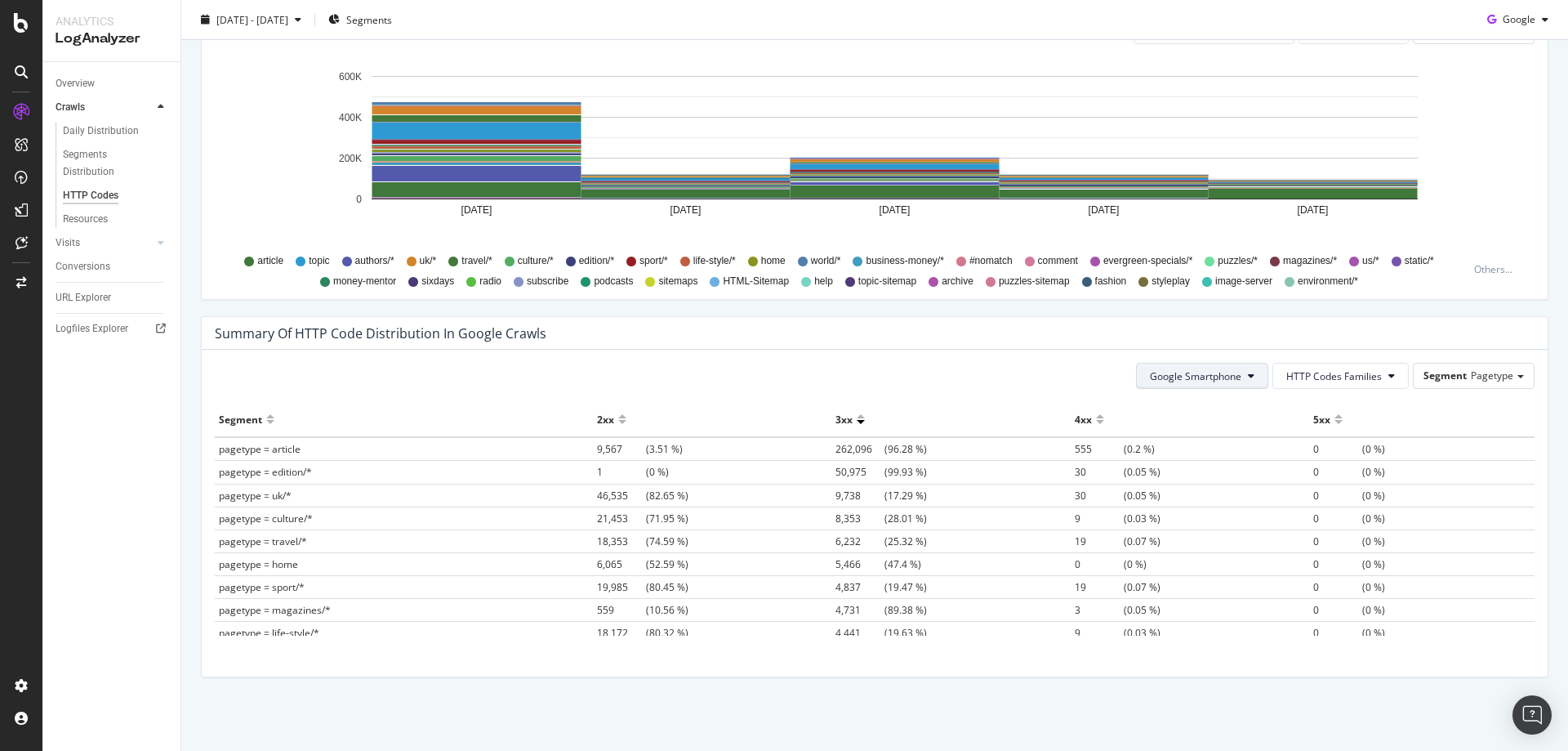
click at [1251, 377] on button "Google Smartphone" at bounding box center [1202, 375] width 133 height 26
click at [1228, 402] on span "All Google Bots" at bounding box center [1198, 409] width 115 height 15
click at [857, 420] on div at bounding box center [861, 425] width 8 height 12
click at [270, 424] on div at bounding box center [270, 425] width 8 height 12
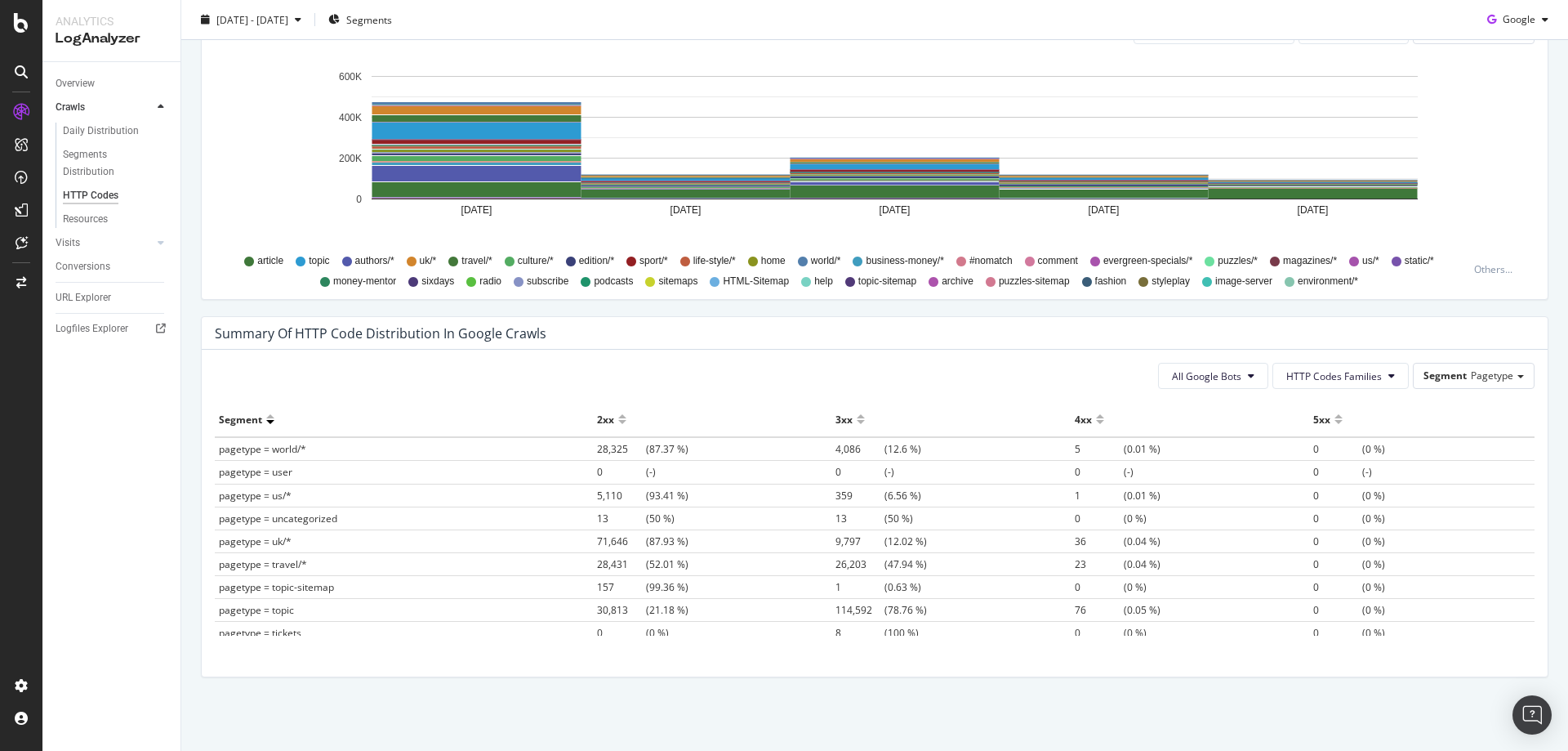
click at [270, 424] on div at bounding box center [270, 425] width 8 height 12
click at [271, 420] on div at bounding box center [270, 425] width 8 height 12
click at [271, 410] on div at bounding box center [270, 411] width 8 height 12
drag, startPoint x: 276, startPoint y: 583, endPoint x: 692, endPoint y: 581, distance: 416.0
click at [692, 581] on tr "pagetype = authors/* 60,316 (57.27 %) 44,927 (42.66 %) 70 (0.06 %) 0 (0 %)" at bounding box center [875, 587] width 1320 height 23
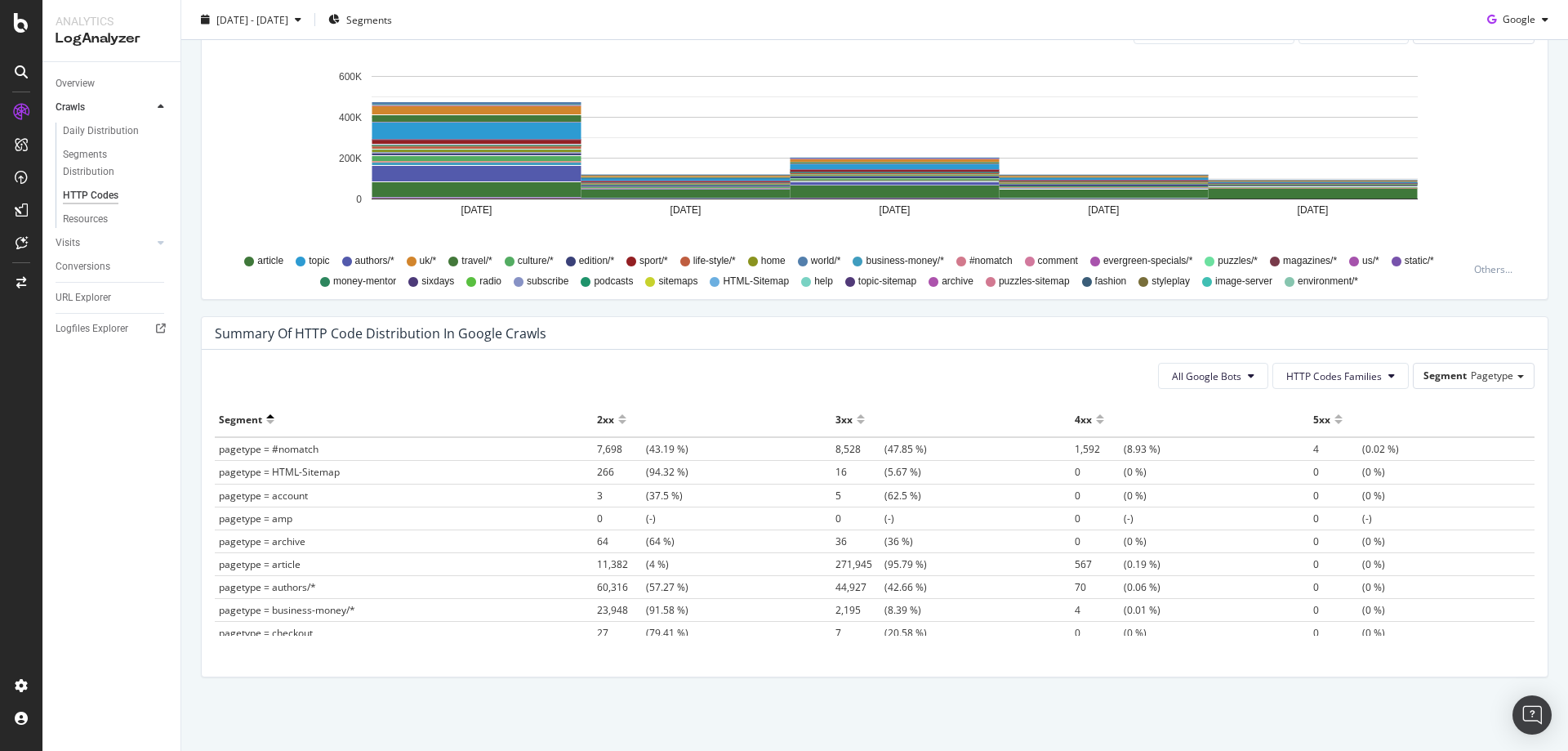
drag, startPoint x: 270, startPoint y: 564, endPoint x: 1145, endPoint y: 490, distance: 878.1
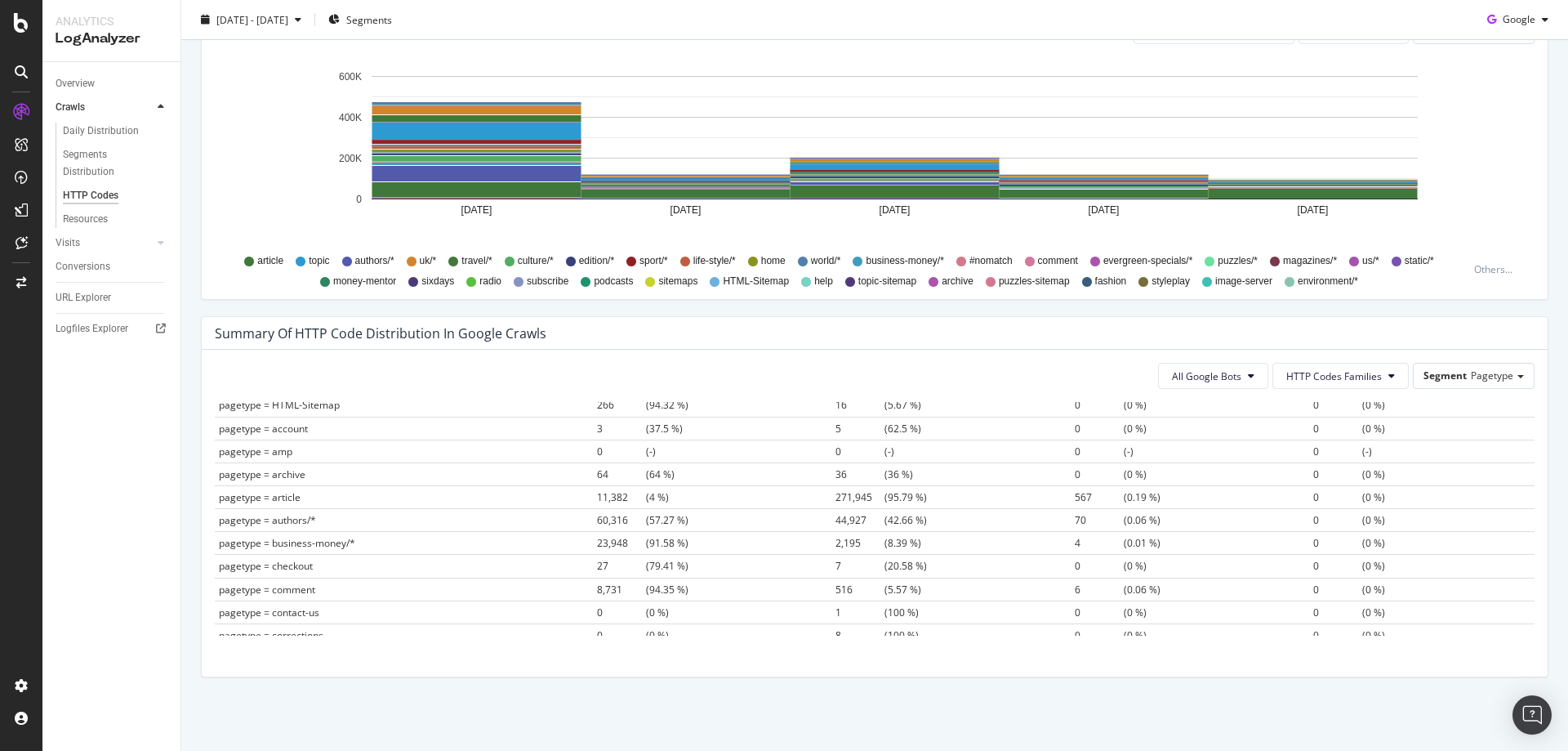
scroll to position [0, 0]
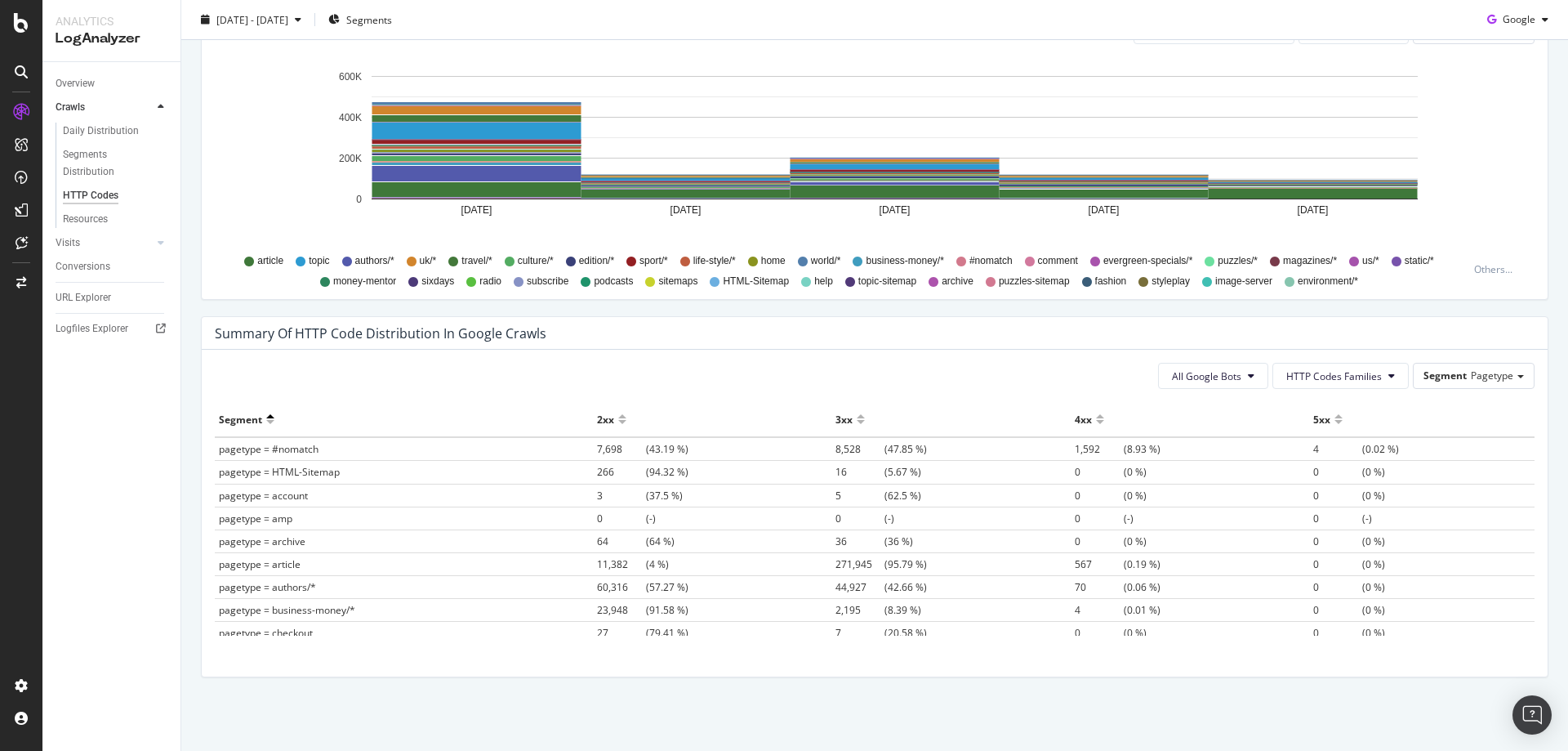
click at [857, 422] on div at bounding box center [861, 425] width 8 height 12
click at [857, 421] on div at bounding box center [861, 425] width 8 height 12
click at [837, 408] on div "3xx" at bounding box center [951, 419] width 232 height 26
click at [857, 416] on div at bounding box center [861, 411] width 8 height 12
click at [857, 420] on div at bounding box center [861, 425] width 8 height 12
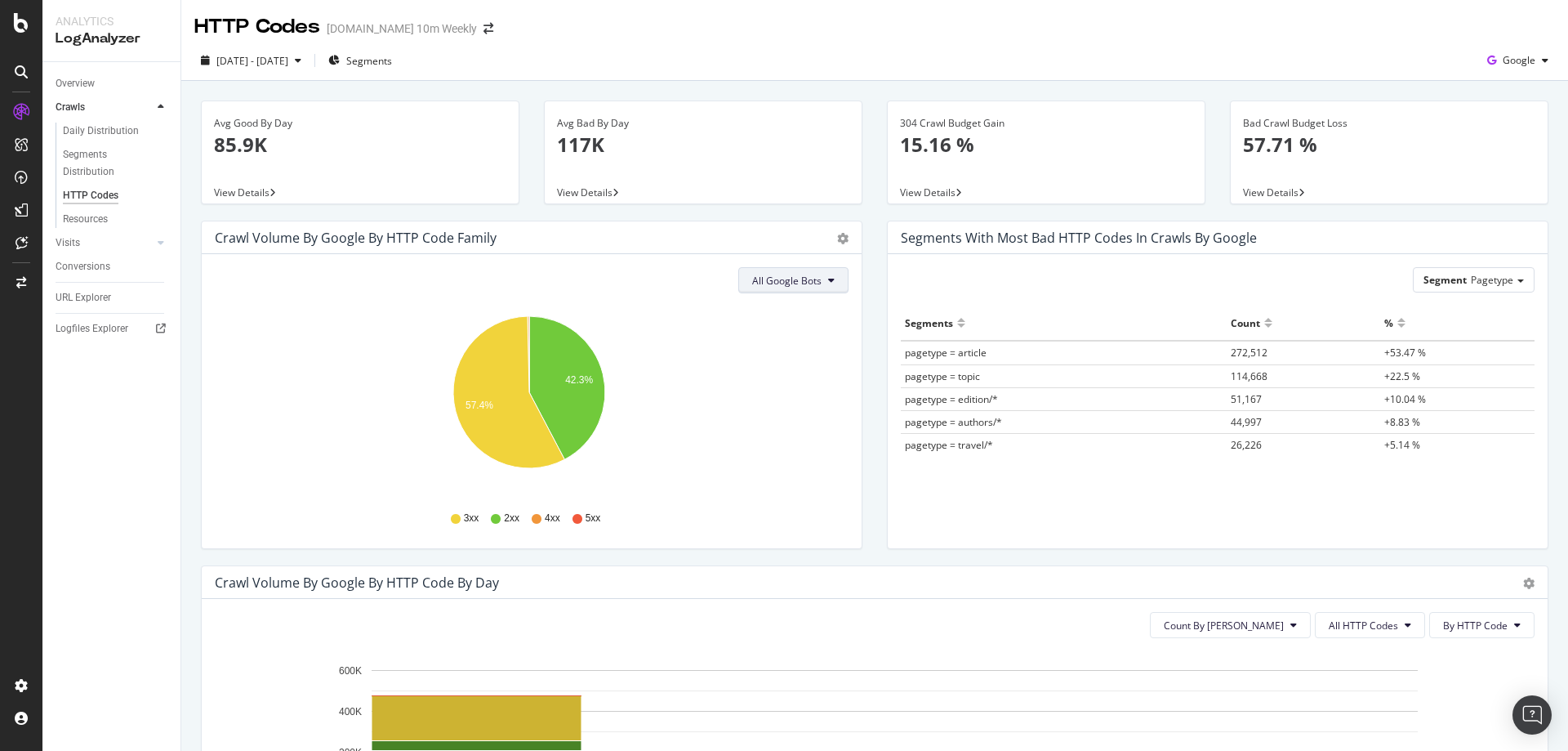
click at [804, 287] on span "All Google Bots" at bounding box center [786, 280] width 69 height 14
click at [837, 430] on span "Google Smartphone" at bounding box center [804, 434] width 115 height 15
click at [781, 273] on span "Google Smartphone" at bounding box center [775, 280] width 92 height 14
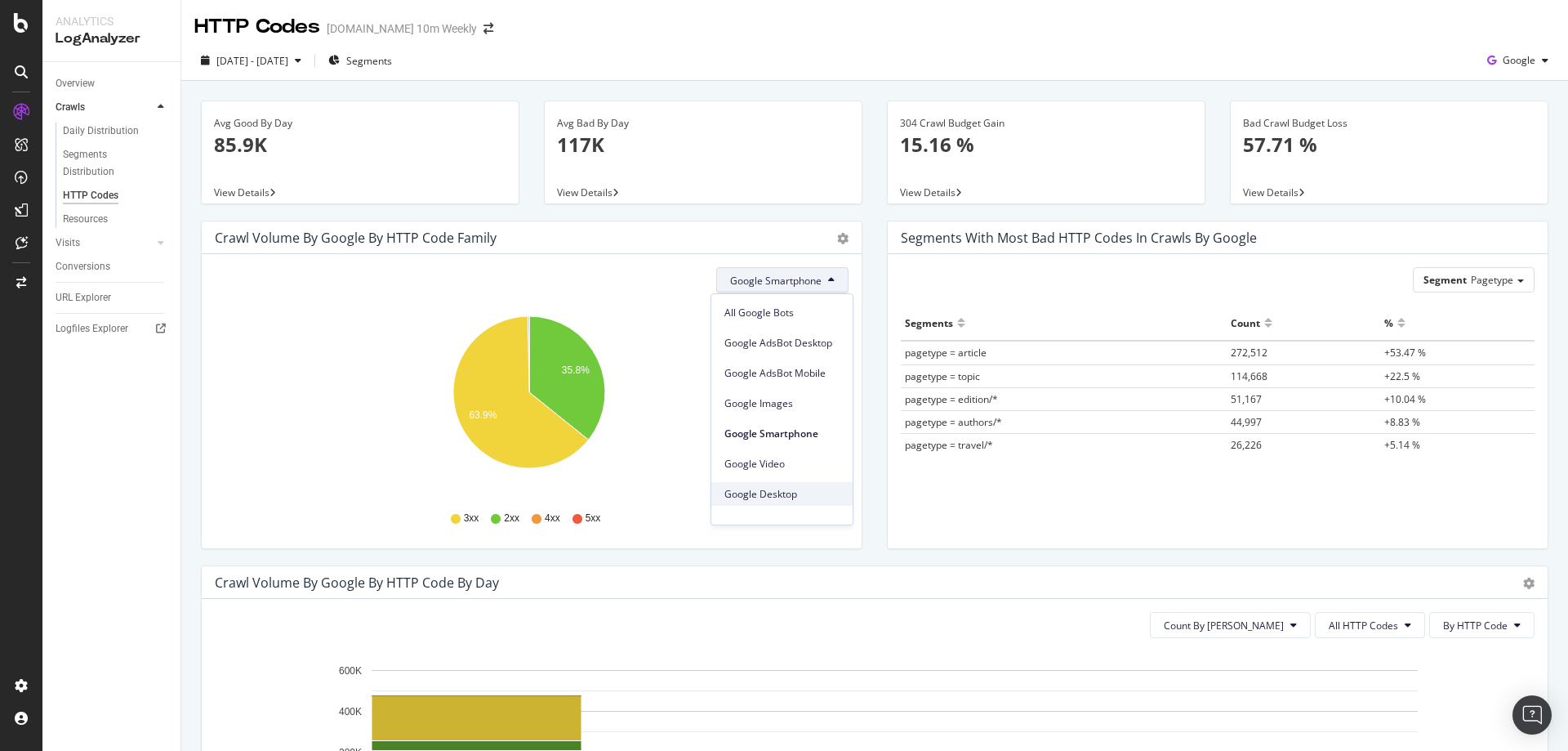
click at [796, 489] on span "Google Desktop" at bounding box center [782, 494] width 115 height 15
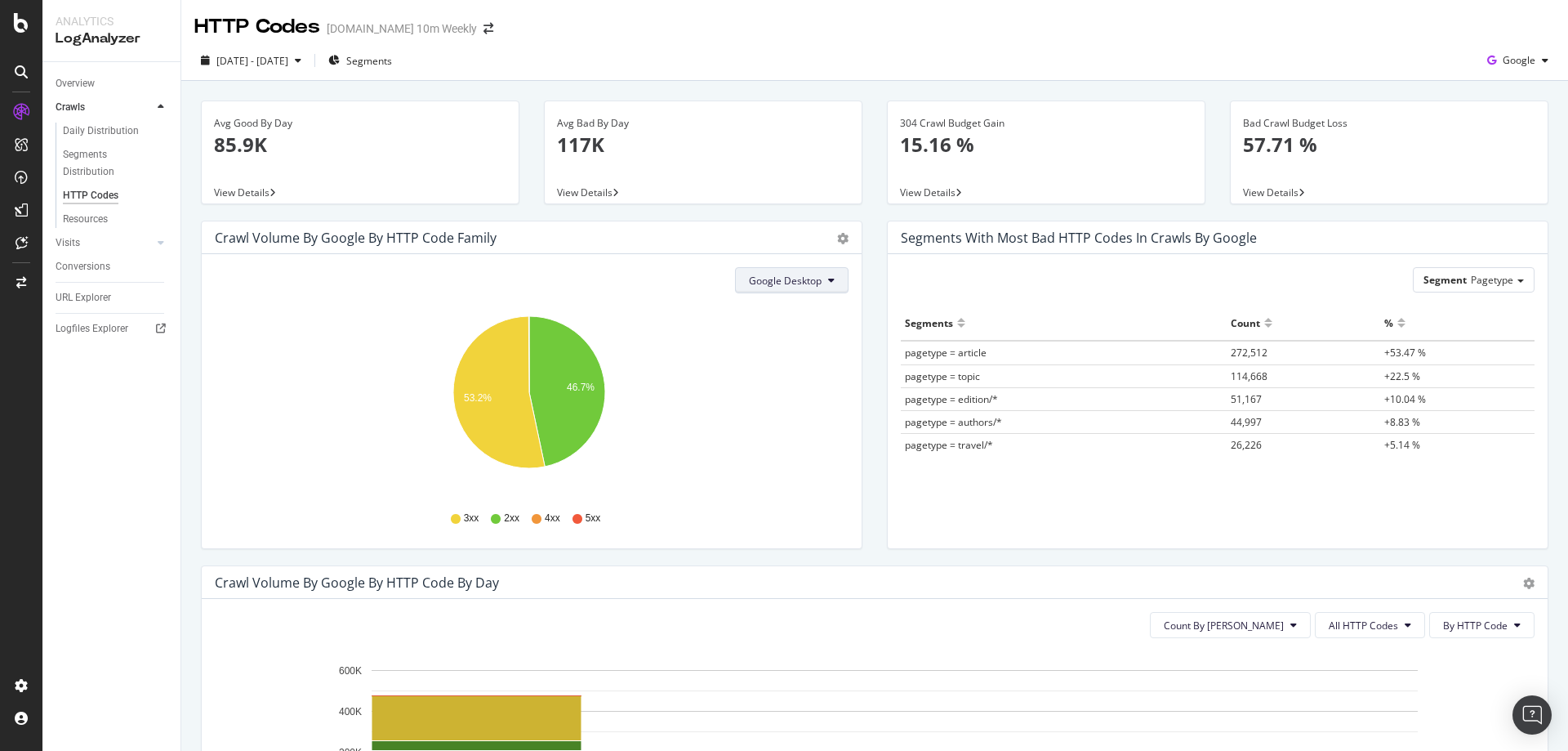
click at [805, 269] on button "Google Desktop" at bounding box center [792, 280] width 113 height 26
click at [804, 314] on span "All Google Bots" at bounding box center [801, 312] width 115 height 15
click at [804, 281] on span "All Google Bots" at bounding box center [786, 280] width 69 height 14
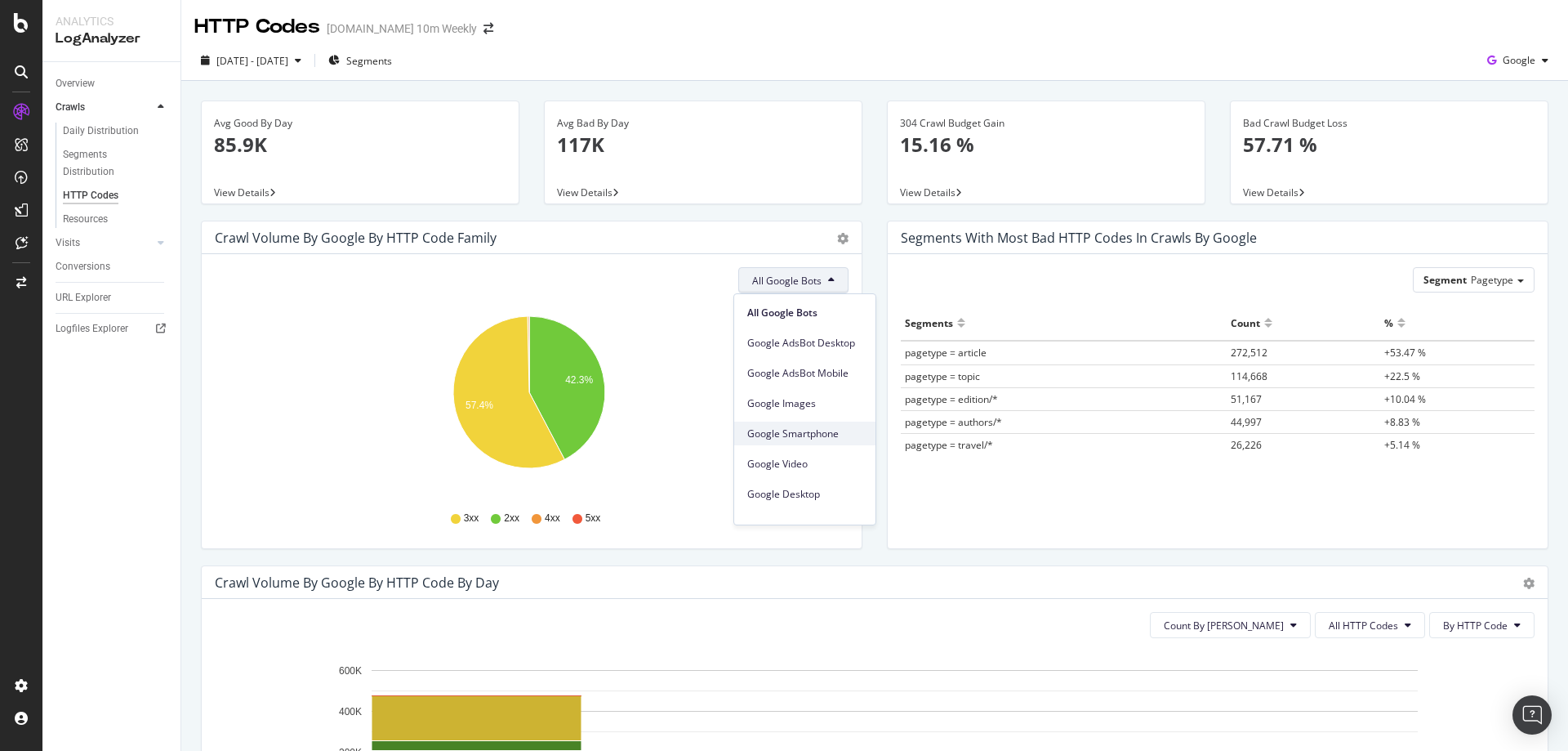
click at [841, 436] on span "Google Smartphone" at bounding box center [804, 434] width 115 height 15
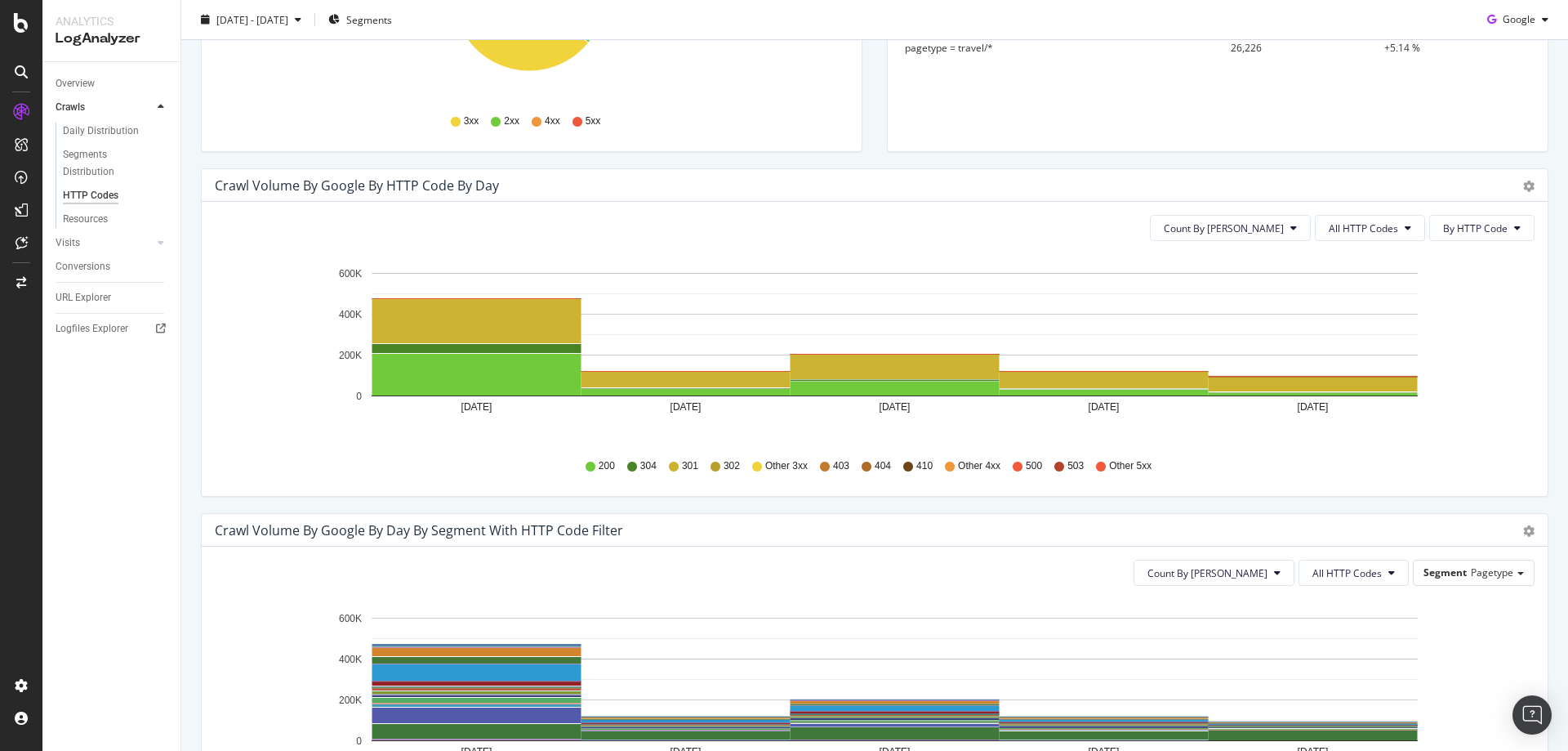
scroll to position [736, 0]
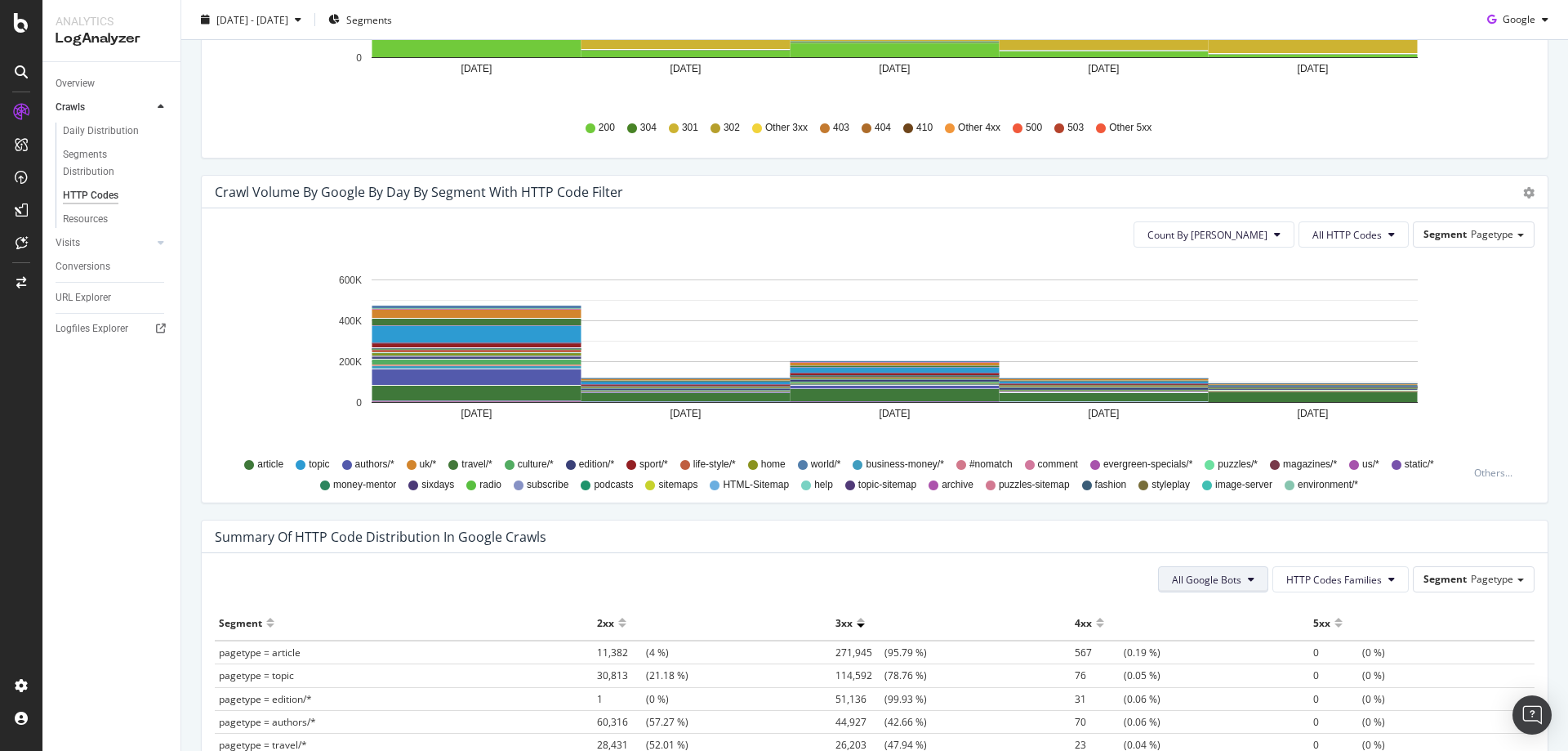
click at [1211, 577] on span "All Google Bots" at bounding box center [1207, 579] width 69 height 14
click at [1225, 472] on span "Google Smartphone" at bounding box center [1220, 474] width 115 height 15
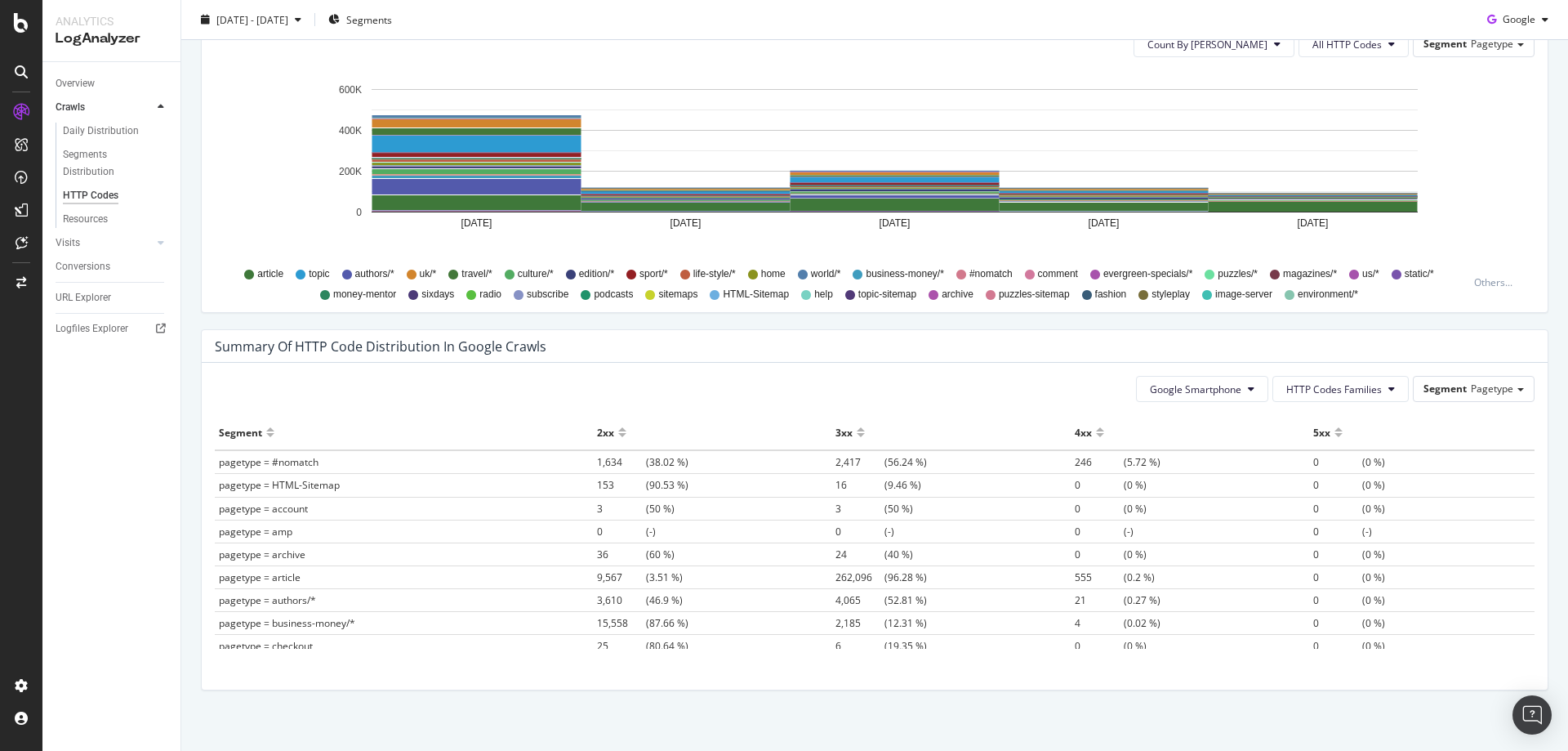
scroll to position [938, 0]
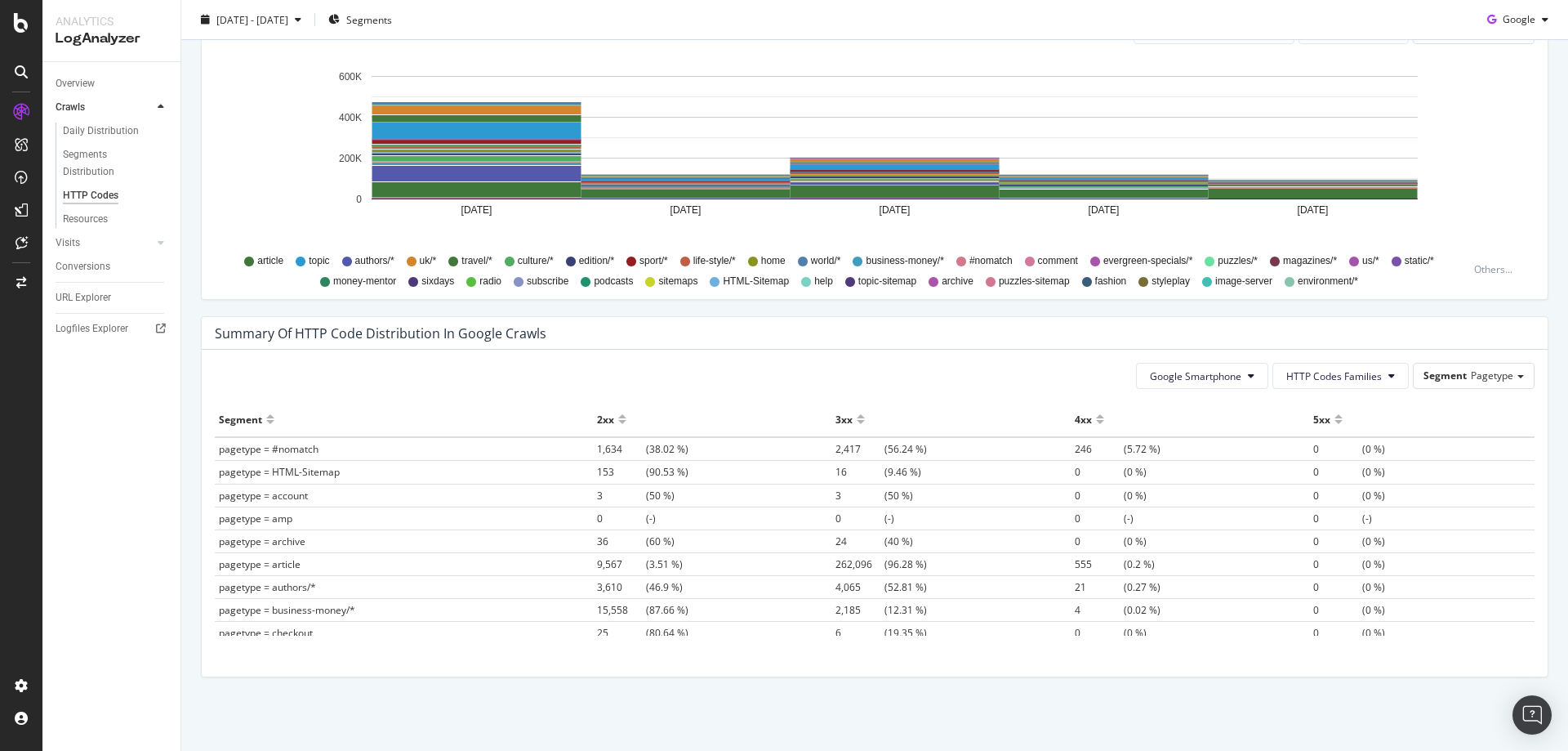
click at [857, 421] on div at bounding box center [861, 425] width 8 height 12
